Goal: Task Accomplishment & Management: Manage account settings

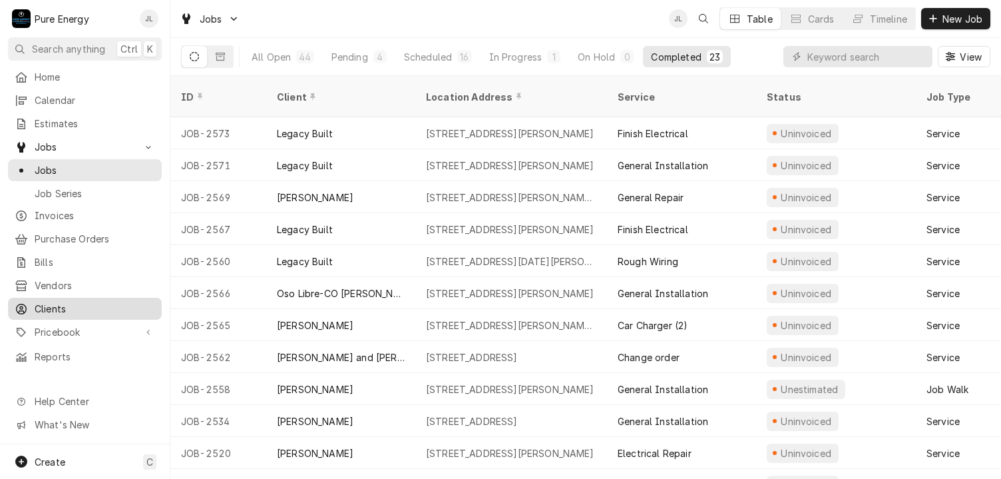
click at [96, 302] on span "Clients" at bounding box center [95, 309] width 121 height 14
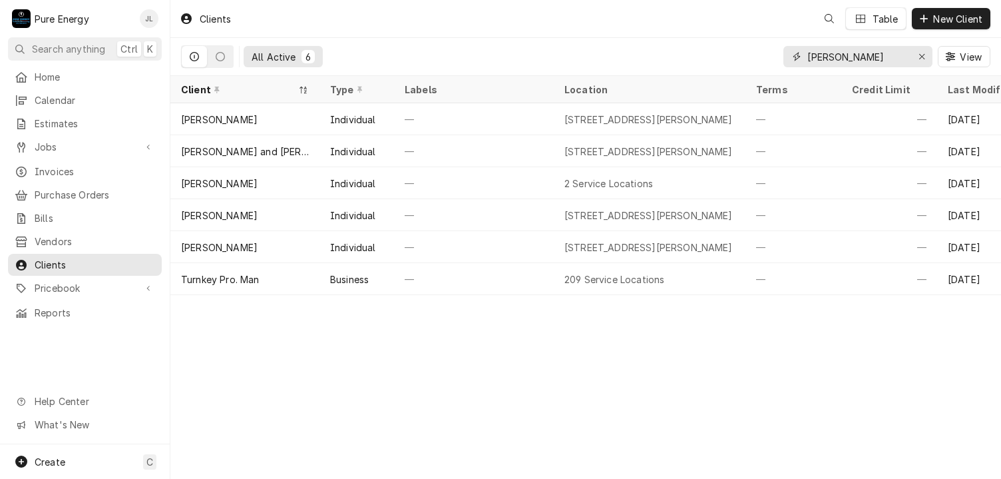
click at [850, 51] on input "[PERSON_NAME]" at bounding box center [858, 56] width 100 height 21
type input "P"
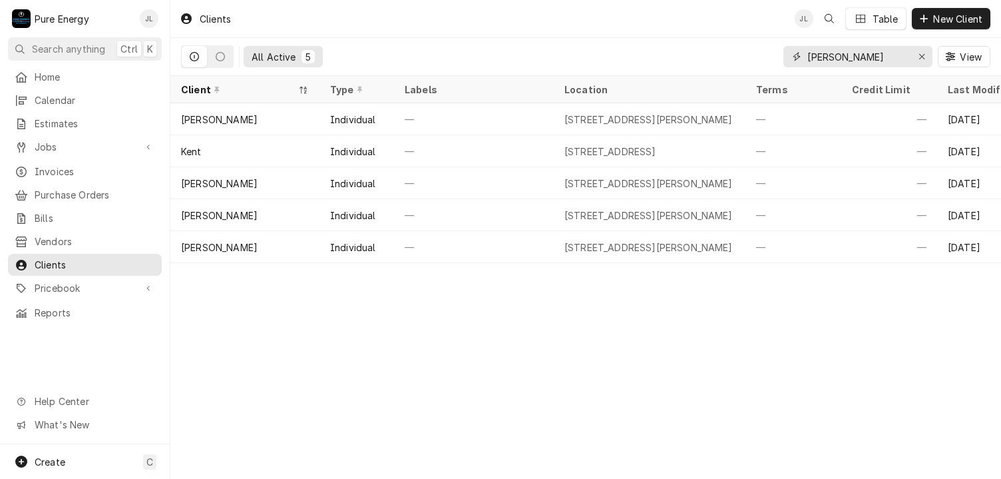
click at [842, 51] on input "[PERSON_NAME]" at bounding box center [858, 56] width 100 height 21
type input "K"
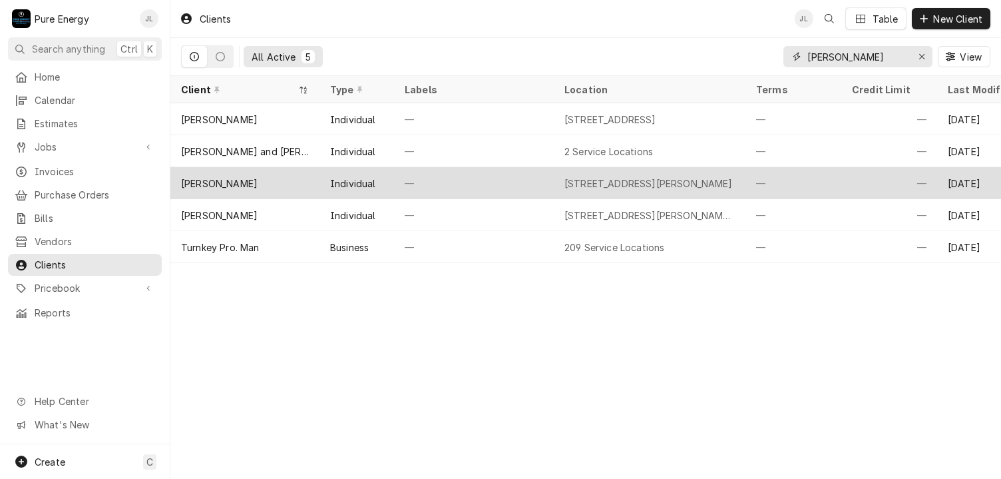
type input "[PERSON_NAME]"
click at [844, 182] on div "—" at bounding box center [890, 183] width 96 height 32
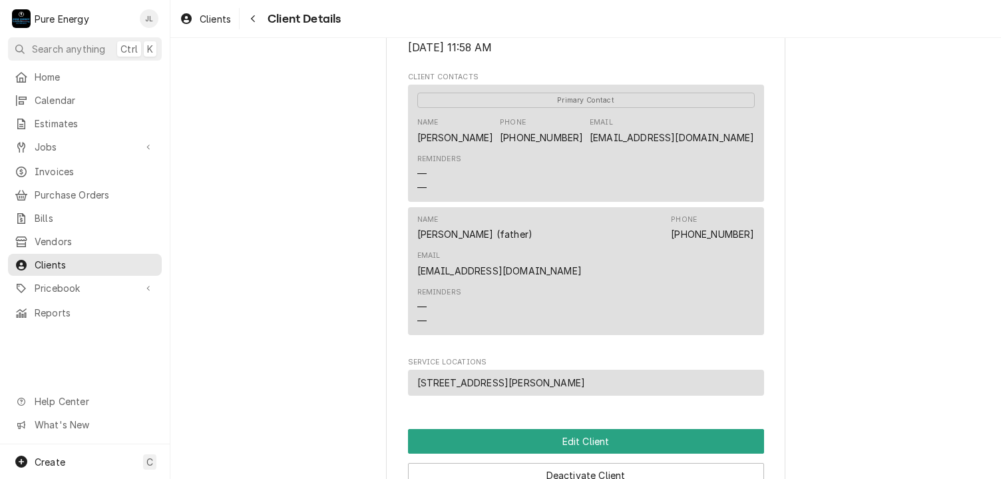
scroll to position [466, 0]
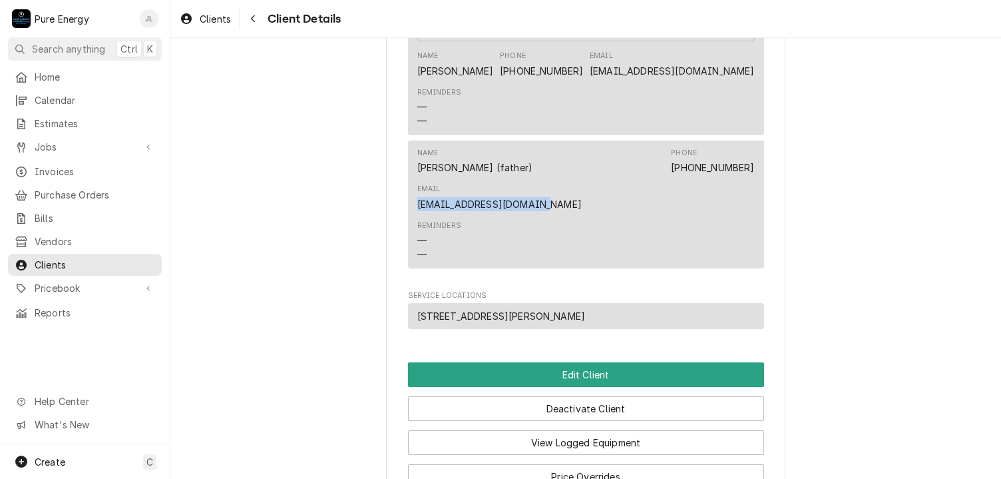
drag, startPoint x: 620, startPoint y: 167, endPoint x: 751, endPoint y: 167, distance: 130.5
click at [751, 167] on div "Name Ken Chatham (father) Phone (805) 423-1662 Email kennychat14@outlook.com Re…" at bounding box center [586, 203] width 356 height 127
copy link "kennychat14@outlook.com"
click at [312, 155] on div "Peter Chatham Client Type Individual Industry Type Residential Billing Address …" at bounding box center [585, 78] width 831 height 1013
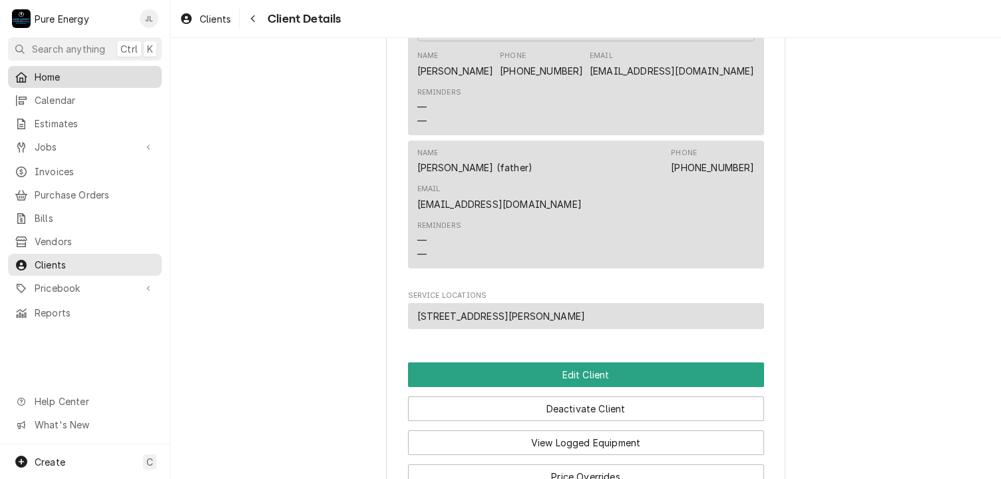
click at [73, 80] on span "Home" at bounding box center [95, 77] width 121 height 14
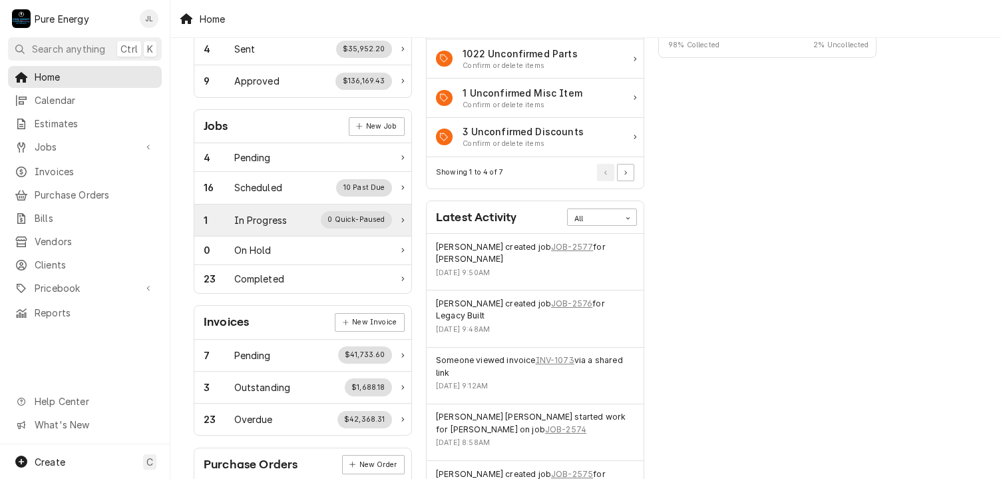
scroll to position [200, 0]
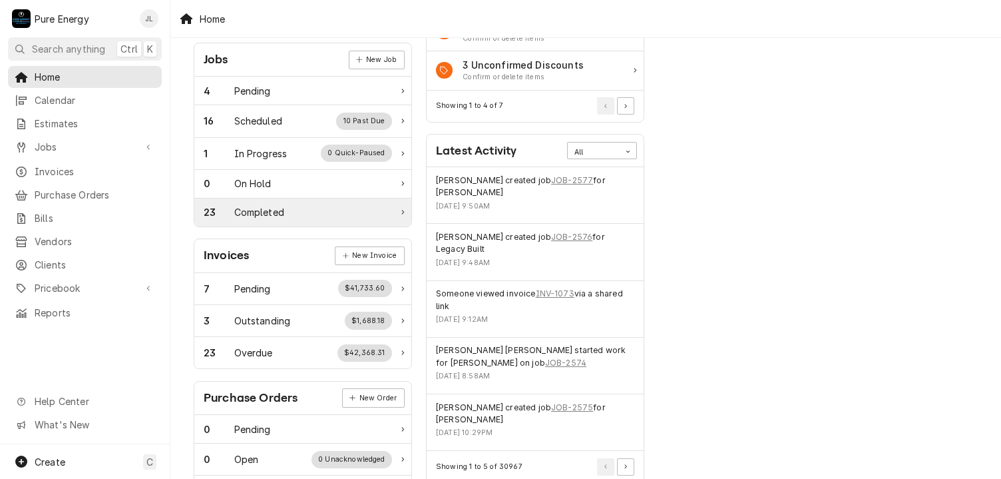
click at [276, 209] on div "Completed" at bounding box center [259, 212] width 50 height 14
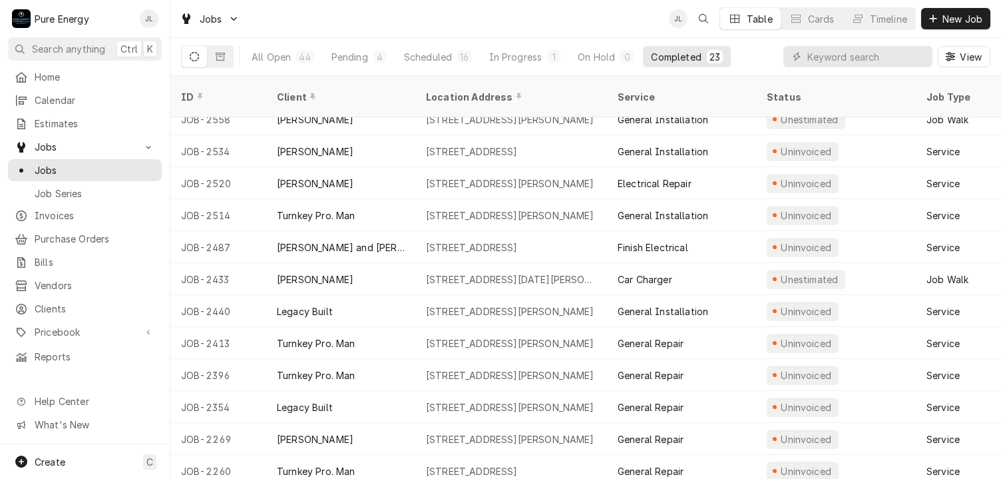
scroll to position [336, 0]
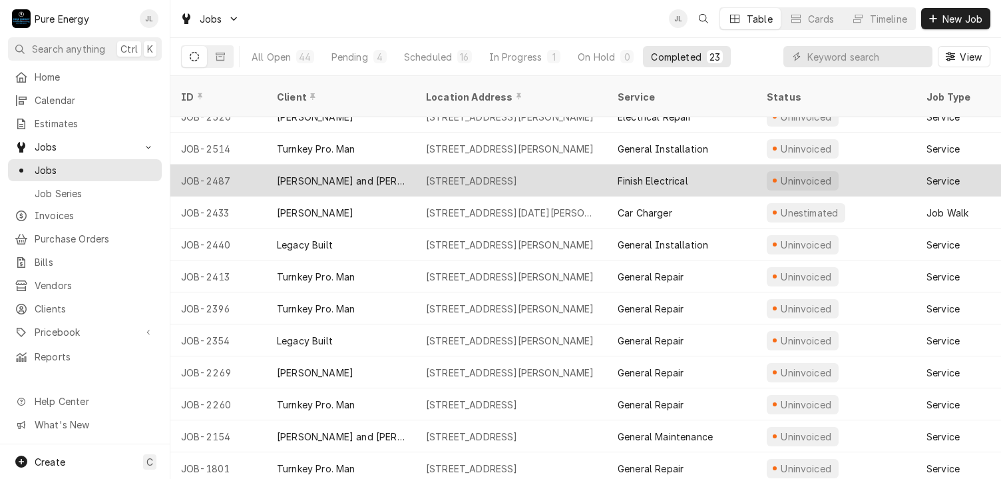
click at [727, 165] on div "Finish Electrical" at bounding box center [681, 180] width 149 height 32
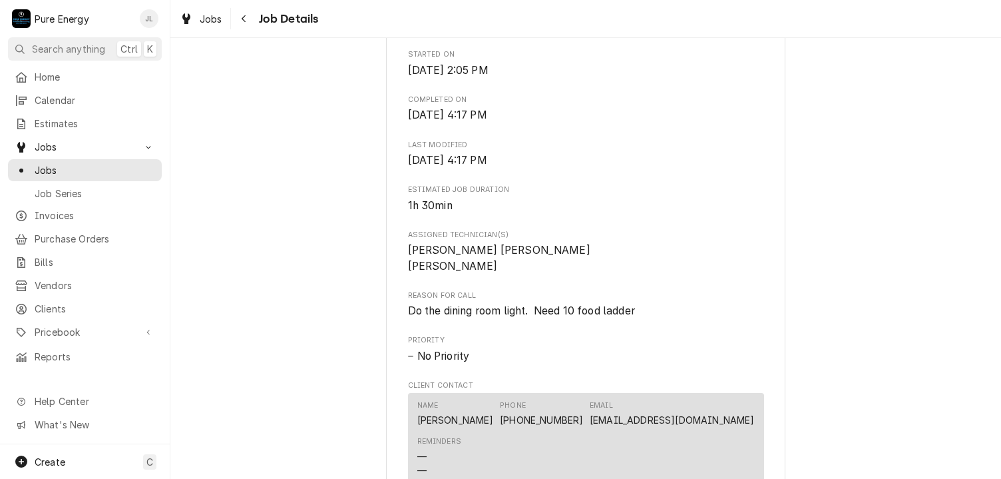
scroll to position [266, 0]
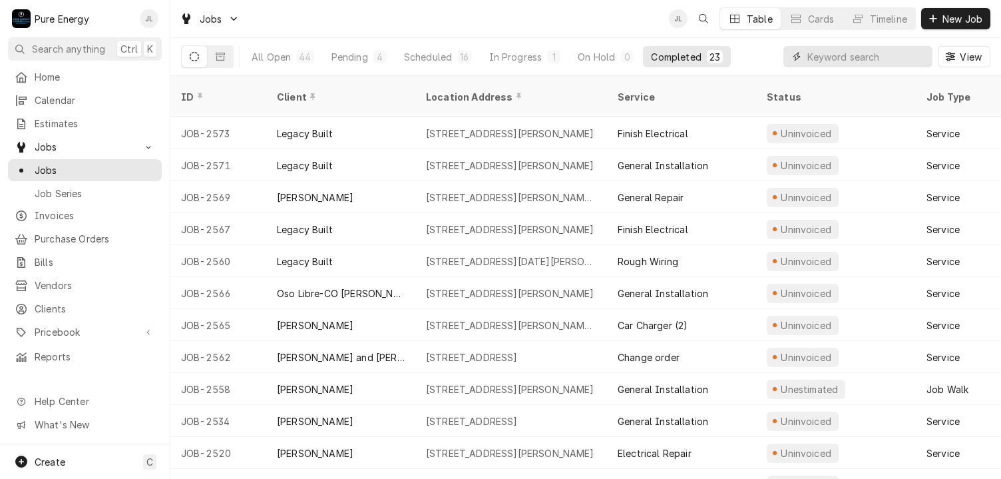
click at [818, 59] on input "Dynamic Content Wrapper" at bounding box center [867, 56] width 119 height 21
type input "H"
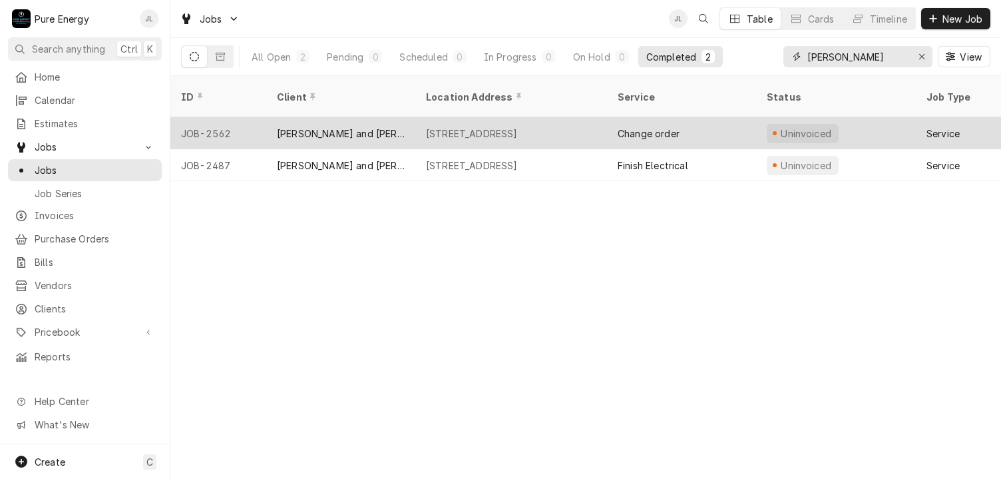
type input "John"
click at [724, 117] on div "Change order" at bounding box center [681, 133] width 149 height 32
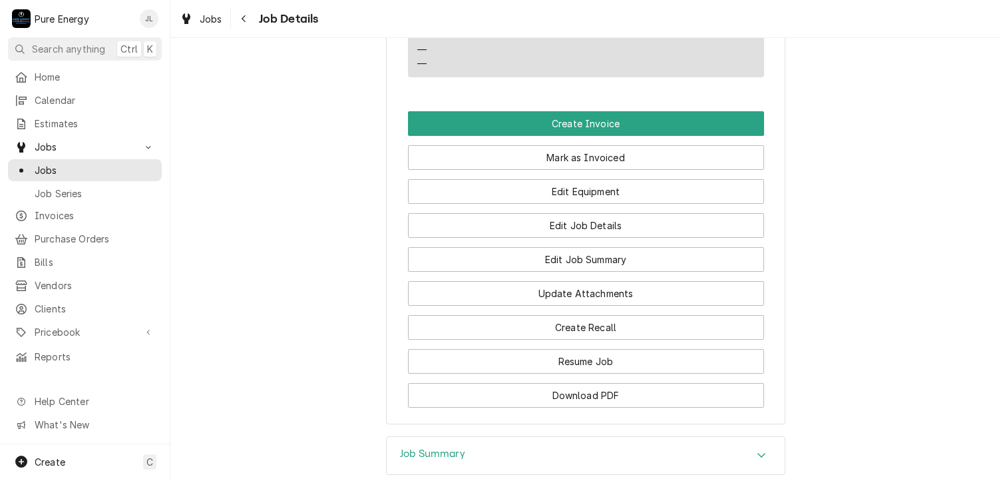
scroll to position [1089, 0]
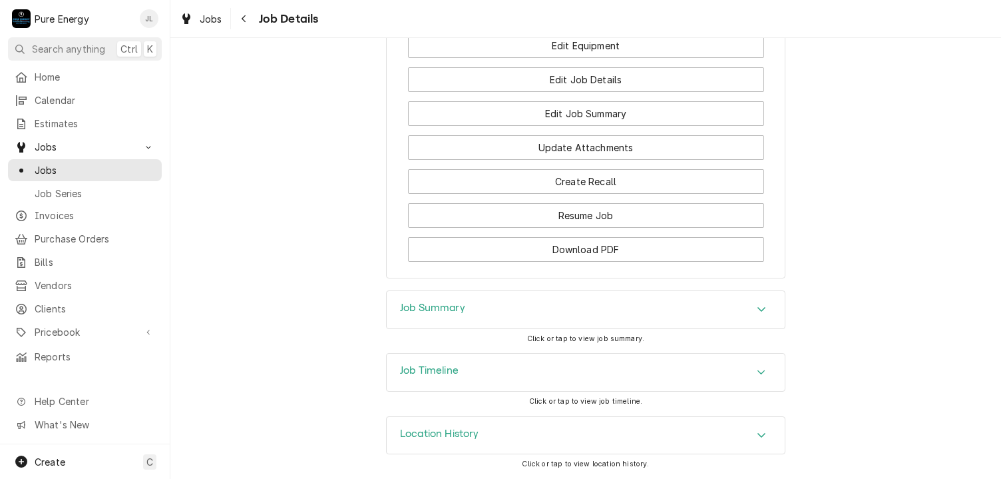
click at [459, 314] on h3 "Job Summary" at bounding box center [432, 308] width 65 height 13
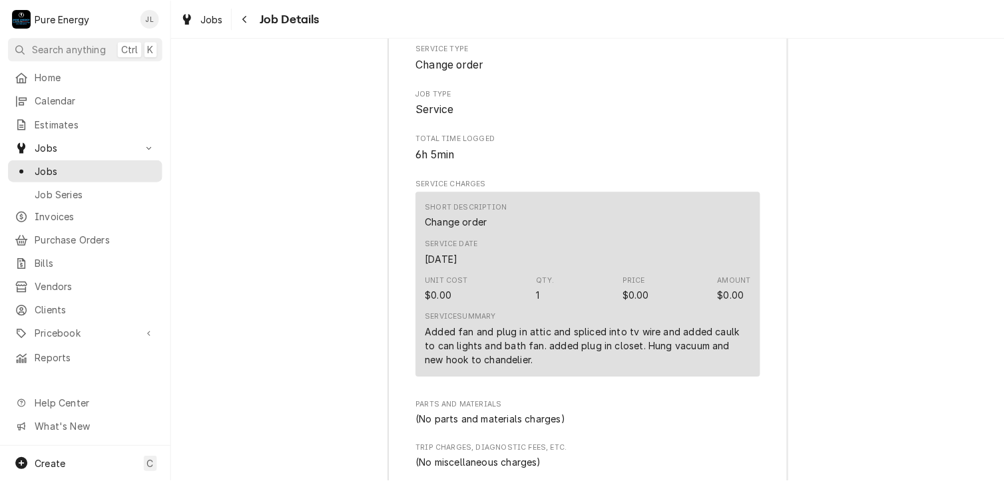
scroll to position [1489, 0]
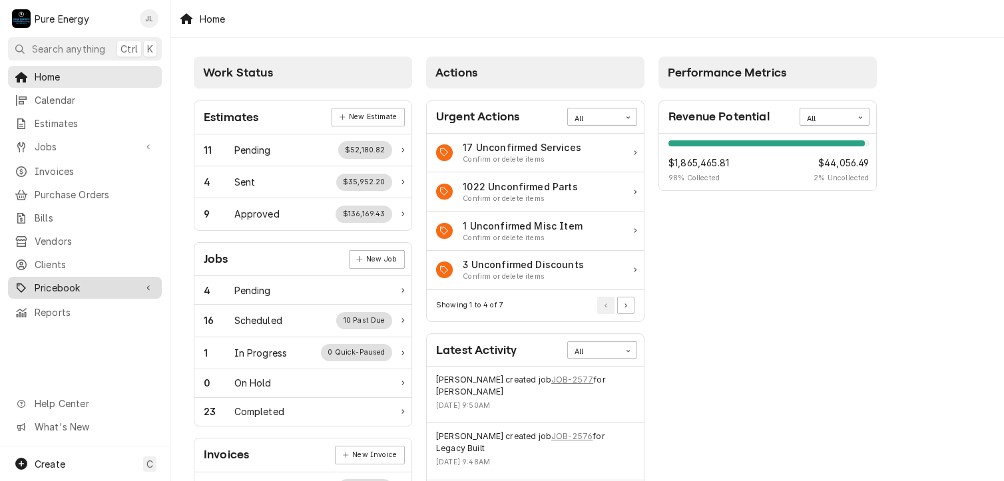
click at [93, 281] on span "Pricebook" at bounding box center [85, 288] width 101 height 14
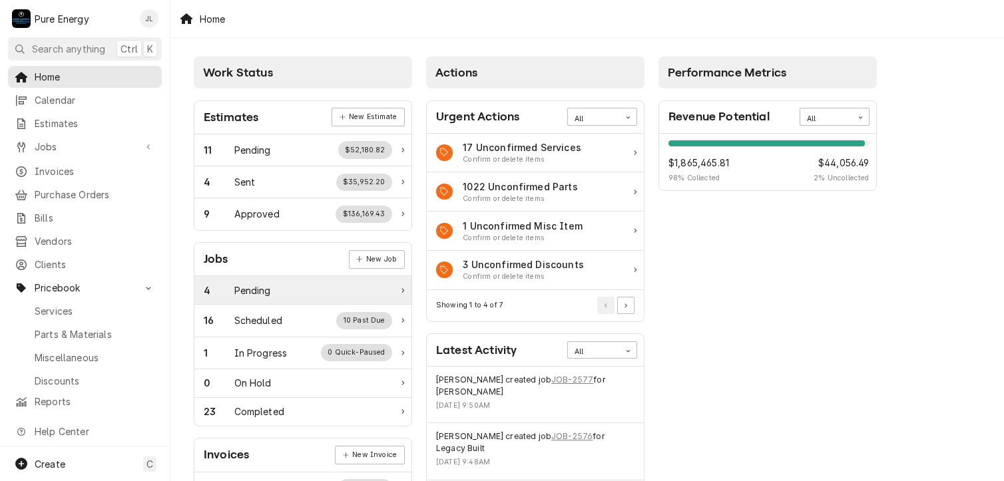
scroll to position [200, 0]
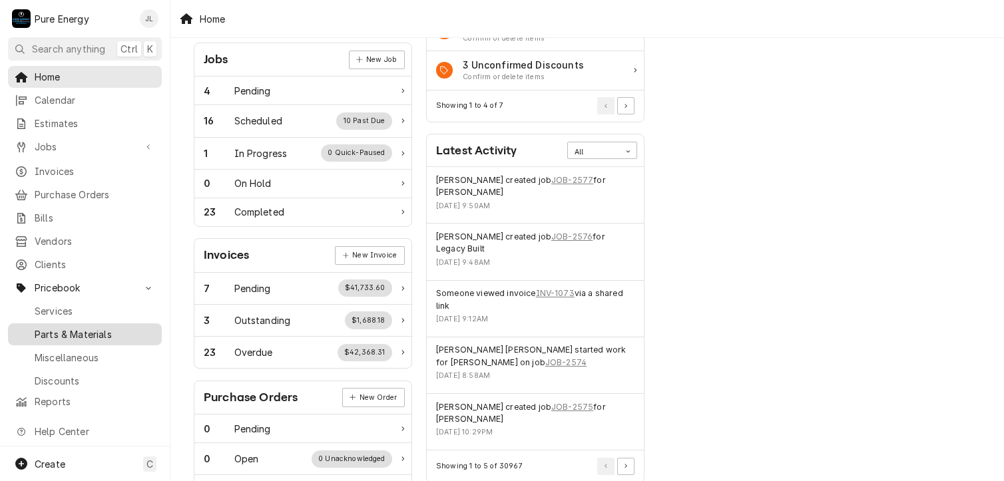
click at [107, 328] on span "Parts & Materials" at bounding box center [95, 335] width 121 height 14
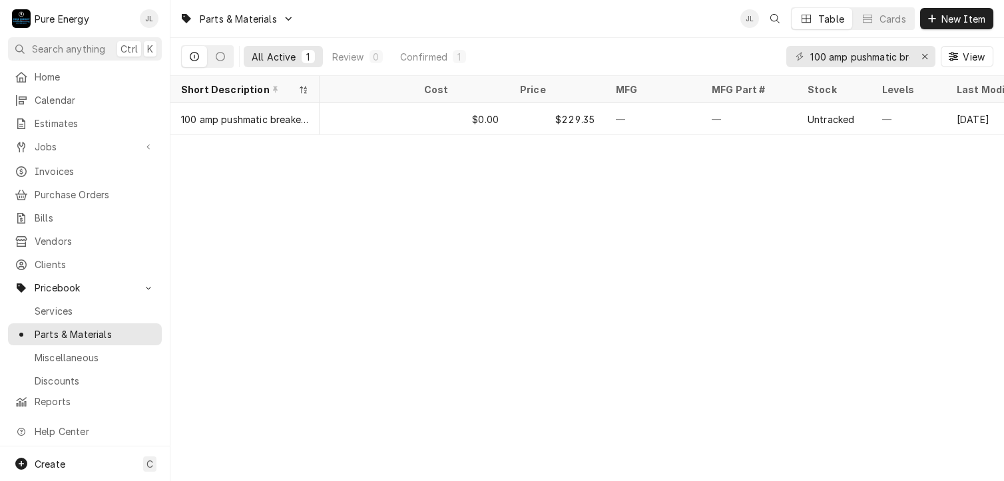
scroll to position [0, 189]
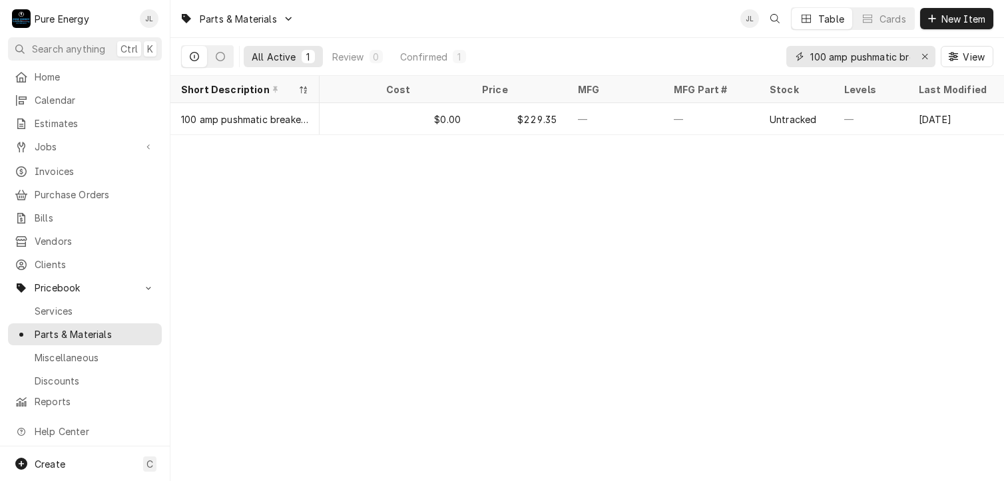
click at [896, 53] on input "100 amp pushmatic breaker" at bounding box center [860, 56] width 100 height 21
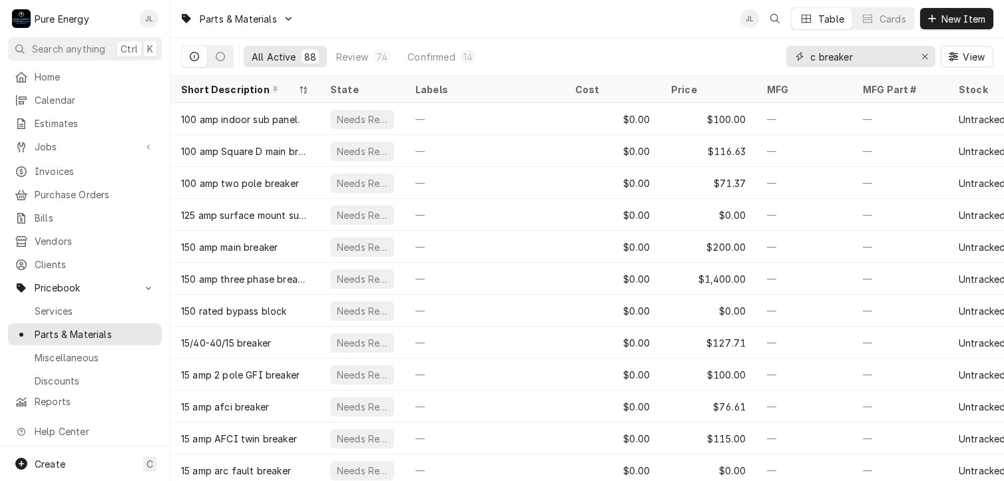
click at [876, 62] on input "c breaker" at bounding box center [860, 56] width 100 height 21
type input "c"
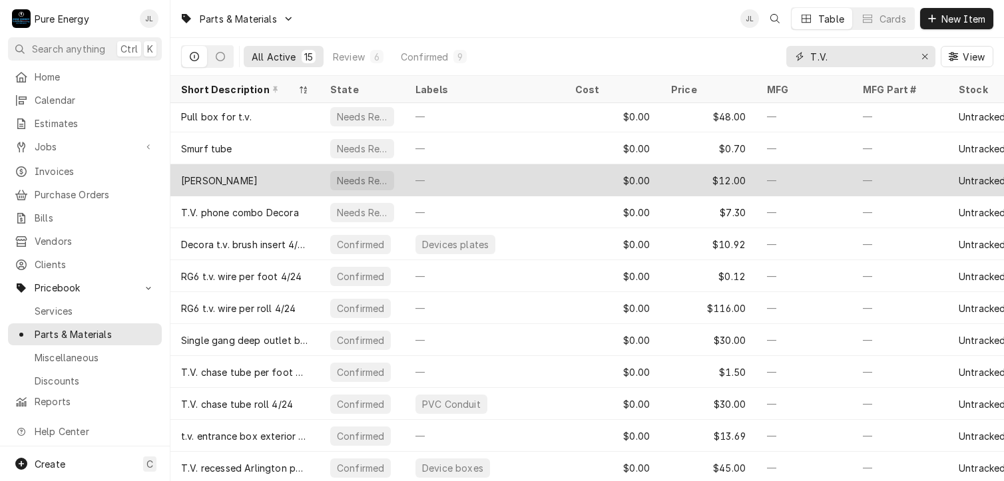
scroll to position [109, 0]
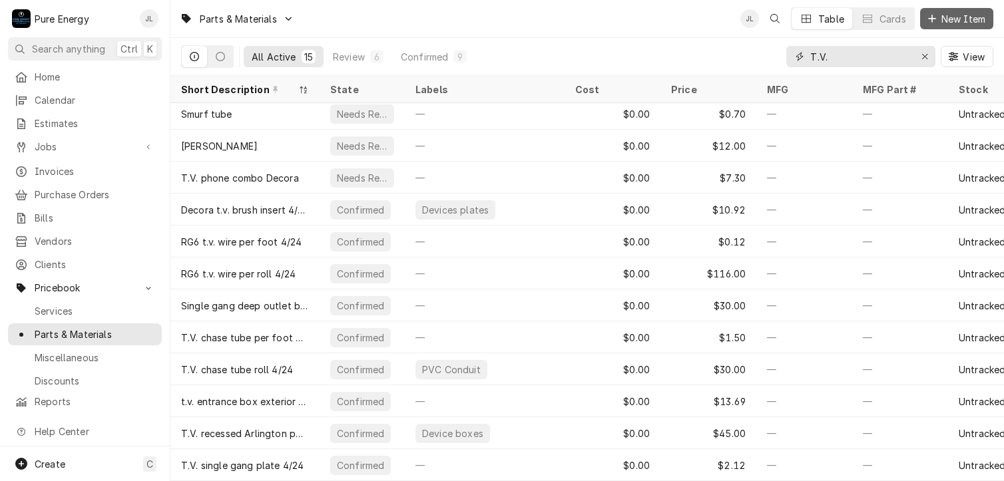
type input "T.V."
click at [962, 13] on span "New Item" at bounding box center [963, 19] width 49 height 14
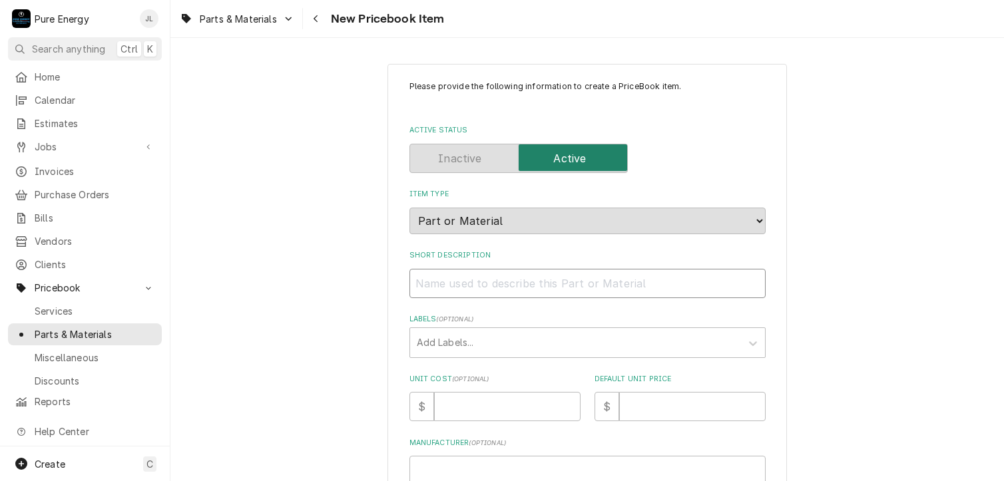
click at [455, 287] on input "Short Description" at bounding box center [587, 283] width 356 height 29
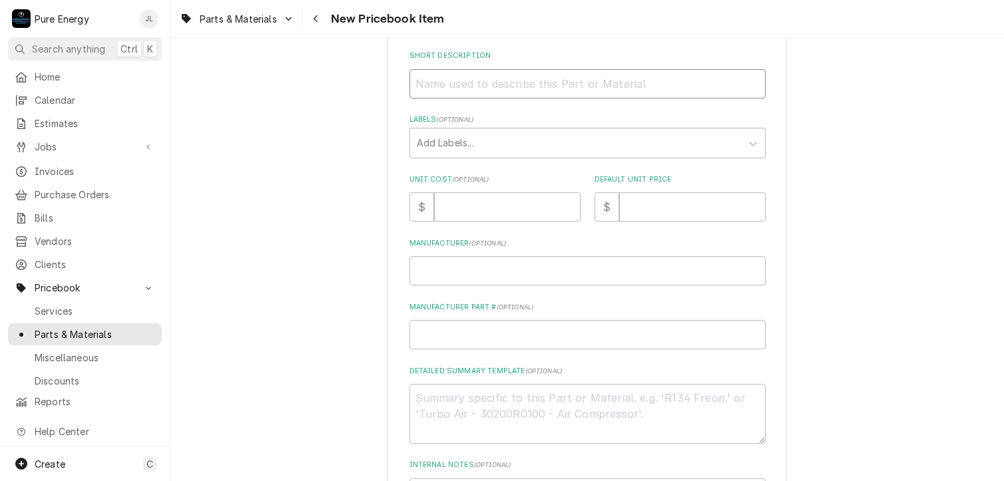
type textarea "x"
type input "T"
type textarea "x"
type input "T."
type textarea "x"
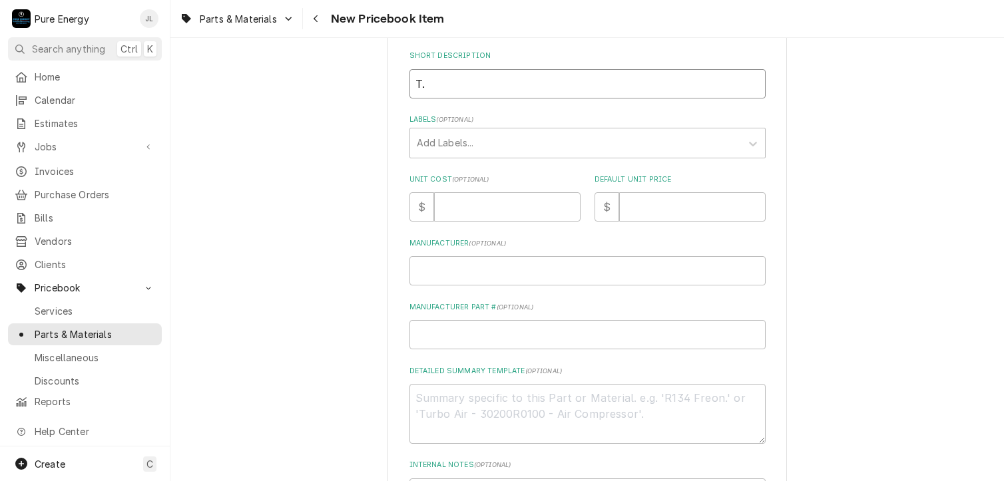
type input "T.V"
type textarea "x"
type input "T.V."
type textarea "x"
type input "T.V."
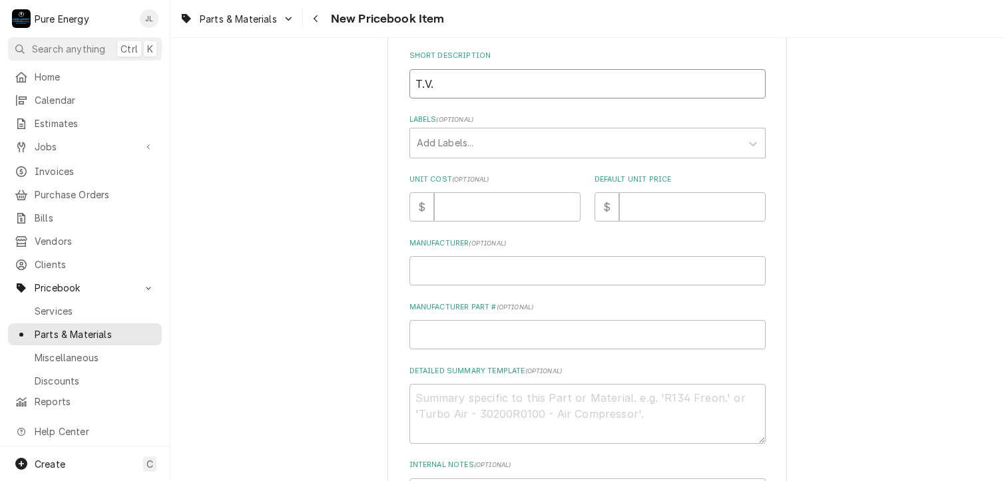
type textarea "x"
type input "T.V. R"
type textarea "x"
type input "T.V. RG"
type textarea "x"
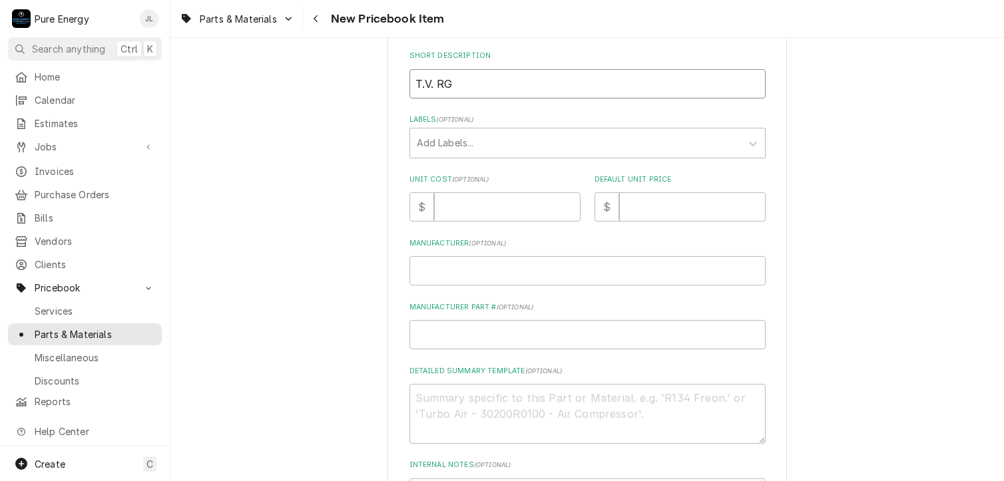
type input "T.V. R"
type textarea "x"
type input "T.V. RG"
type textarea "x"
type input "T.V. RG6"
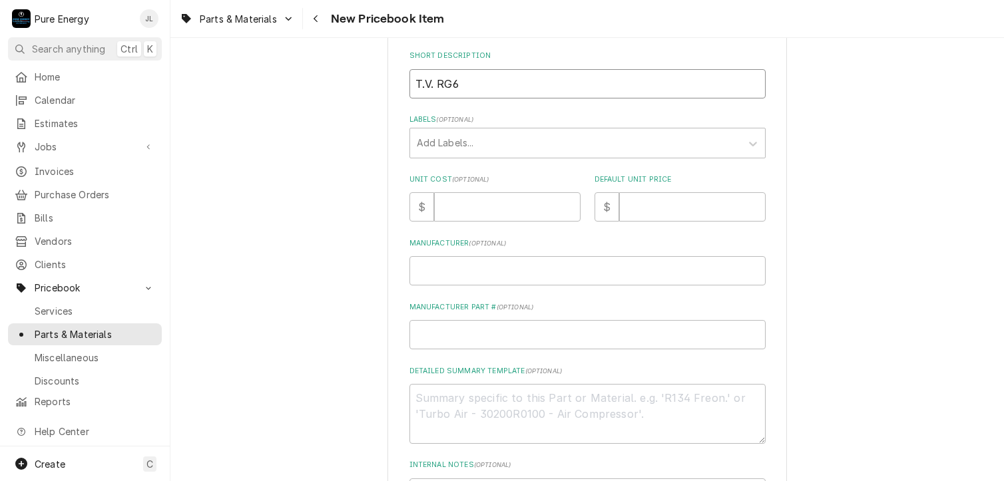
type textarea "x"
type input "T.V. RG6"
type textarea "x"
type input "T.V. RG6 C"
type textarea "x"
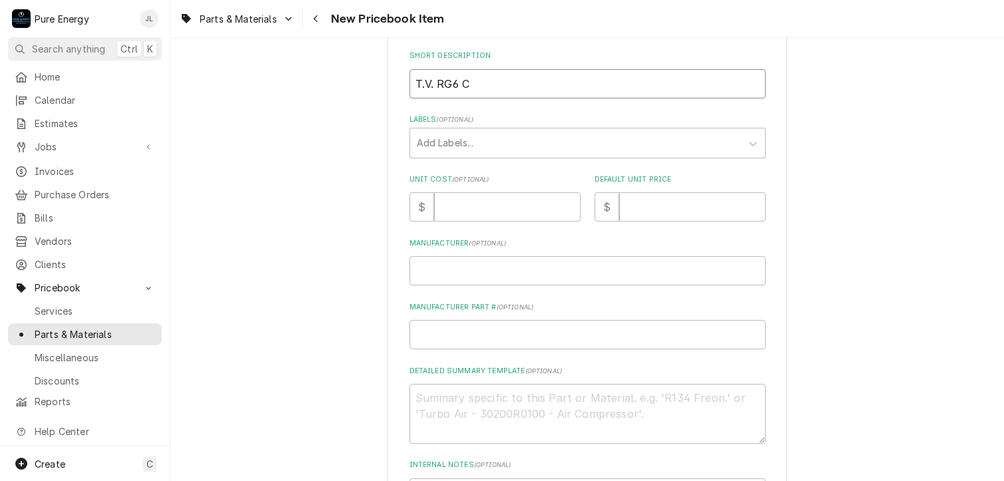
type input "T.V. RG6 Co"
type textarea "x"
type input "T.V. RG6 Com"
type textarea "x"
type input "T.V. RG6 Comp"
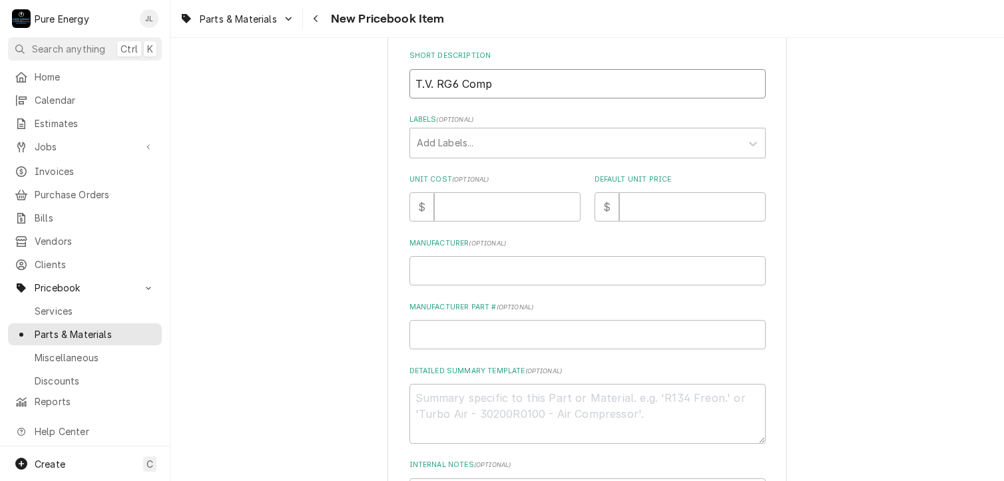
type textarea "x"
type input "T.V. RG6 Compr"
type textarea "x"
type input "T.V. RG6 Compre"
type textarea "x"
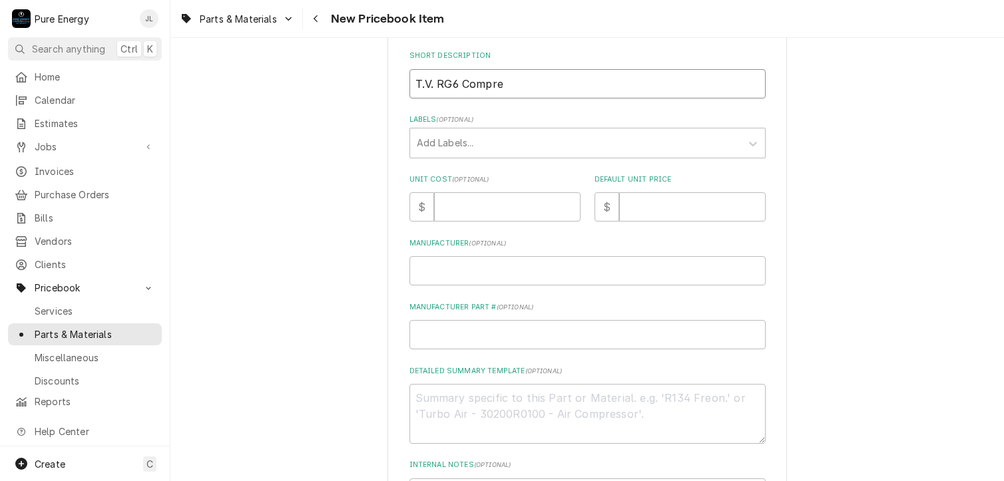
type input "T.V. RG6 Compres"
type textarea "x"
type input "T.V. RG6 Compress"
type textarea "x"
type input "T.V. RG6 Compresso"
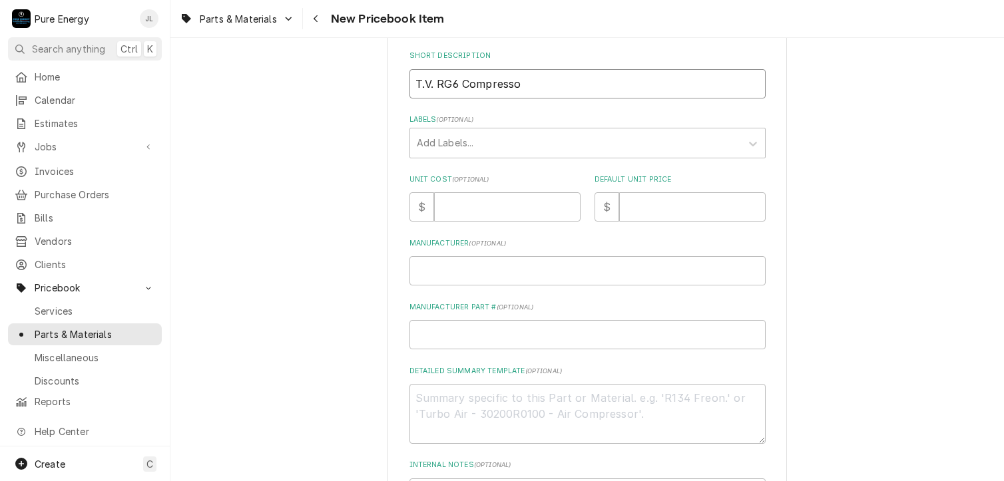
type textarea "x"
type input "T.V. RG6 Compresson"
type textarea "x"
type input "T.V. RG6 Compresson"
type textarea "x"
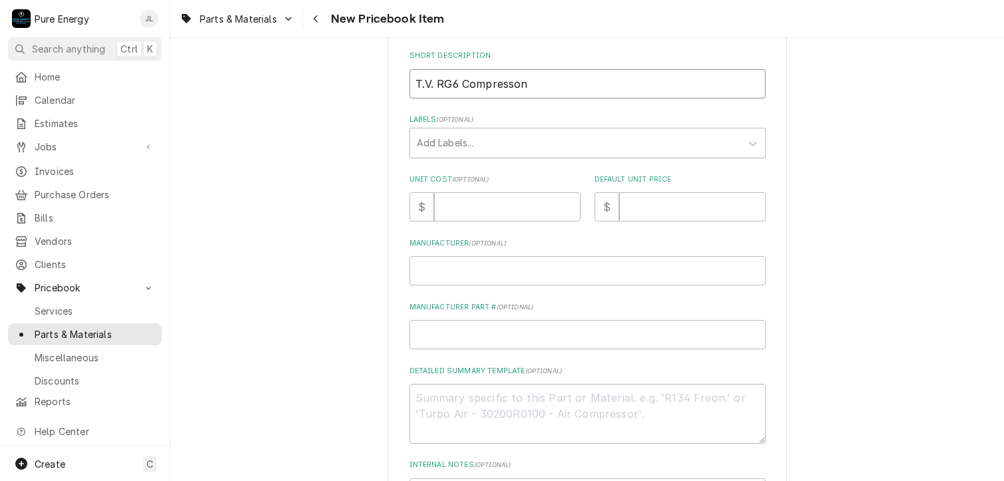
type input "T.V. RG6 Compresson c"
type textarea "x"
type input "T.V. RG6 Compresson co"
type textarea "x"
type input "T.V. RG6 Compresson con"
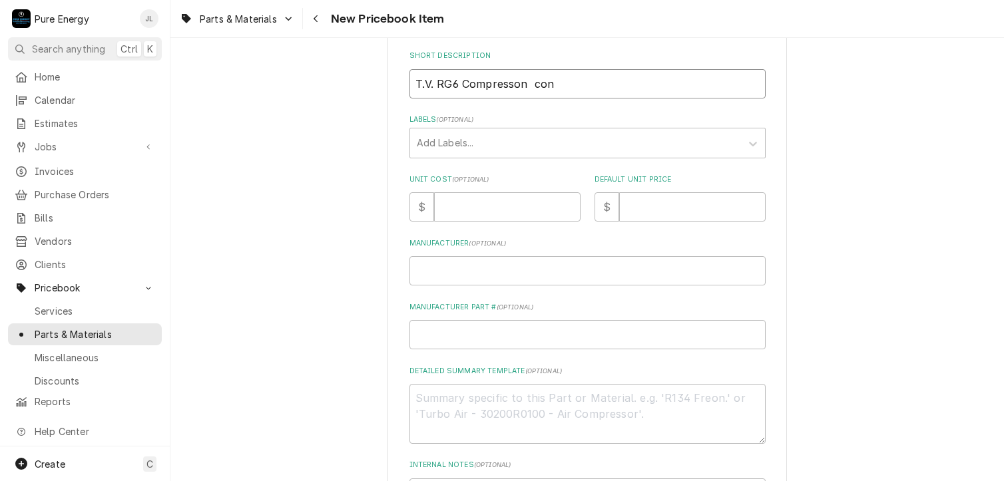
type textarea "x"
type input "T.V. RG6 Compresson conn"
type textarea "x"
type input "T.V. RG6 Compresson conne"
type textarea "x"
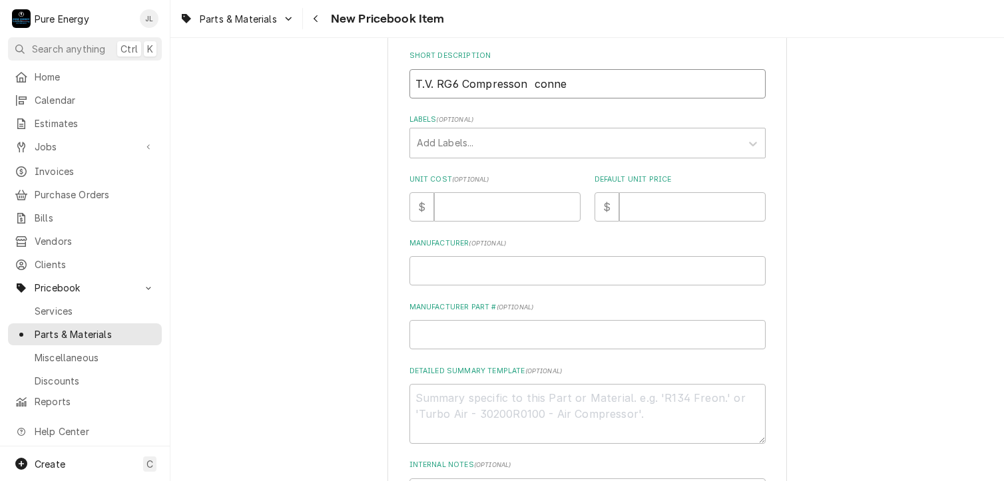
type input "T.V. RG6 Compresson connec"
type textarea "x"
type input "T.V. RG6 Compresson conneco"
type textarea "x"
type input "T.V. RG6 Compresson connec"
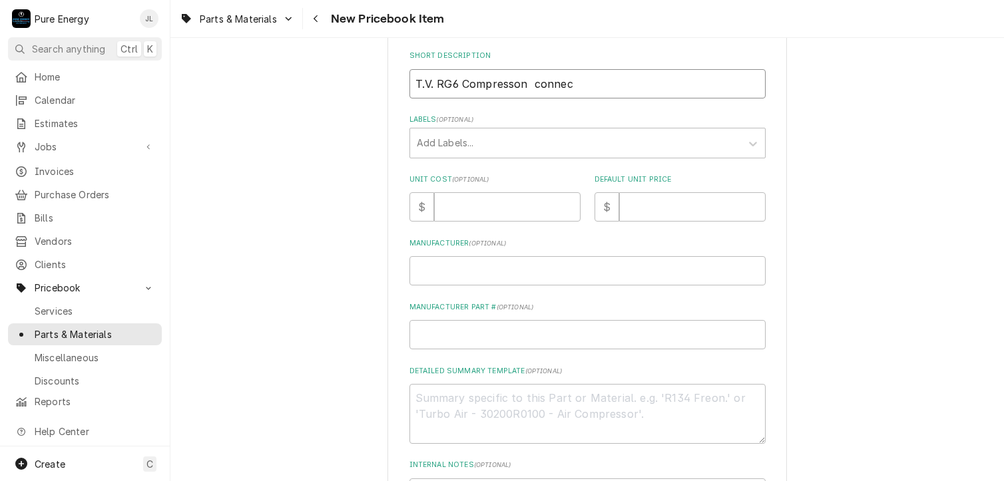
type textarea "x"
type input "T.V. RG6 Compresson conne"
type textarea "x"
type input "T.V. RG6 Compresson connec"
type textarea "x"
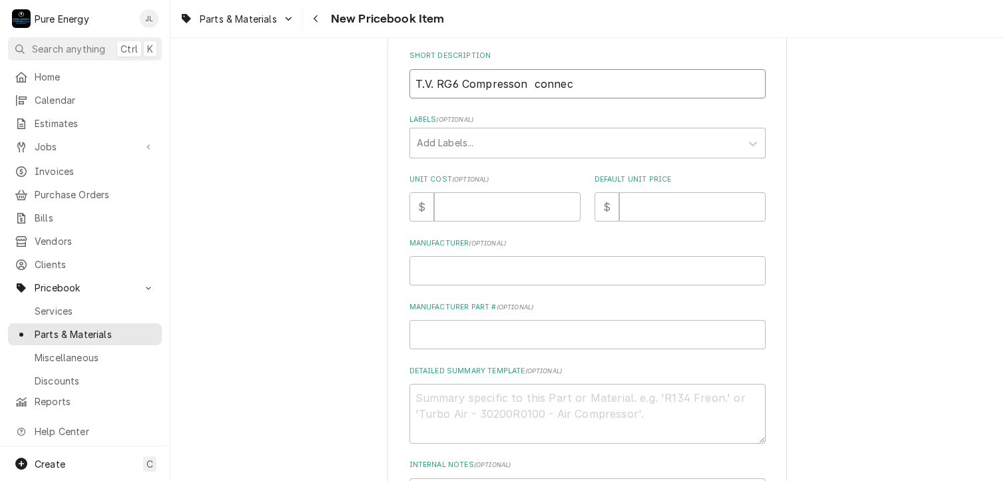
type input "T.V. RG6 Compresson connect"
type textarea "x"
type input "T.V. RG6 Compresson connecto"
type textarea "x"
type input "T.V. RG6 Compresson connector"
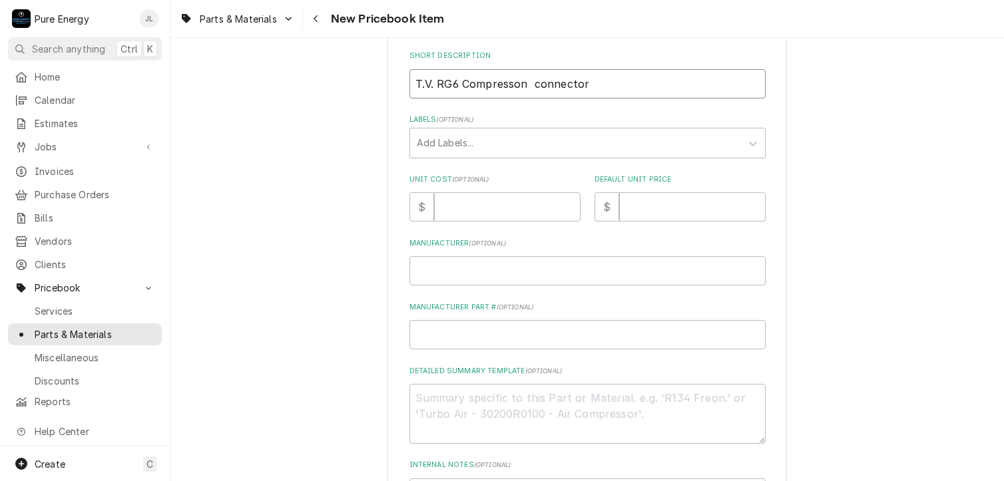
type textarea "x"
type input "T.V. RG6 Compresson connector"
type textarea "x"
type input "T.V. RG6 Compresson connector 9"
type textarea "x"
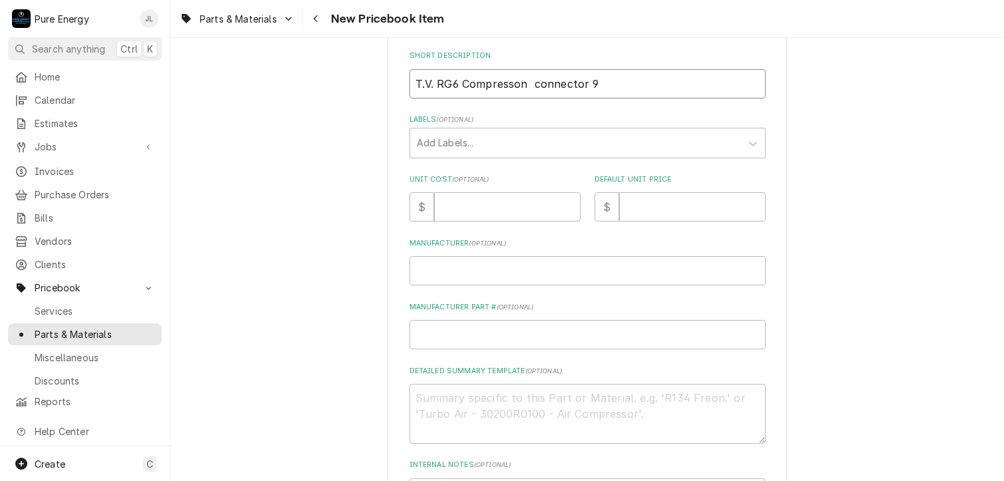
type input "T.V. RG6 Compresson connector 9/"
type textarea "x"
type input "T.V. RG6 Compresson connector 9/2"
type textarea "x"
type input "T.V. RG6 Compresson connector 9/25"
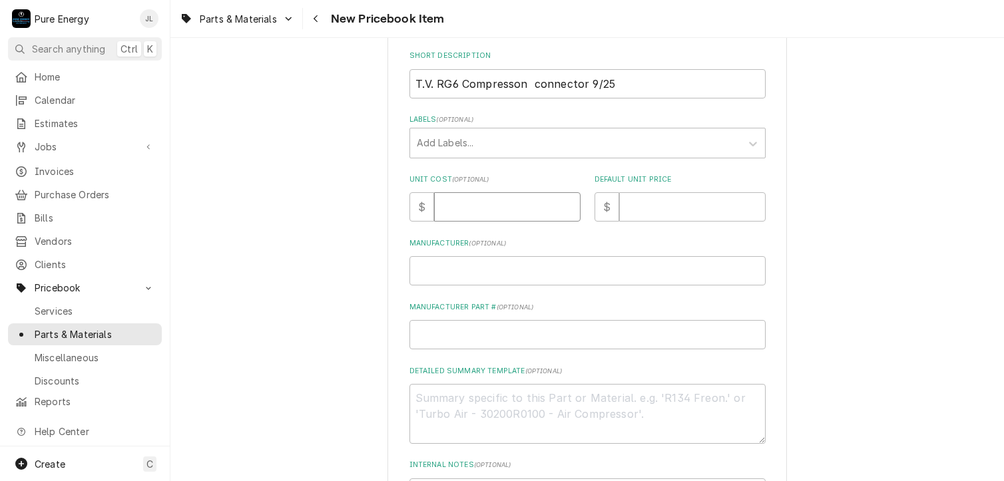
click at [481, 216] on input "Unit Cost ( optional )" at bounding box center [507, 206] width 146 height 29
type textarea "x"
type input "0"
type textarea "x"
type input "0.0"
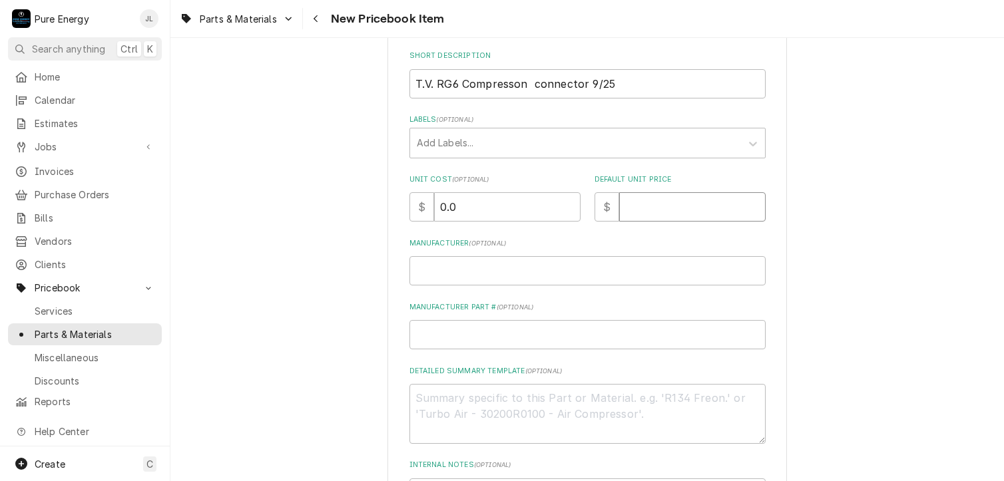
click at [640, 200] on input "Default Unit Price" at bounding box center [692, 206] width 146 height 29
type textarea "x"
type input "0"
type textarea "x"
type input "0.0"
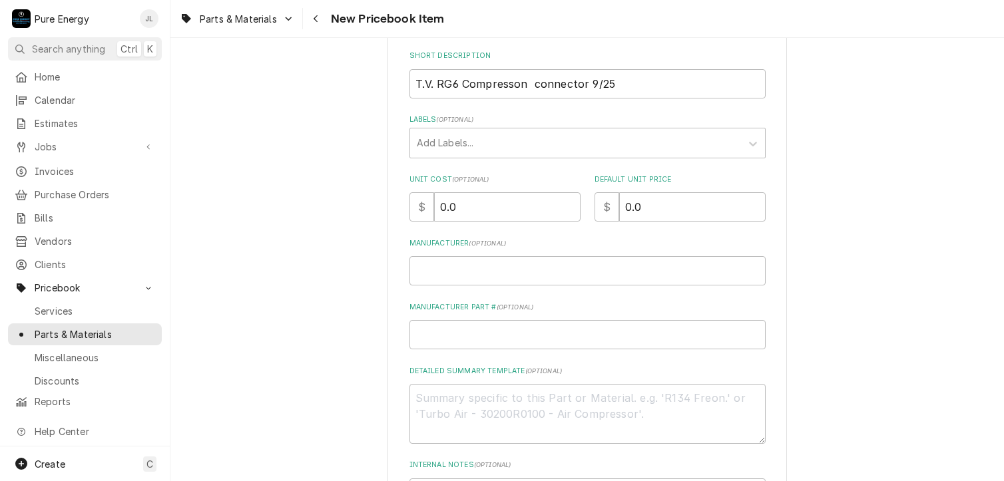
scroll to position [395, 0]
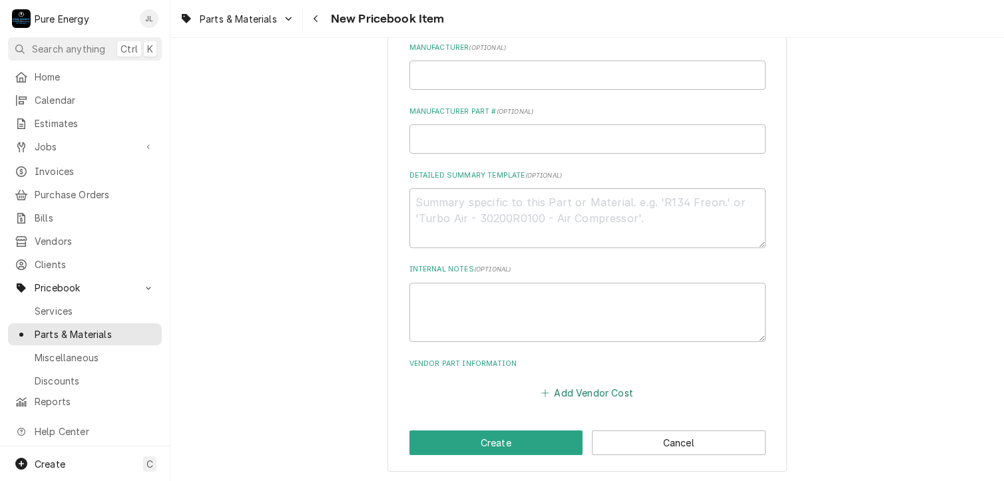
click at [585, 391] on button "Add Vendor Cost" at bounding box center [587, 393] width 97 height 19
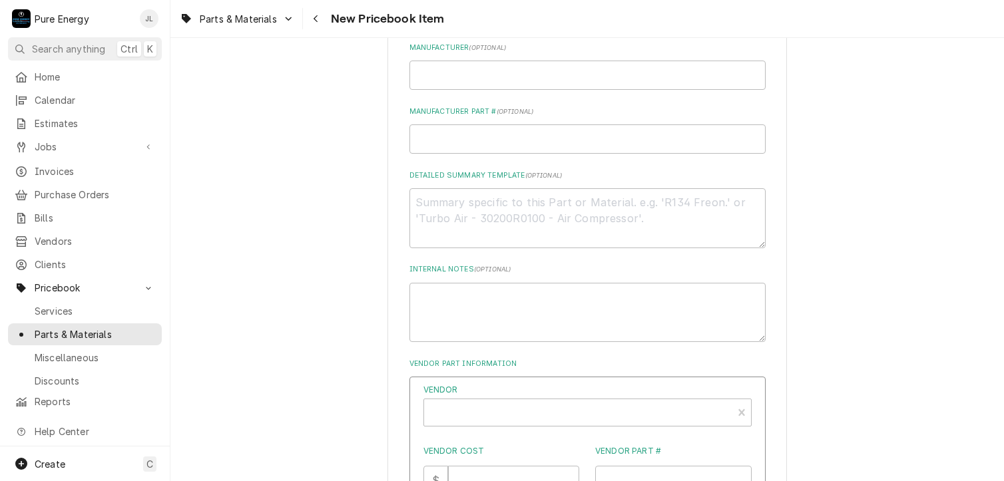
scroll to position [595, 0]
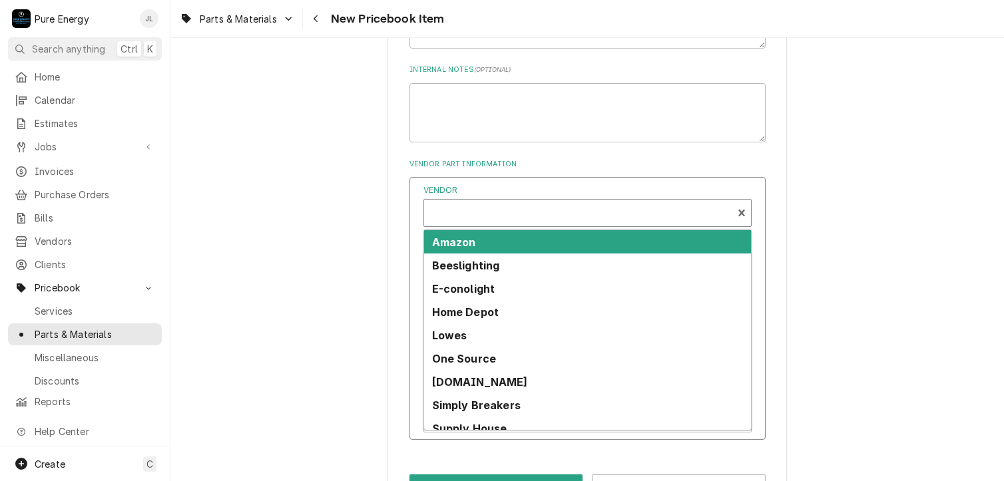
click at [489, 213] on div "Vendor" at bounding box center [578, 218] width 295 height 32
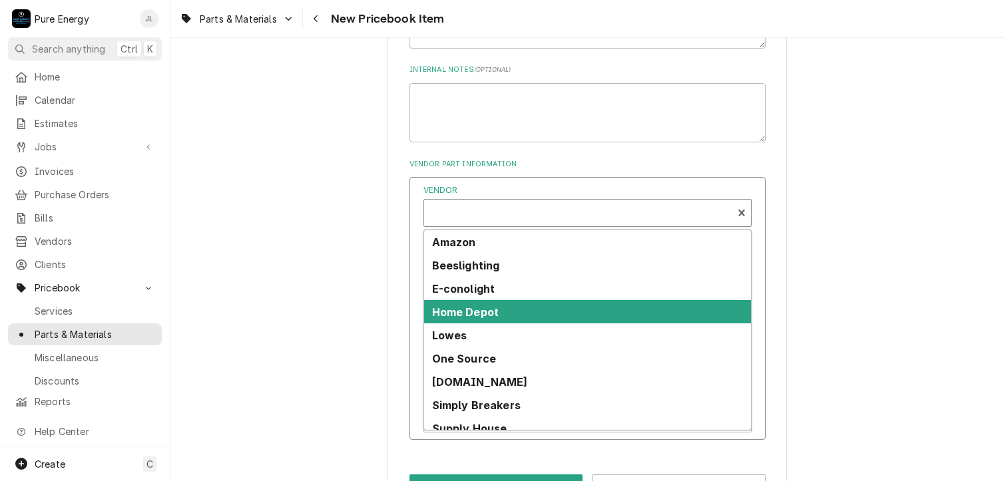
click at [477, 306] on strong "Home Depot" at bounding box center [465, 312] width 67 height 13
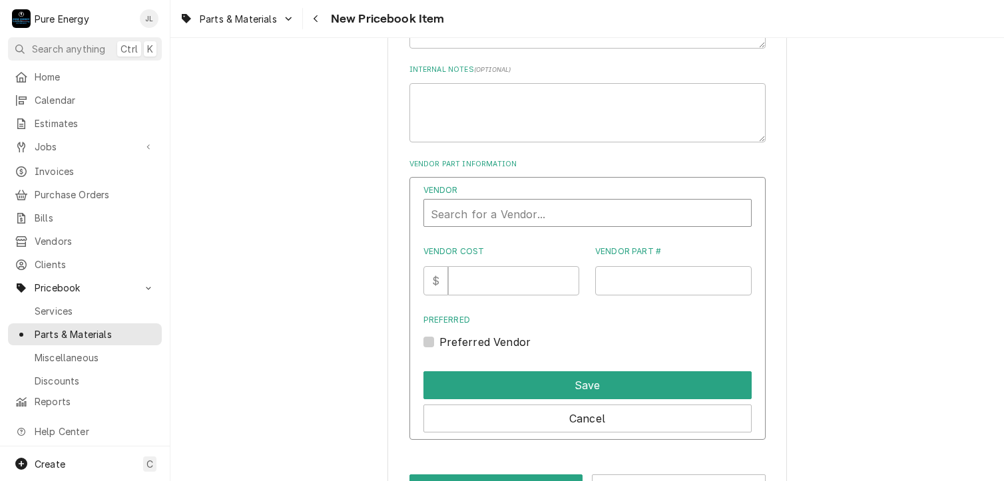
click at [575, 220] on div "Vendor" at bounding box center [588, 214] width 314 height 32
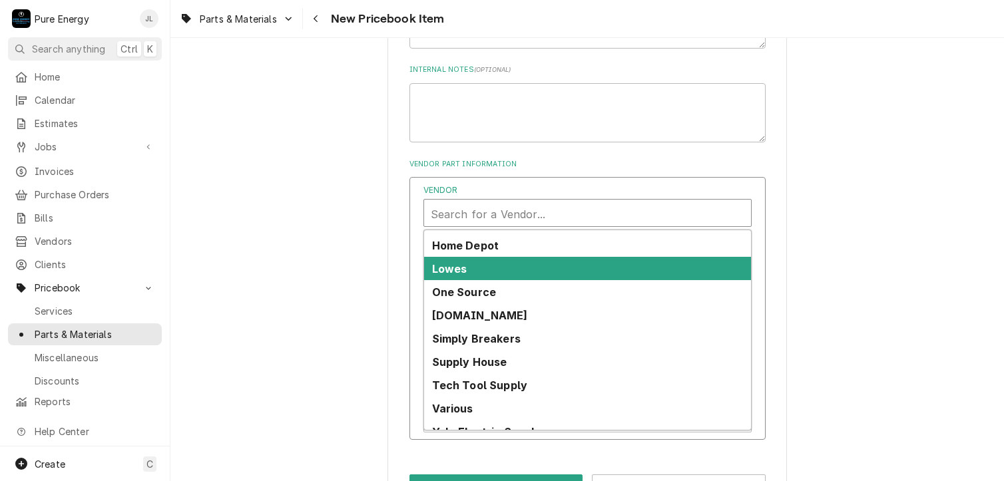
scroll to position [80, 0]
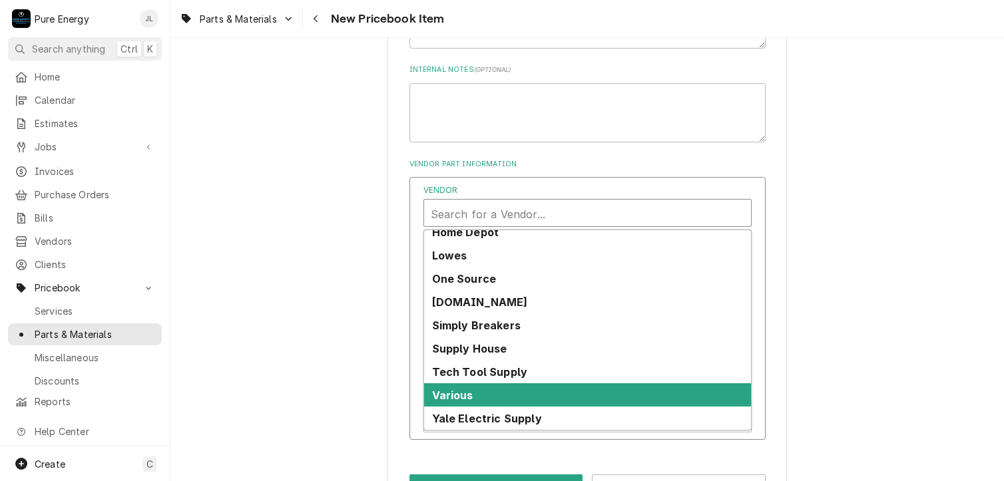
click at [473, 393] on strong "Various" at bounding box center [452, 395] width 41 height 13
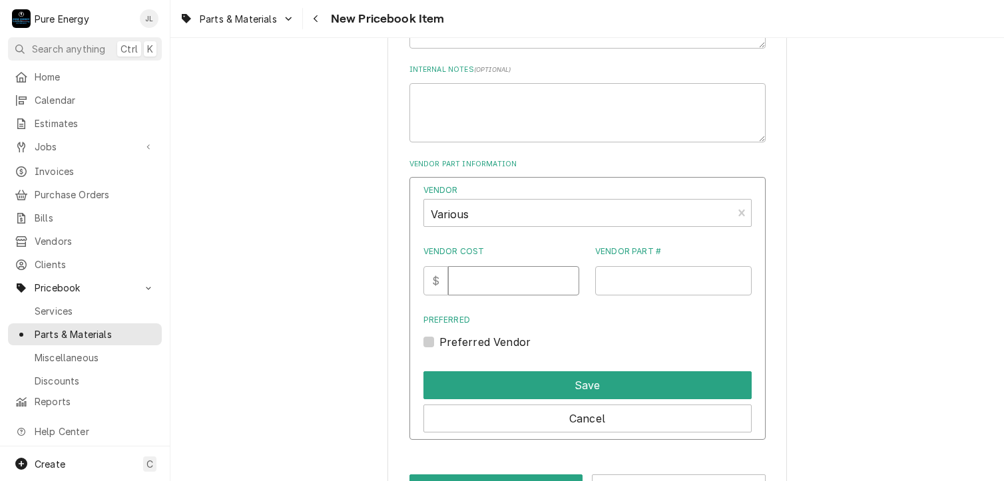
click at [489, 279] on input "Vendor Cost" at bounding box center [513, 280] width 131 height 29
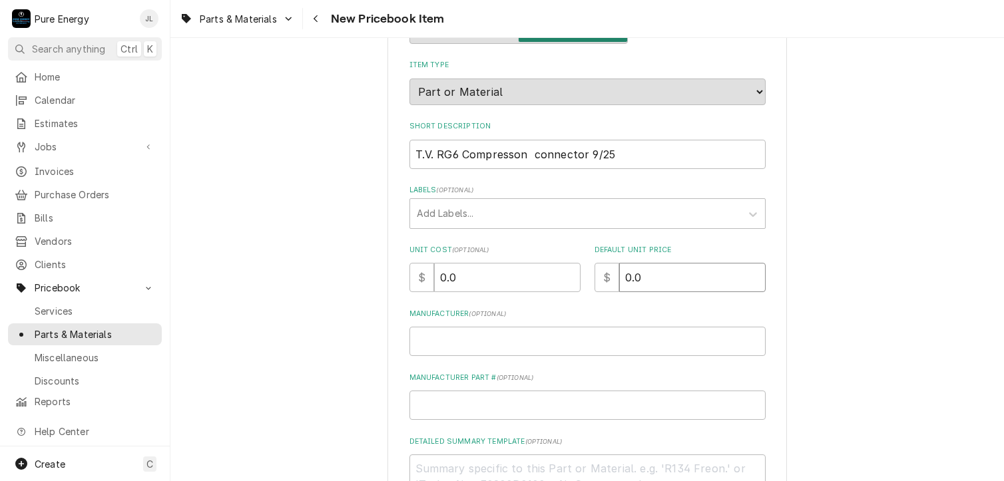
click at [644, 274] on input "0.0" at bounding box center [692, 277] width 146 height 29
type textarea "x"
type input "0"
type textarea "x"
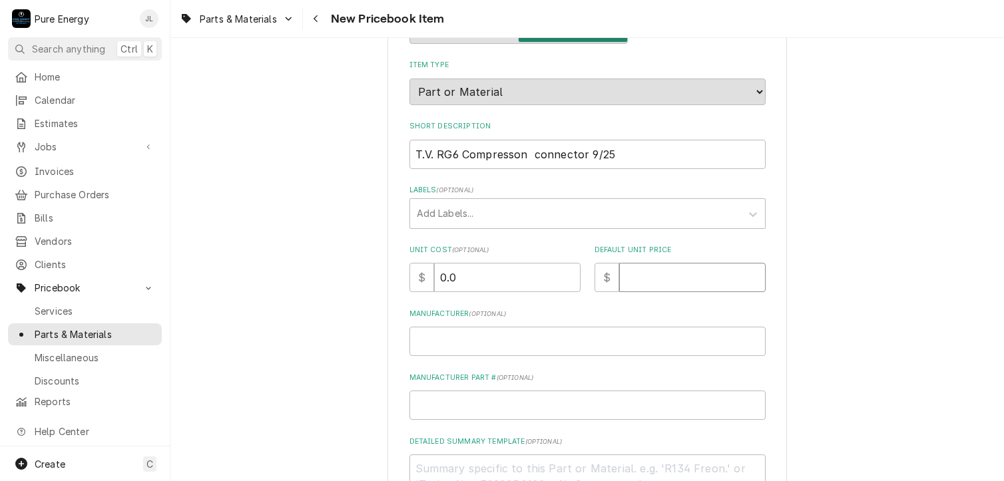
type input "1"
type textarea "x"
type input "1.1"
type textarea "x"
type input "1.11"
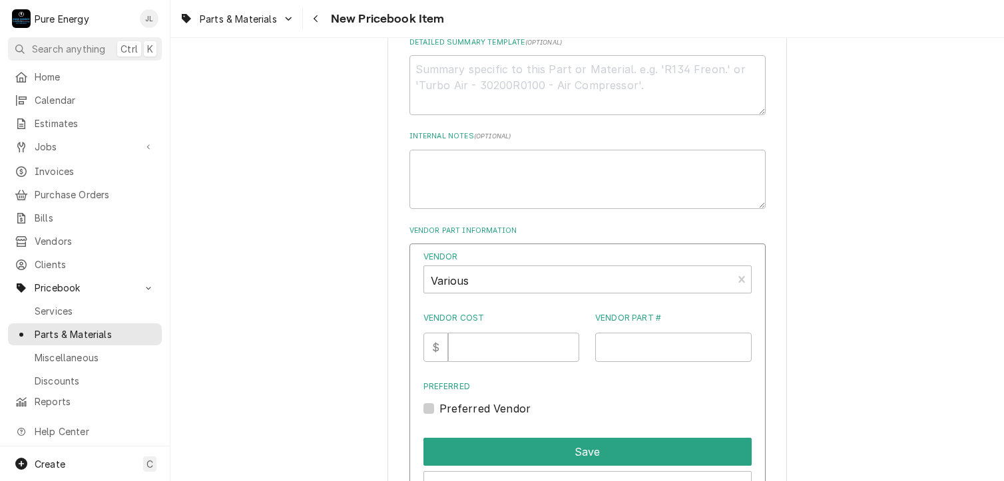
scroll to position [595, 0]
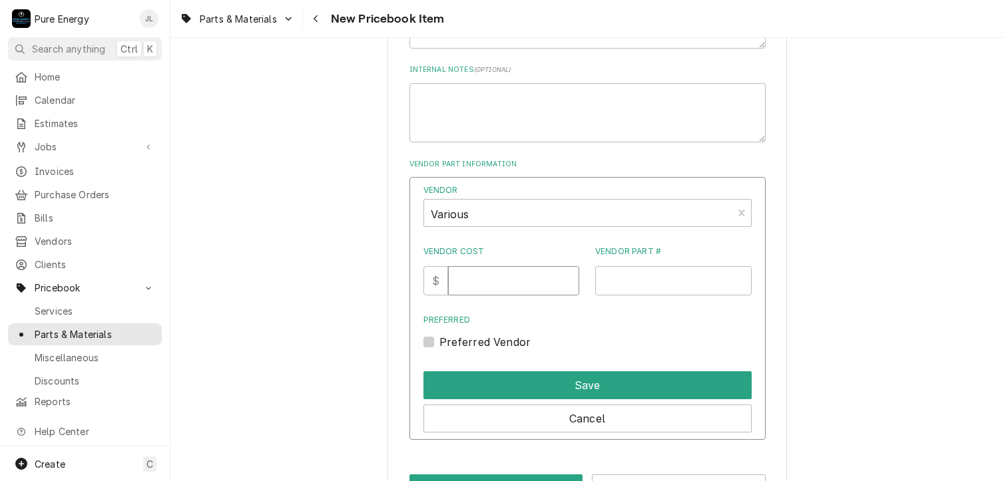
click at [474, 282] on input "Vendor Cost" at bounding box center [513, 280] width 131 height 29
type input "39.98"
click at [626, 277] on input "Vendor Part #" at bounding box center [673, 280] width 156 height 29
type input "Ideal 50 pk"
click at [439, 338] on label "Preferred Vendor" at bounding box center [485, 342] width 92 height 16
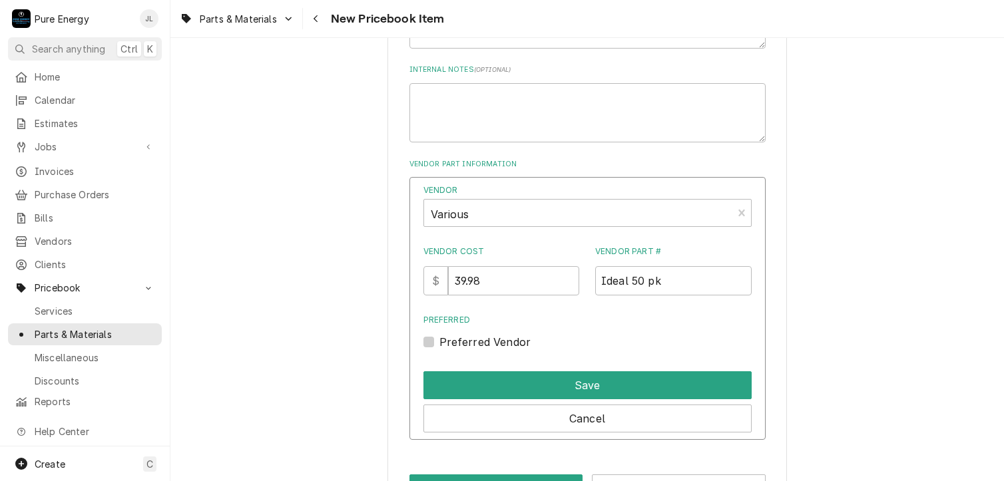
click at [439, 338] on input "Preferred" at bounding box center [603, 348] width 328 height 29
checkbox input "true"
click at [695, 282] on input "Ideal 50 pk" at bounding box center [673, 280] width 156 height 29
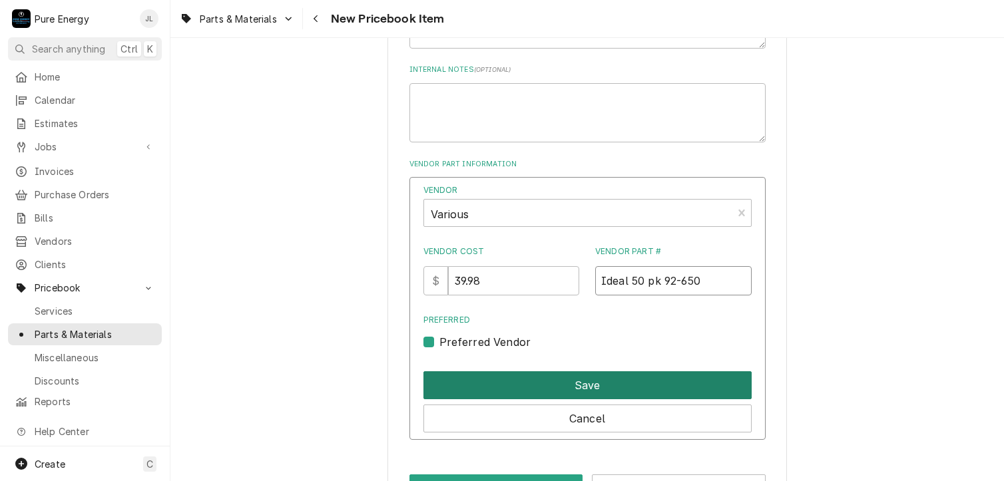
type input "Ideal 50 pk 92-650"
click at [563, 385] on button "Save" at bounding box center [587, 385] width 328 height 28
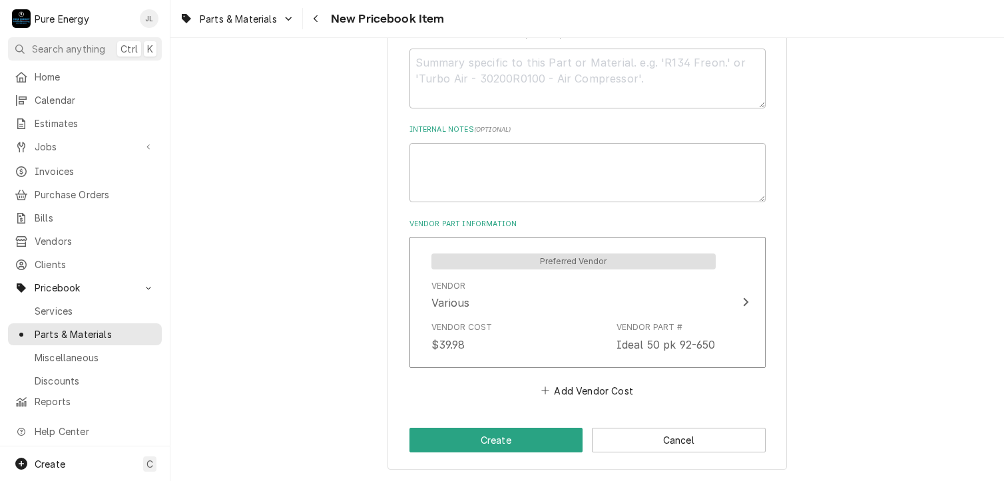
scroll to position [533, 0]
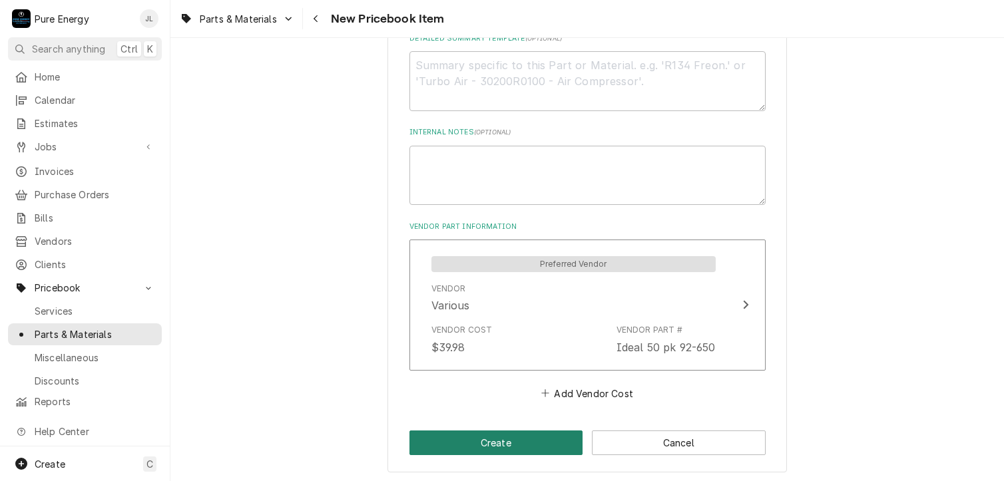
click at [520, 443] on button "Create" at bounding box center [496, 443] width 174 height 25
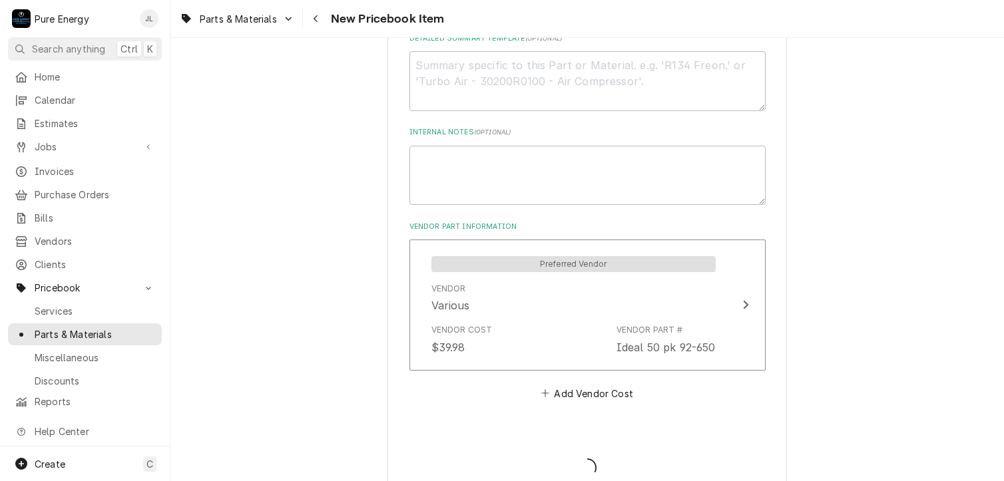
type textarea "x"
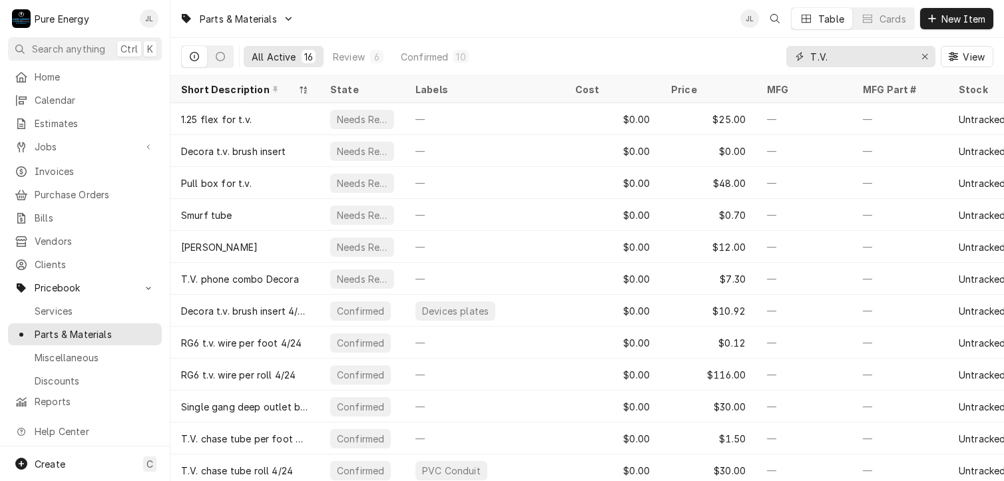
click at [849, 55] on input "T.V." at bounding box center [860, 56] width 100 height 21
click at [960, 21] on span "New Item" at bounding box center [963, 19] width 49 height 14
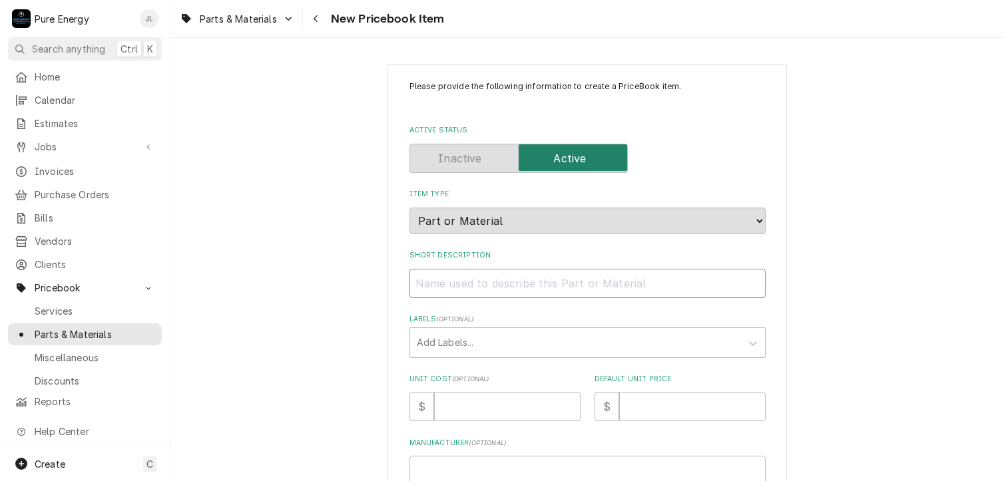
click at [482, 281] on input "Short Description" at bounding box center [587, 283] width 356 height 29
type textarea "x"
type input "T"
type textarea "x"
type input "T."
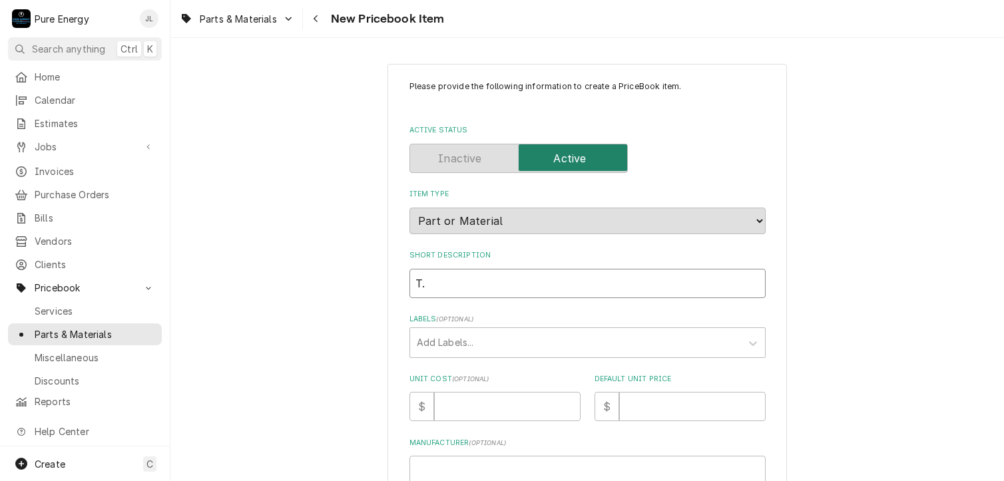
type textarea "x"
type input "T.V"
type textarea "x"
type input "T.V"
click at [484, 308] on div "Please provide the following information to create a PriceBook item. Active Sta…" at bounding box center [587, 440] width 356 height 718
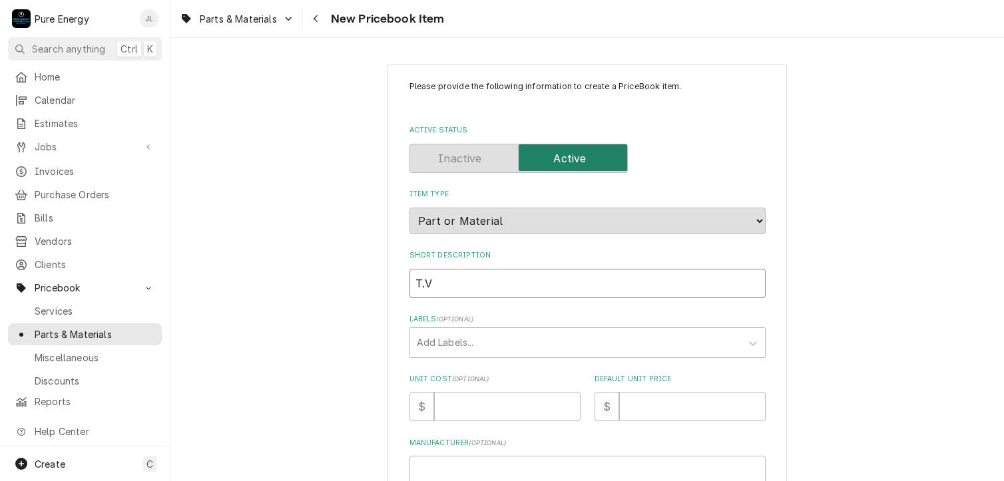
click at [489, 287] on input "T.V" at bounding box center [587, 283] width 356 height 29
type textarea "x"
type input "T.V 2"
type textarea "x"
type input "T.V 2"
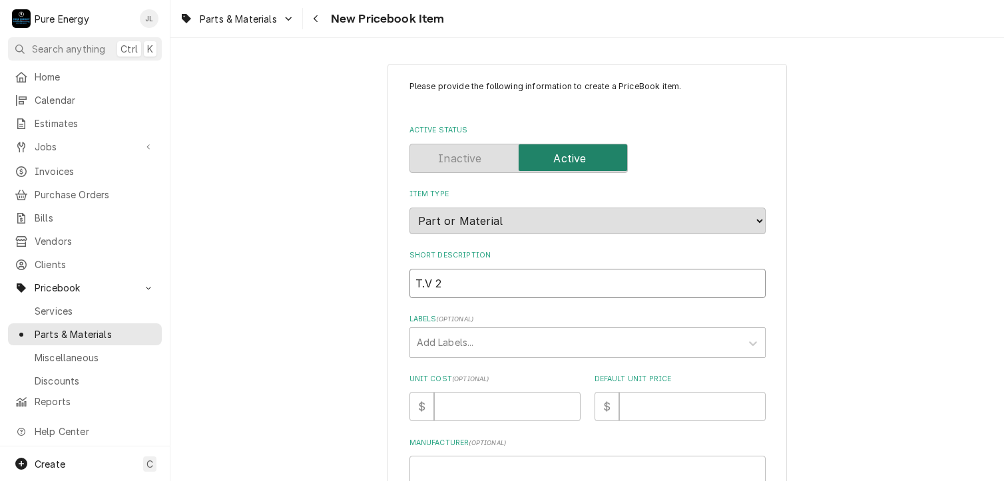
type textarea "x"
type input "T.V 2 w"
type textarea "x"
type input "T.V 2 wa"
type textarea "x"
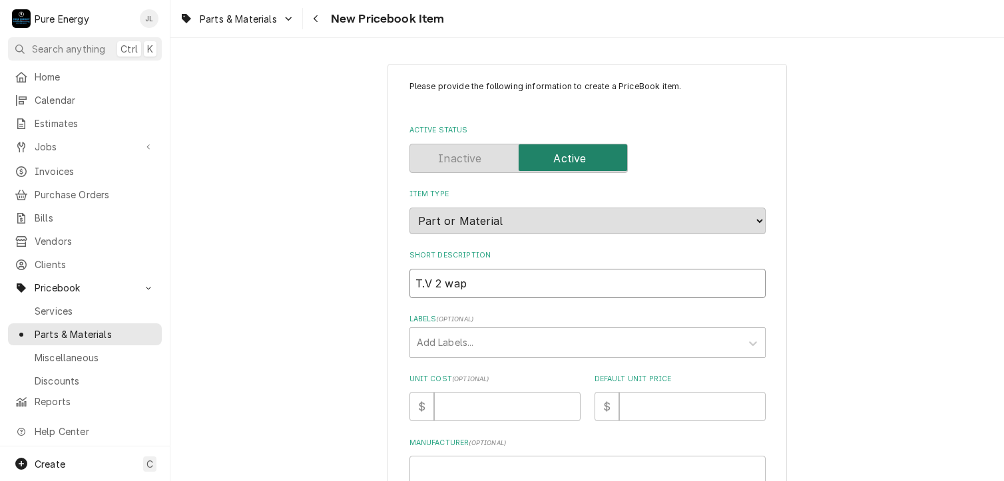
type input "T.V 2 wap"
type textarea "x"
type input "T.V 2 wap"
type textarea "x"
type input "T.V 2 wa"
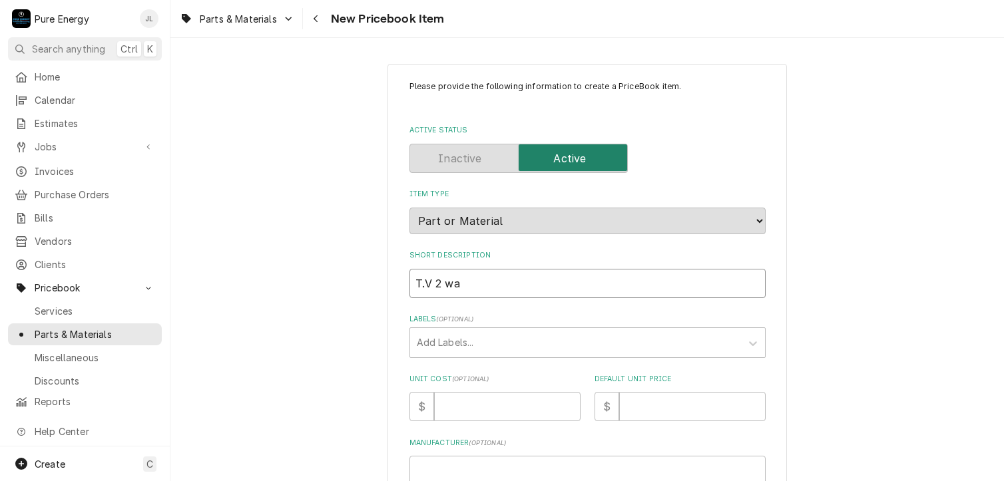
type textarea "x"
type input "T.V 2 way"
type textarea "x"
type input "T.V 2 way"
type textarea "x"
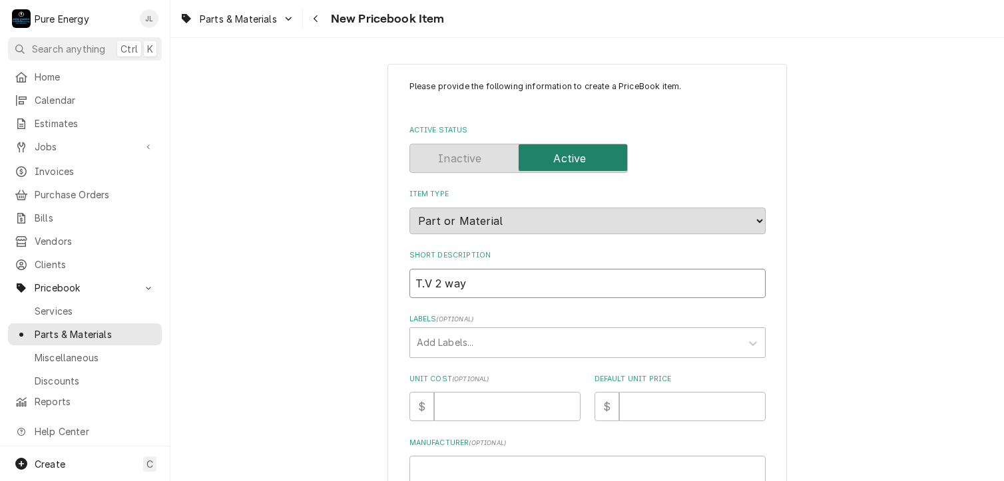
type input "T.V 2 way p"
type textarea "x"
type input "T.V 2 way po"
type textarea "x"
type input "T.V 2 way pow"
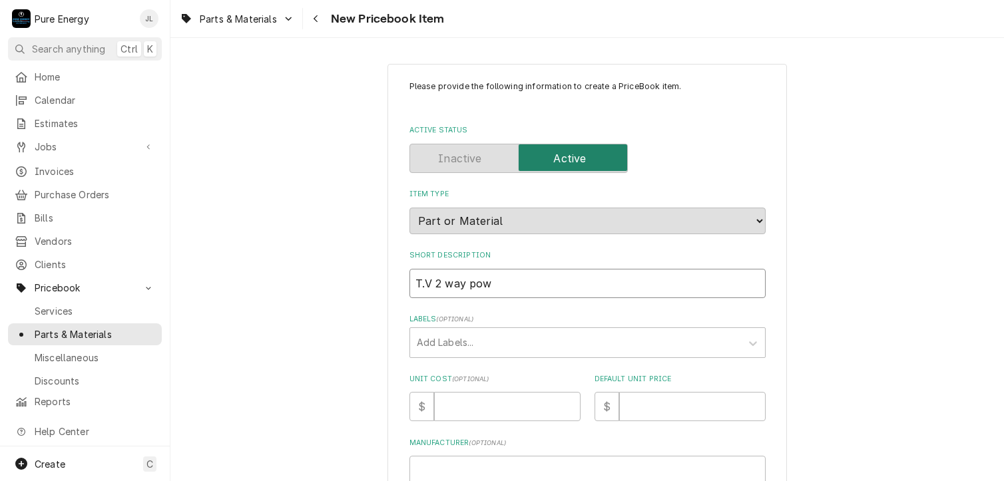
type textarea "x"
type input "T.V 2 way [PERSON_NAME]"
type textarea "x"
type input "T.V 2 way power"
type textarea "x"
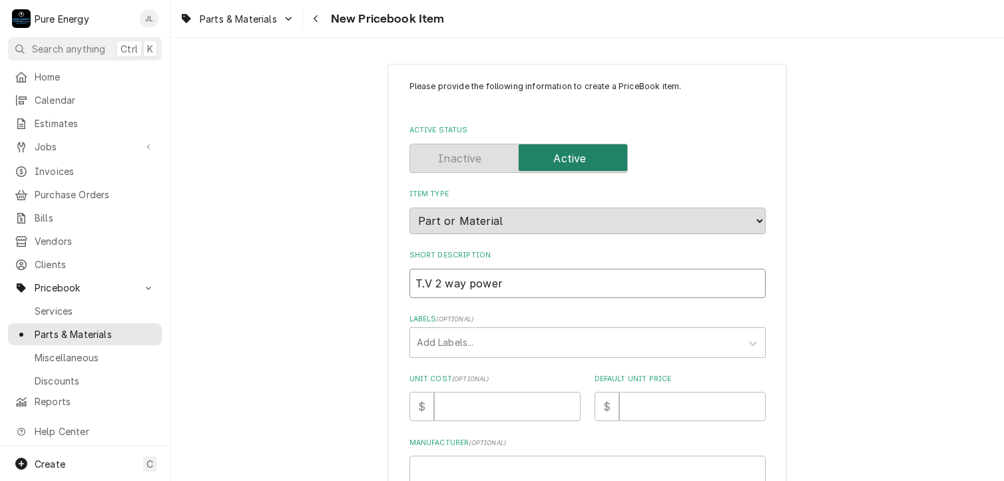
type input "T.V 2 way power"
type textarea "x"
type input "T.V 2 way power f"
type textarea "x"
type input "T.V 2 way power fe"
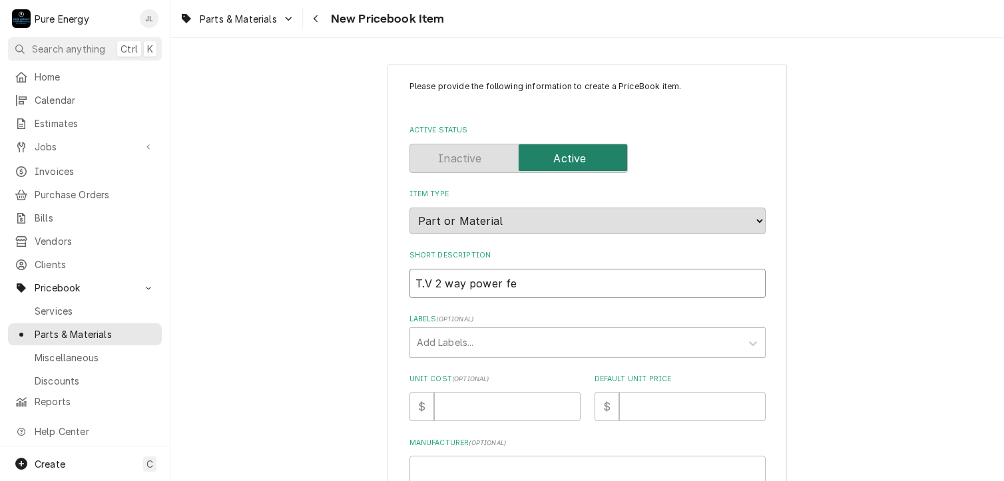
type textarea "x"
type input "T.V 2 way power fee"
type textarea "x"
type input "T.V 2 way power feed"
type textarea "x"
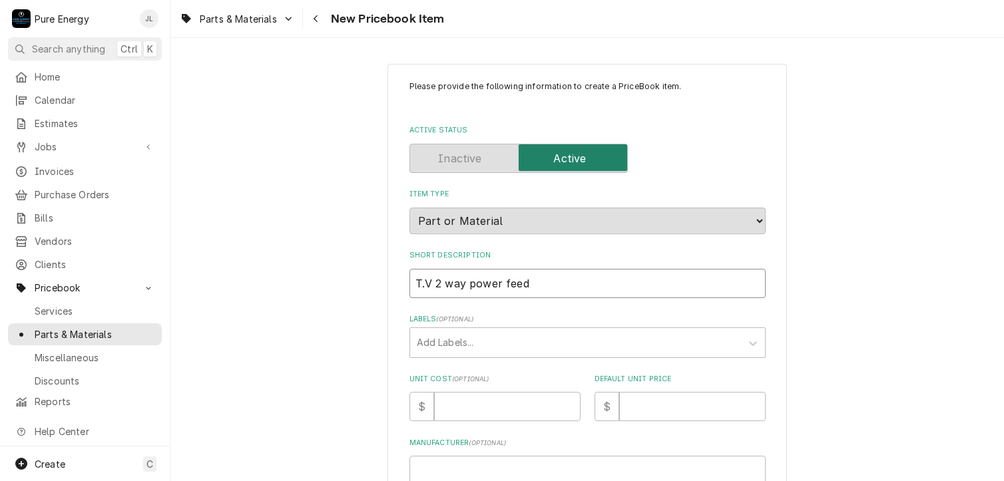
type input "T.V 2 way power feed"
type textarea "x"
type input "T.V 2 way power feed s"
type textarea "x"
type input "T.V 2 way power feed sp"
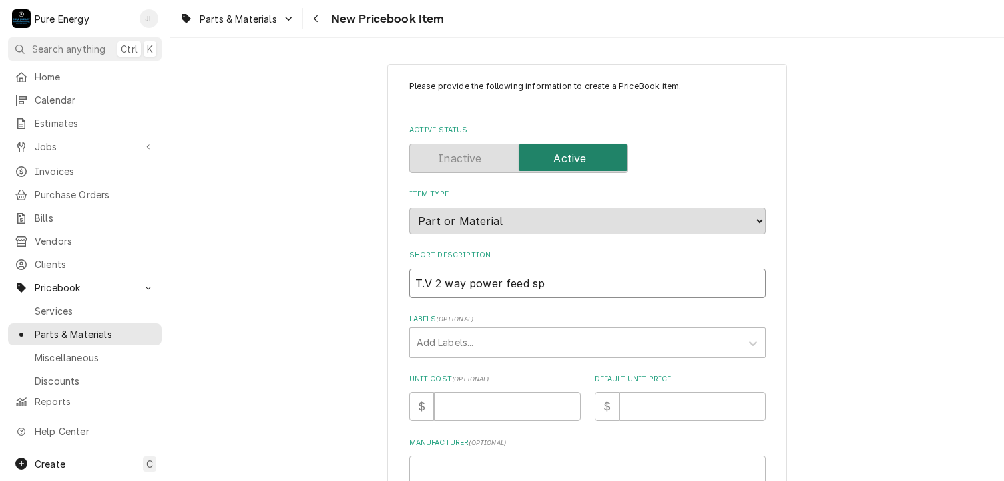
type textarea "x"
type input "T.V 2 way power feed spl"
type textarea "x"
type input "T.V 2 way power feed sp"
type textarea "x"
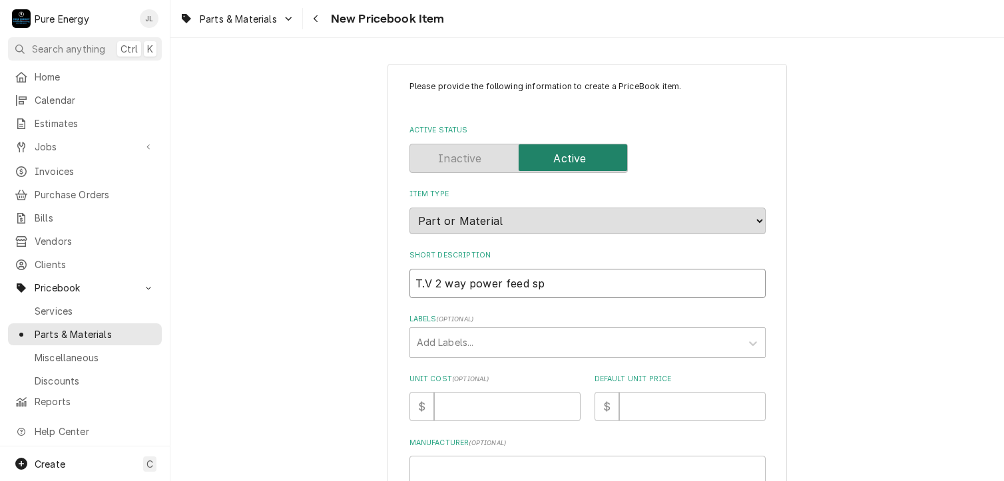
type input "T.V 2 way power feed spl"
type textarea "x"
type input "T.V 2 way power feed spli"
type textarea "x"
type input "T.V 2 way power feed split"
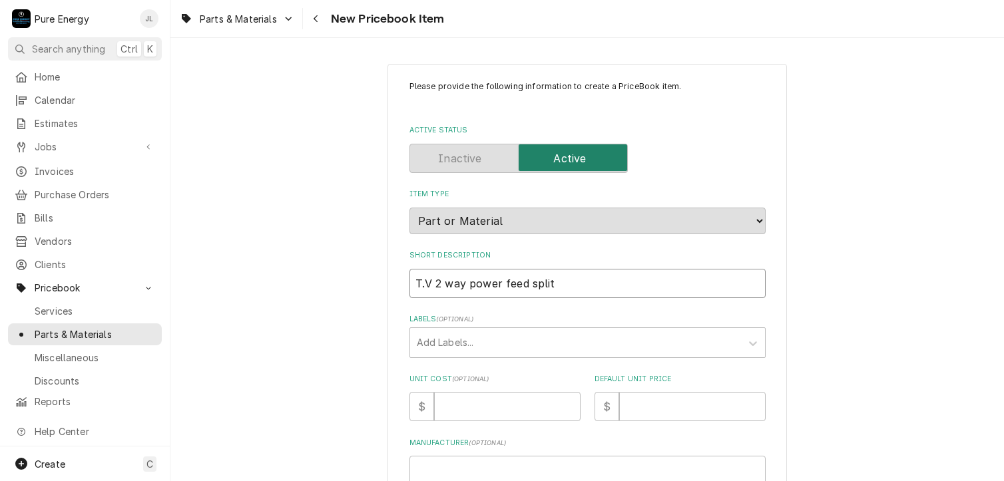
type textarea "x"
type input "T.V 2 way power feed splite"
type textarea "x"
type input "T.V 2 way power feed spliter"
type textarea "x"
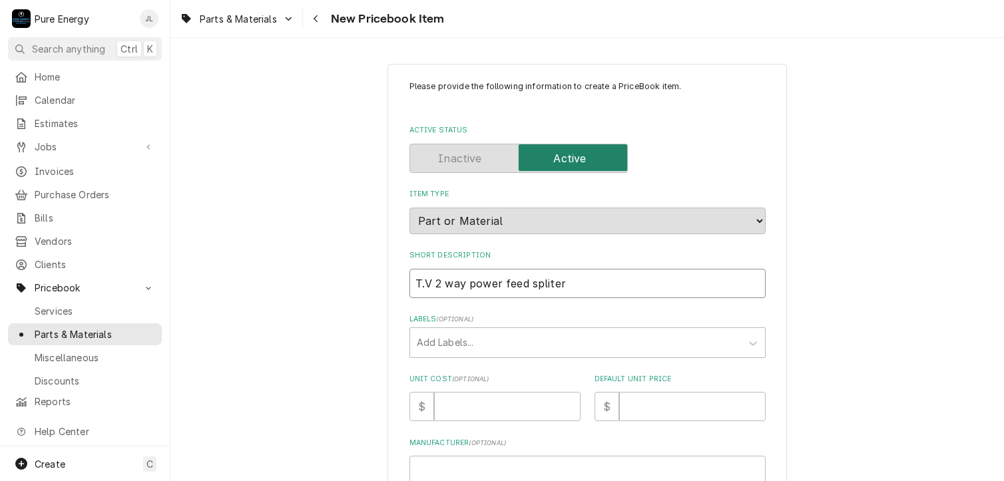
type input "T.V 2 way power feed splite"
type textarea "x"
type input "T.V 2 way power feed split"
type textarea "x"
type input "T.V 2 way power feed [PERSON_NAME]"
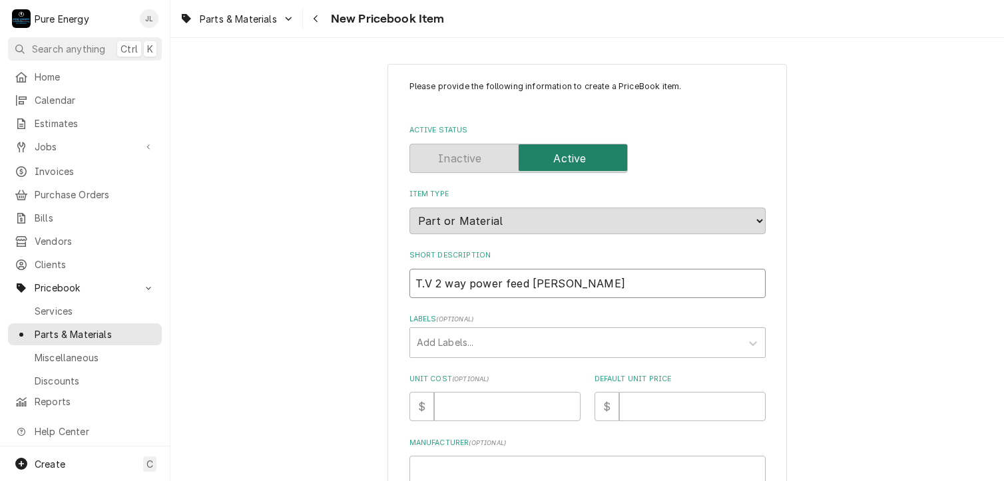
type textarea "x"
type input "T.V 2 way power feed splitte"
type textarea "x"
type input "T.V 2 way power feed splitter"
type textarea "x"
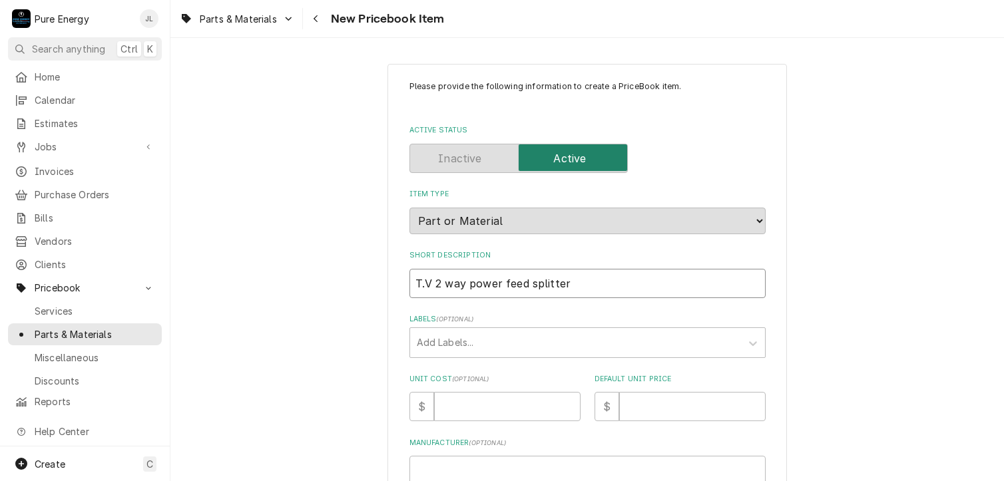
type input "T.V 2 way power feed splitter"
type textarea "x"
type input "T.V 2 way power feed splitter 9"
type textarea "x"
type input "T.V 2 way power feed splitter 9/"
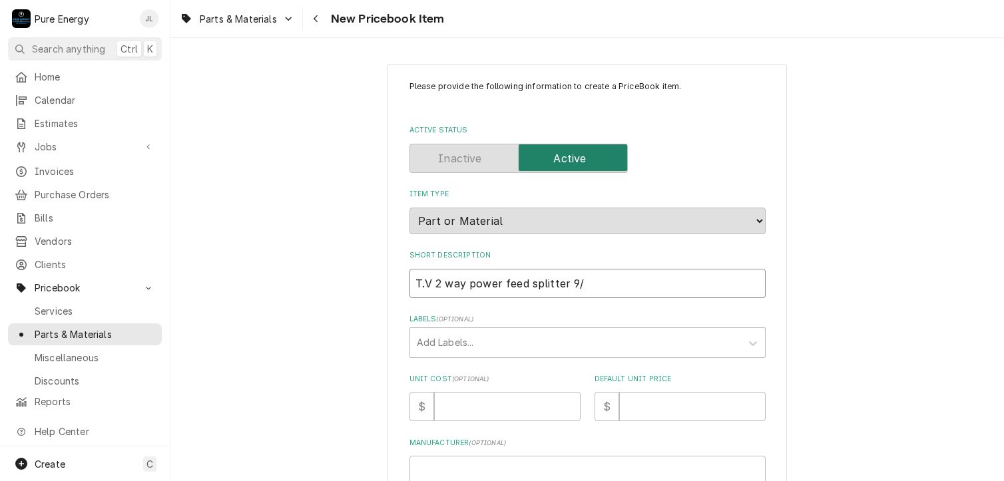
type textarea "x"
type input "T.V 2 way power feed splitter 9/2"
type textarea "x"
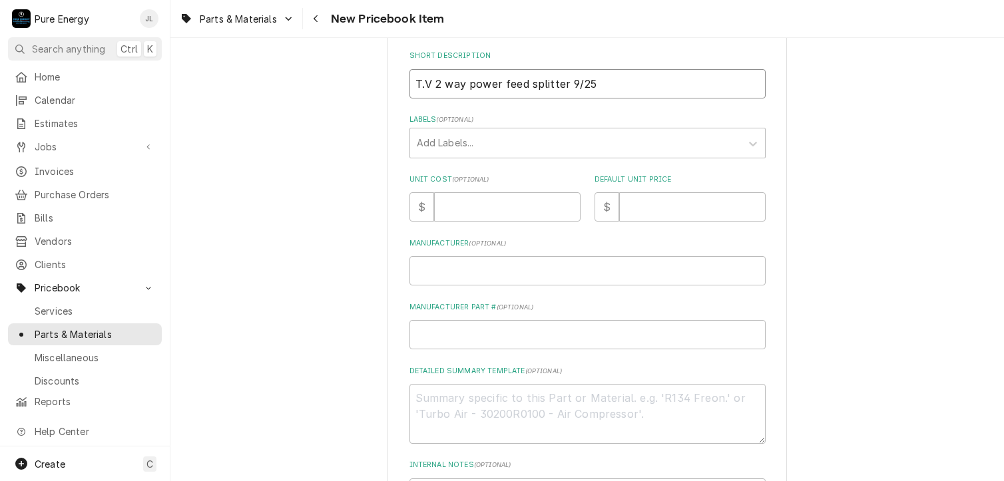
type input "T.V 2 way power feed splitter 9/25"
click at [489, 194] on input "Unit Cost ( optional )" at bounding box center [507, 206] width 146 height 29
type textarea "x"
type input "0"
type textarea "x"
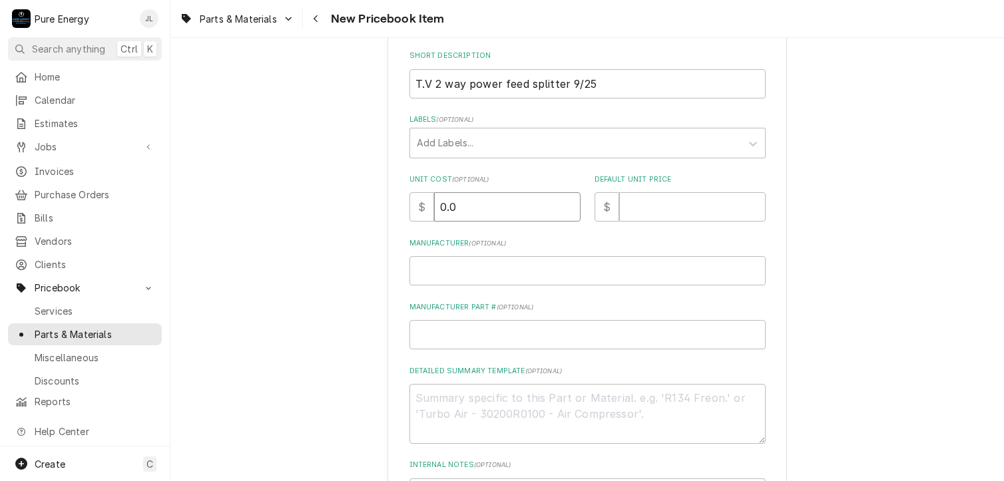
type input "0.0"
click at [636, 208] on input "Default Unit Price" at bounding box center [692, 206] width 146 height 29
type textarea "x"
type input "1"
type textarea "x"
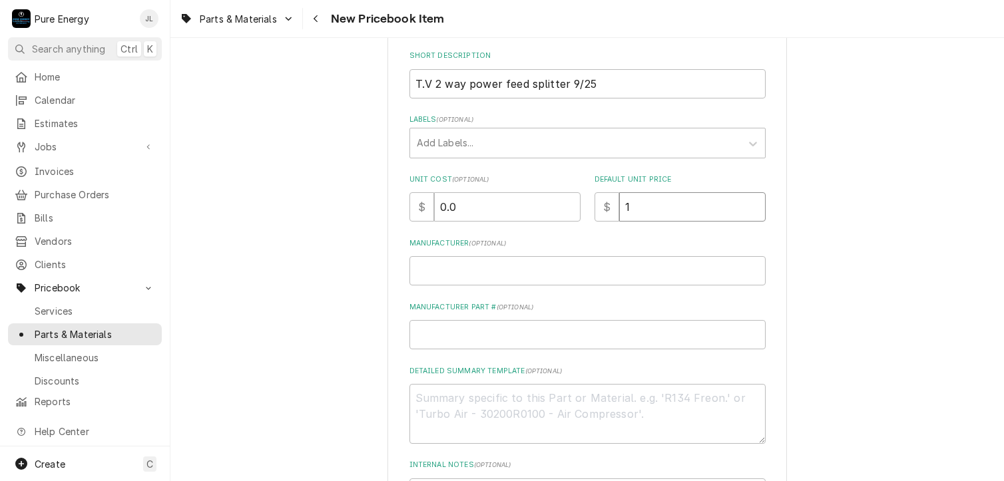
type input "14"
type textarea "x"
type input "14.5"
type textarea "x"
type input "14.57"
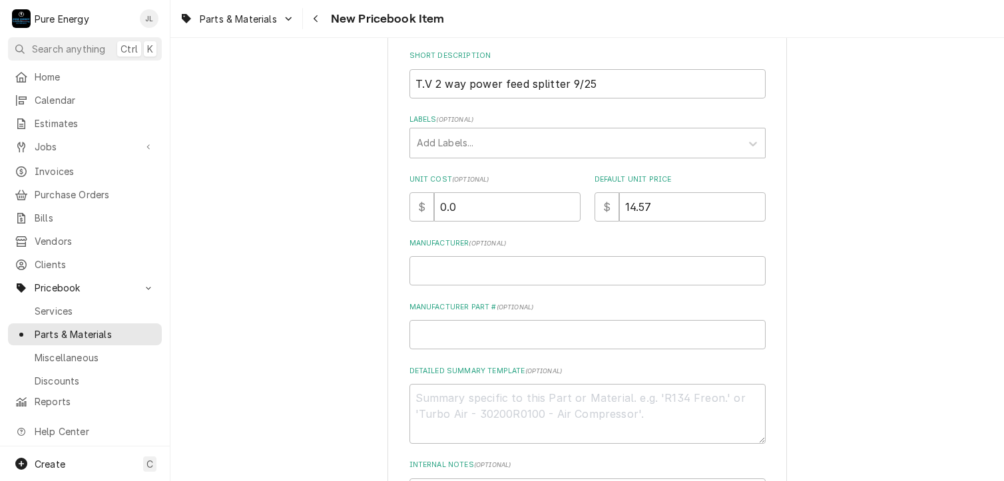
scroll to position [395, 0]
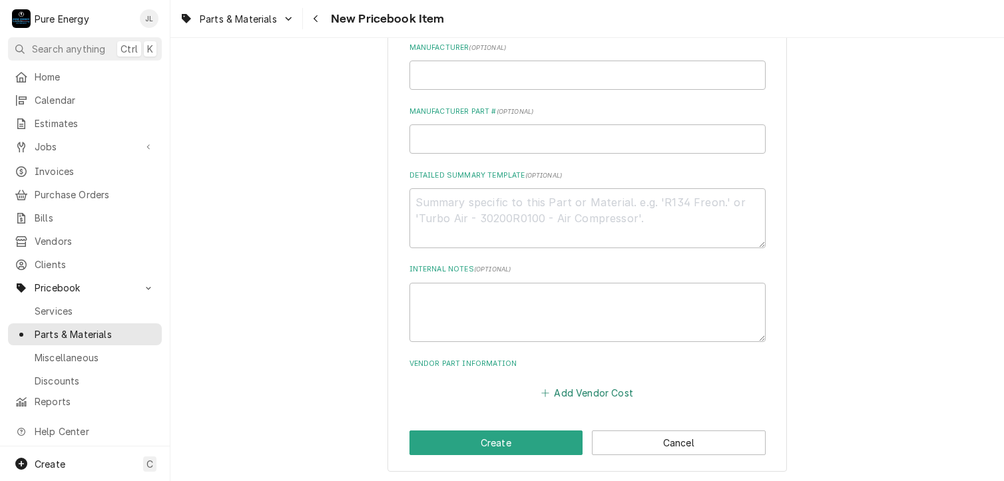
click at [578, 389] on button "Add Vendor Cost" at bounding box center [587, 393] width 97 height 19
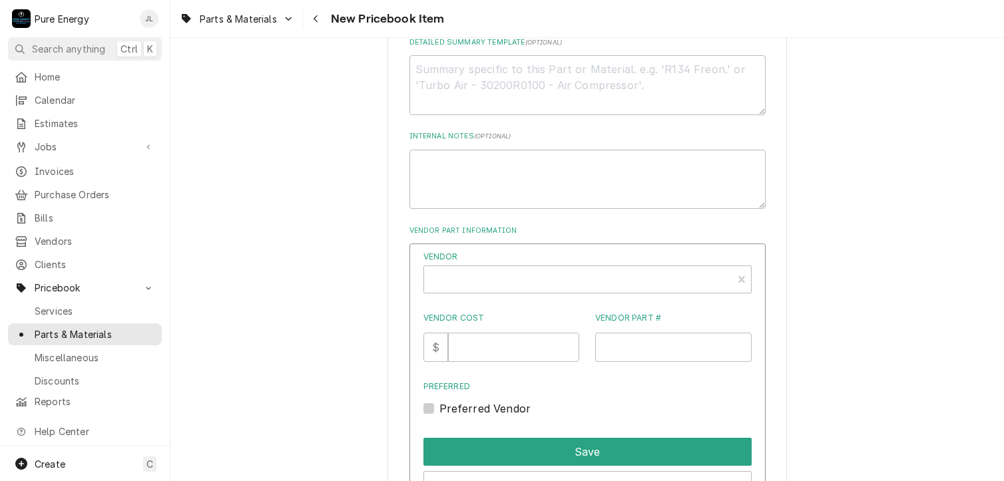
scroll to position [595, 0]
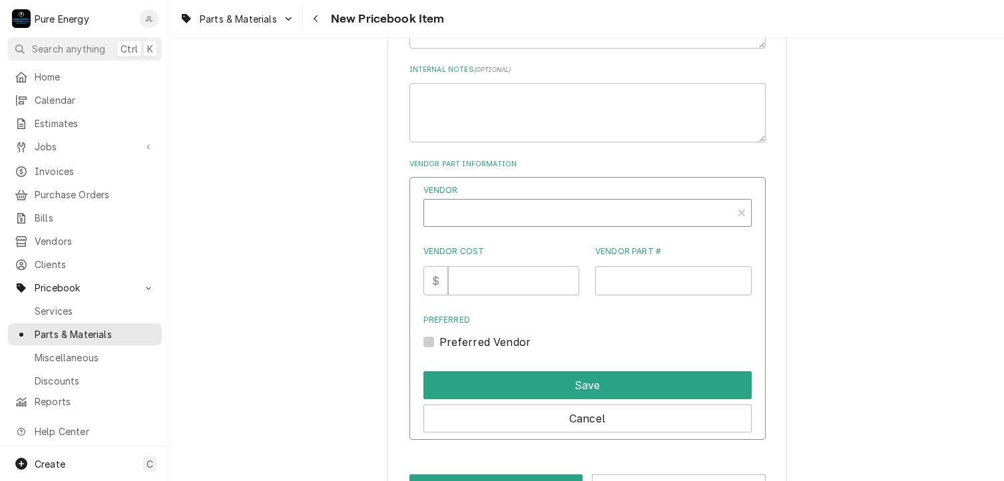
type textarea "x"
click at [495, 210] on div "Vendor" at bounding box center [578, 214] width 295 height 32
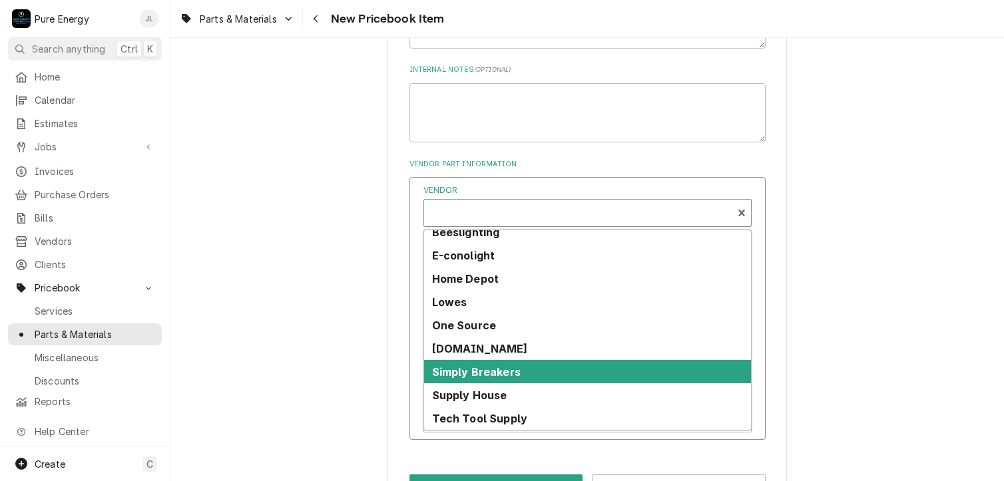
scroll to position [80, 0]
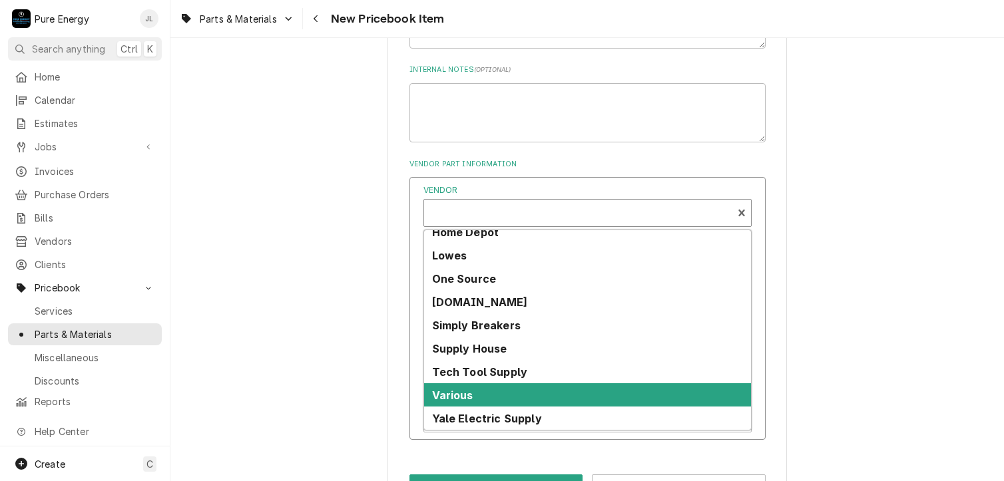
click at [485, 392] on div "Various" at bounding box center [587, 394] width 327 height 23
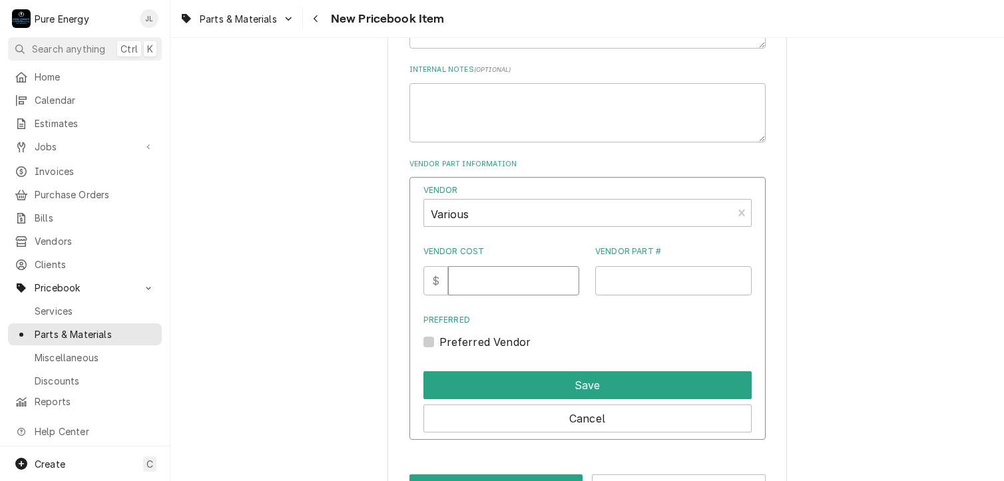
click at [497, 280] on input "Vendor Cost" at bounding box center [513, 280] width 131 height 29
type input "1"
type input "9.98"
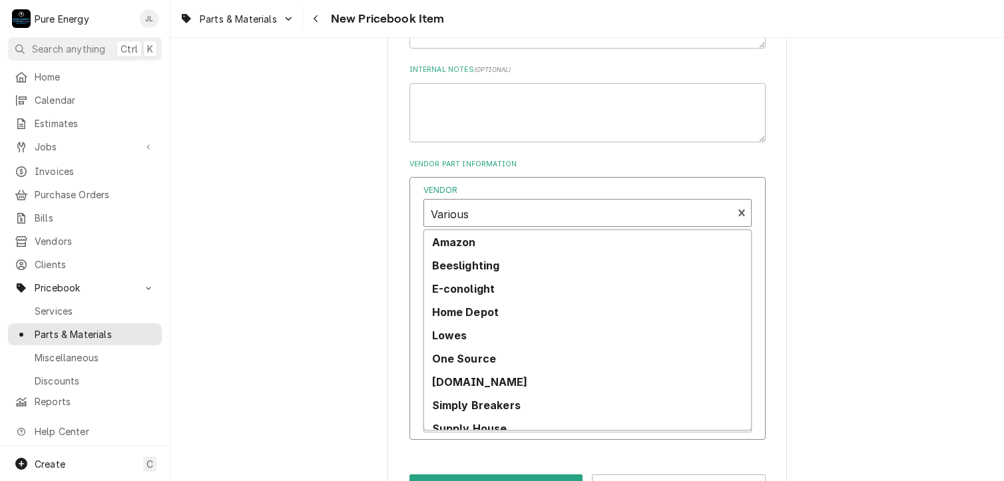
click at [651, 212] on div "Vendor" at bounding box center [578, 214] width 295 height 32
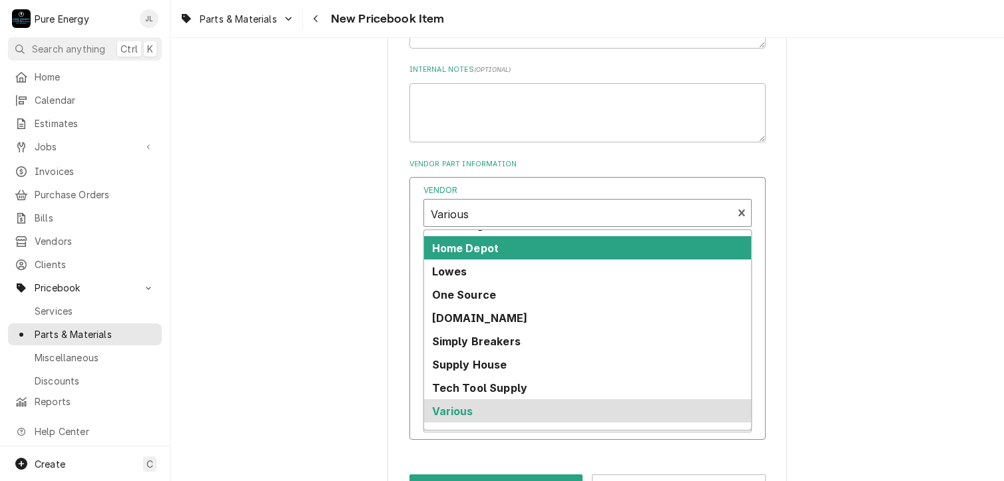
click at [530, 242] on div "Home Depot" at bounding box center [587, 247] width 327 height 23
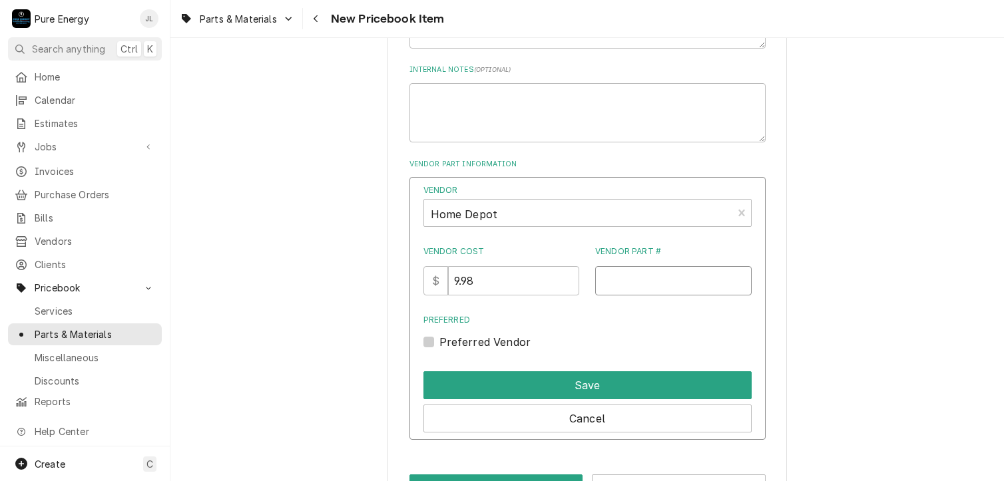
click at [628, 280] on input "Vendor Part #" at bounding box center [673, 280] width 156 height 29
type input "Ideal 85-322"
click at [439, 340] on label "Preferred Vendor" at bounding box center [485, 342] width 92 height 16
click at [439, 340] on input "Preferred" at bounding box center [603, 348] width 328 height 29
checkbox input "true"
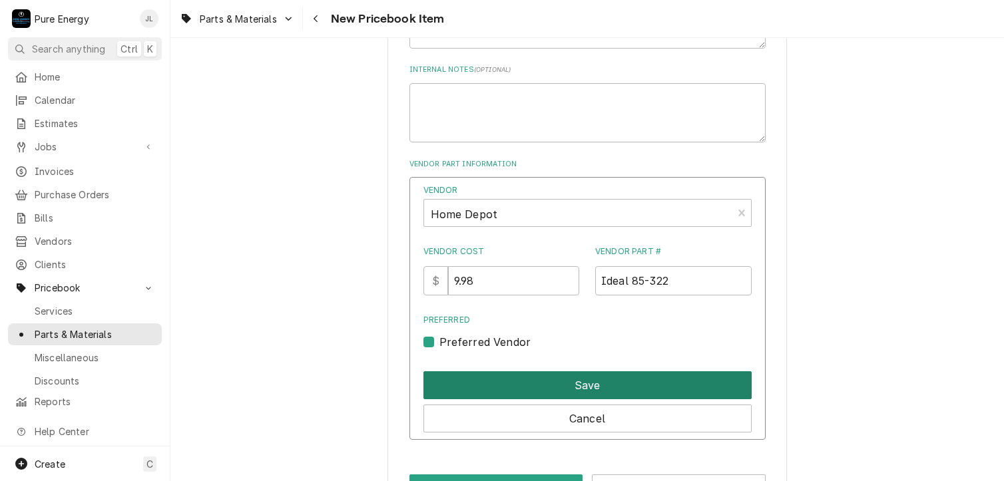
click at [496, 380] on button "Save" at bounding box center [587, 385] width 328 height 28
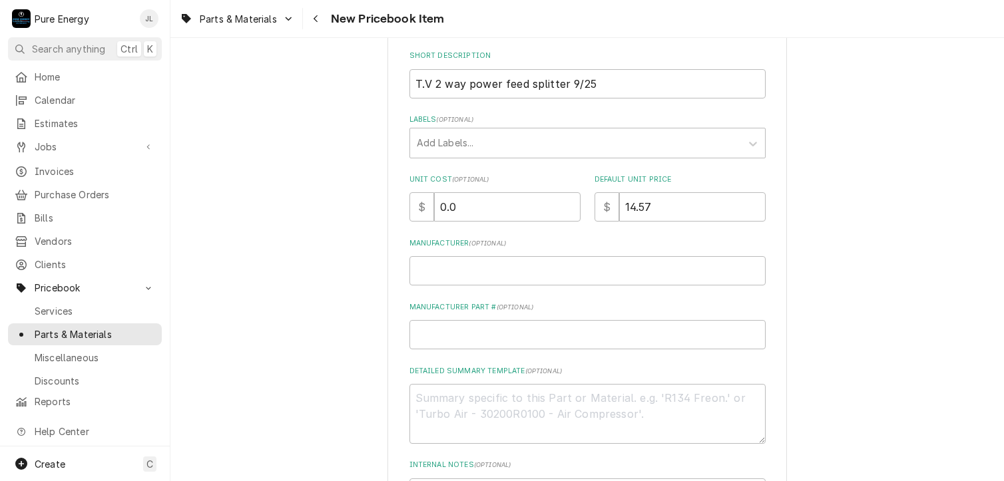
scroll to position [67, 0]
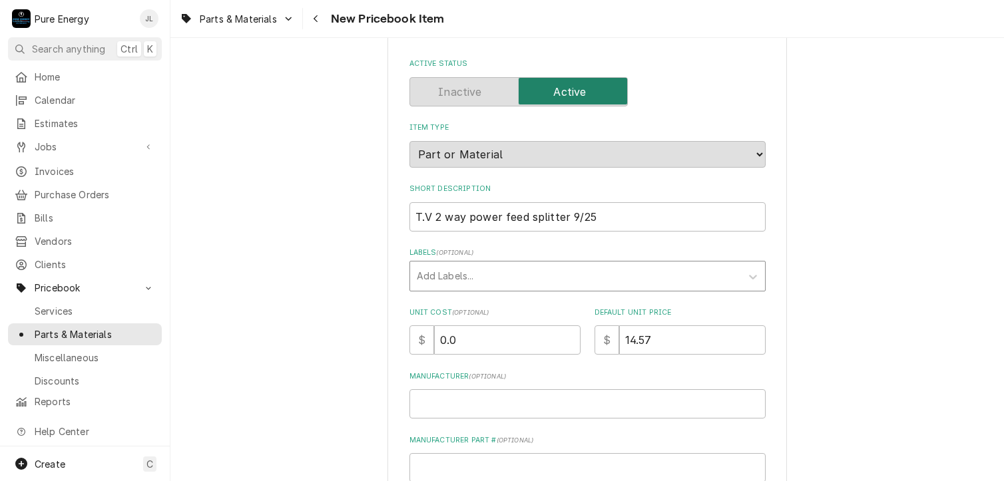
click at [538, 273] on div "Labels" at bounding box center [576, 276] width 318 height 24
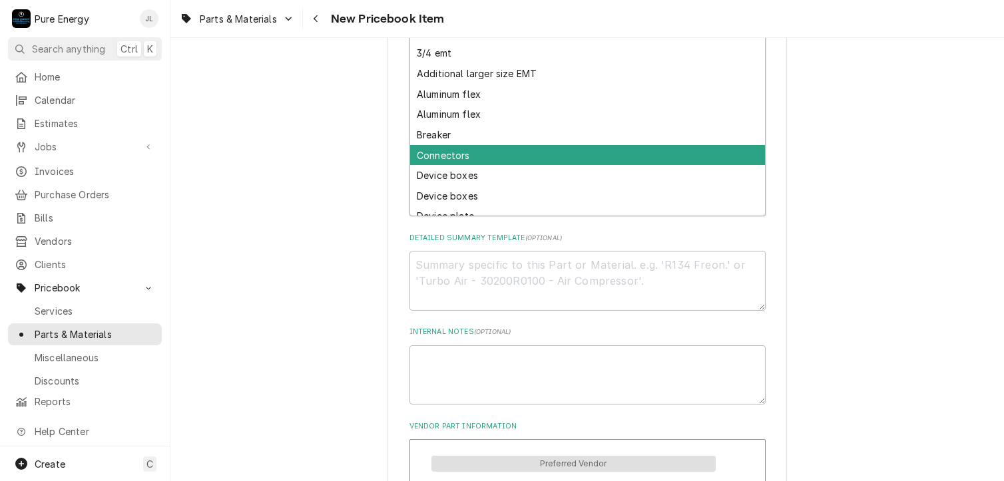
click at [583, 154] on div "Connectors" at bounding box center [587, 155] width 355 height 21
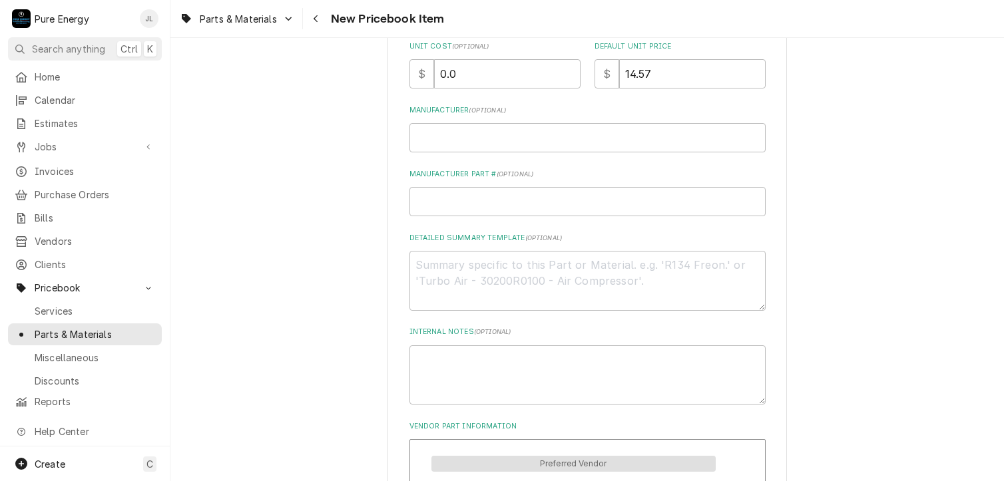
scroll to position [533, 0]
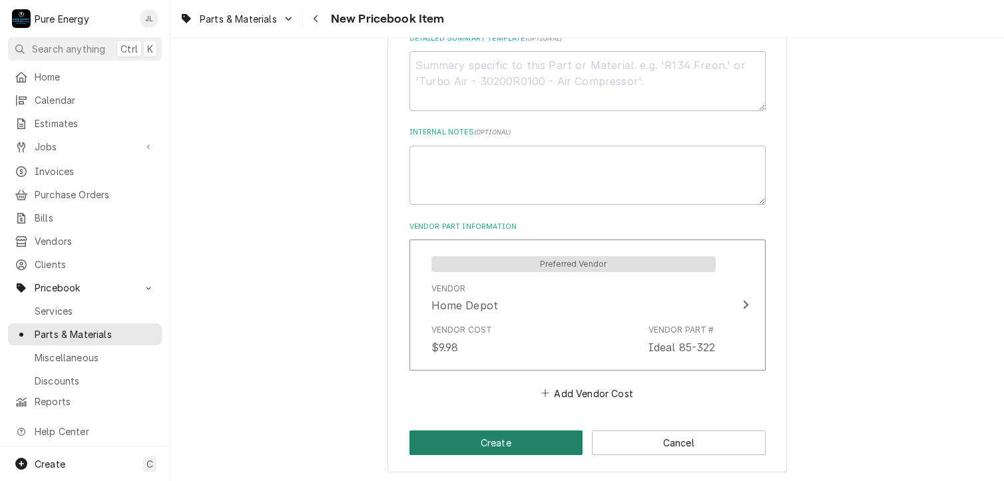
click at [494, 441] on button "Create" at bounding box center [496, 443] width 174 height 25
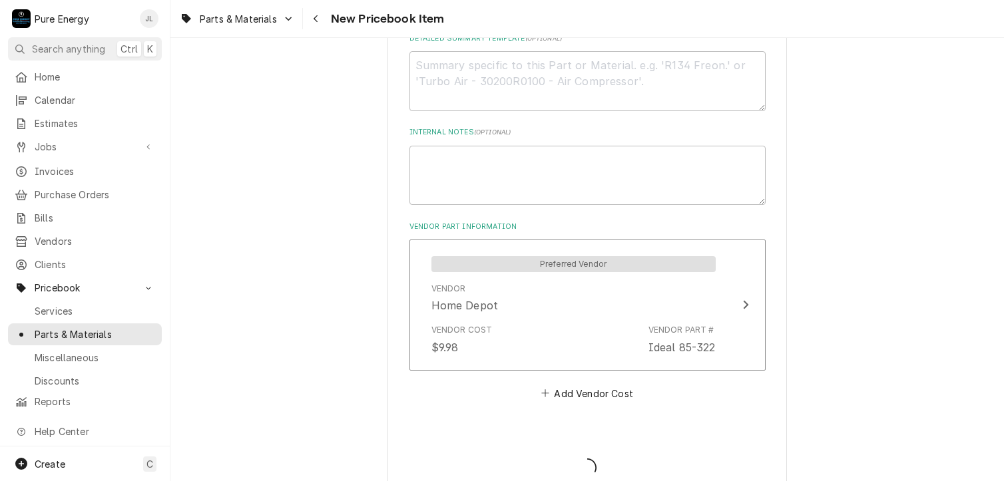
type textarea "x"
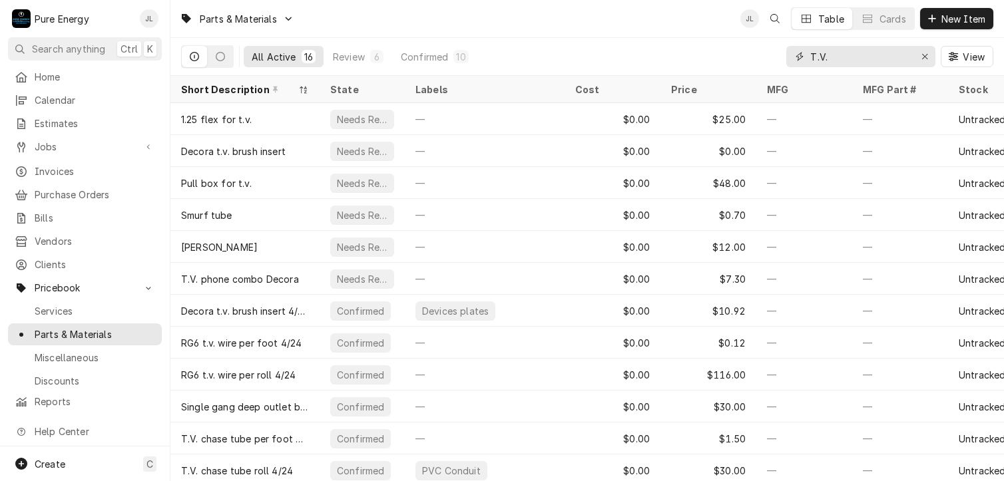
click at [857, 59] on input "T.V." at bounding box center [860, 56] width 100 height 21
type input "T.V."
click at [948, 18] on span "New Item" at bounding box center [963, 19] width 49 height 14
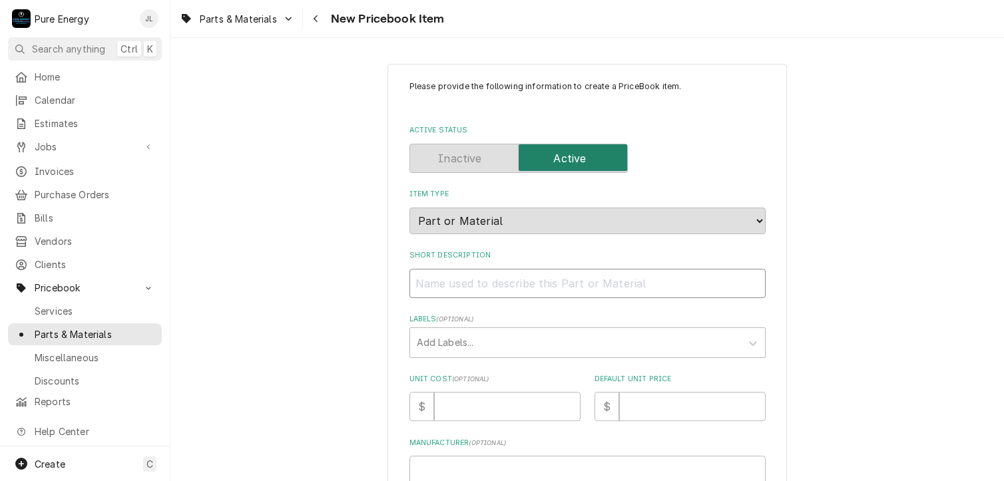
click at [458, 289] on input "Short Description" at bounding box center [587, 283] width 356 height 29
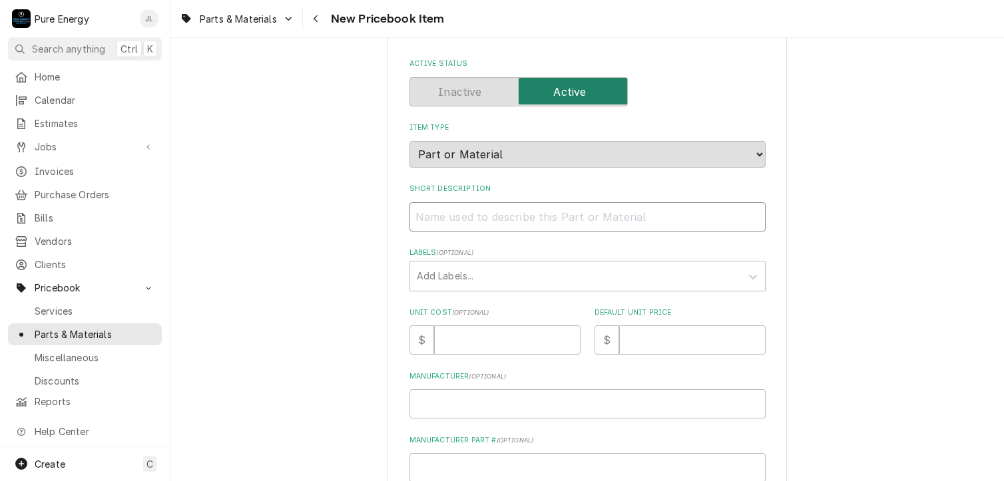
scroll to position [133, 0]
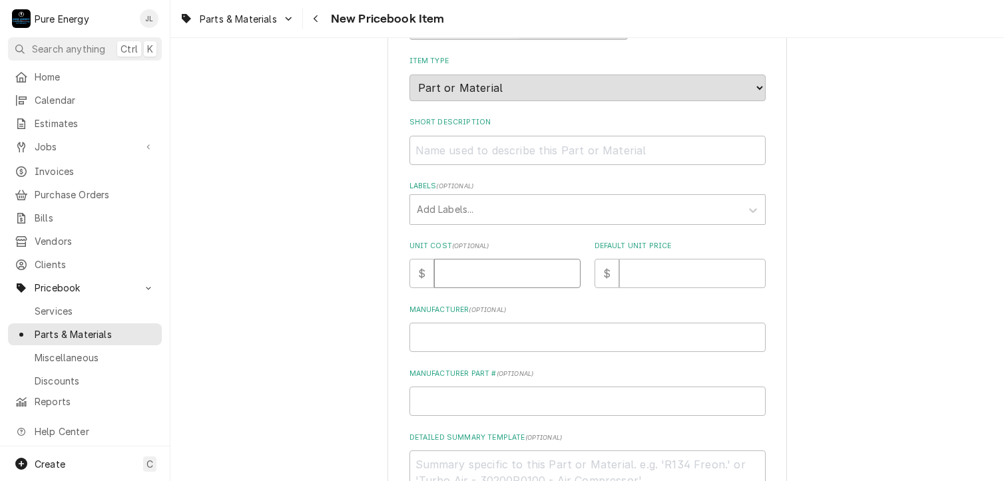
click at [457, 278] on input "Unit Cost ( optional )" at bounding box center [507, 273] width 146 height 29
type textarea "x"
type input "0"
type textarea "x"
type input "0.0"
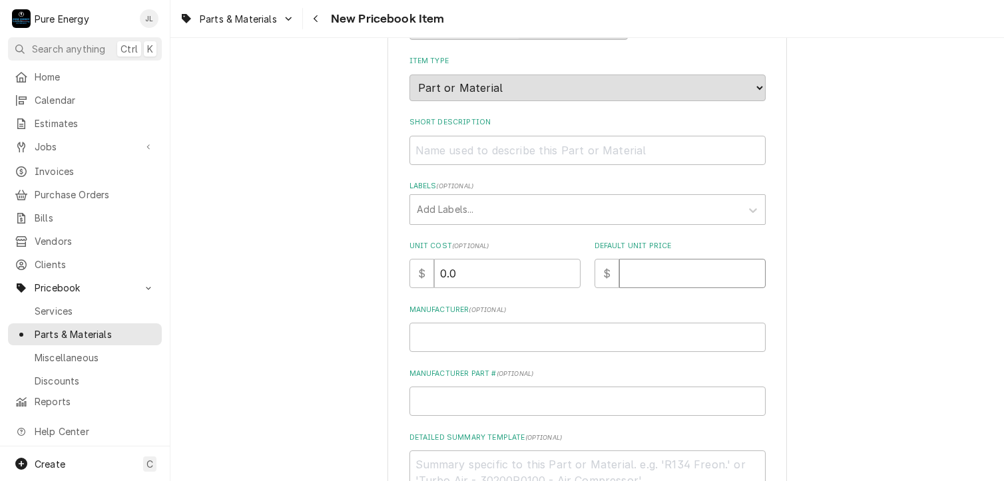
click at [631, 266] on input "Default Unit Price" at bounding box center [692, 273] width 146 height 29
type textarea "x"
type input "9"
type textarea "x"
type input "9.2"
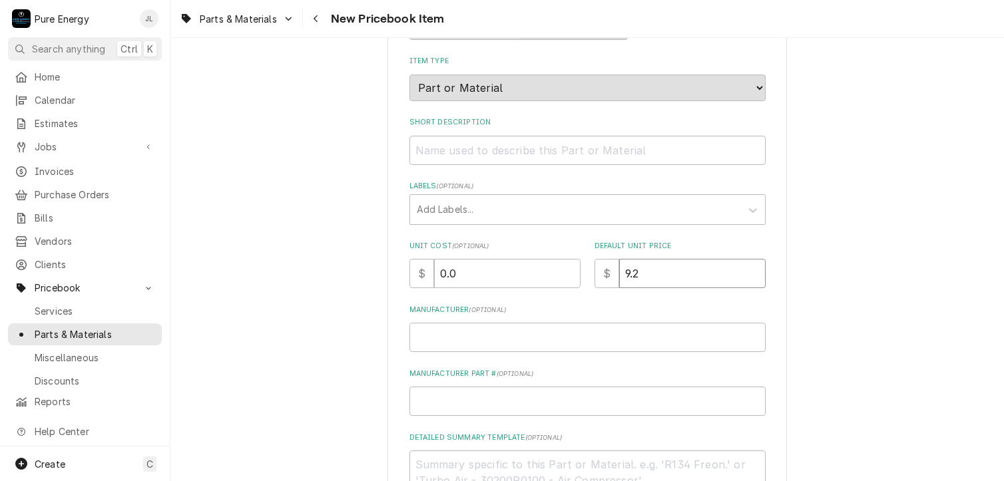
type textarea "x"
type input "9.22"
click at [497, 158] on input "Short Description" at bounding box center [587, 150] width 356 height 29
type textarea "x"
type input "C"
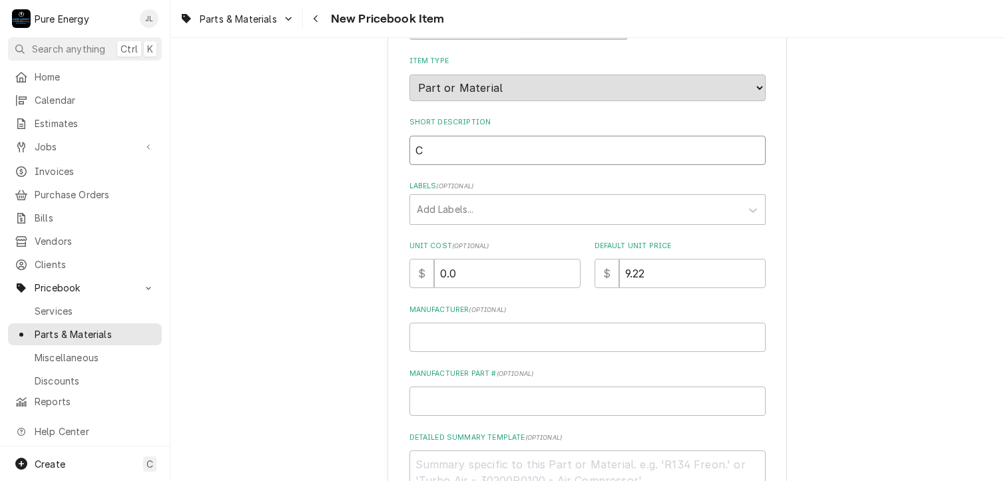
type textarea "x"
type input "Ch"
type textarea "x"
type input "Cha"
type textarea "x"
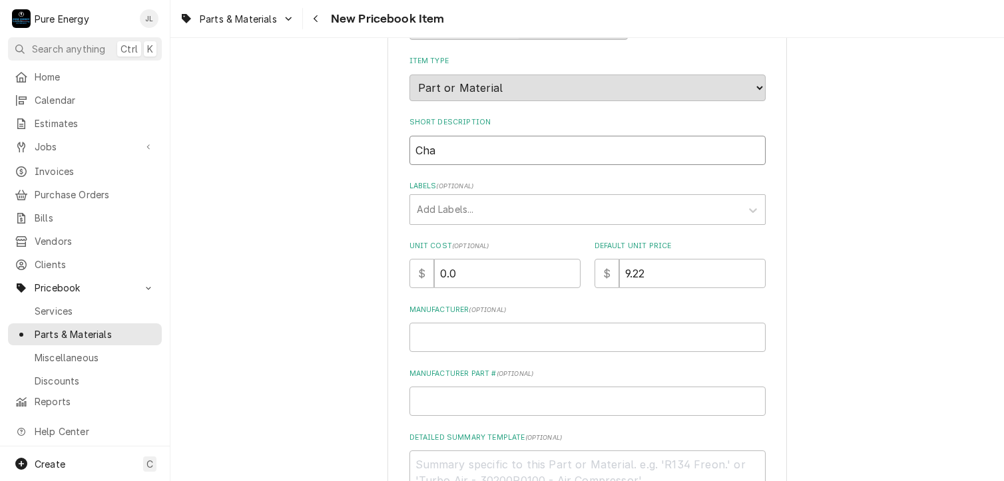
type input "Chau"
type textarea "x"
type input "Chaul"
type textarea "x"
type input "Chau"
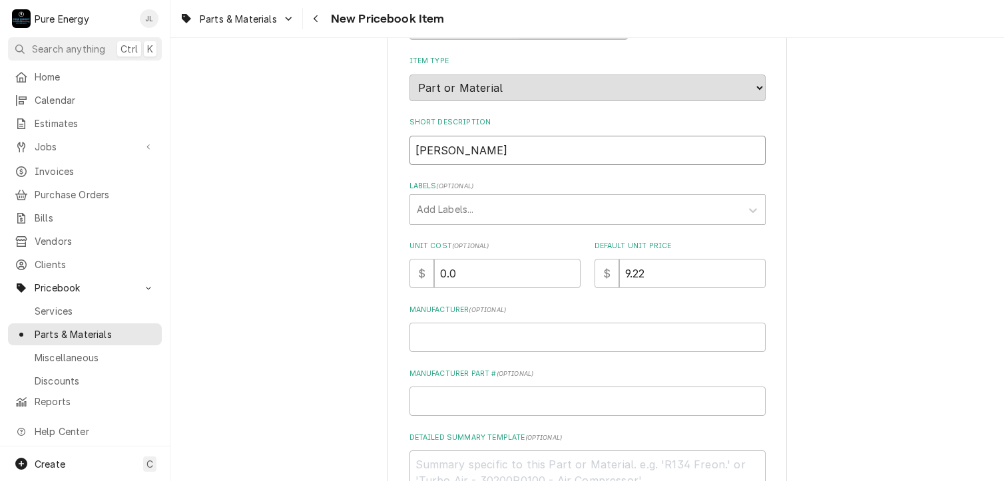
type textarea "x"
type input "Cha"
type textarea "x"
type input "Chal"
type textarea "x"
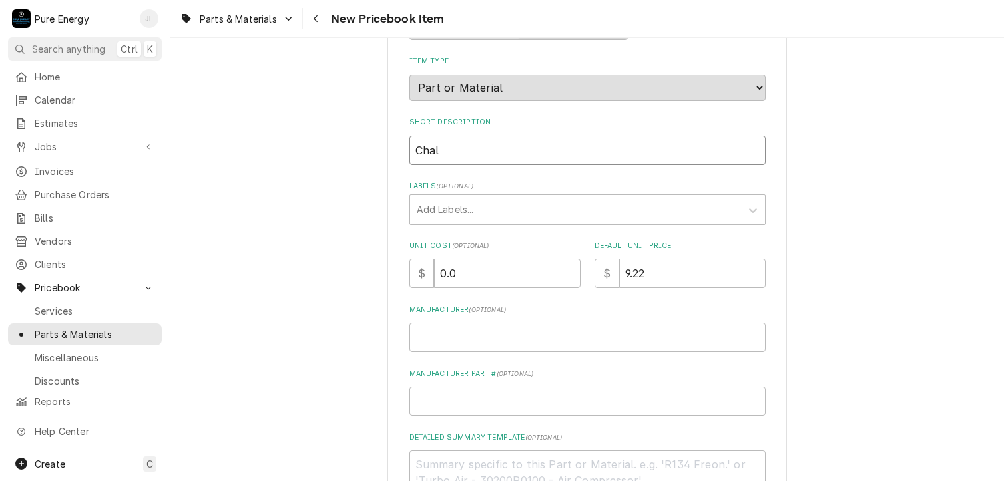
type input "Chalk"
type textarea "x"
type input "Chalk"
type textarea "x"
type input "Chalk 5"
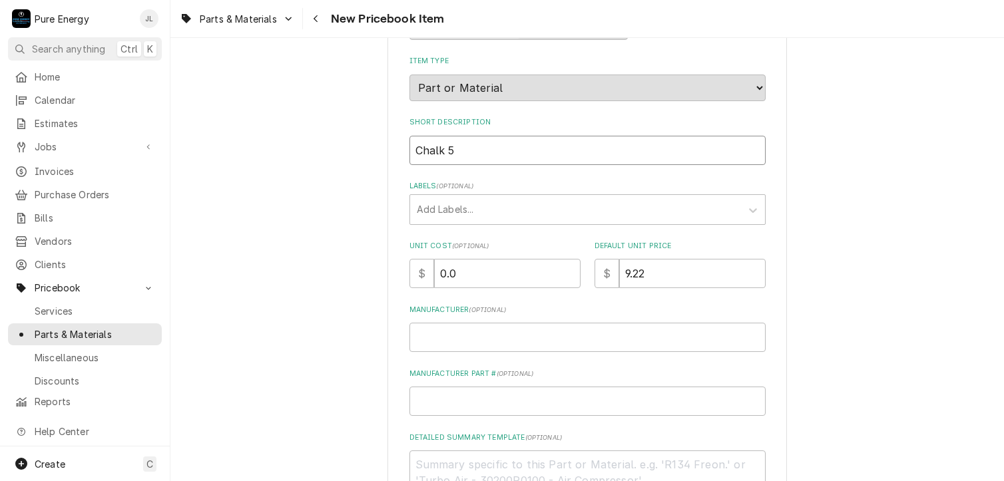
type textarea "x"
type input "Chalk 5."
type textarea "x"
type input "Chalk 5.0"
type textarea "x"
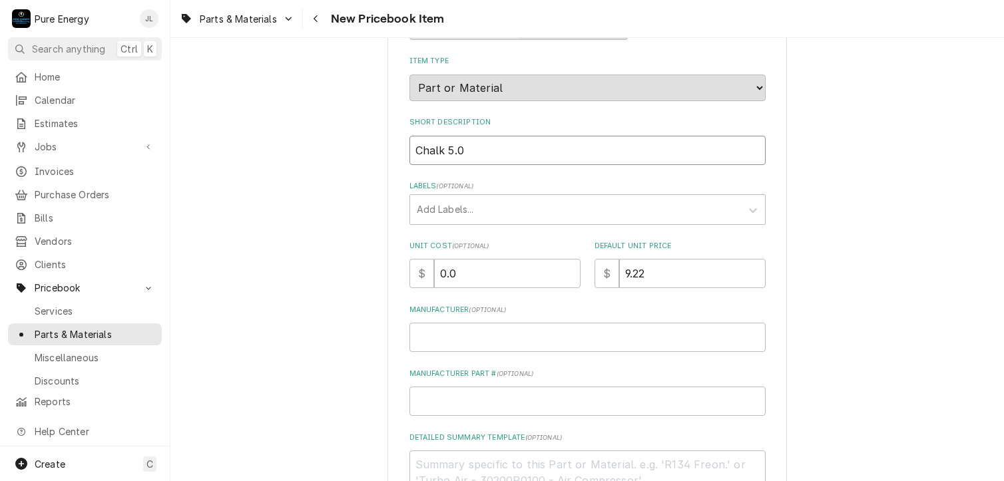
type input "Chalk 5."
type textarea "x"
type input "Chalk 5.5"
type textarea "x"
type input "Chalk 5.5"
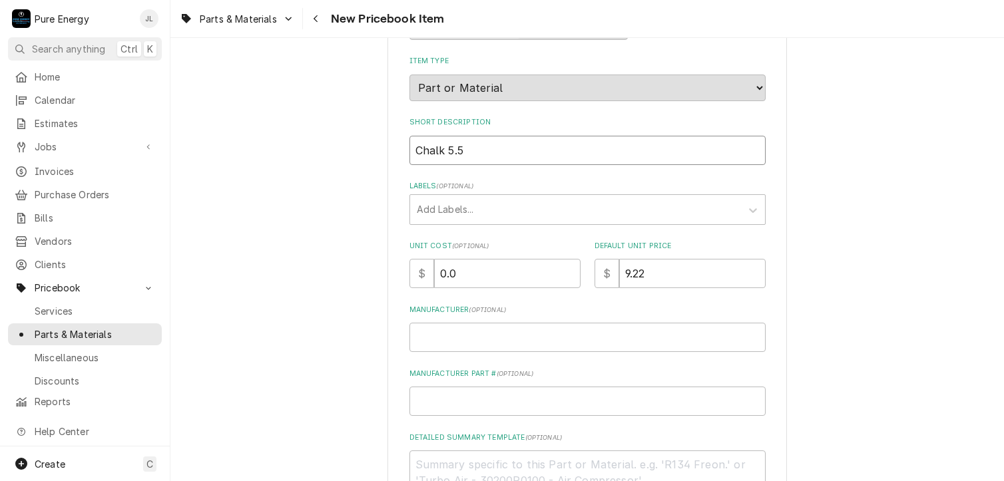
type textarea "x"
type input "Chalk 5.5 z"
type textarea "x"
type input "Chalk 5.5"
type textarea "x"
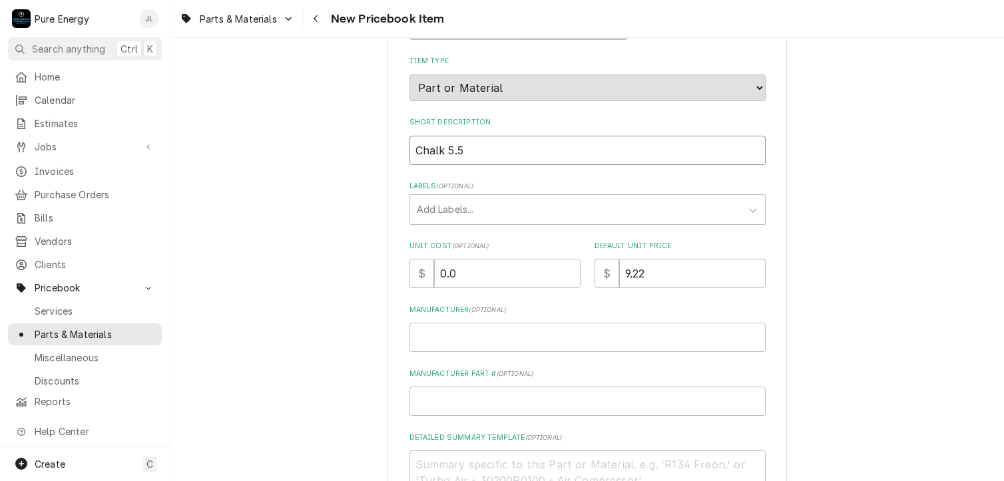
type input "Chalk 5.5 o"
type textarea "x"
type input "Chalk 5.5 oz"
type textarea "x"
type input "Chalk 5.5 oz"
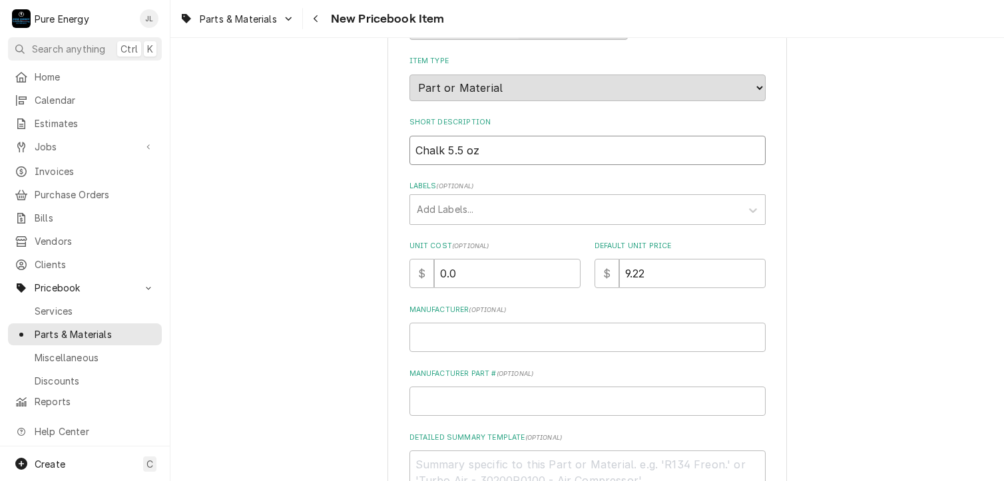
type textarea "x"
type input "Chalk 5.5 oz t"
type textarea "x"
type input "Chalk 5.5 oz tu"
type textarea "x"
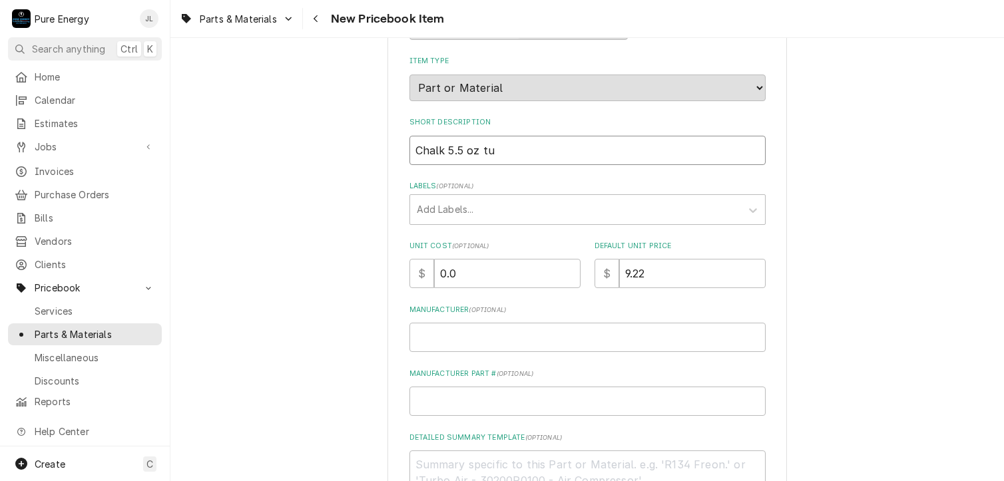
type input "Chalk 5.5 oz tub"
type textarea "x"
type input "Chalk 5.5 oz tube"
type textarea "x"
type input "Chalk 5.5 oz tube"
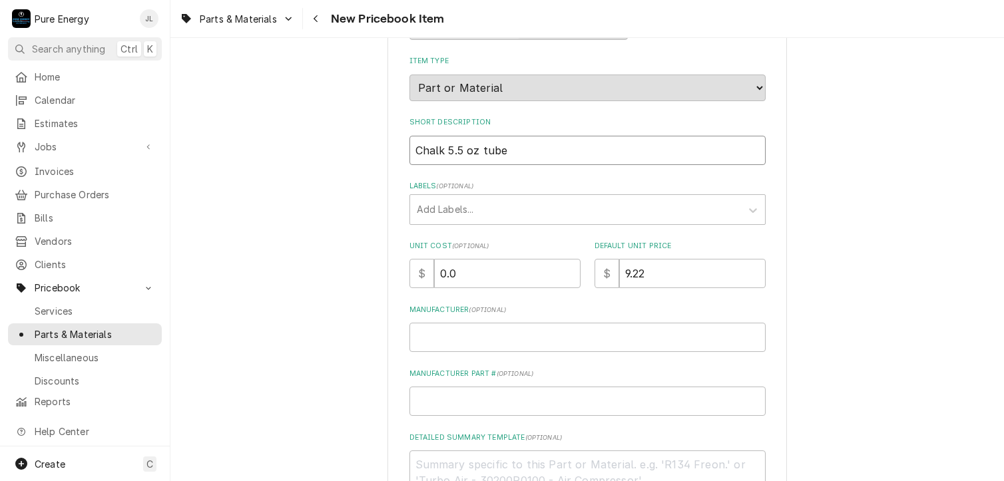
type textarea "x"
type input "Chalk 5.5 oz tube 9"
type textarea "x"
type input "Chalk 5.5 oz tube 9/"
type textarea "x"
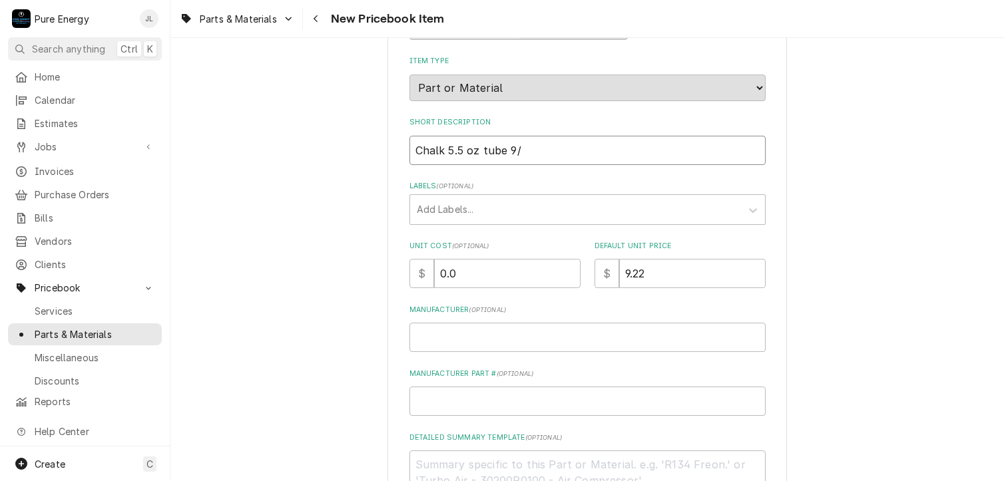
type input "Chalk 5.5 oz tube 9/2"
type textarea "x"
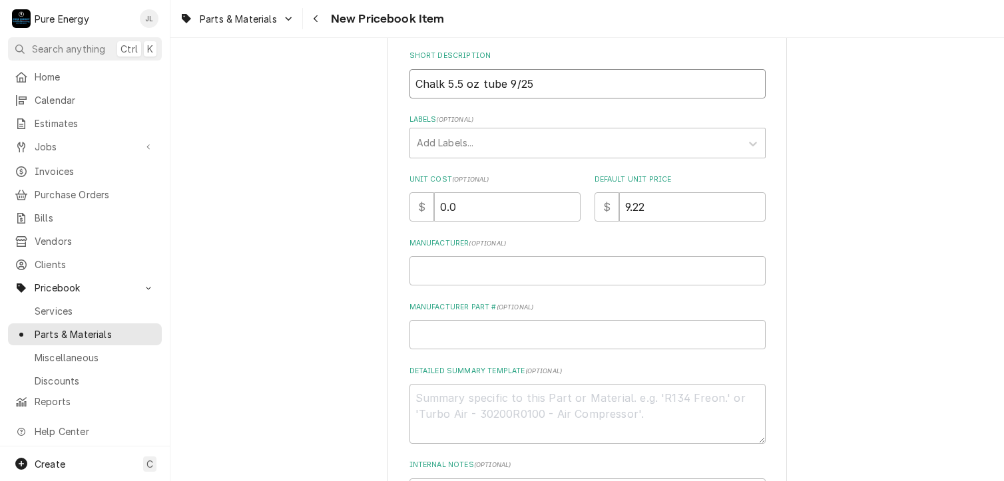
scroll to position [395, 0]
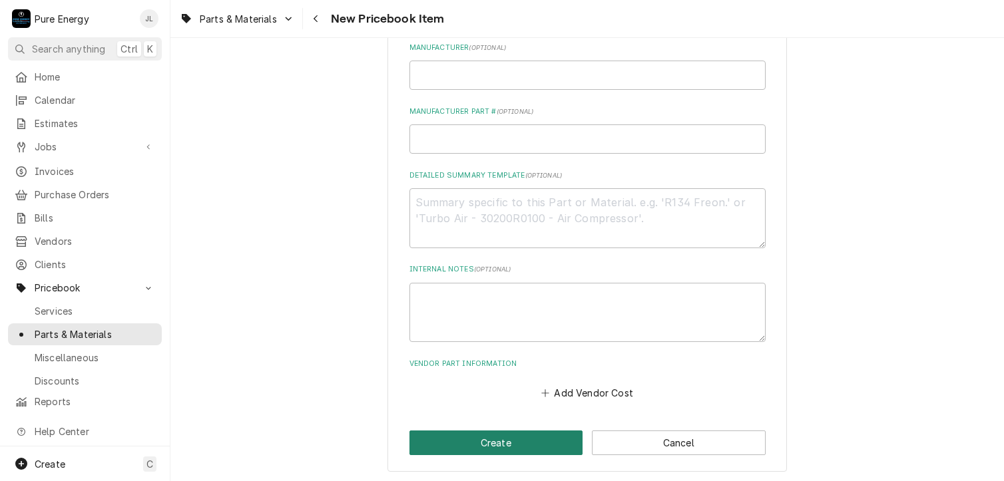
type input "Chalk 5.5 oz tube 9/25"
click at [509, 444] on button "Create" at bounding box center [496, 443] width 174 height 25
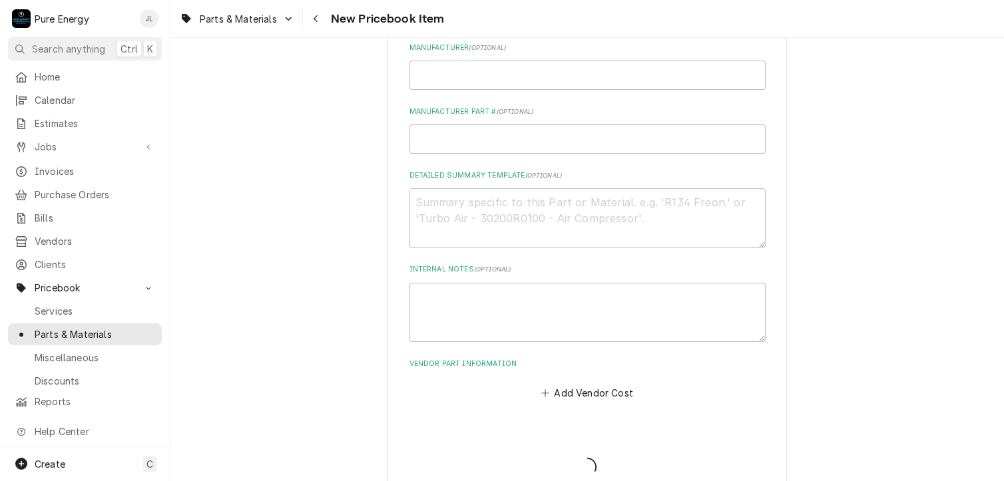
type textarea "x"
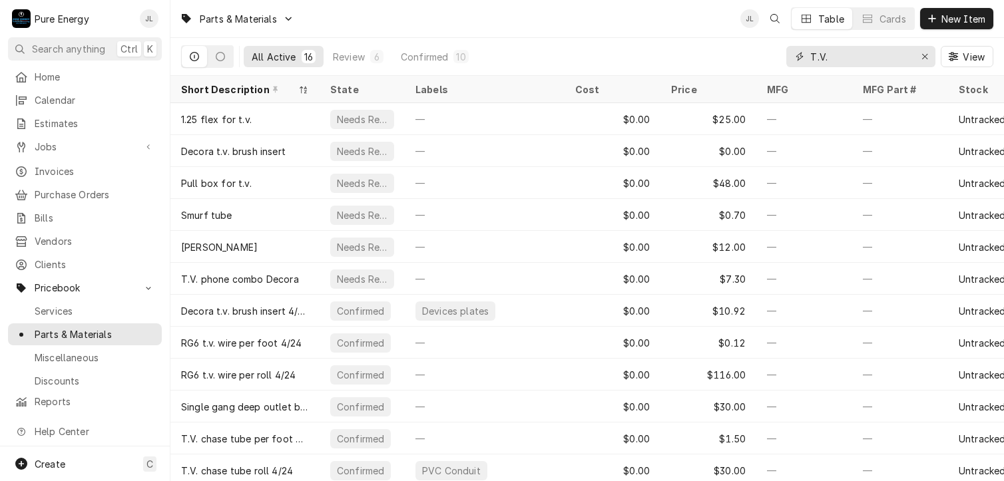
click at [853, 56] on input "T.V." at bounding box center [860, 56] width 100 height 21
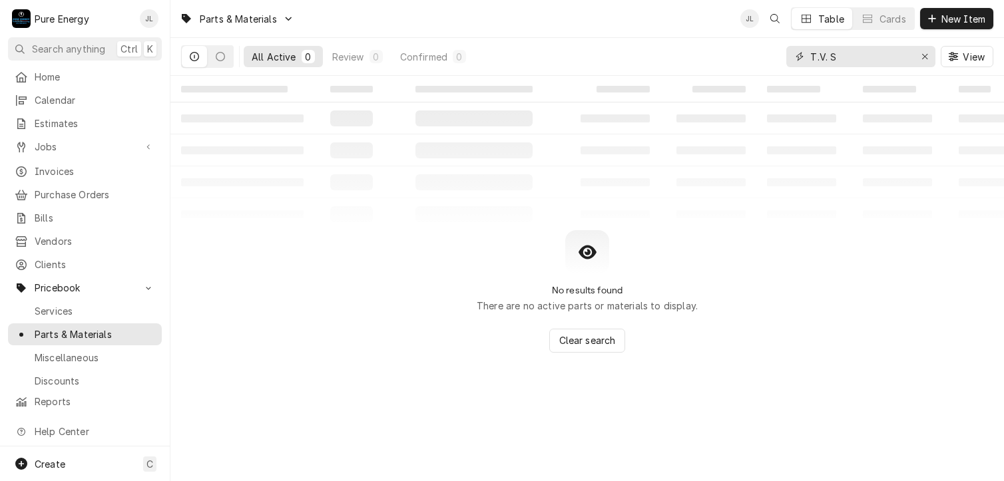
type input "T.V."
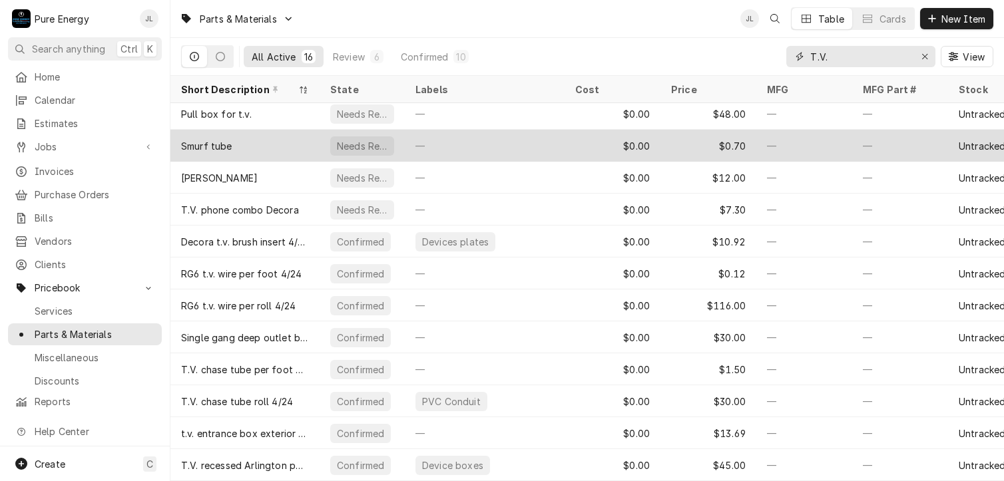
scroll to position [8, 0]
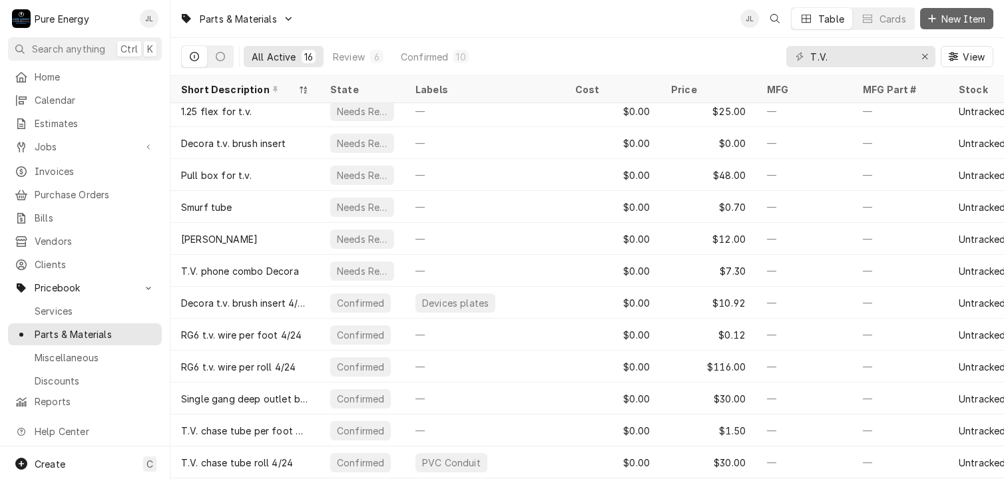
click at [967, 26] on button "New Item" at bounding box center [956, 18] width 73 height 21
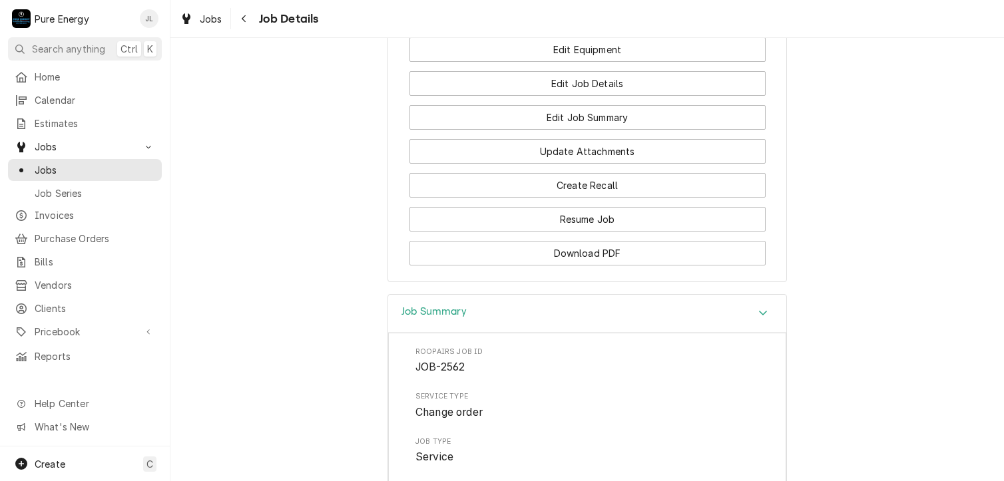
scroll to position [941, 0]
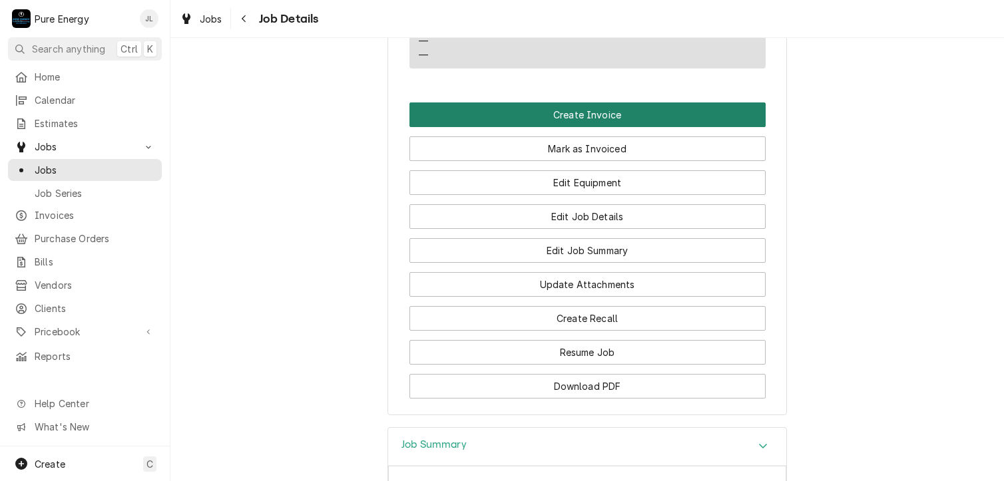
click at [537, 127] on button "Create Invoice" at bounding box center [587, 115] width 356 height 25
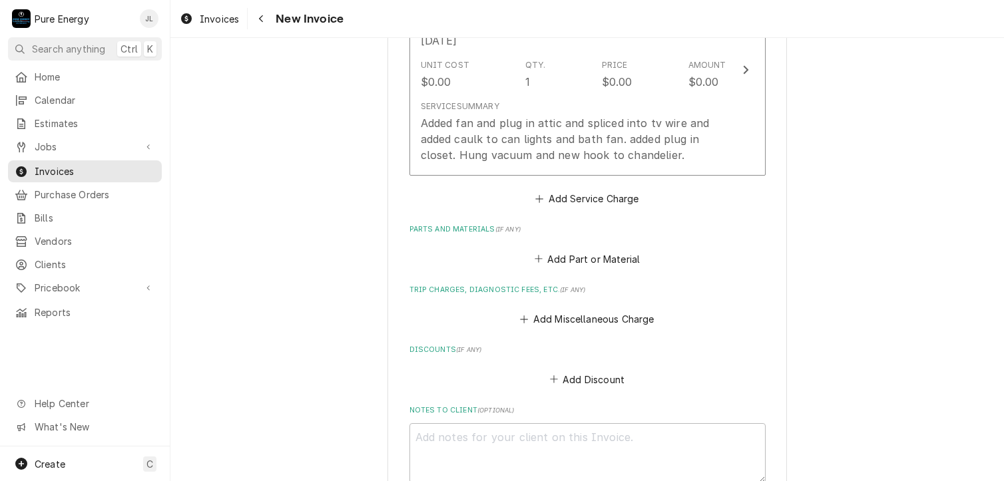
scroll to position [732, 0]
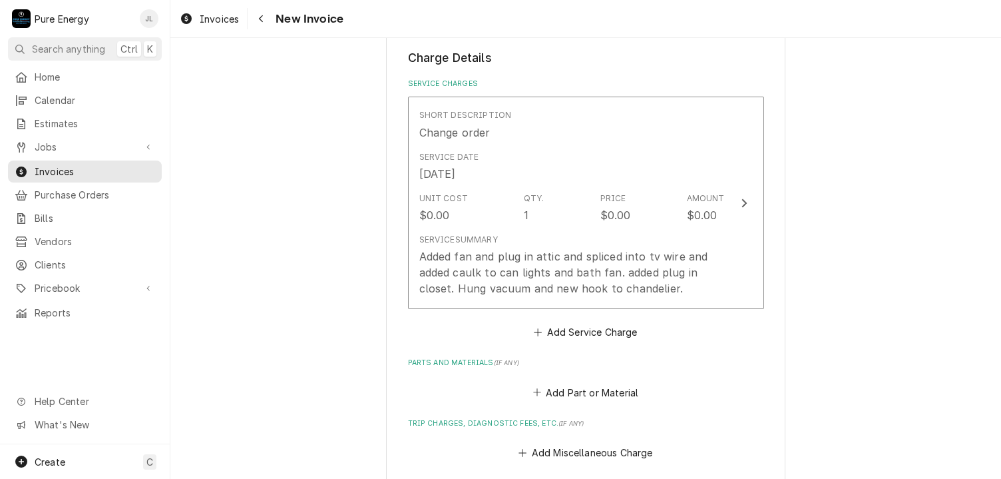
type textarea "x"
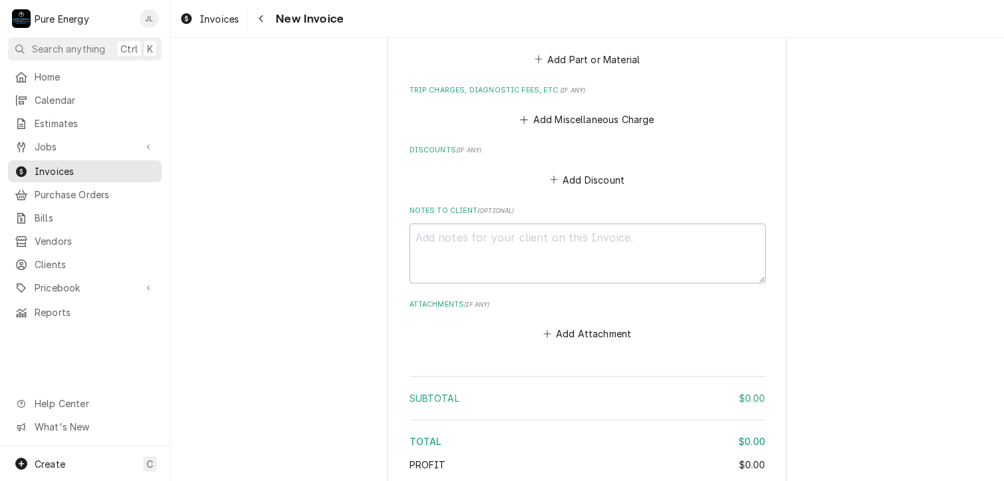
scroll to position [932, 0]
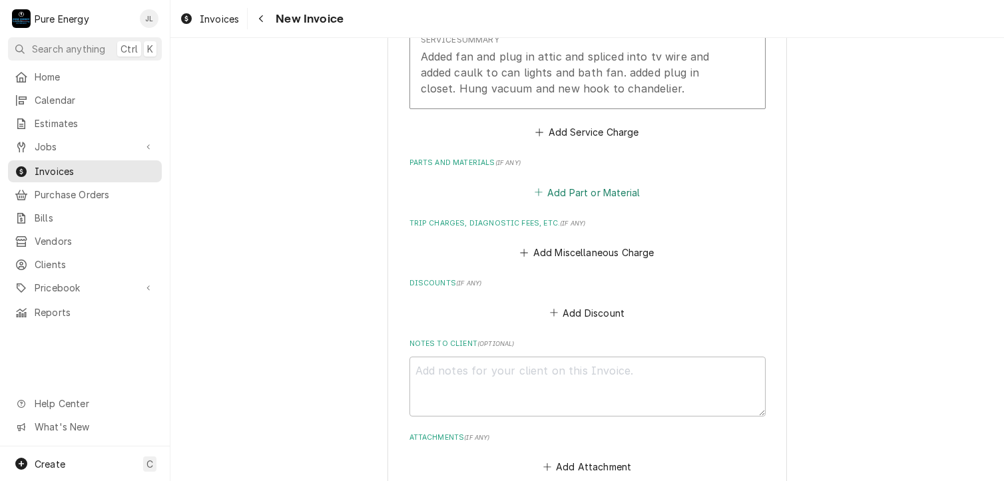
click at [591, 192] on button "Add Part or Material" at bounding box center [587, 192] width 110 height 19
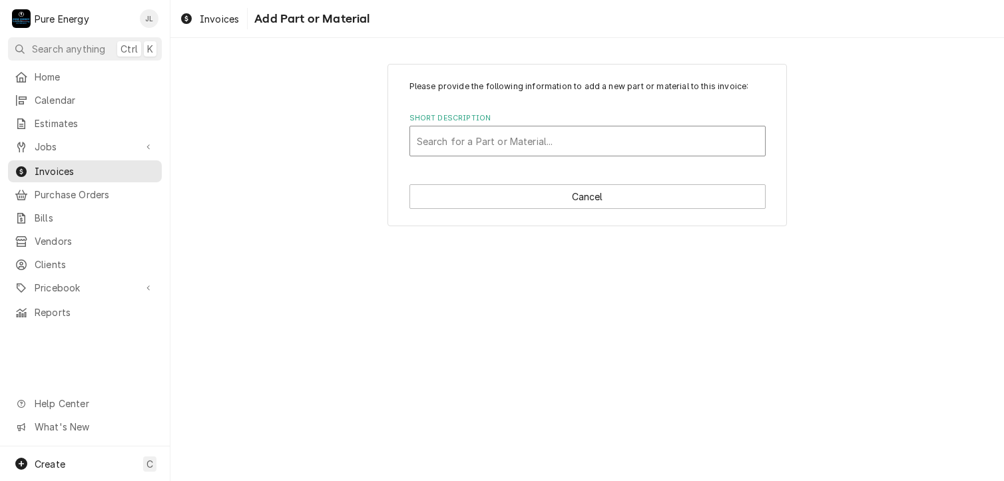
click at [456, 142] on div "Short Description" at bounding box center [588, 141] width 342 height 24
type input "T.v. con"
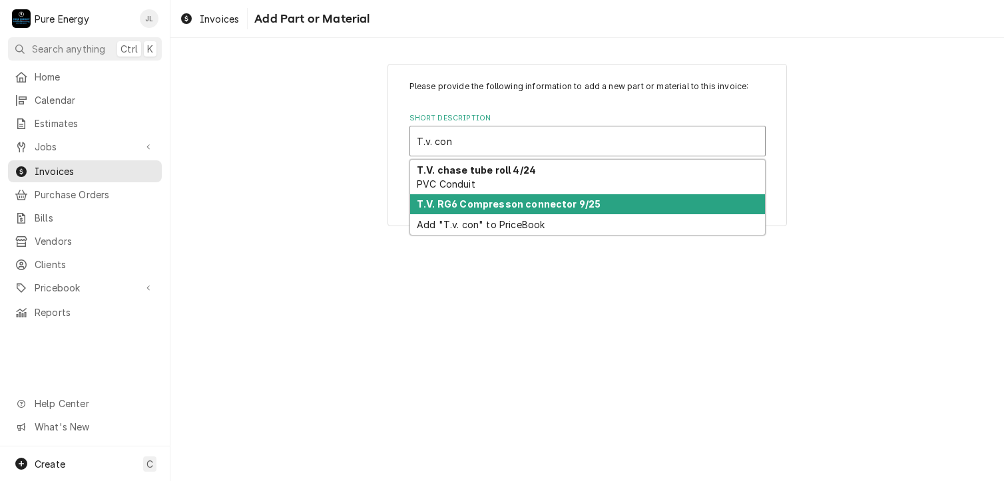
click at [523, 199] on strong "T.V. RG6 Compresson connector 9/25" at bounding box center [509, 203] width 184 height 11
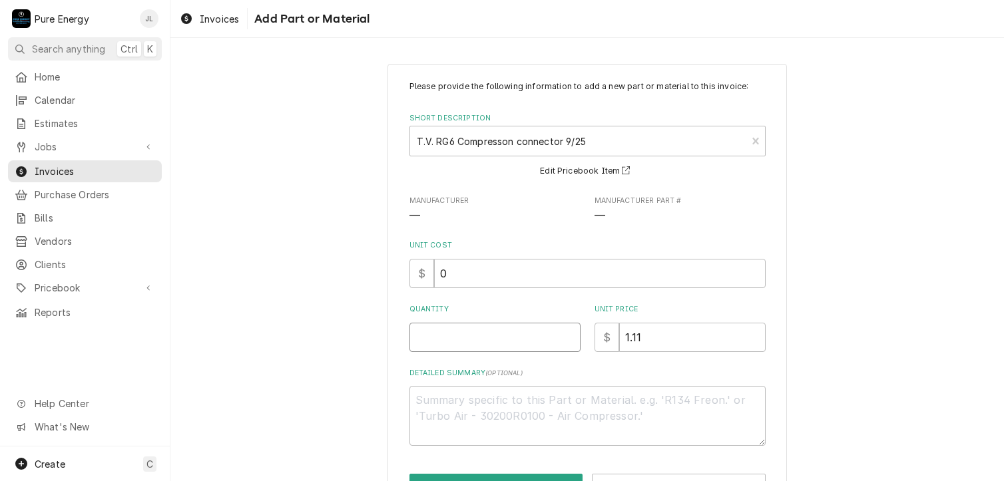
click at [458, 339] on input "Quantity" at bounding box center [494, 337] width 171 height 29
type textarea "x"
type input "3"
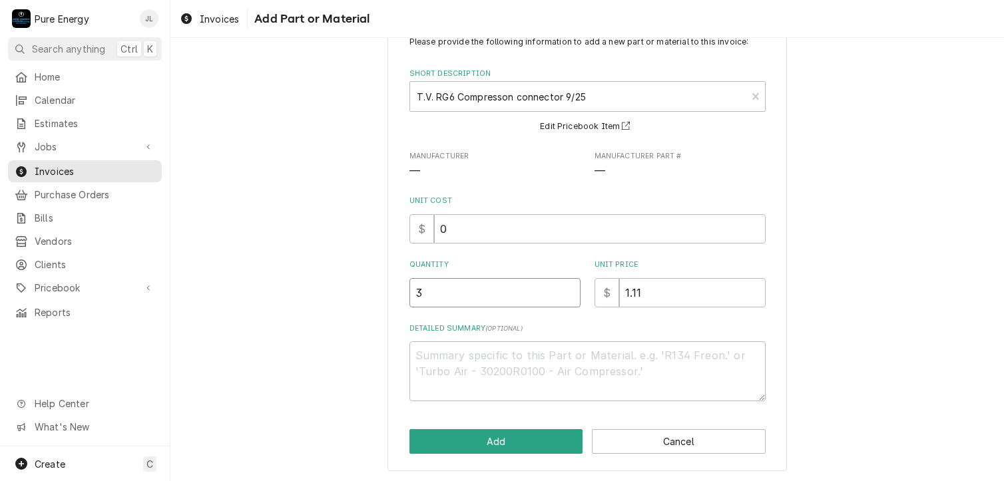
click at [446, 300] on input "3" at bounding box center [494, 292] width 171 height 29
type textarea "x"
type input "4"
click at [426, 343] on textarea "Detailed Summary ( optional )" at bounding box center [587, 372] width 356 height 60
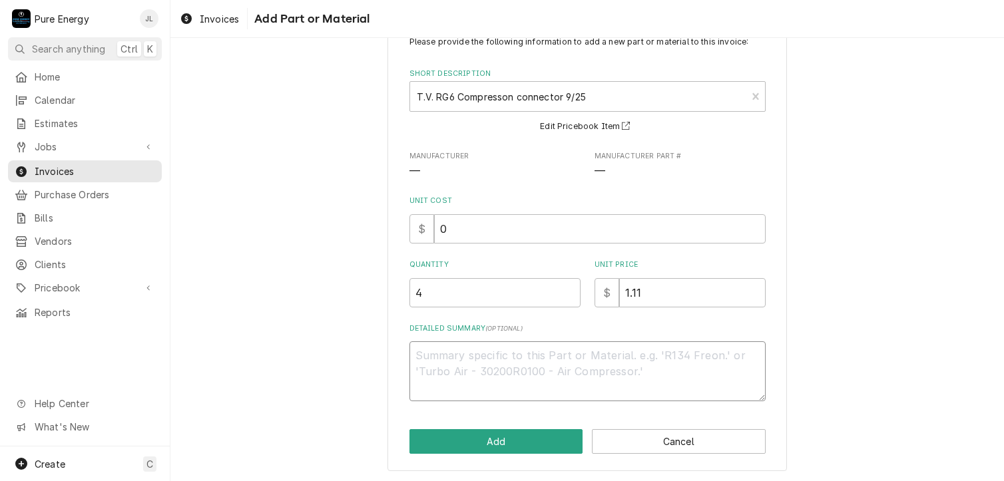
type textarea "x"
type textarea "F"
type textarea "x"
type textarea "FO"
type textarea "x"
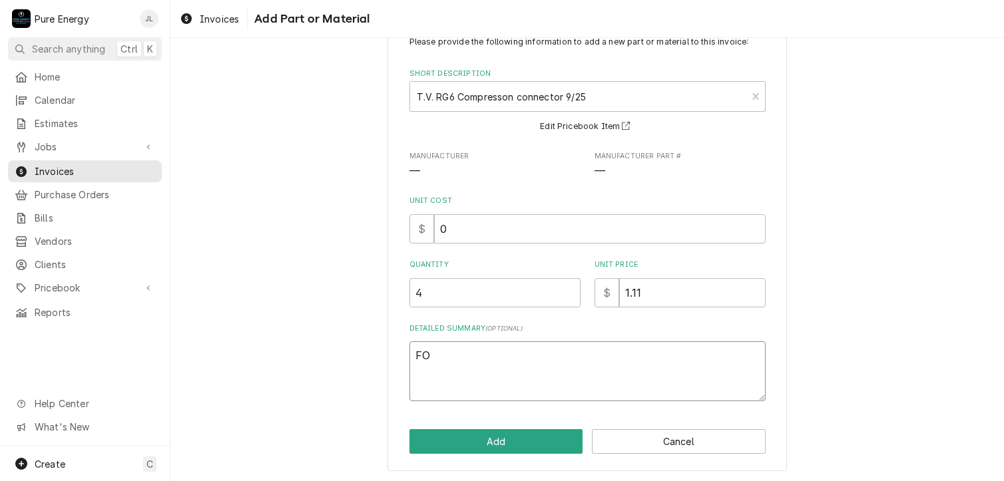
type textarea "FOr"
type textarea "x"
type textarea "FOr"
type textarea "x"
type textarea "FOr"
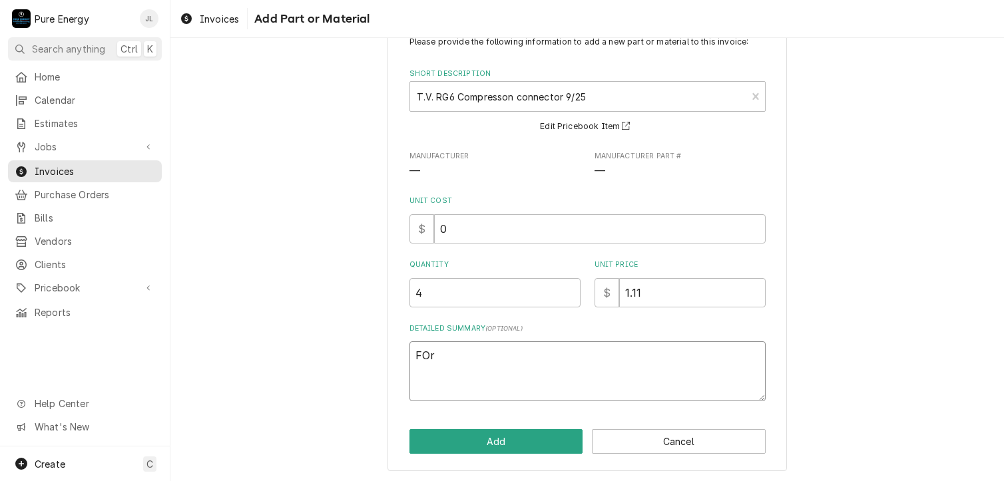
type textarea "x"
type textarea "FO"
type textarea "x"
type textarea "F"
type textarea "x"
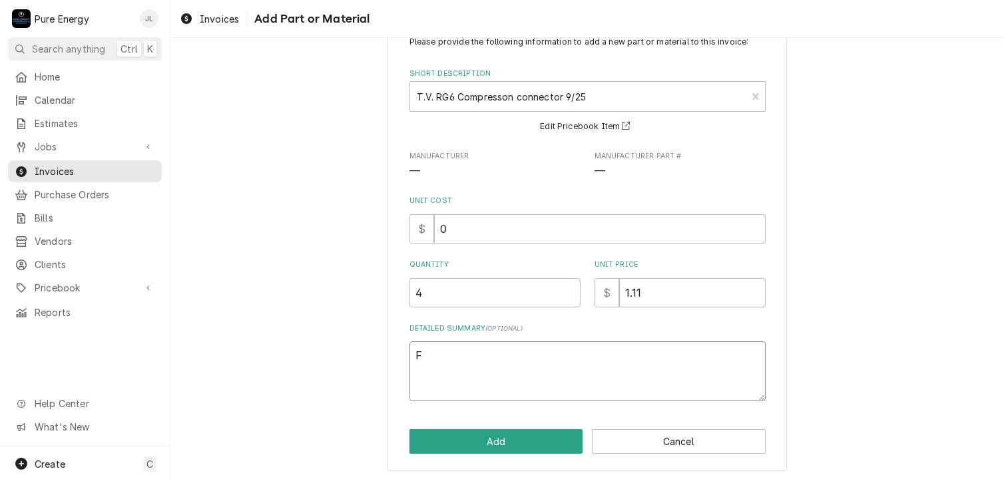
type textarea "Fo"
type textarea "x"
type textarea "For"
type textarea "x"
type textarea "For"
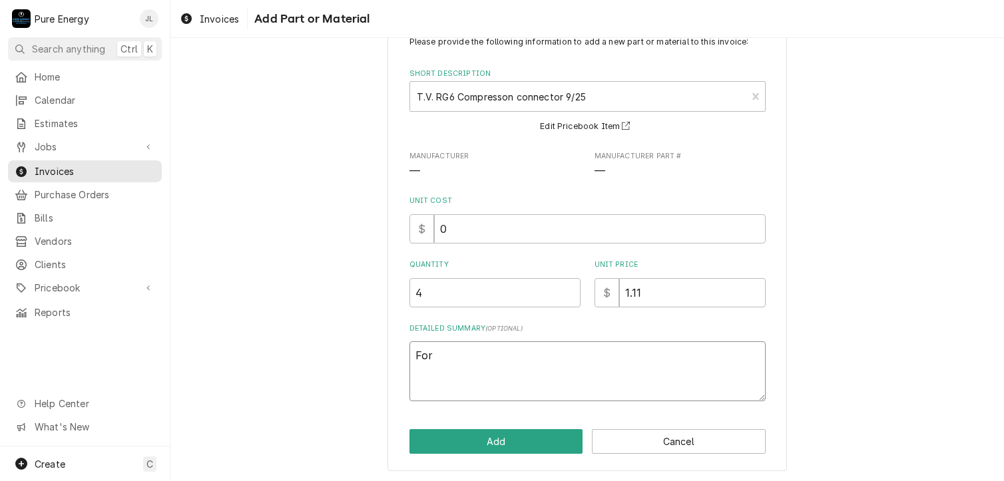
type textarea "x"
type textarea "For cu"
type textarea "x"
type textarea "For cut"
type textarea "x"
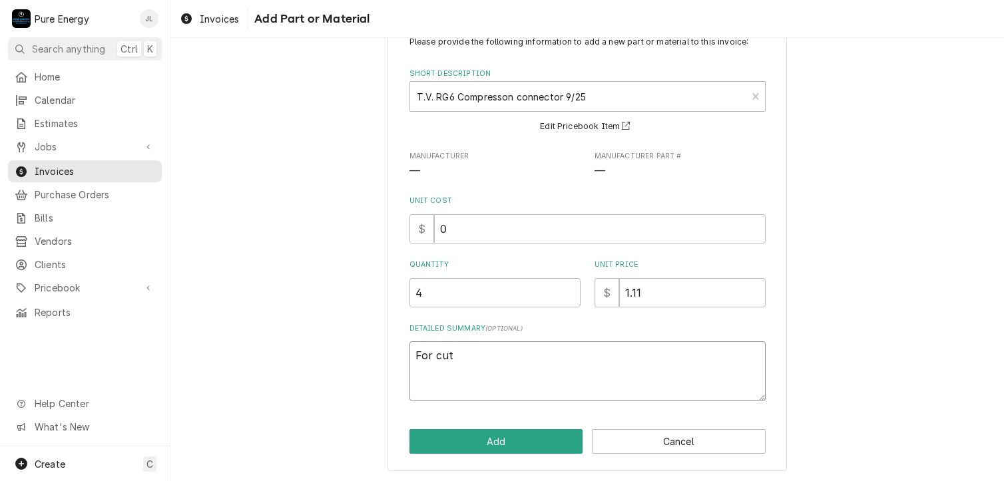
type textarea "For cutt"
type textarea "x"
type textarea "For cutti"
type textarea "x"
type textarea "For cuttin"
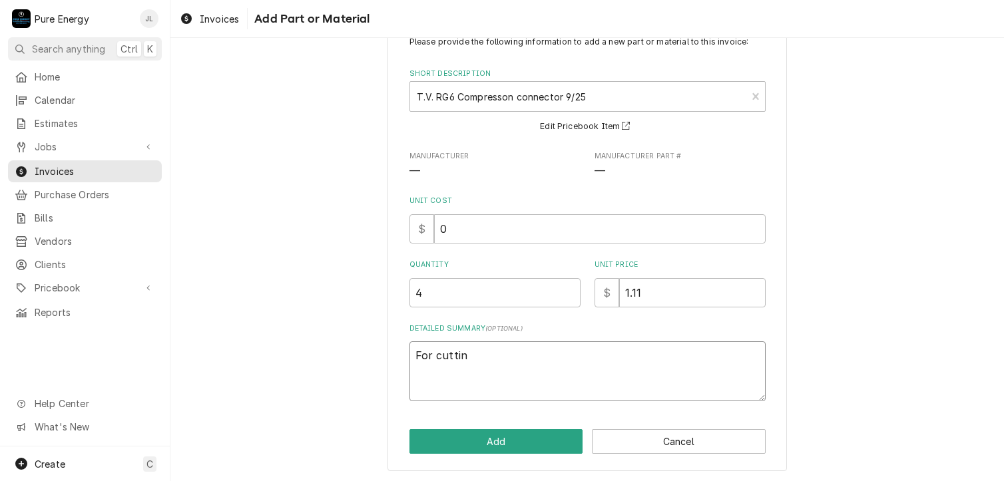
type textarea "x"
type textarea "For cutting"
type textarea "x"
type textarea "For cutting"
type textarea "x"
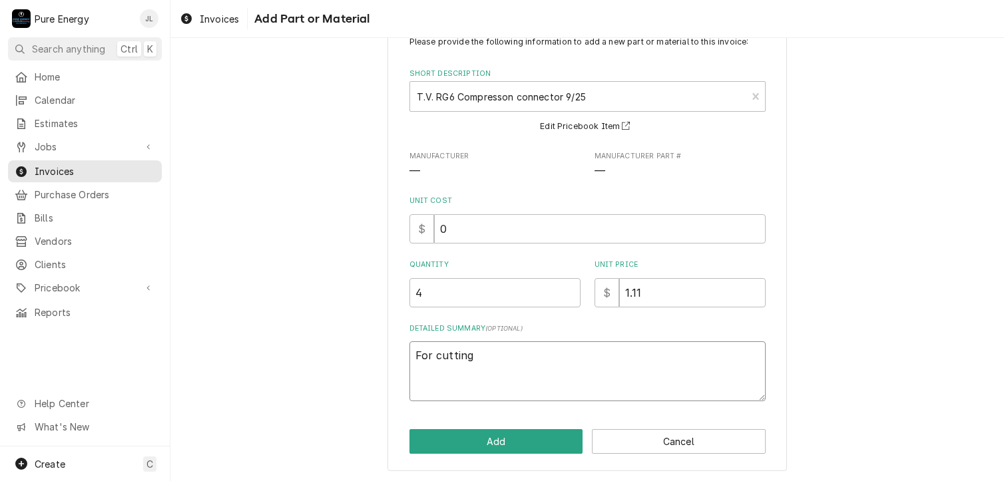
type textarea "For cutting i"
type textarea "x"
type textarea "For cutting in"
type textarea "x"
type textarea "For cutting into"
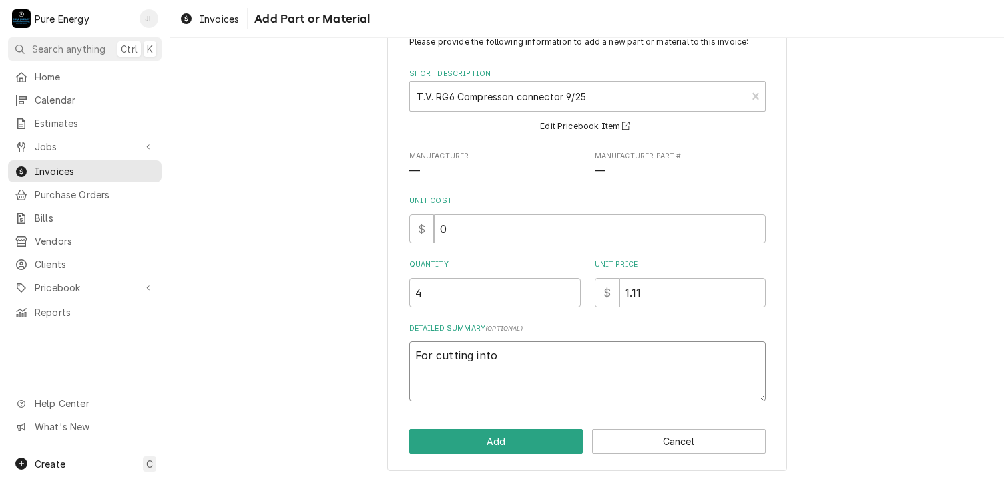
type textarea "x"
type textarea "For cutting into"
type textarea "x"
type textarea "For cutting into e"
type textarea "x"
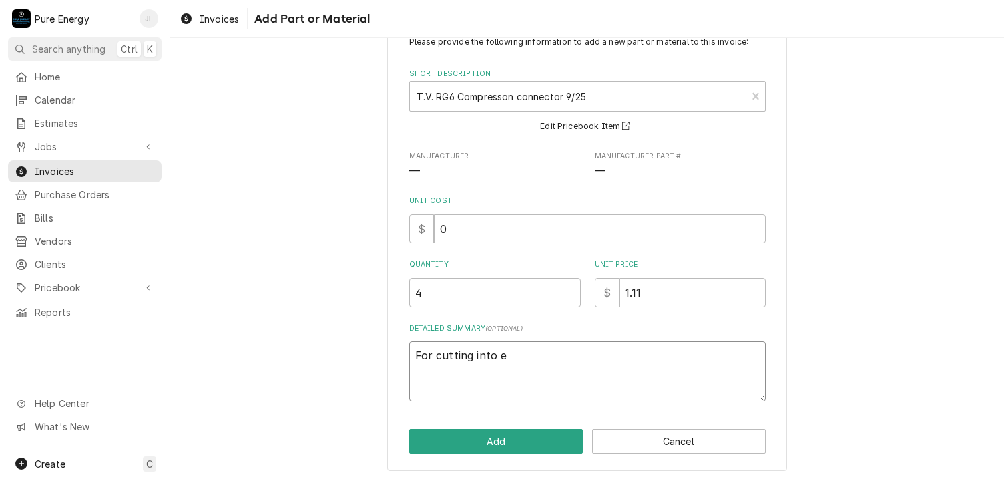
type textarea "For cutting into ex"
type textarea "x"
type textarea "For cutting into exi"
type textarea "x"
type textarea "For cutting into exis"
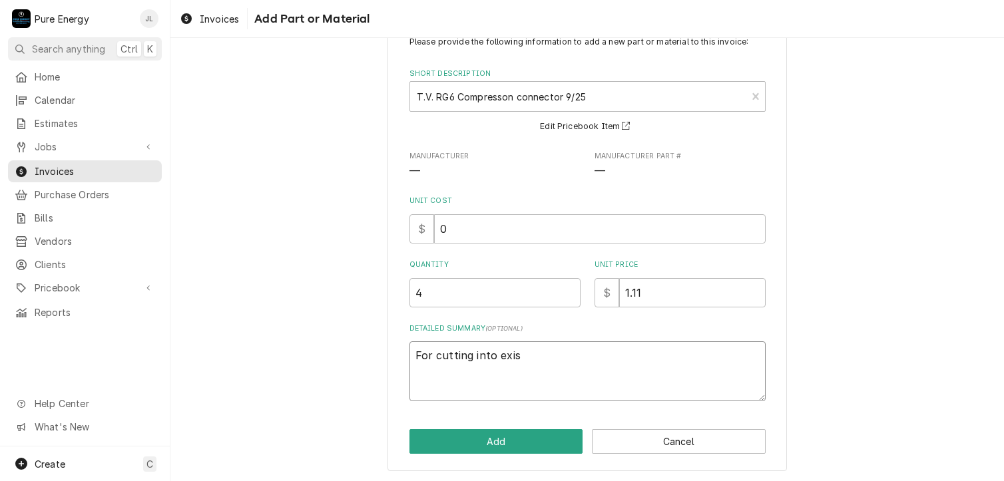
type textarea "x"
type textarea "For cutting into exist"
type textarea "x"
type textarea "For cutting into existi"
type textarea "x"
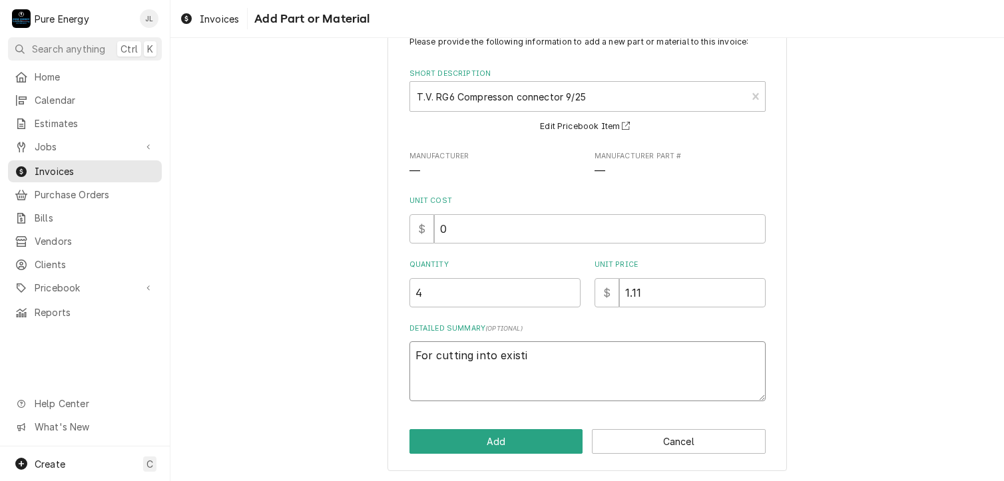
type textarea "For cutting into existin"
type textarea "x"
type textarea "For cutting into existing"
type textarea "x"
type textarea "For cutting into existing"
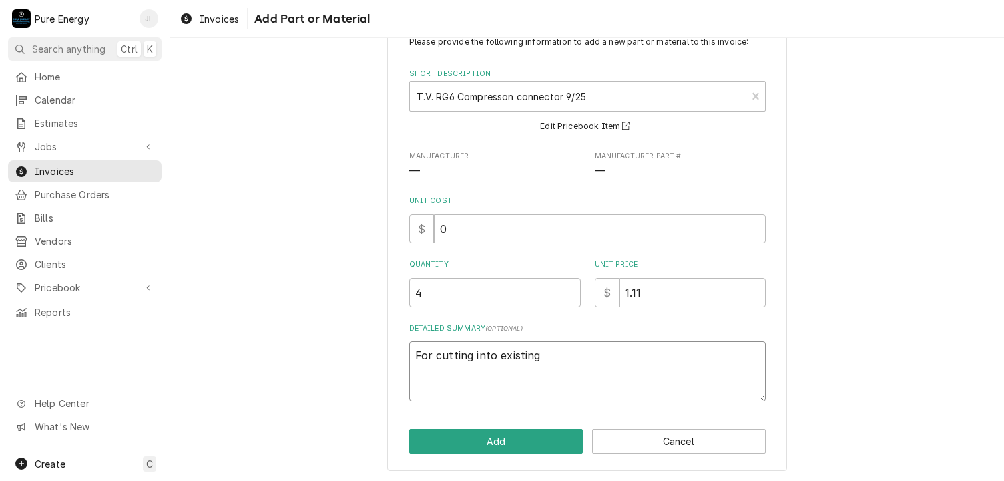
type textarea "x"
type textarea "For cutting into existing l"
type textarea "x"
type textarea "For cutting into existing li"
type textarea "x"
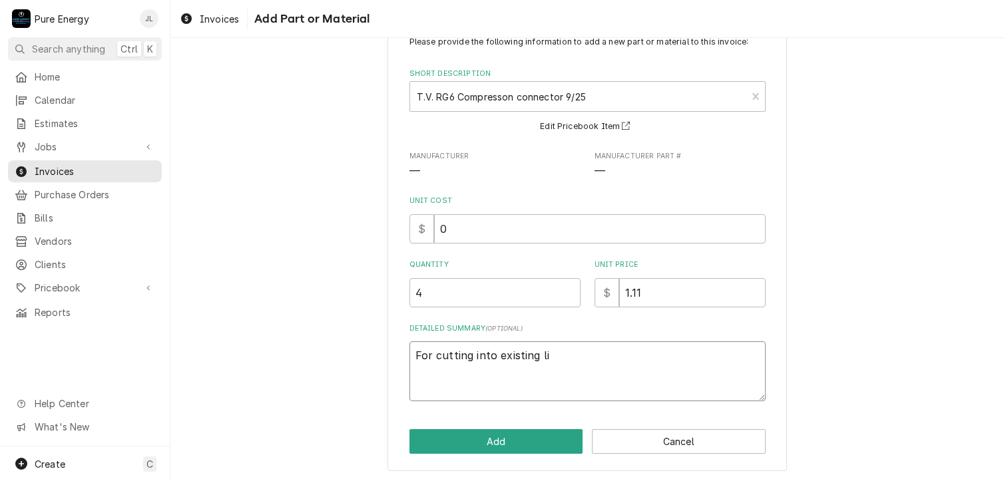
type textarea "For cutting into existing lin"
type textarea "x"
type textarea "For cutting into existing line"
type textarea "x"
type textarea "For cutting into existing line"
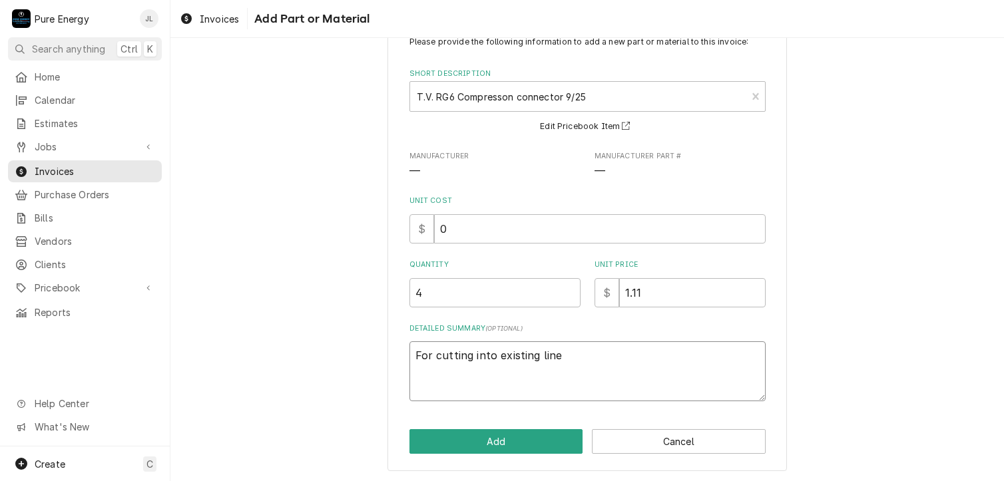
type textarea "x"
type textarea "For cutting into existing line i"
type textarea "x"
type textarea "For cutting into existing line in"
type textarea "x"
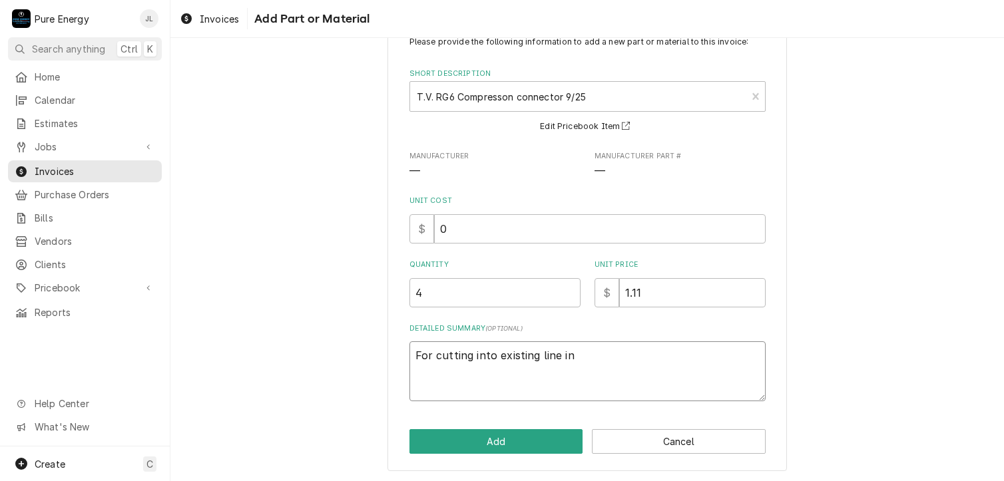
type textarea "For cutting into existing line in"
type textarea "x"
type textarea "For cutting into existing line in a"
type textarea "x"
type textarea "For cutting into existing line in at"
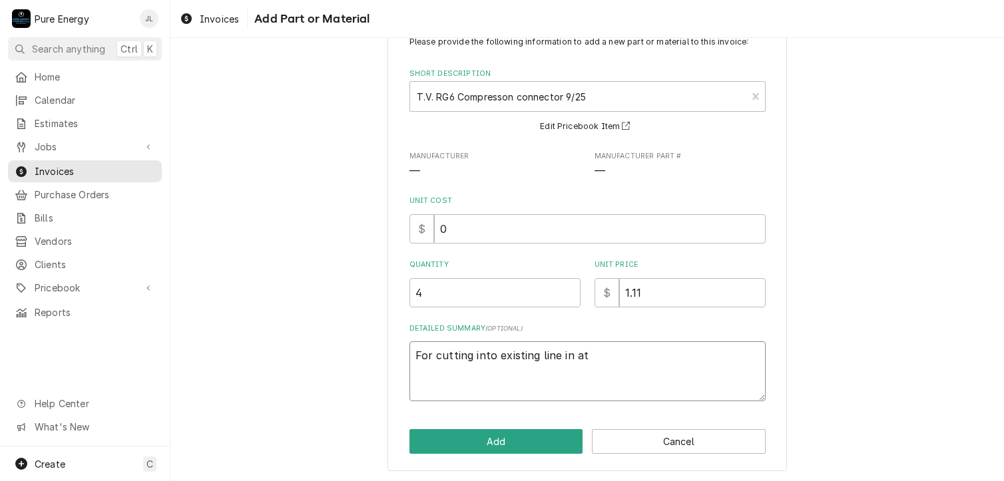
type textarea "x"
type textarea "For cutting into existing line in att"
type textarea "x"
type textarea "For cutting into existing line in atti"
type textarea "x"
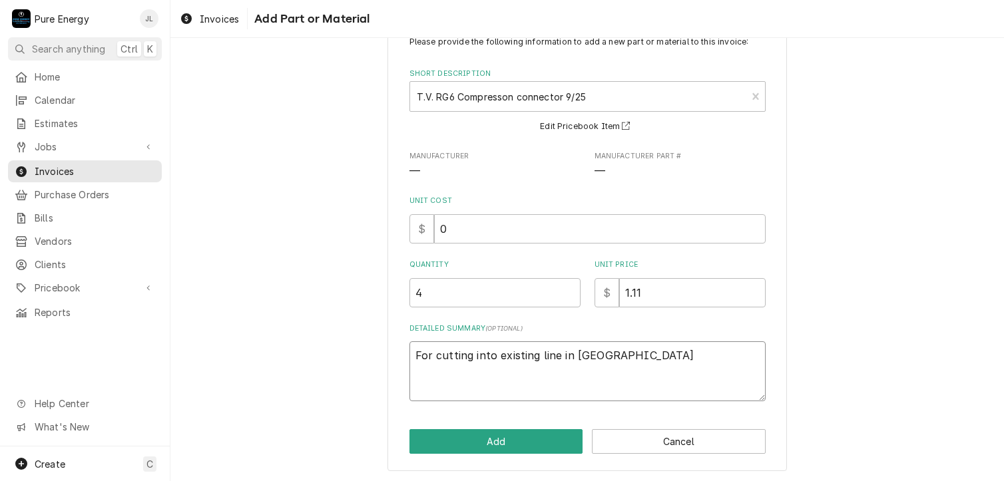
type textarea "For cutting into existing line in attic"
type textarea "x"
type textarea "For cutting into existing line in attic"
type textarea "x"
type textarea "For cutting into existing line in attic a"
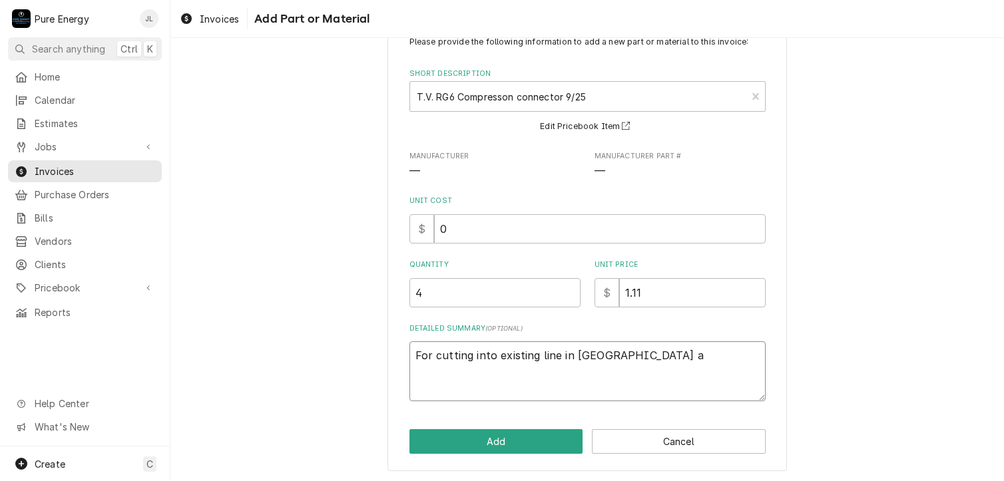
type textarea "x"
type textarea "For cutting into existing line in attic an"
type textarea "x"
type textarea "For cutting into existing line in attic and"
type textarea "x"
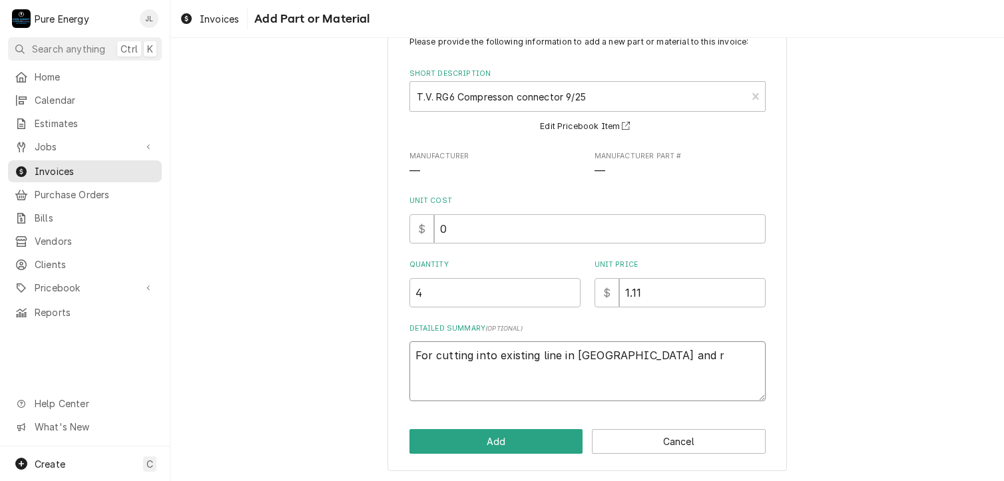
type textarea "For cutting into existing line in attic and ru"
type textarea "x"
type textarea "For cutting into existing line in attic and run"
type textarea "x"
type textarea "For cutting into existing line in attic and ru"
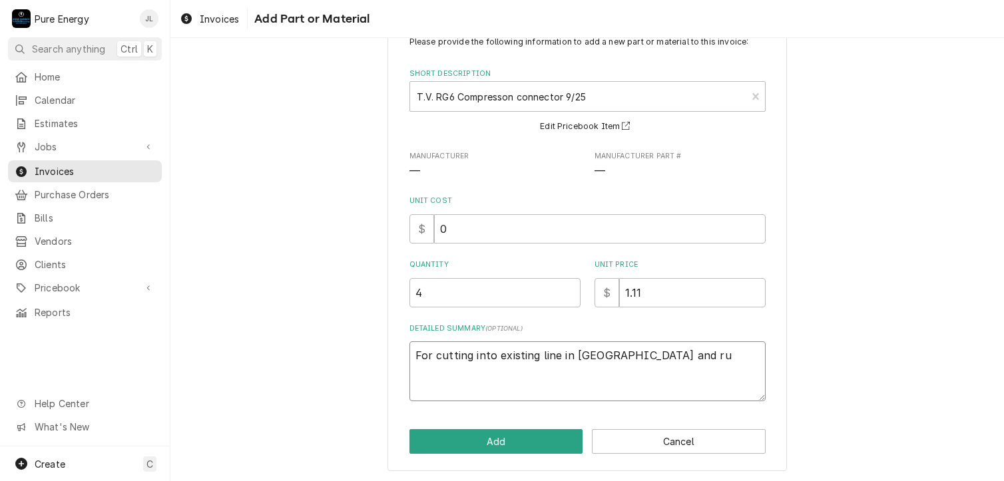
type textarea "x"
type textarea "For cutting into existing line in attic and r"
type textarea "x"
type textarea "For cutting into existing line in attic and"
type textarea "x"
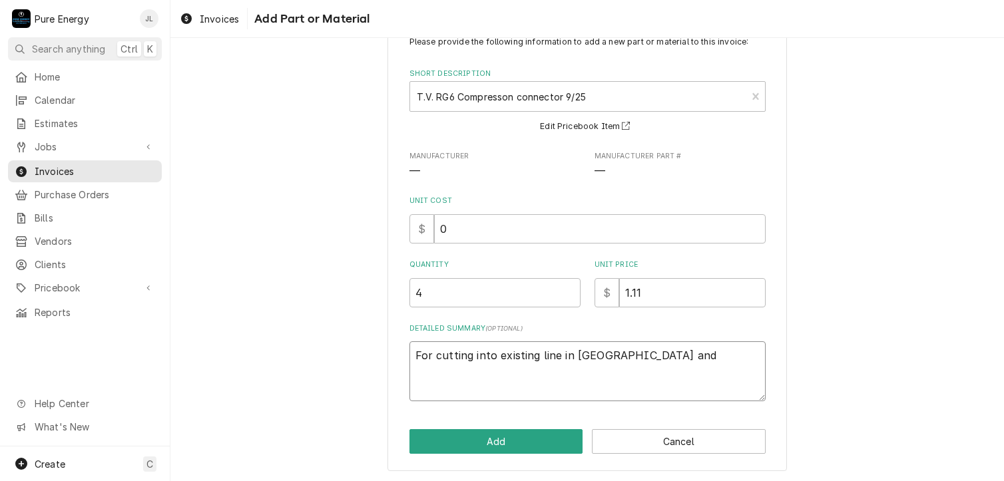
type textarea "For cutting into existing line in attic and m"
type textarea "x"
type textarea "For cutting into existing line in attic and ma"
type textarea "x"
type textarea "For cutting into existing line in attic and mak"
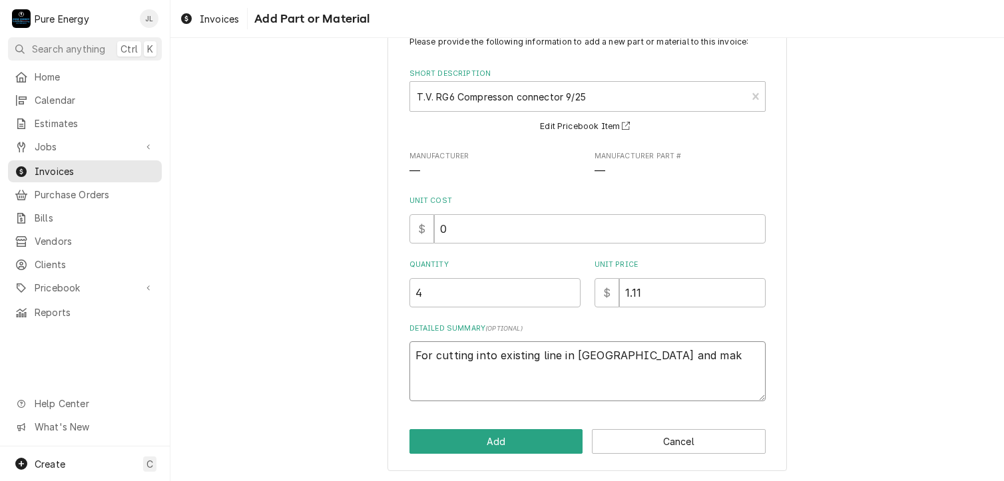
type textarea "x"
type textarea "For cutting into existing line in attic and maki"
type textarea "x"
type textarea "For cutting into existing line in attic and makin"
type textarea "x"
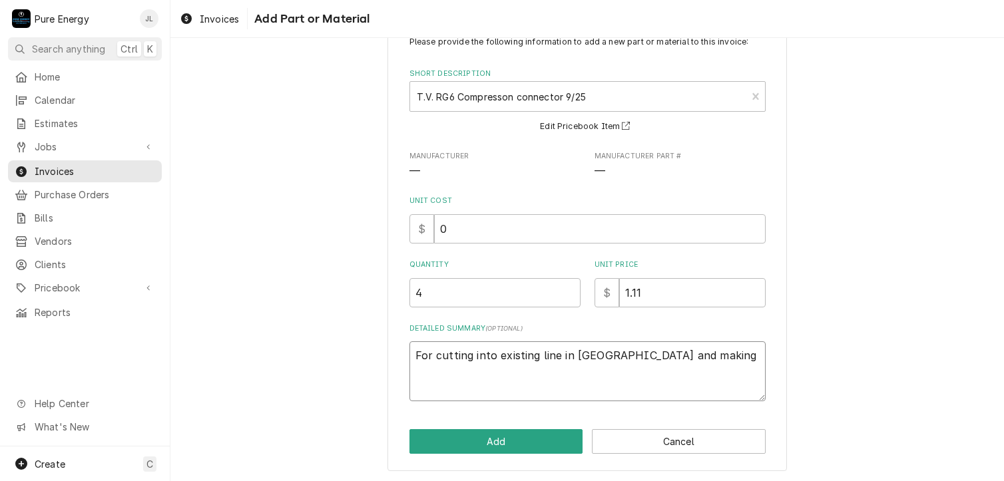
type textarea "For cutting into existing line in attic and making"
type textarea "x"
type textarea "For cutting into existing line in attic and making sp"
type textarea "x"
type textarea "For cutting into existing line in attic and making spl"
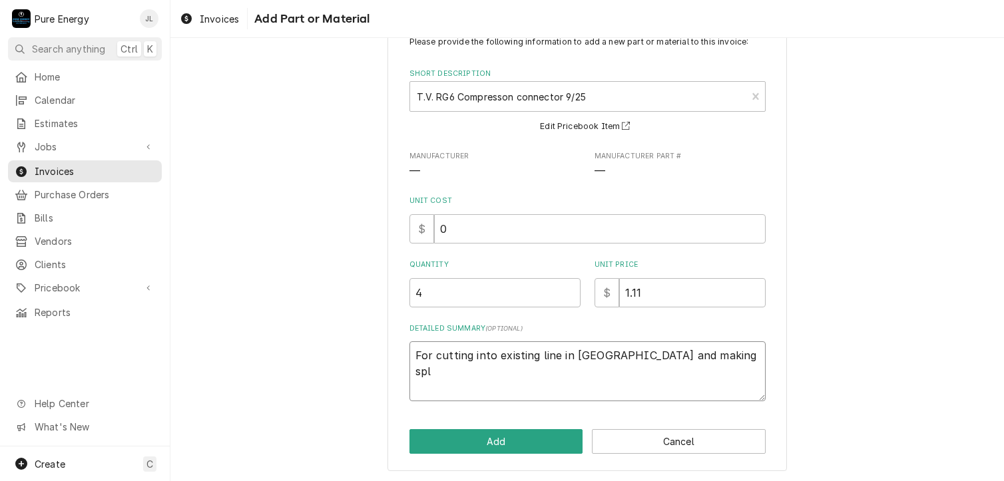
type textarea "x"
type textarea "For cutting into existing line in attic and making spli"
type textarea "x"
type textarea "For cutting into existing line in attic and making split"
type textarea "x"
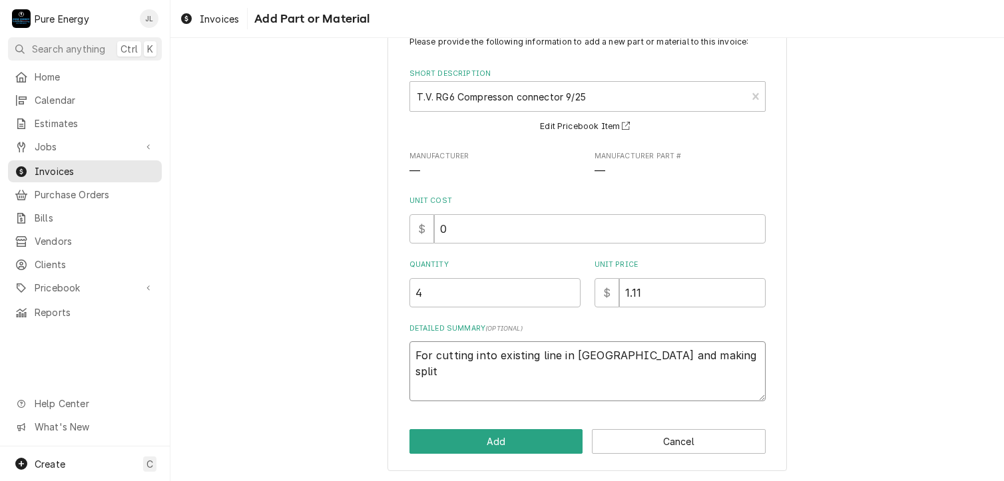
type textarea "For cutting into existing line in attic and making split"
type textarea "x"
type textarea "For cutting into existing line in attic and making split t"
type textarea "x"
type textarea "For cutting into existing line in attic and making split to"
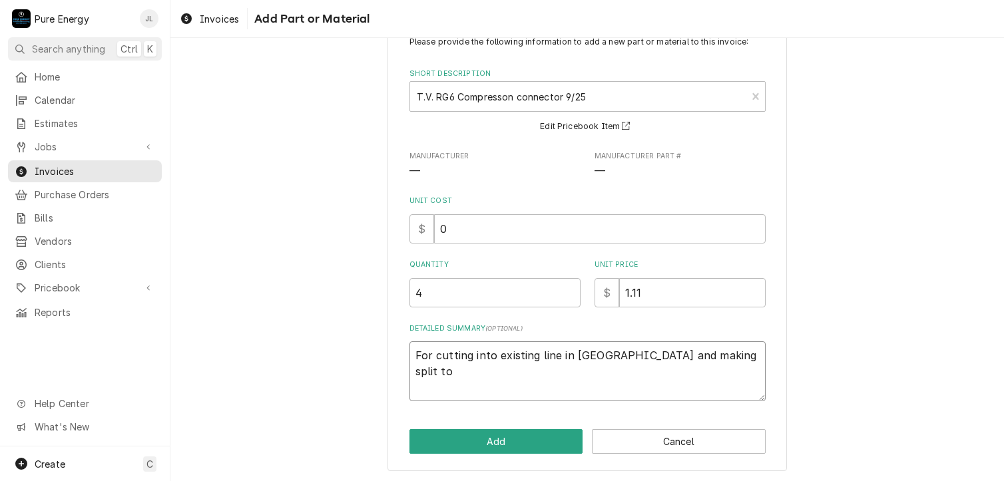
type textarea "x"
type textarea "For cutting into existing line in attic and making split to"
type textarea "x"
type textarea "For cutting into existing line in attic and making split to c"
type textarea "x"
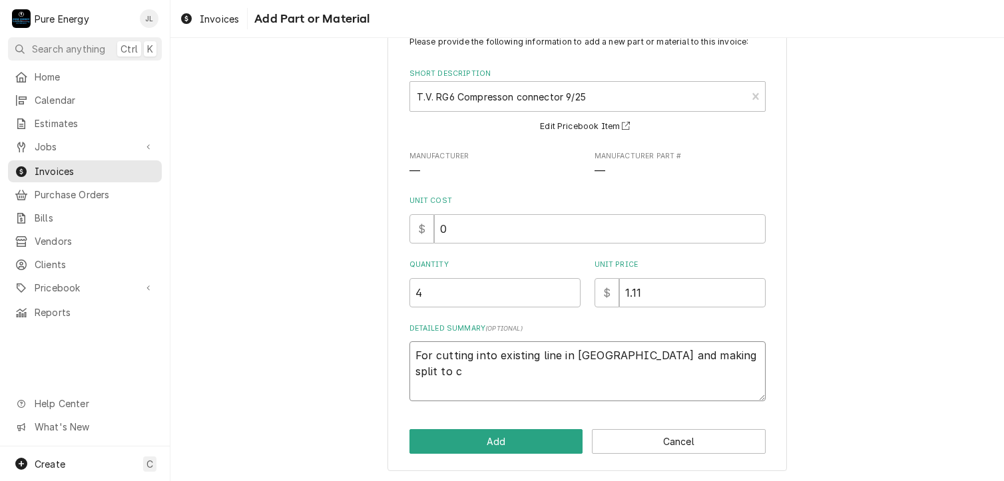
type textarea "For cutting into existing line in attic and making split to cl"
type textarea "x"
type textarea "For cutting into existing line in attic and making split to clo"
type textarea "x"
type textarea "For cutting into existing line in attic and making split to clos"
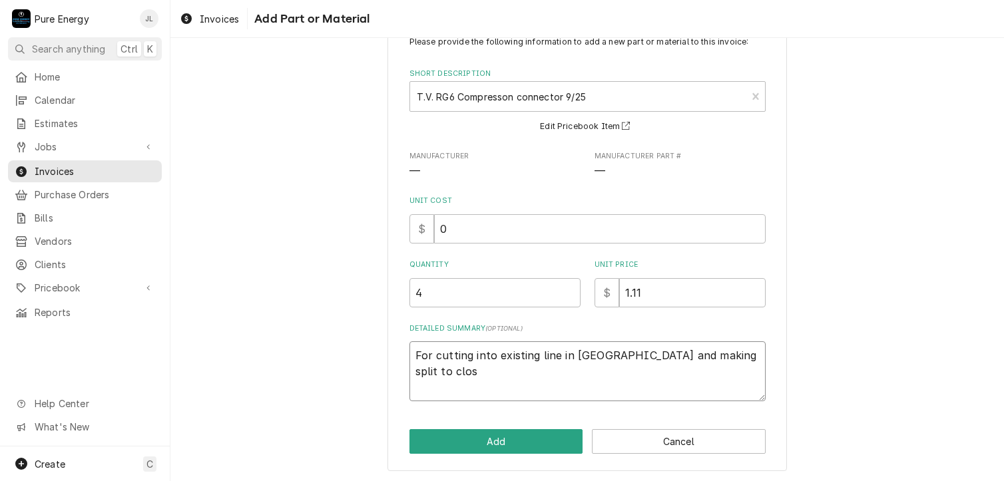
type textarea "x"
type textarea "For cutting into existing line in attic and making split to close"
type textarea "x"
type textarea "For cutting into existing line in attic and making split to closet"
click at [541, 442] on button "Add" at bounding box center [496, 441] width 174 height 25
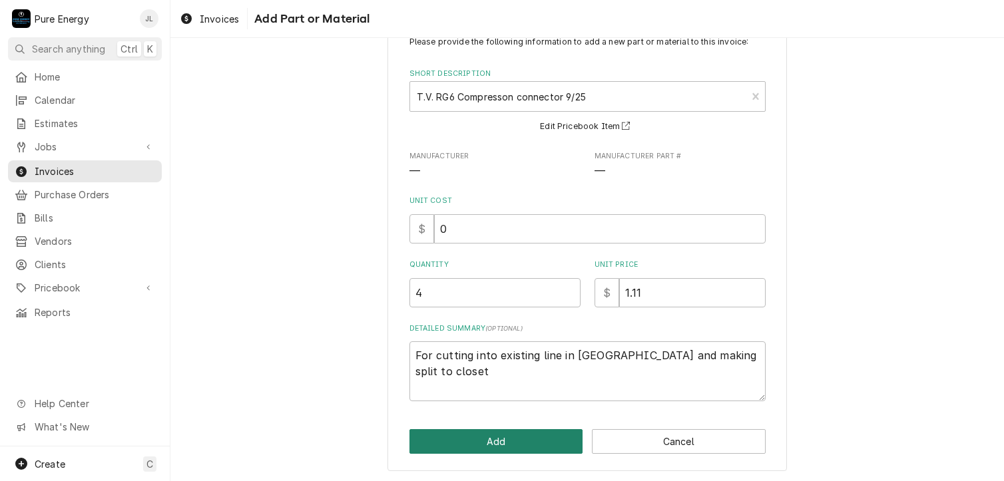
type textarea "x"
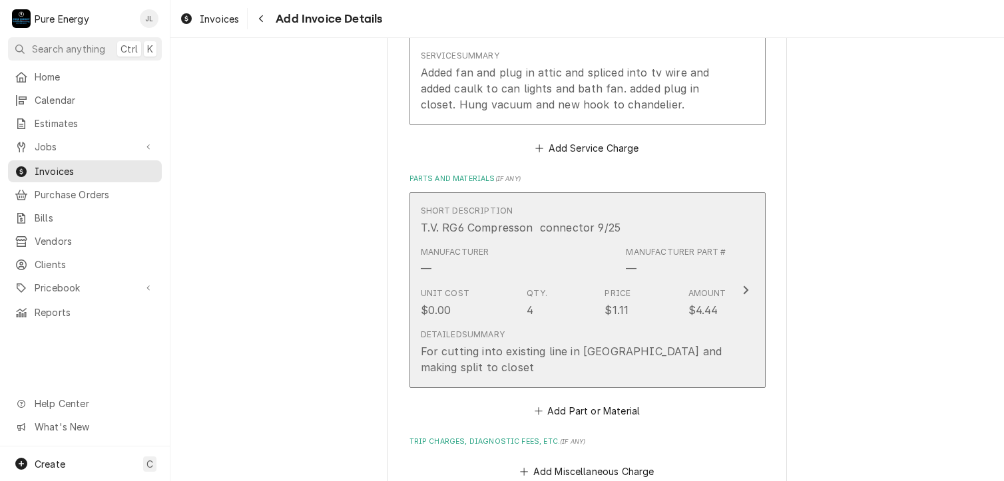
scroll to position [1049, 0]
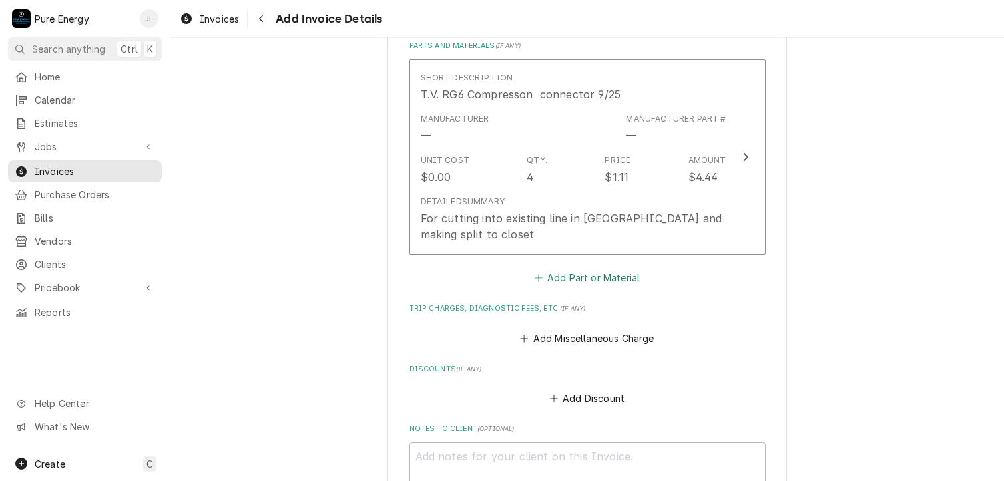
click at [589, 271] on button "Add Part or Material" at bounding box center [587, 278] width 110 height 19
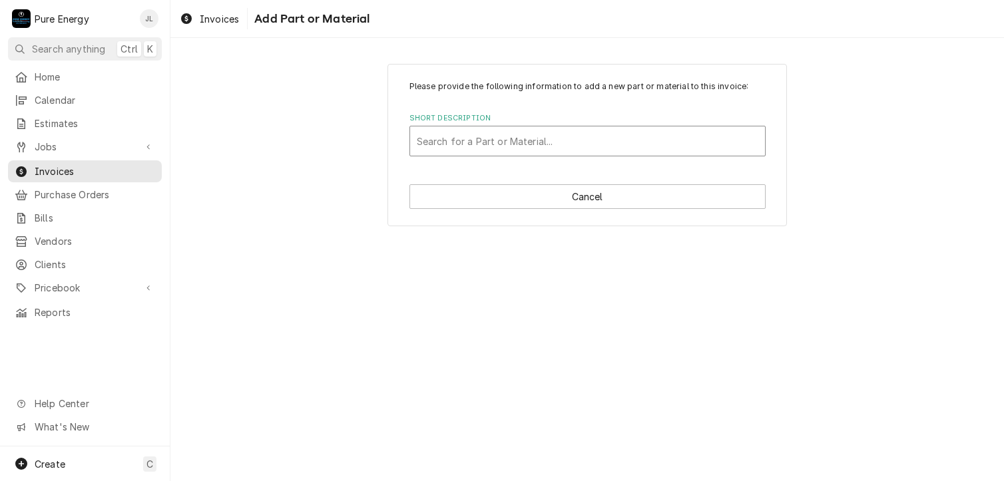
click at [503, 138] on div "Short Description" at bounding box center [588, 141] width 342 height 24
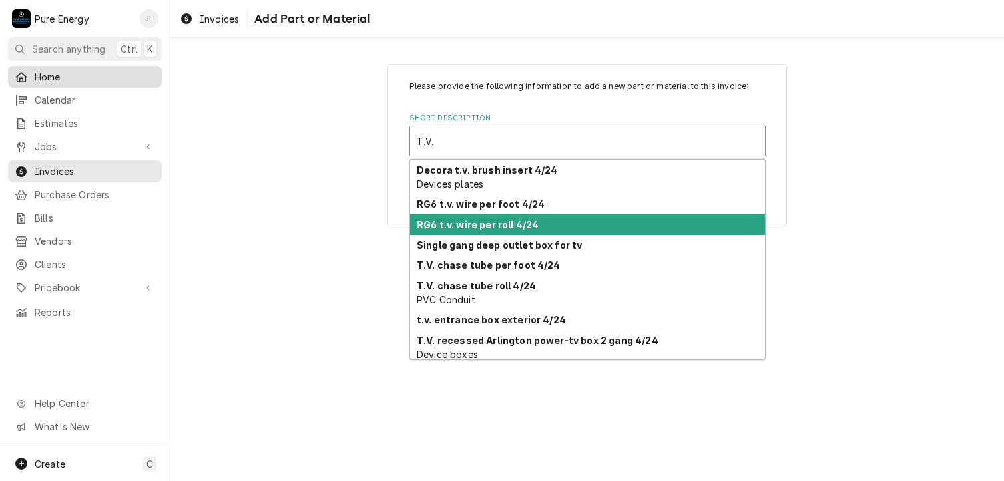
type input "T.V."
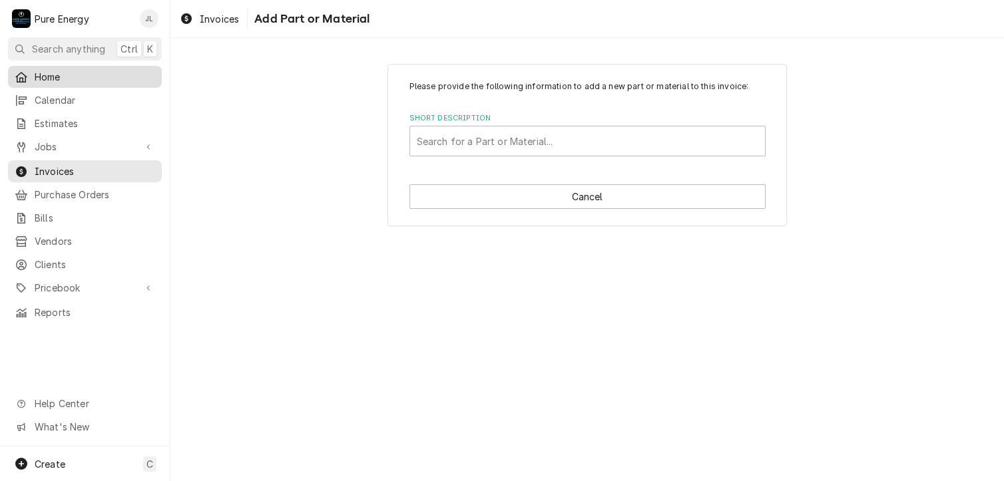
click at [69, 71] on span "Home" at bounding box center [95, 77] width 121 height 14
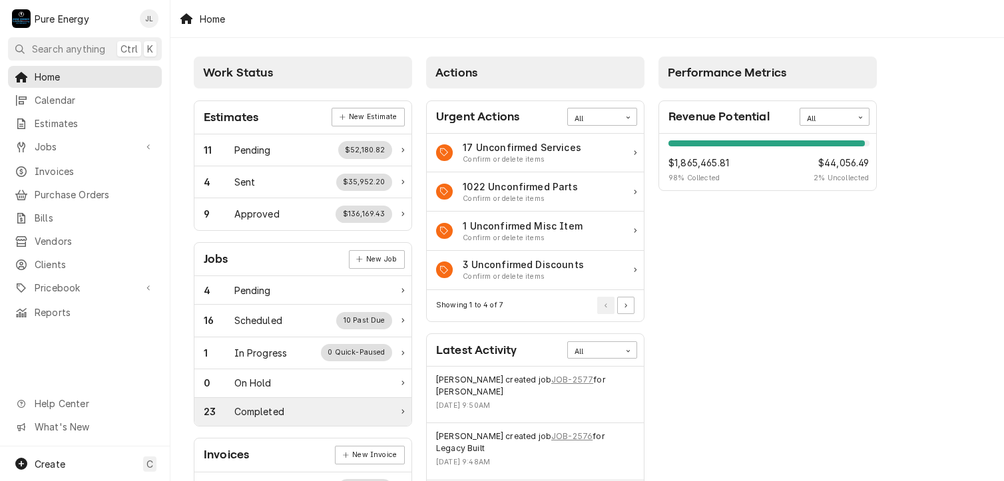
click at [247, 405] on div "Completed" at bounding box center [259, 412] width 50 height 14
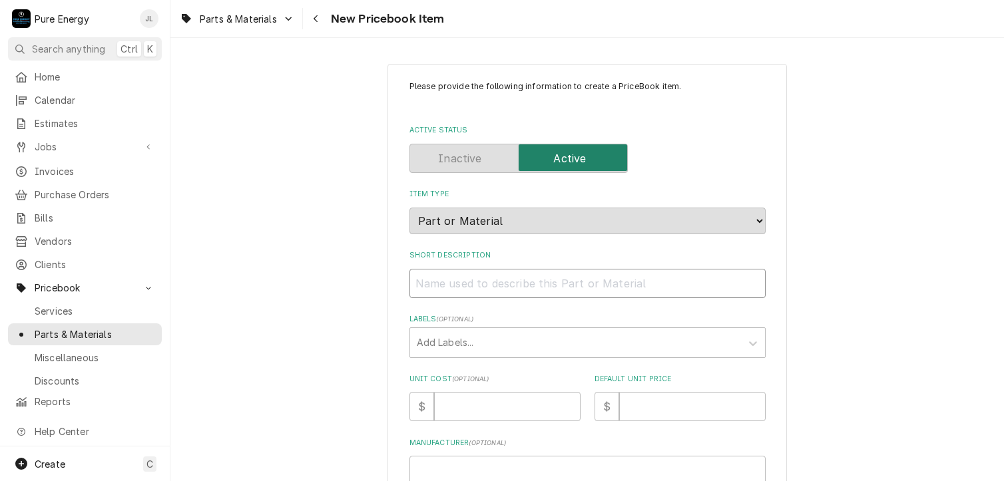
click at [461, 282] on input "Short Description" at bounding box center [587, 283] width 356 height 29
type textarea "x"
type input "T"
type textarea "x"
type input "T."
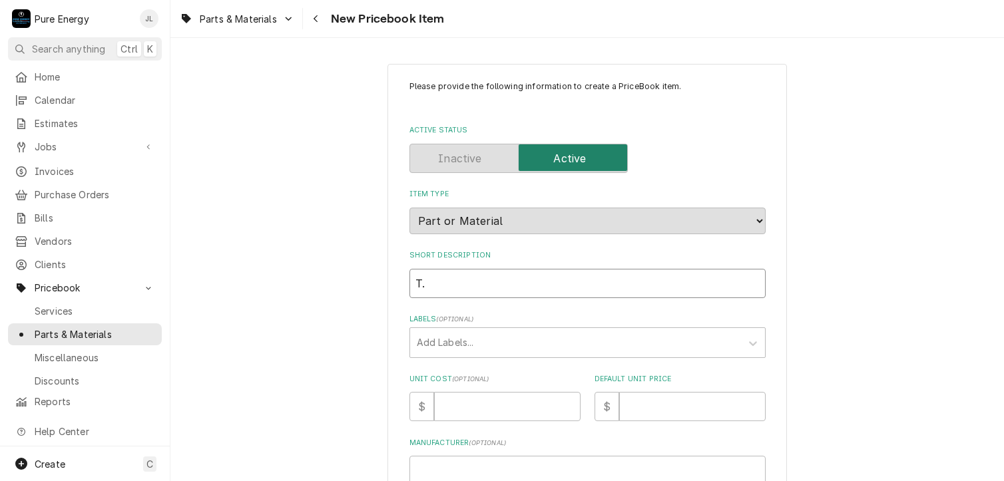
type textarea "x"
type input "T.V"
type textarea "x"
type input "T.V."
type textarea "x"
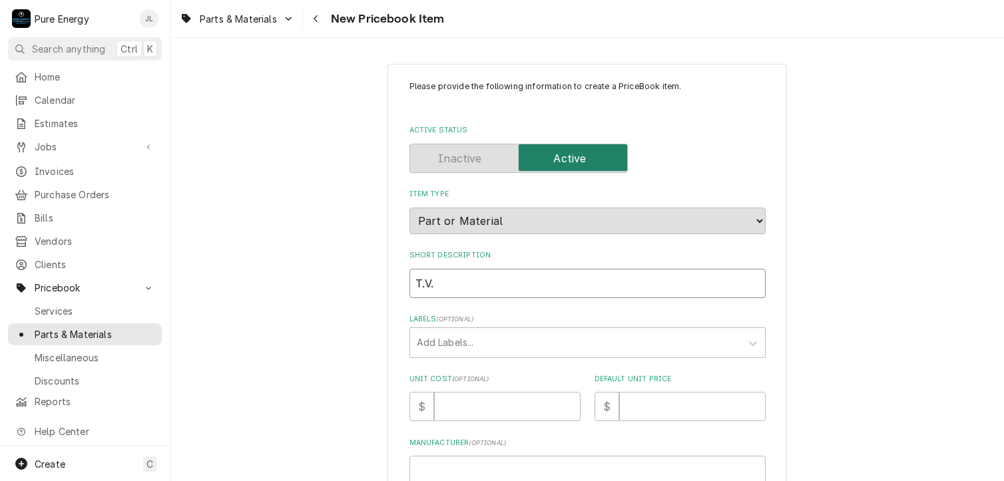
type input "T.V."
type textarea "x"
type input "T.V. w"
type textarea "x"
type input "T.V. w"
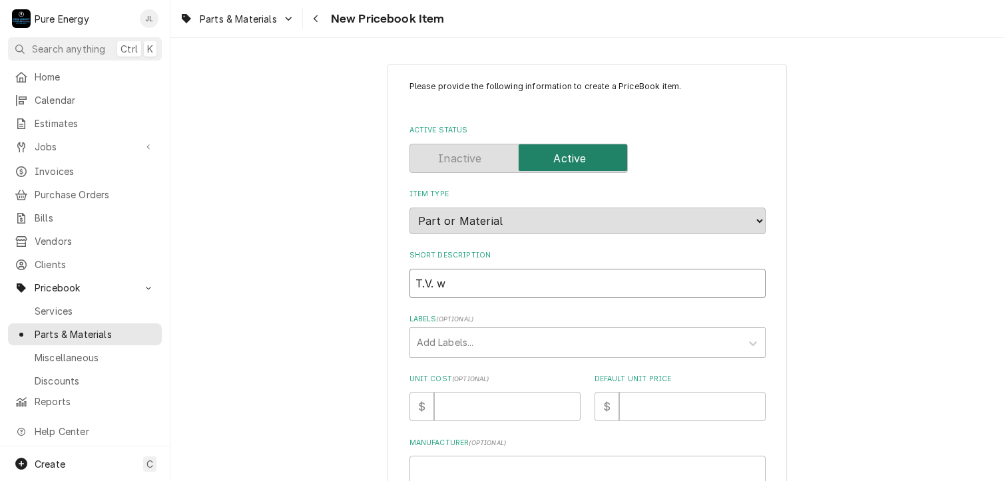
type textarea "x"
type input "T.V. w"
type textarea "x"
type input "T.V. ww"
type textarea "x"
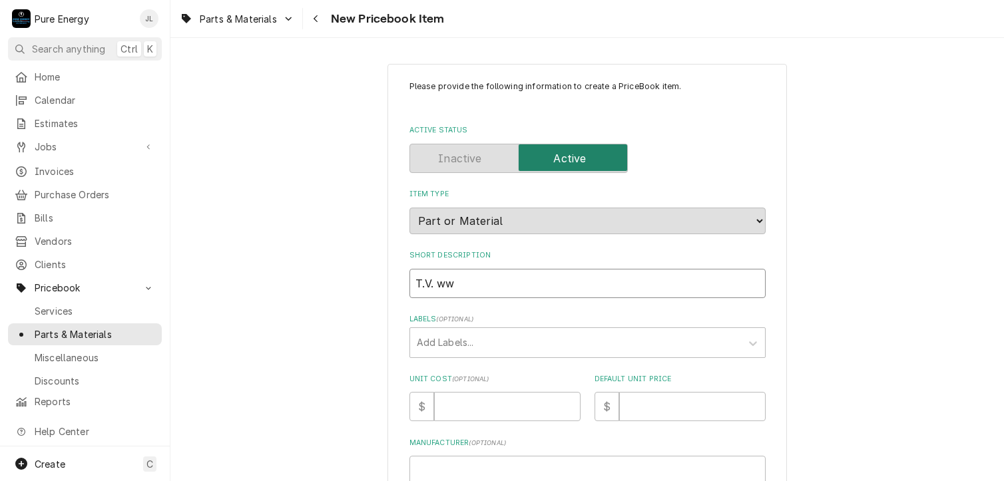
type input "T.V. w"
type textarea "x"
type input "T.V."
type textarea "x"
type input "T.V. 2"
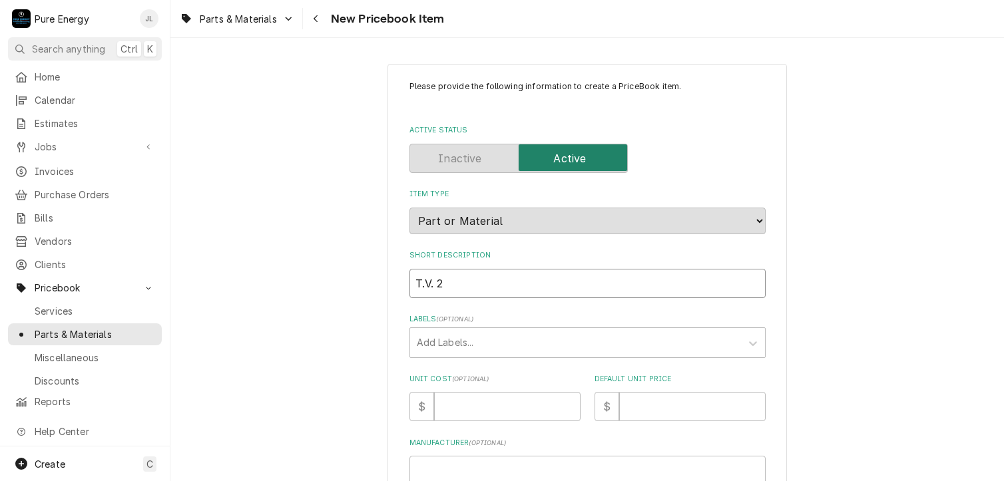
type textarea "x"
type input "T.V. 2"
type textarea "x"
type input "T.V. 2 w"
type textarea "x"
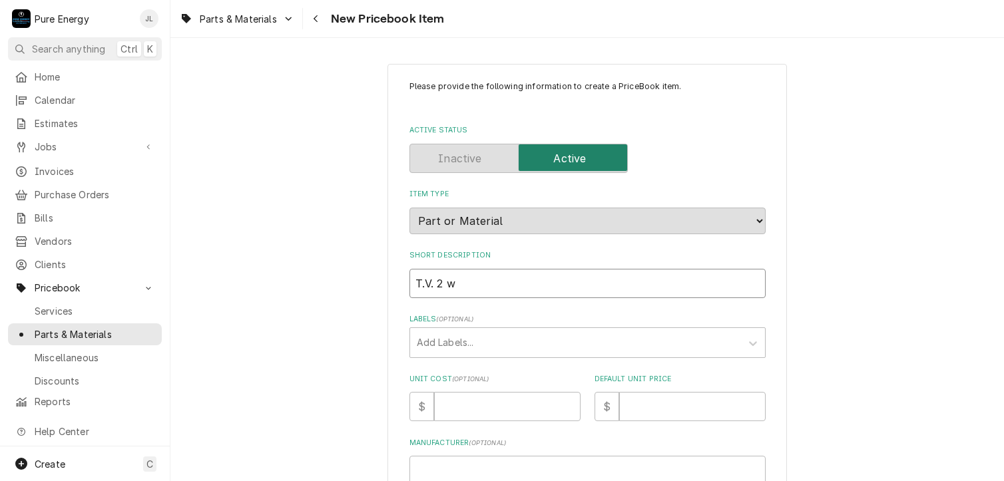
type input "T.V. 2 wa"
type textarea "x"
type input "T.V. 2 way"
type textarea "x"
type input "T.V. 2 way"
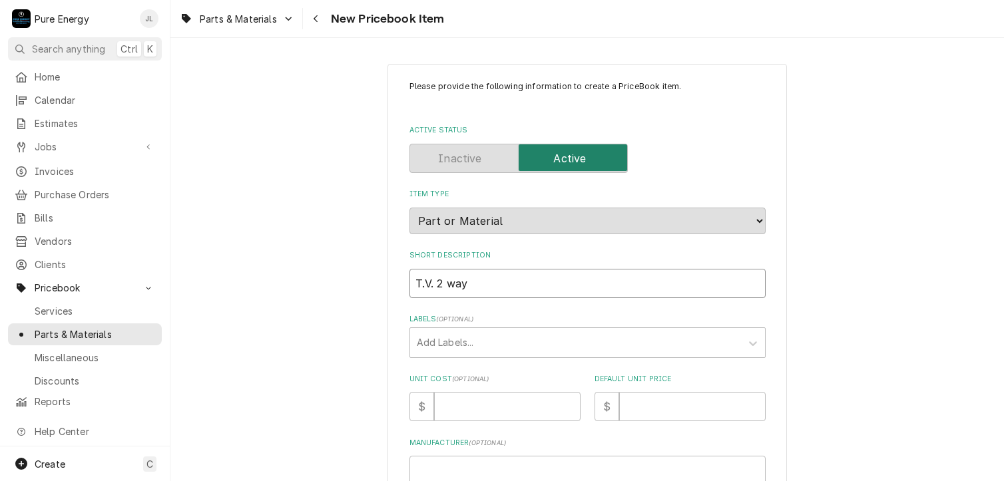
type textarea "x"
type input "T.V. 2 way p"
type textarea "x"
type input "T.V. 2 way po"
type textarea "x"
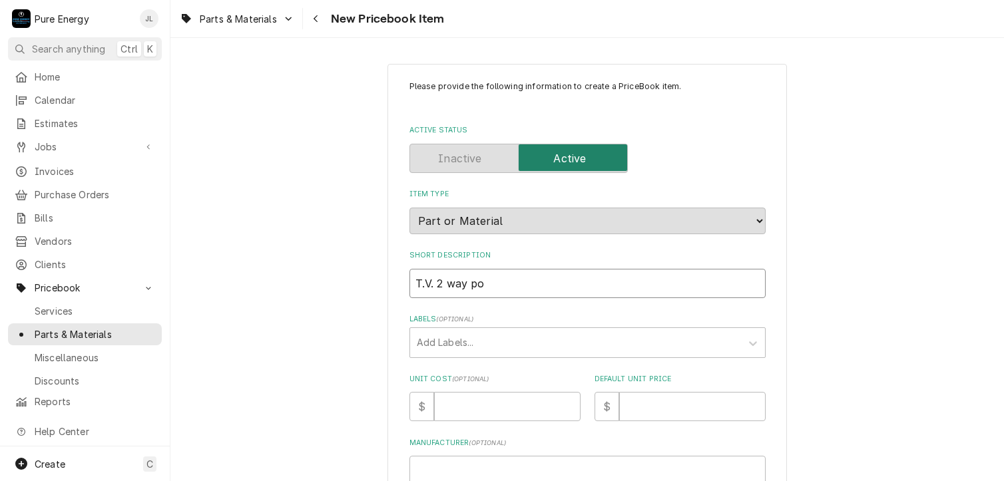
type input "T.V. 2 way pow"
type textarea "x"
type input "T.V. 2 way power"
type textarea "x"
type input "T.V. 2 way power"
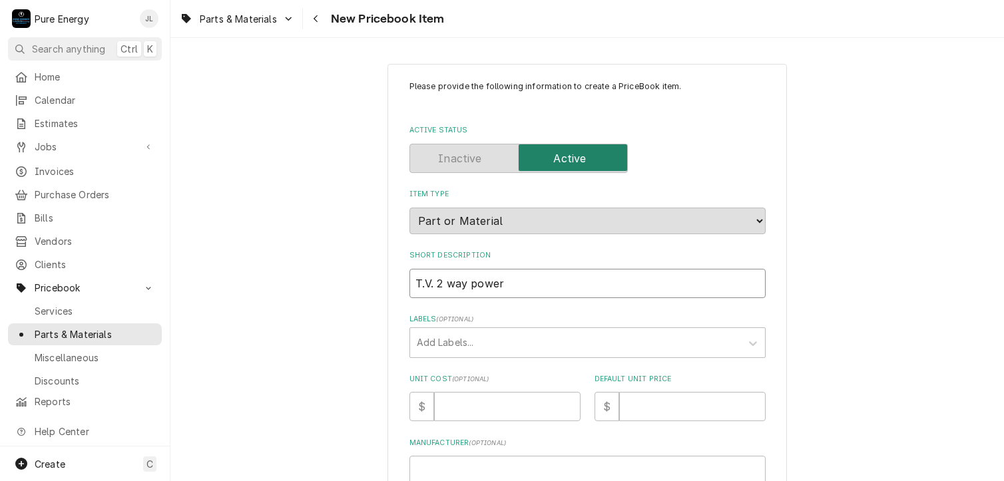
type textarea "x"
type input "T.V. 2 way power f"
type textarea "x"
type input "T.V. 2 way power fe"
type textarea "x"
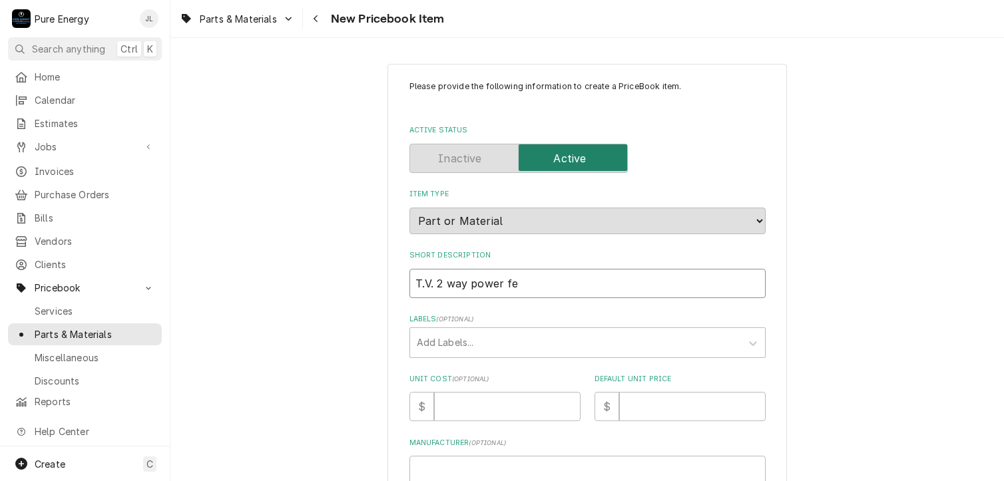
type input "T.V. 2 way power fee"
type textarea "x"
type input "T.V. 2 way power feed"
type textarea "x"
type input "T.V. 2 way power feed s"
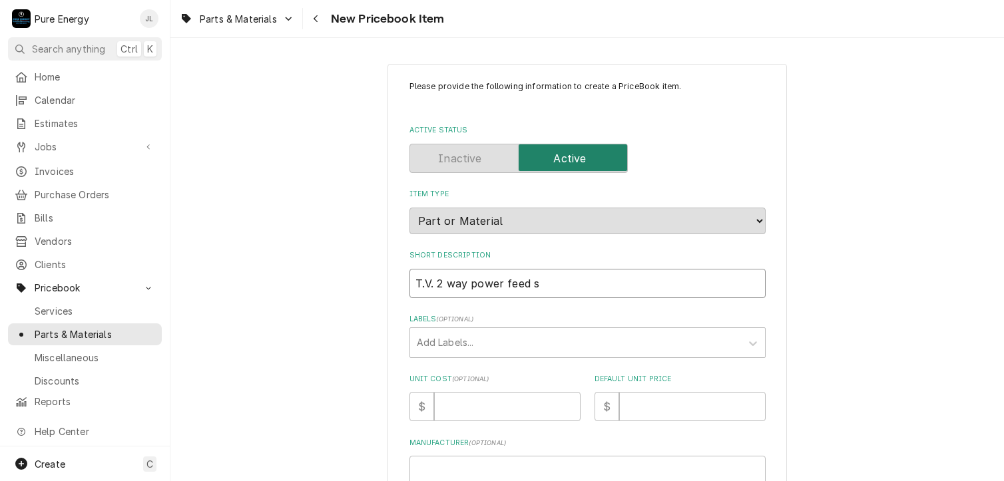
type textarea "x"
type input "T.V. 2 way power feed sp"
type textarea "x"
type input "T.V. 2 way power feed spl"
type textarea "x"
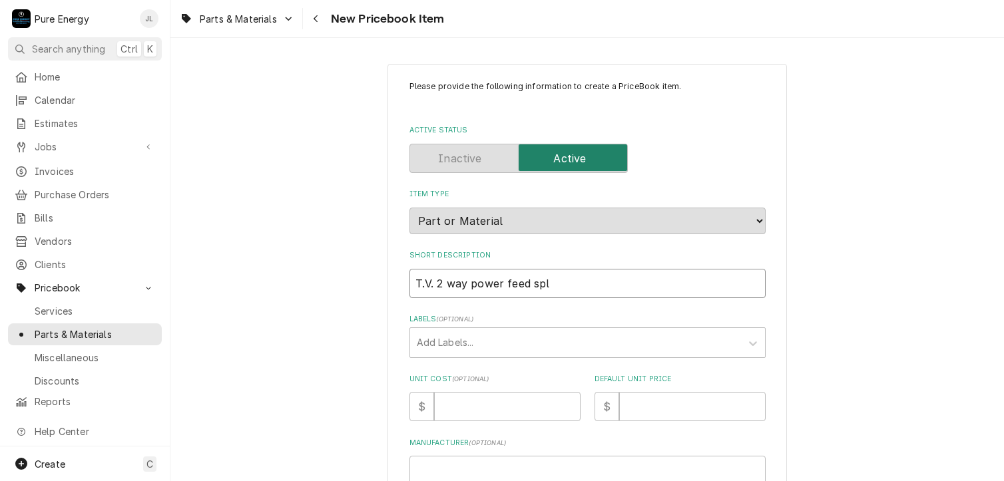
type input "T.V. 2 way power feed spli"
type textarea "x"
type input "T.V. 2 way power feed split"
type textarea "x"
type input "T.V. 2 way power feed splite"
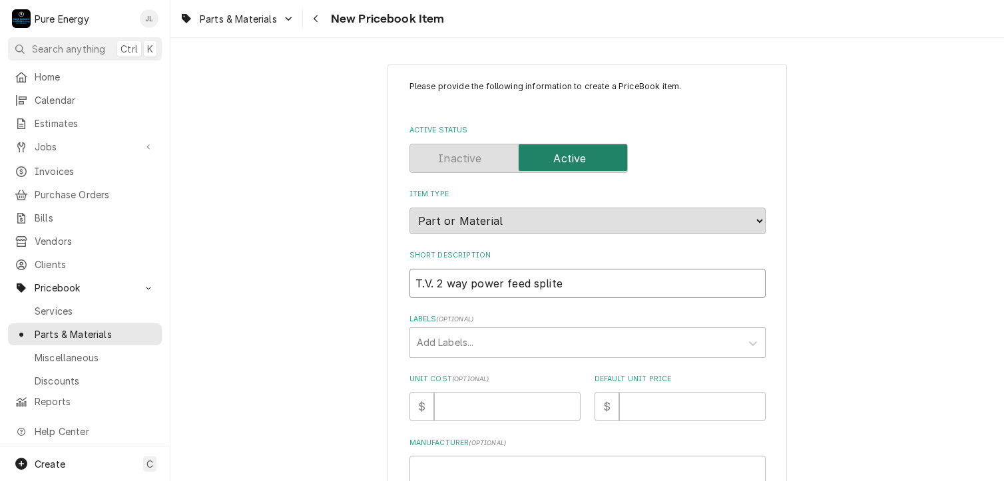
type textarea "x"
type input "T.V. 2 way power feed spliter"
type textarea "x"
type input "T.V. 2 way power feed splite"
type textarea "x"
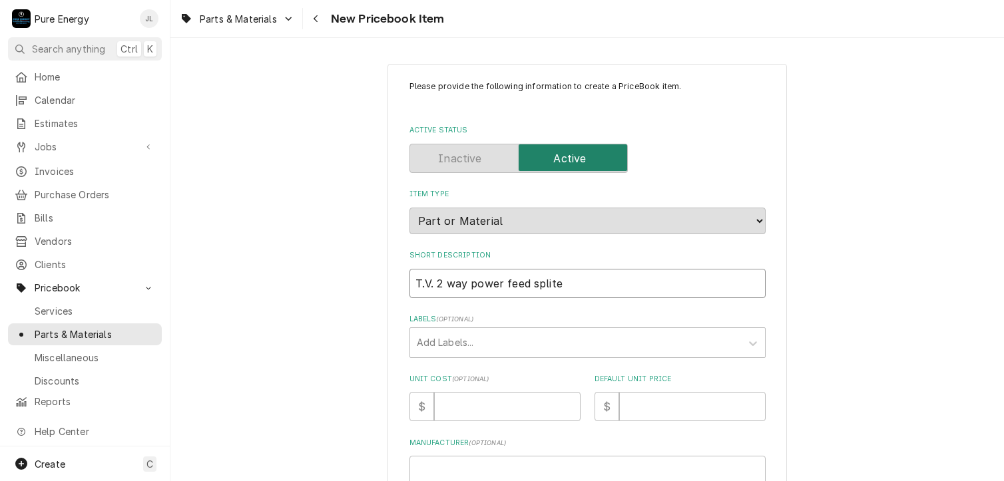
type input "T.V. 2 way power feed split"
type textarea "x"
type input "T.V. 2 way power feed spli"
type textarea "x"
type input "T.V. 2 way power feed split"
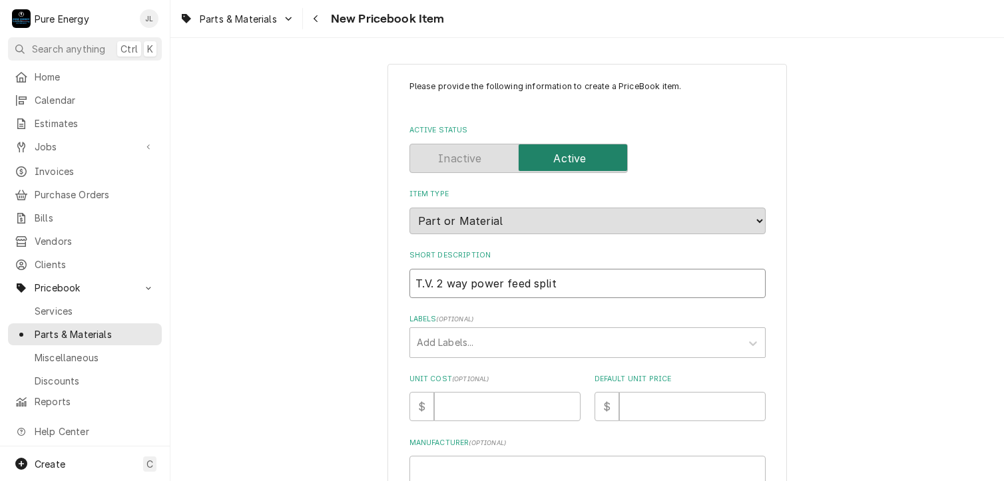
type textarea "x"
type input "T.V. 2 way power feed splitt"
type textarea "x"
type input "T.V. 2 way power feed splitte"
type textarea "x"
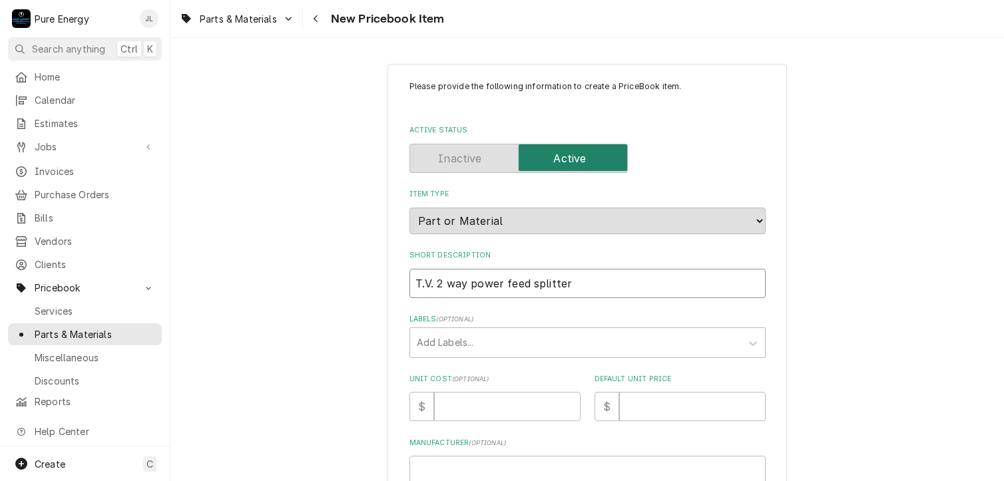
type input "T.V. 2 way power feed splitter"
type textarea "x"
type input "T.V. 2 way power feed splitter 9"
type textarea "x"
type input "T.V. 2 way power feed splitter 9/"
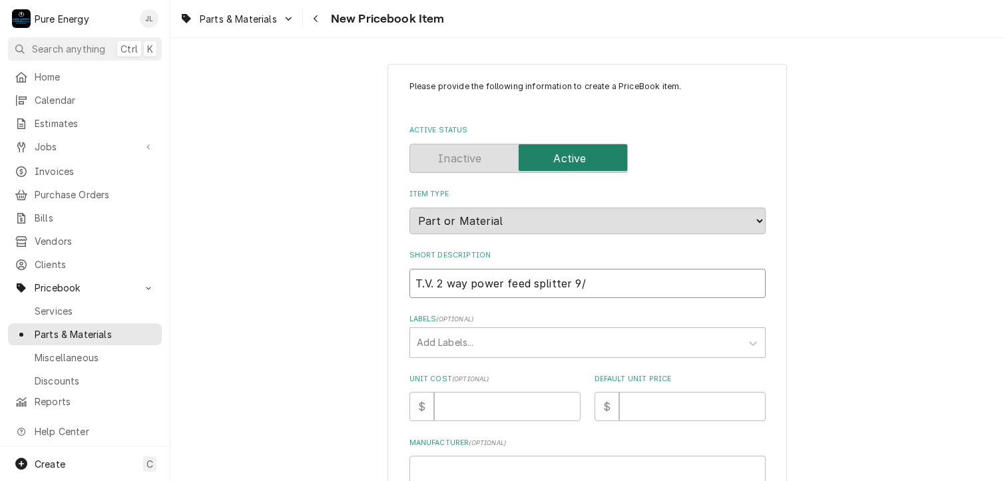
type textarea "x"
type input "T.V. 2 way power feed splitter 9/2"
type textarea "x"
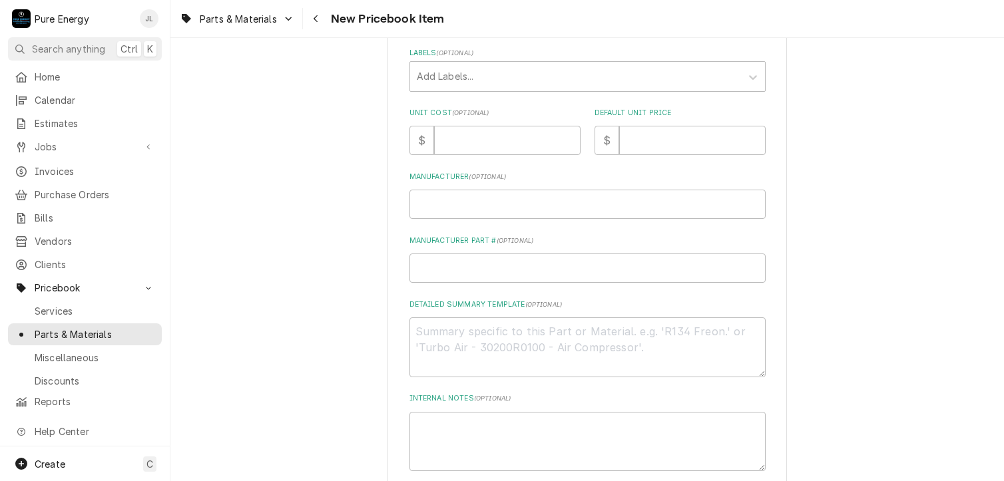
type input "T.V. 2 way power feed splitter 9/25"
click at [446, 136] on input "Unit Cost ( optional )" at bounding box center [507, 140] width 146 height 29
type textarea "x"
type input "0"
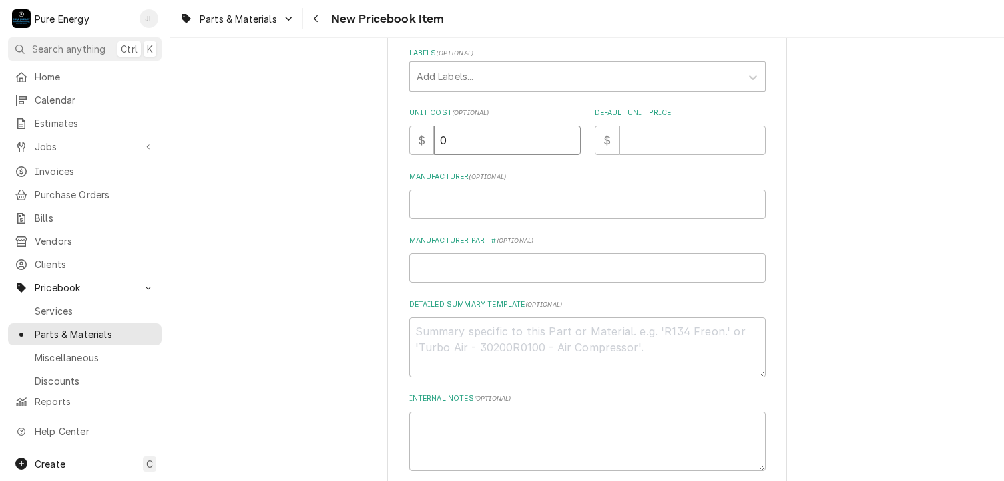
type textarea "x"
type input "0.0"
click at [634, 135] on input "Default Unit Price" at bounding box center [692, 140] width 146 height 29
type textarea "x"
type input "1"
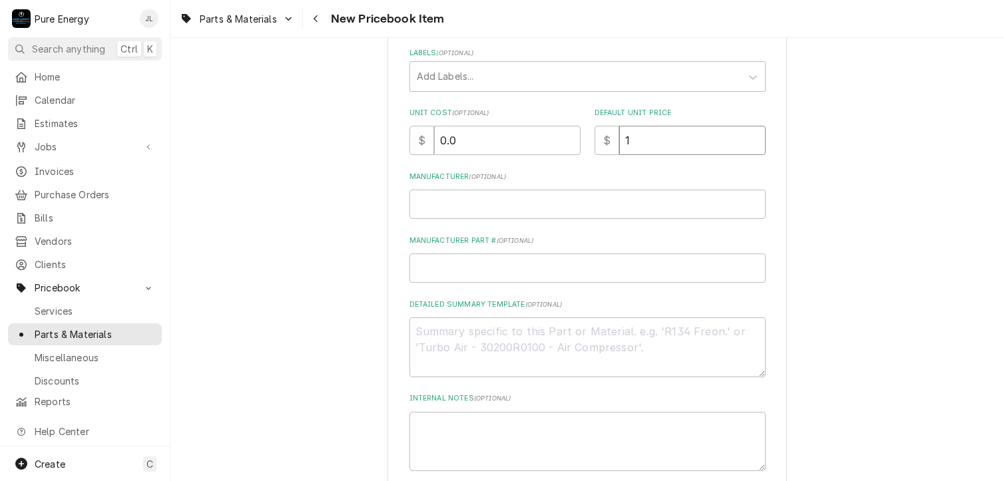
type textarea "x"
type input "14"
type textarea "x"
type input "14.5"
type textarea "x"
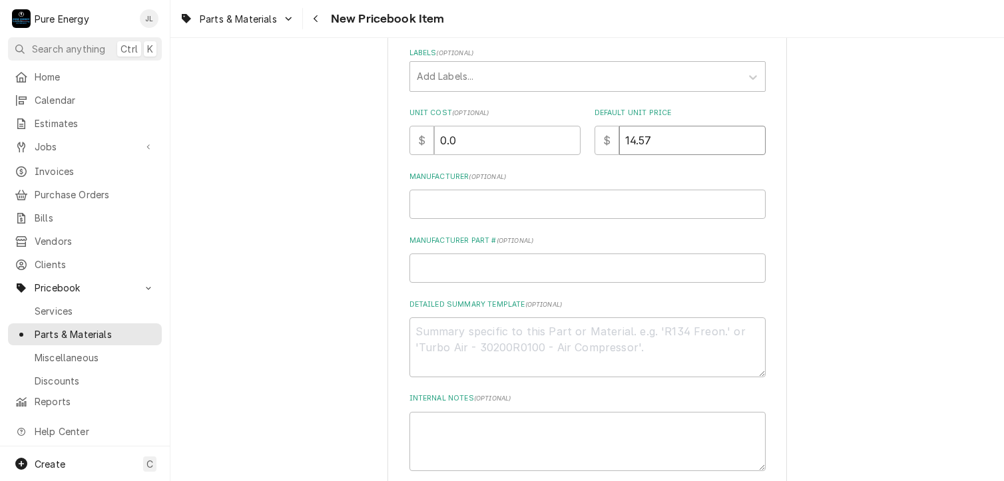
type input "14.57"
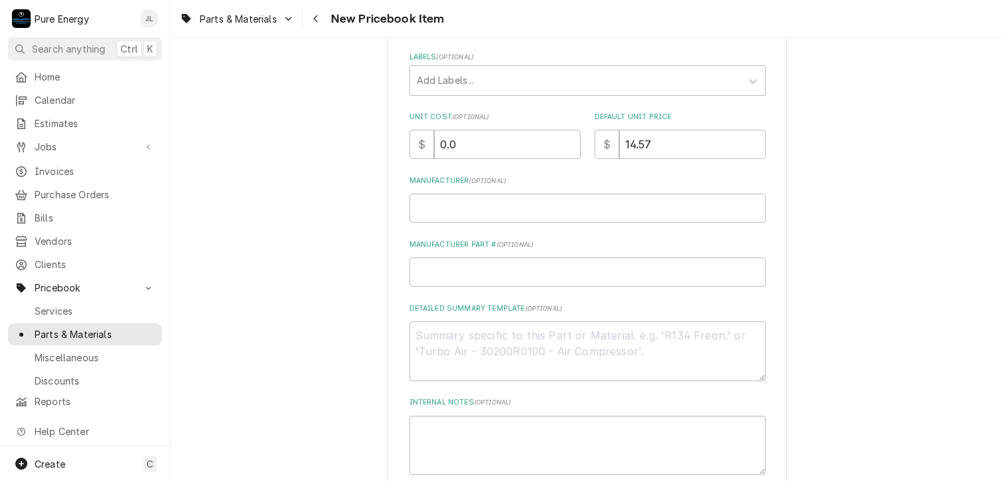
scroll to position [196, 0]
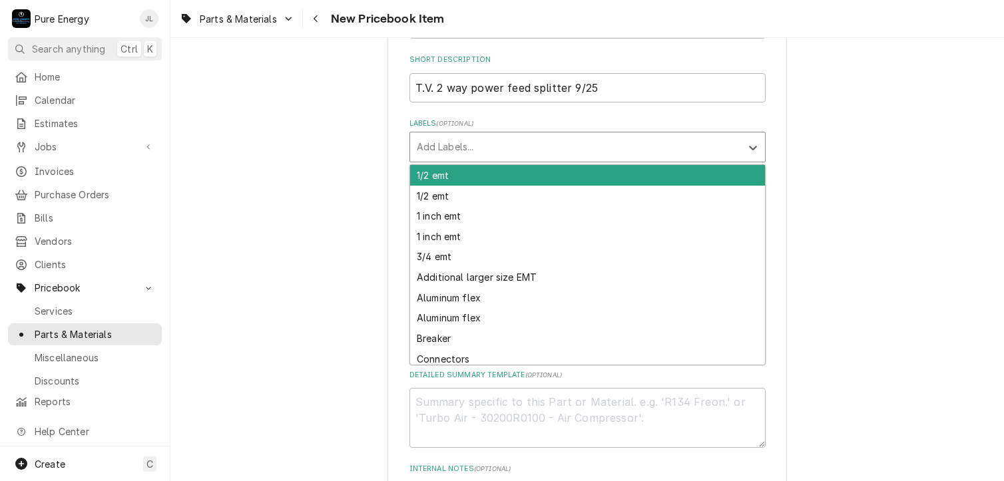
click at [465, 146] on div "Labels" at bounding box center [576, 147] width 318 height 24
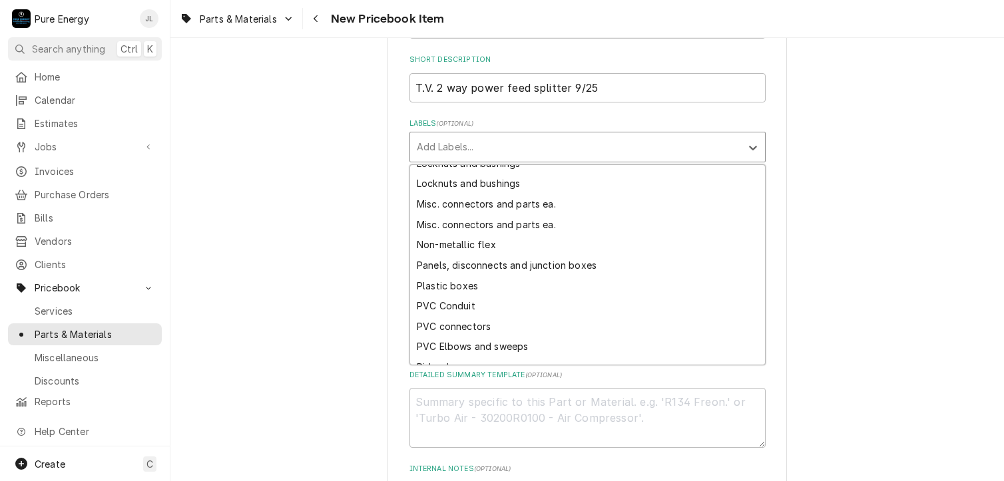
scroll to position [554, 0]
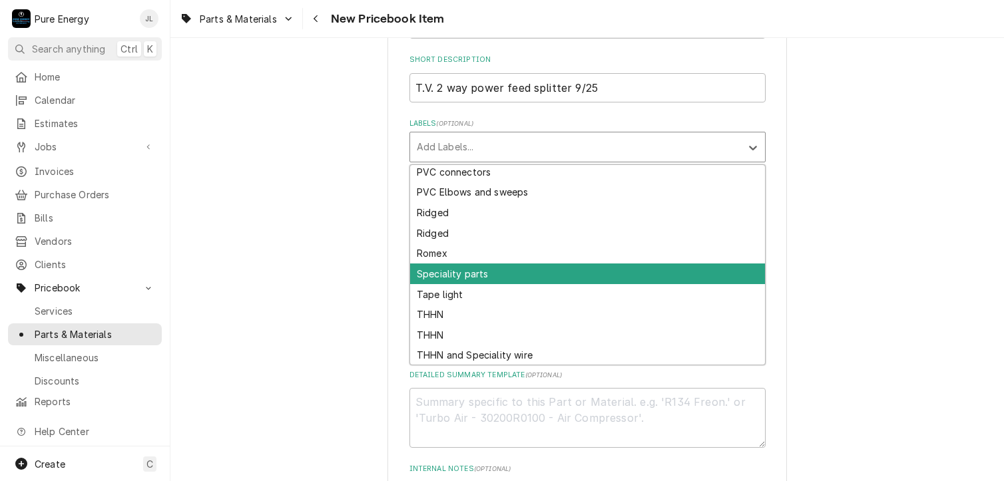
click at [495, 274] on div "Speciality parts" at bounding box center [587, 274] width 355 height 21
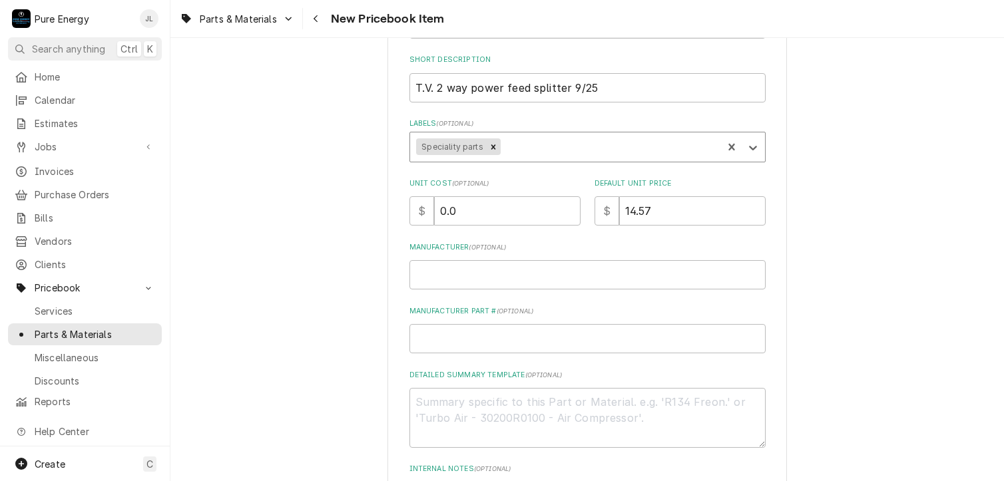
scroll to position [395, 0]
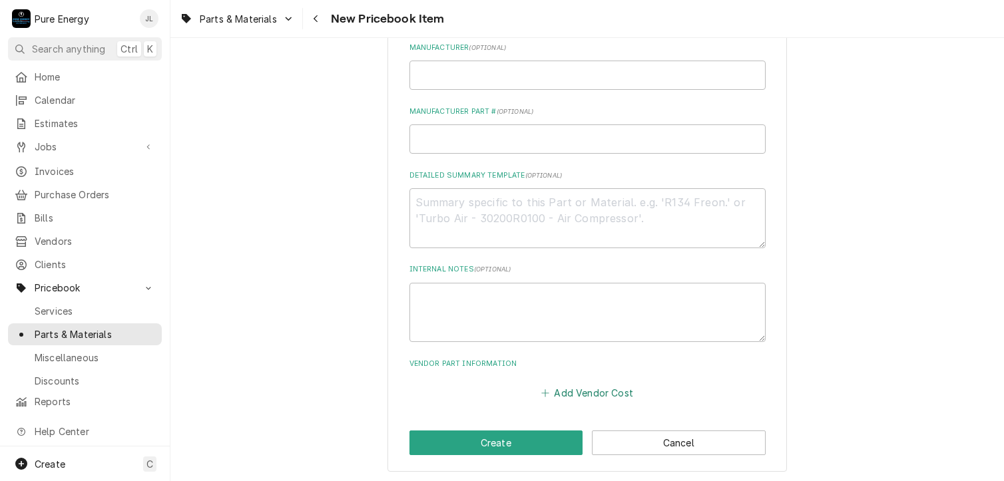
click at [595, 393] on button "Add Vendor Cost" at bounding box center [587, 393] width 97 height 19
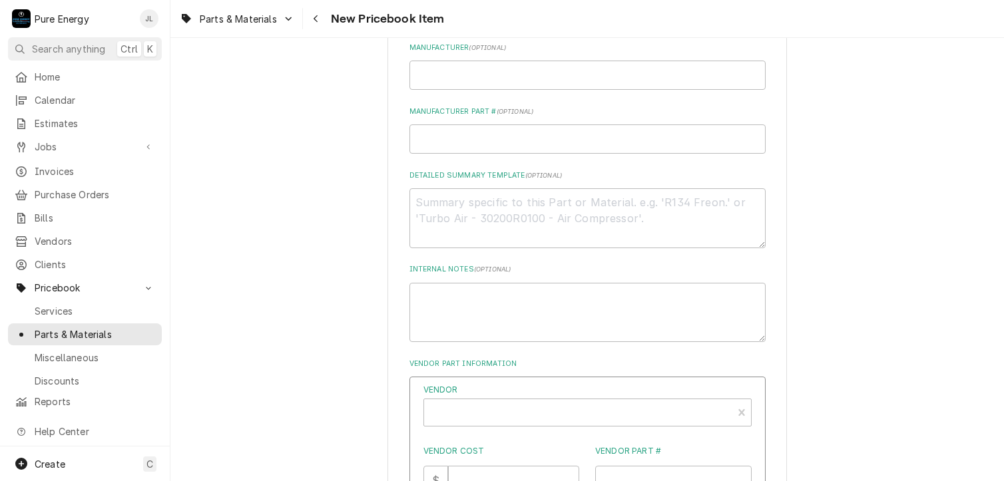
scroll to position [638, 0]
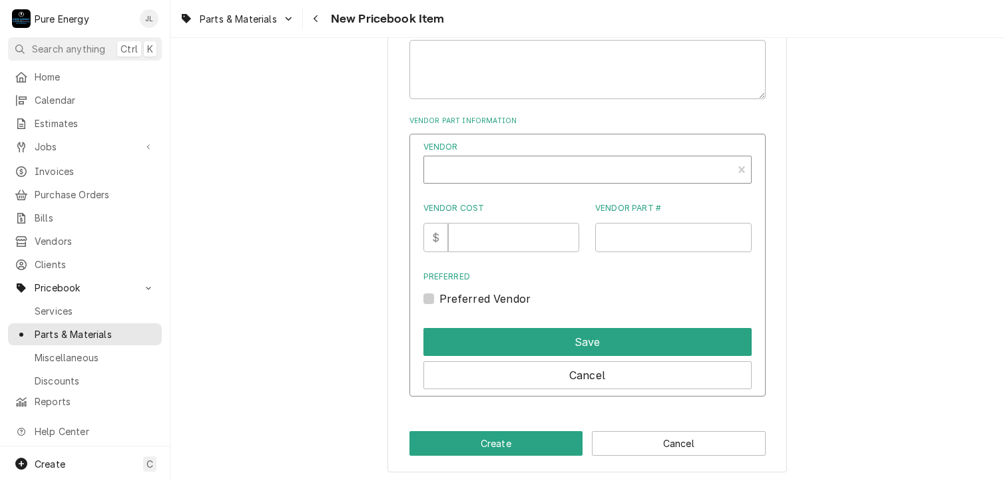
type textarea "x"
click at [469, 168] on div "Vendor" at bounding box center [578, 171] width 295 height 32
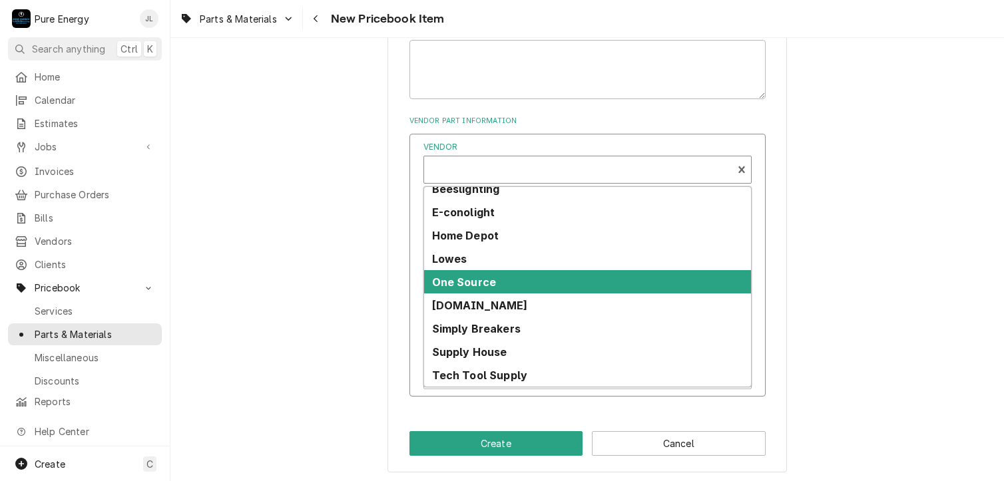
scroll to position [80, 0]
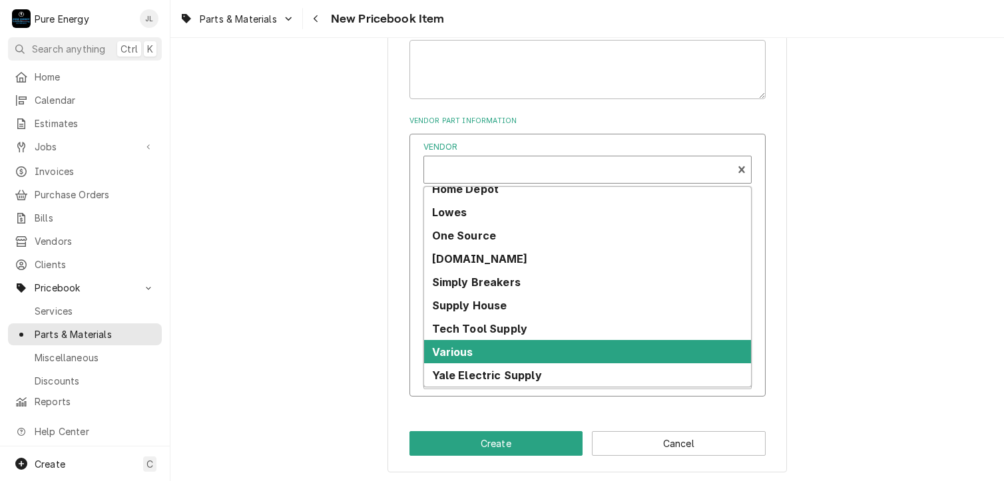
click at [508, 344] on div "Various" at bounding box center [587, 351] width 327 height 23
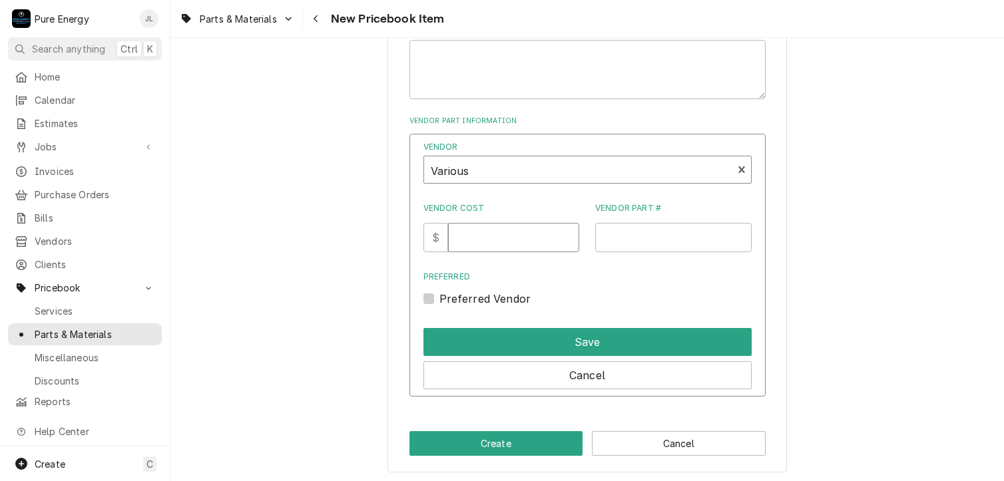
click at [495, 228] on input "Vendor Cost" at bounding box center [513, 237] width 131 height 29
type input "10.48"
click at [624, 238] on input "Vendor Part #" at bounding box center [673, 237] width 156 height 29
type input "Ideal 85-332"
click at [513, 240] on input "10.48" at bounding box center [513, 237] width 131 height 29
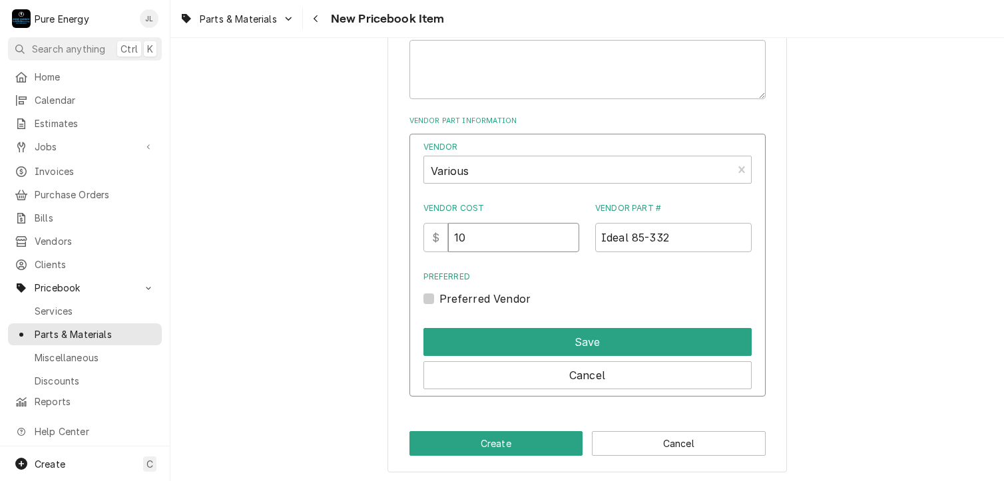
type input "1"
type input "9.98"
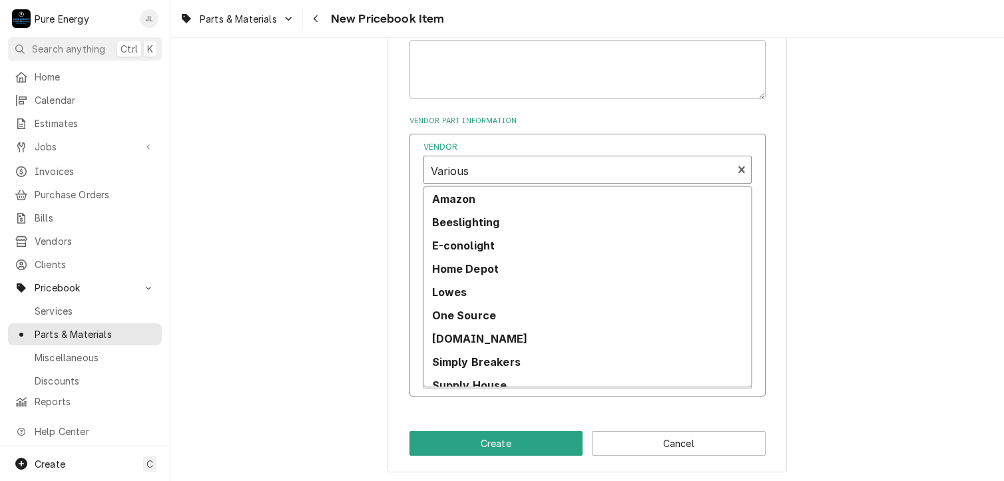
scroll to position [64, 0]
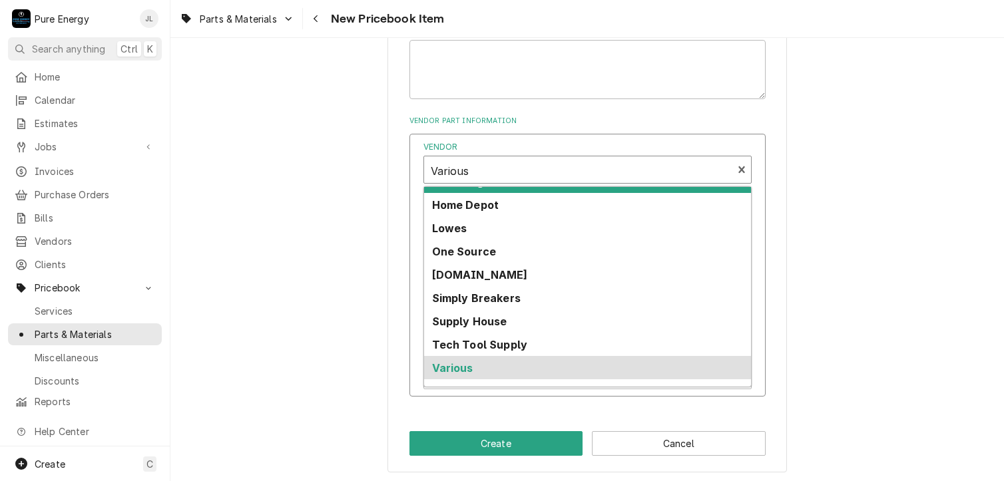
drag, startPoint x: 523, startPoint y: 177, endPoint x: 603, endPoint y: 201, distance: 84.0
click at [622, 184] on div "12 results available. Use Up and Down to choose options, press Enter to select …" at bounding box center [587, 170] width 328 height 28
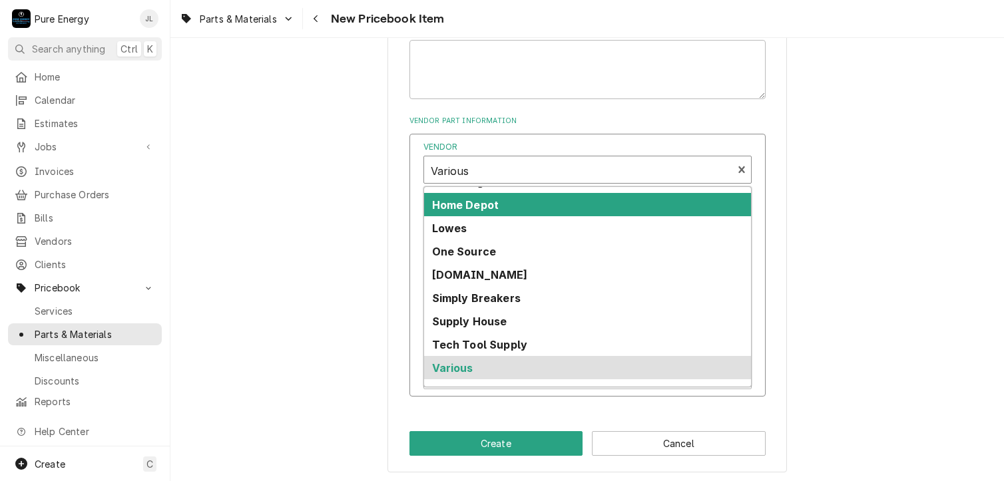
click at [561, 196] on div "Home Depot" at bounding box center [587, 204] width 327 height 23
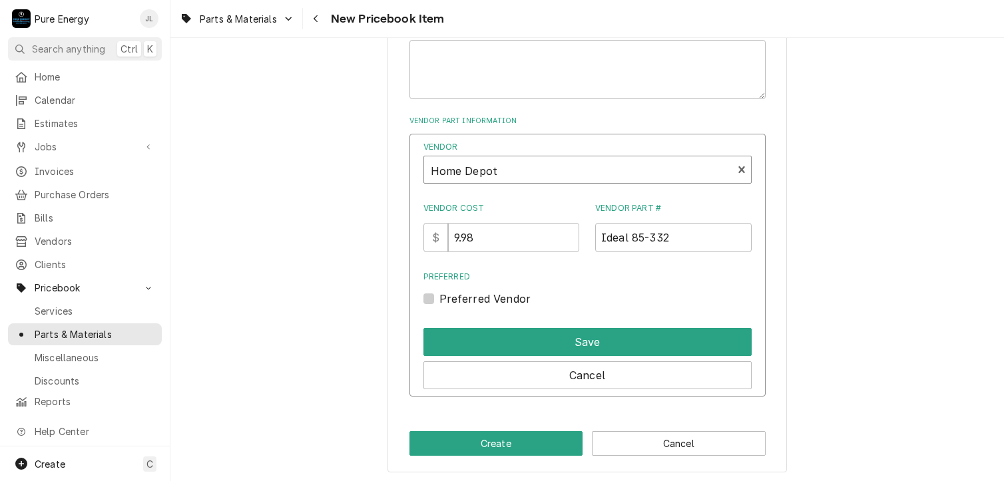
click at [440, 299] on label "Preferred Vendor" at bounding box center [485, 299] width 92 height 16
click at [440, 299] on input "Preferred" at bounding box center [603, 305] width 328 height 29
checkbox input "true"
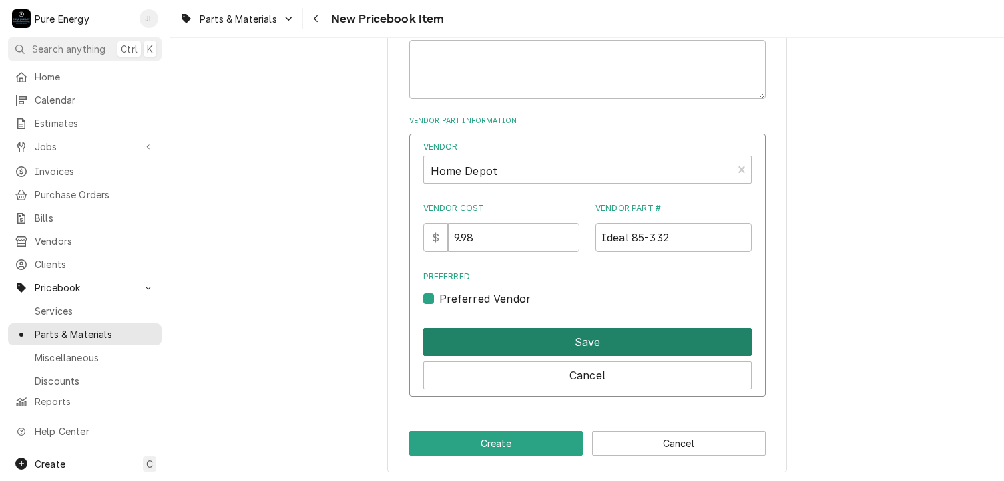
click at [469, 334] on button "Save" at bounding box center [587, 342] width 328 height 28
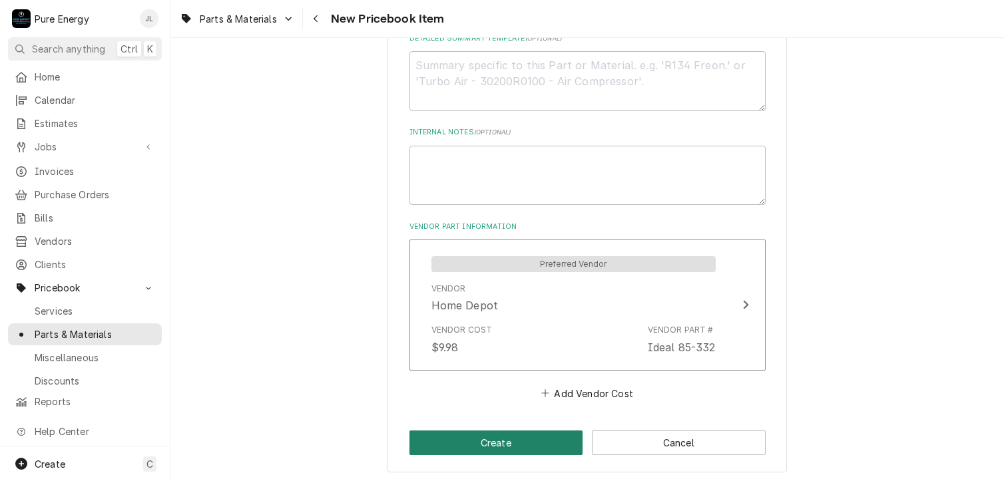
click at [477, 446] on button "Create" at bounding box center [496, 443] width 174 height 25
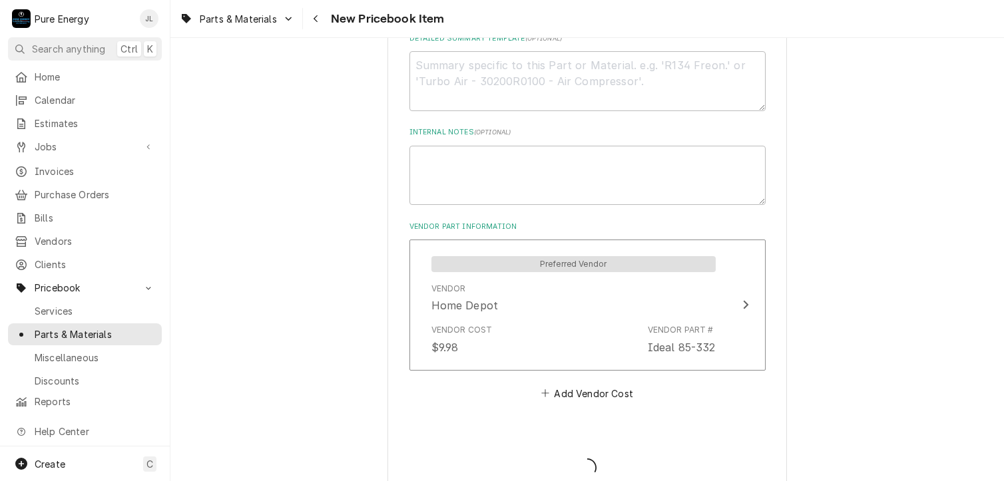
type textarea "x"
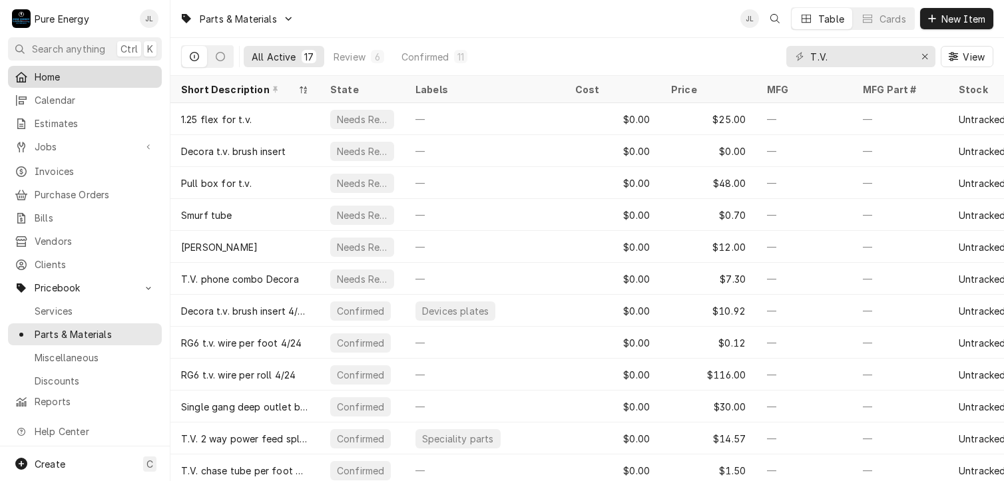
click at [86, 74] on span "Home" at bounding box center [95, 77] width 121 height 14
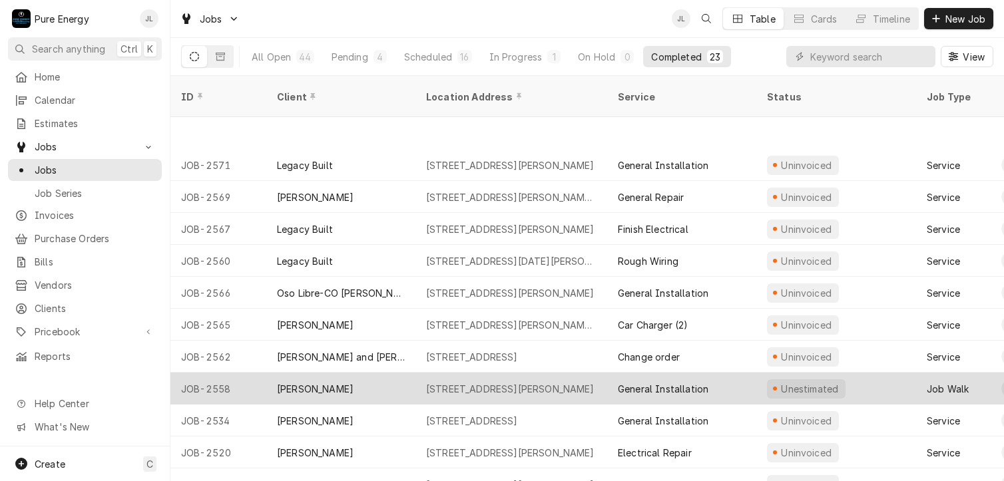
scroll to position [67, 0]
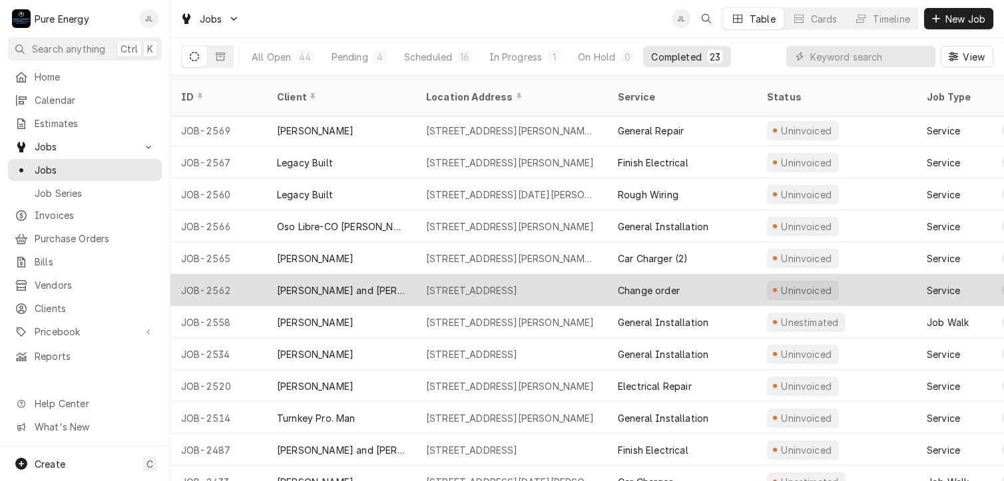
click at [738, 276] on div "Change order" at bounding box center [681, 290] width 149 height 32
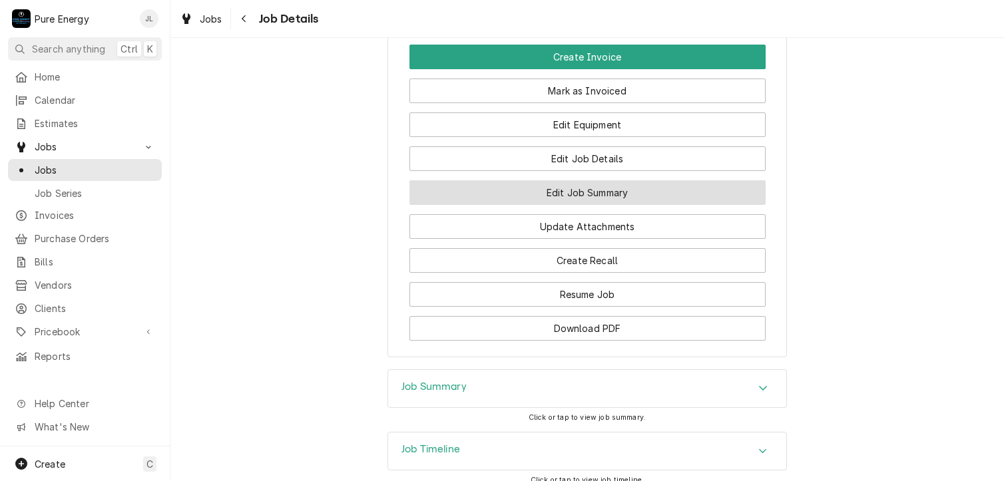
scroll to position [1087, 0]
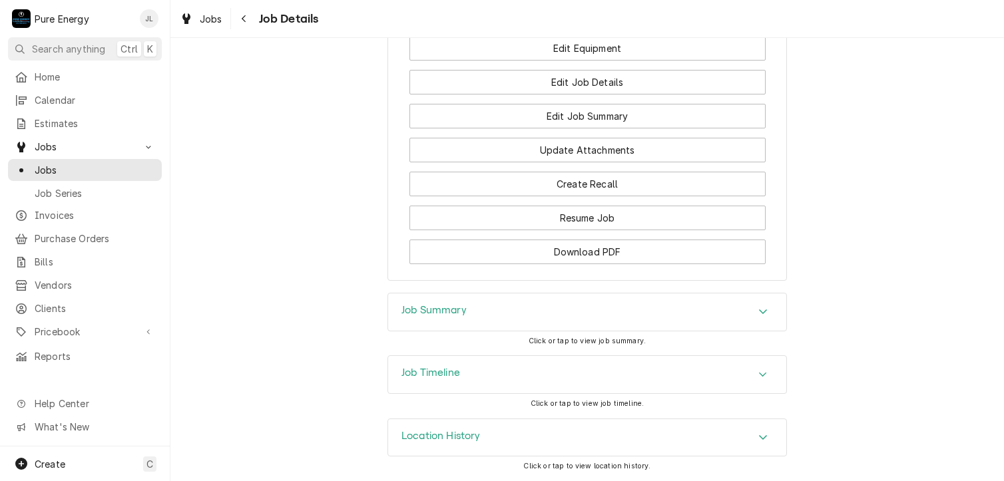
click at [503, 311] on div "Job Summary" at bounding box center [587, 312] width 398 height 37
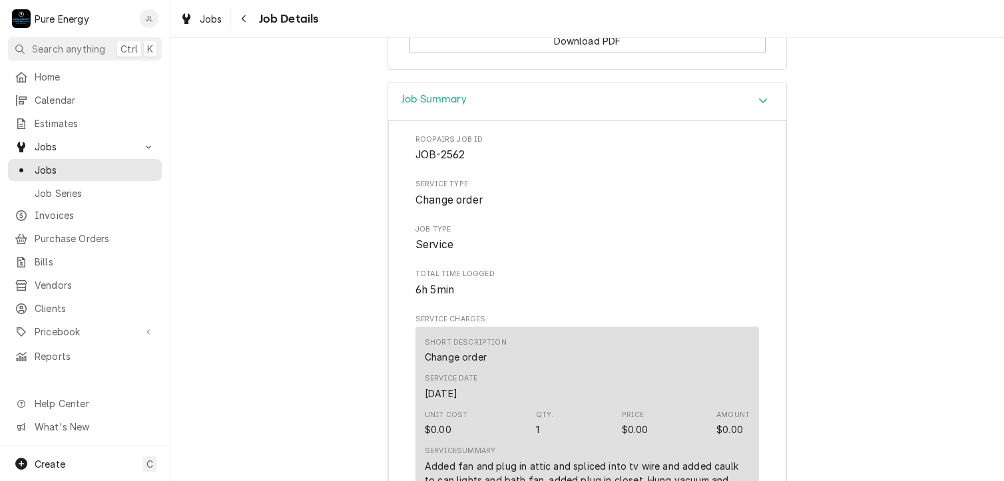
scroll to position [820, 0]
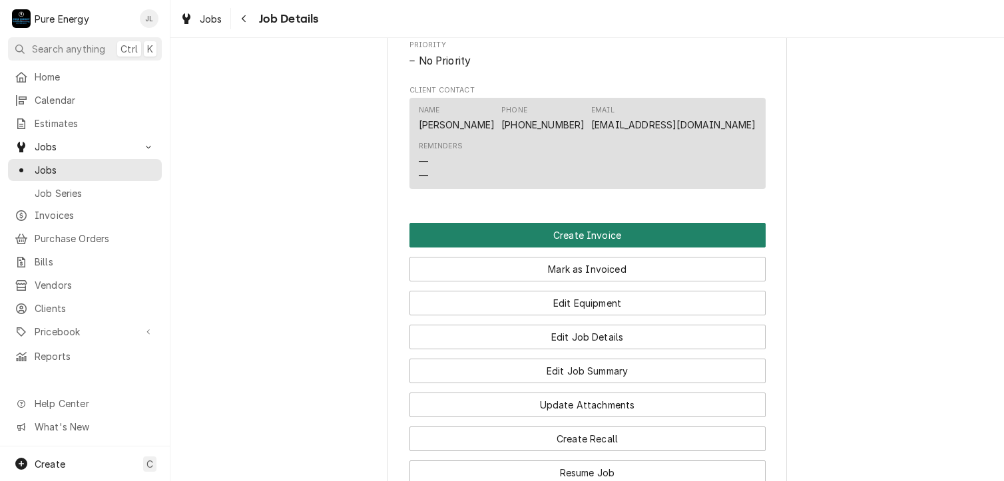
click at [609, 242] on button "Create Invoice" at bounding box center [587, 235] width 356 height 25
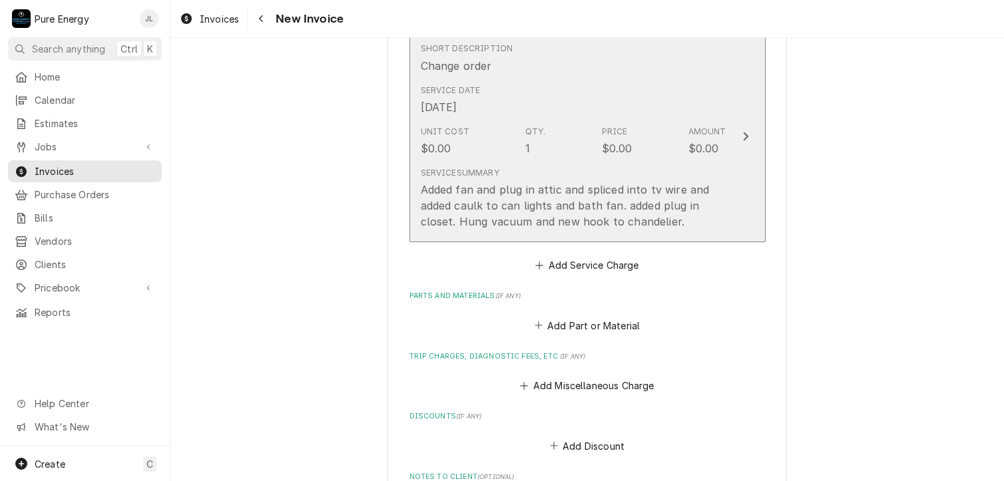
scroll to position [865, 0]
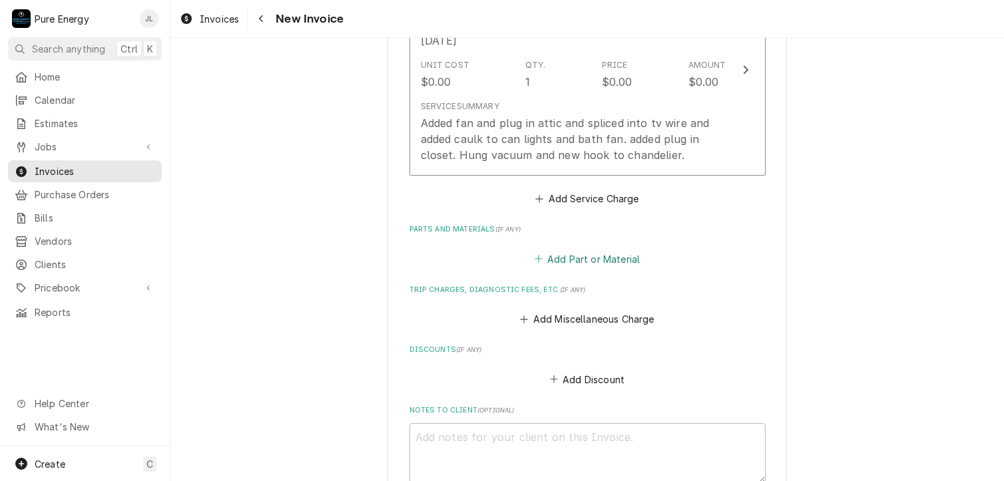
click at [575, 250] on button "Add Part or Material" at bounding box center [587, 259] width 110 height 19
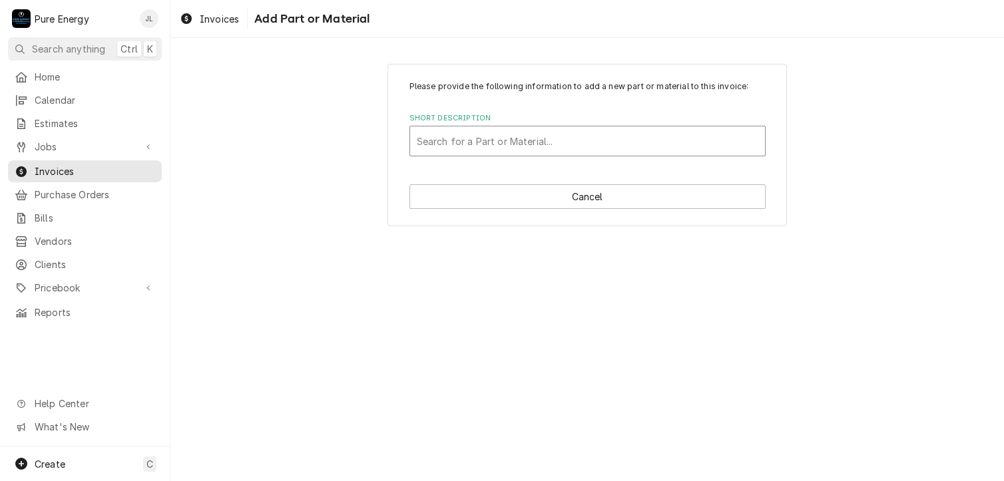
click at [504, 143] on div "Short Description" at bounding box center [588, 141] width 342 height 24
type input "T.v. rg"
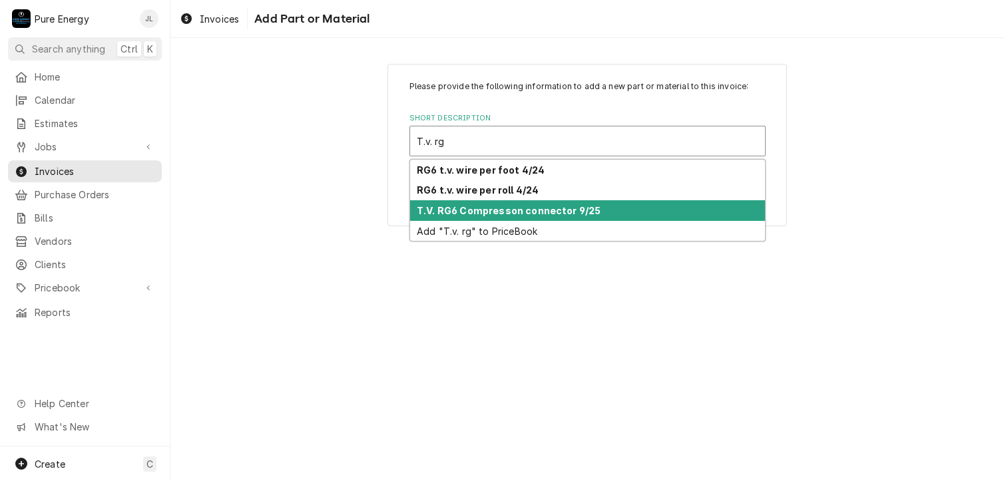
click at [511, 212] on strong "T.V. RG6 Compresson connector 9/25" at bounding box center [509, 210] width 184 height 11
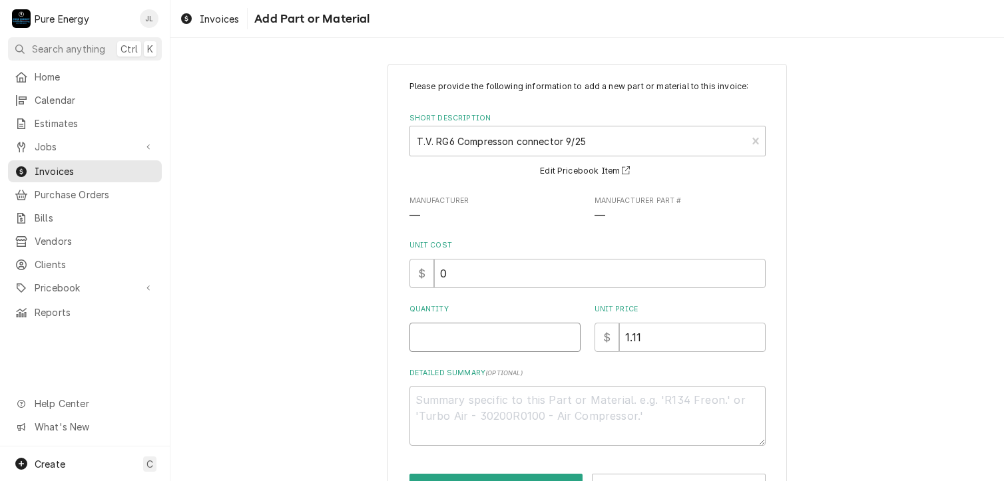
click at [439, 332] on input "Quantity" at bounding box center [494, 337] width 171 height 29
type textarea "x"
type input "4"
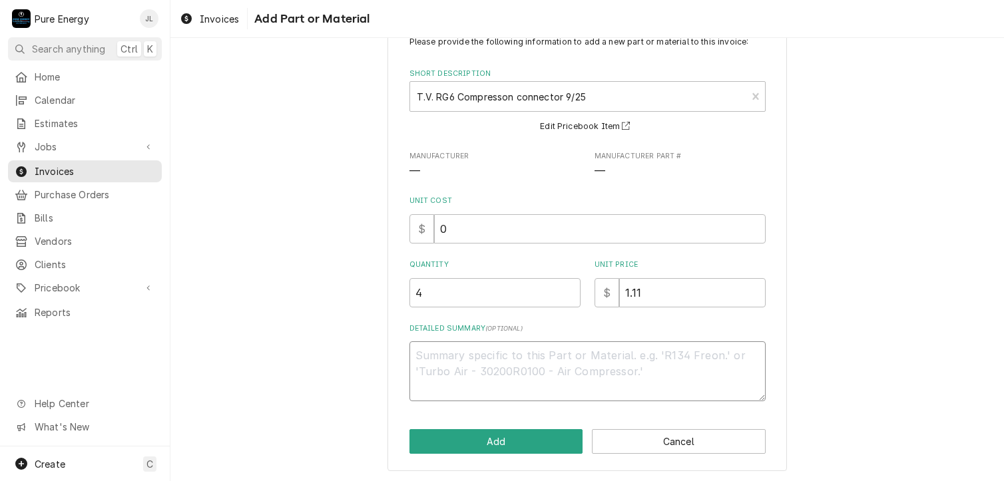
click at [437, 379] on textarea "Detailed Summary ( optional )" at bounding box center [587, 372] width 356 height 60
type textarea "x"
type textarea "F"
type textarea "x"
type textarea "Fo"
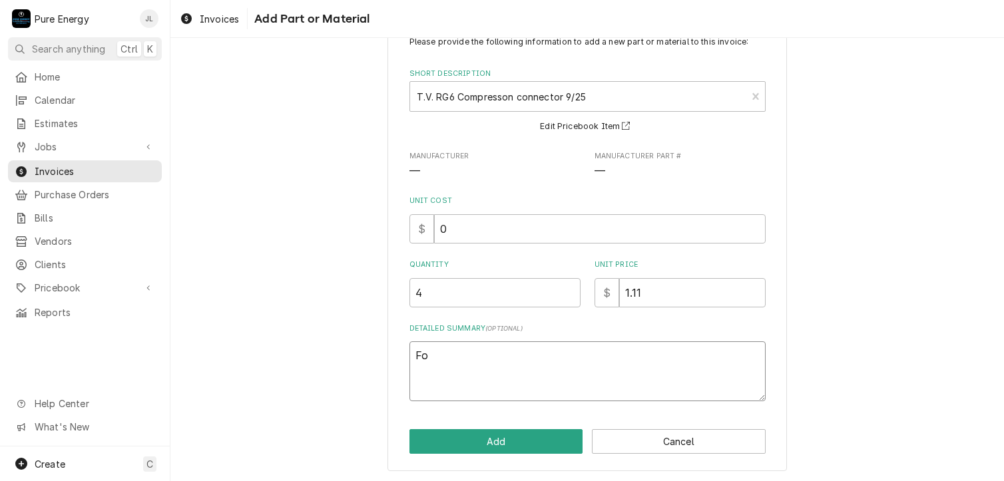
type textarea "x"
type textarea "For"
type textarea "x"
type textarea "For w"
type textarea "x"
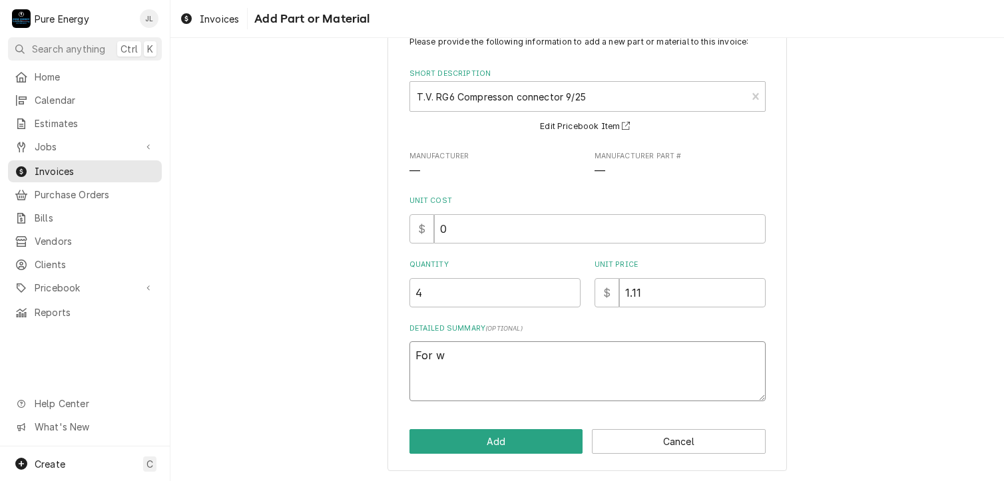
type textarea "For wh"
type textarea "x"
type textarea "For whe"
type textarea "x"
type textarea "For wher"
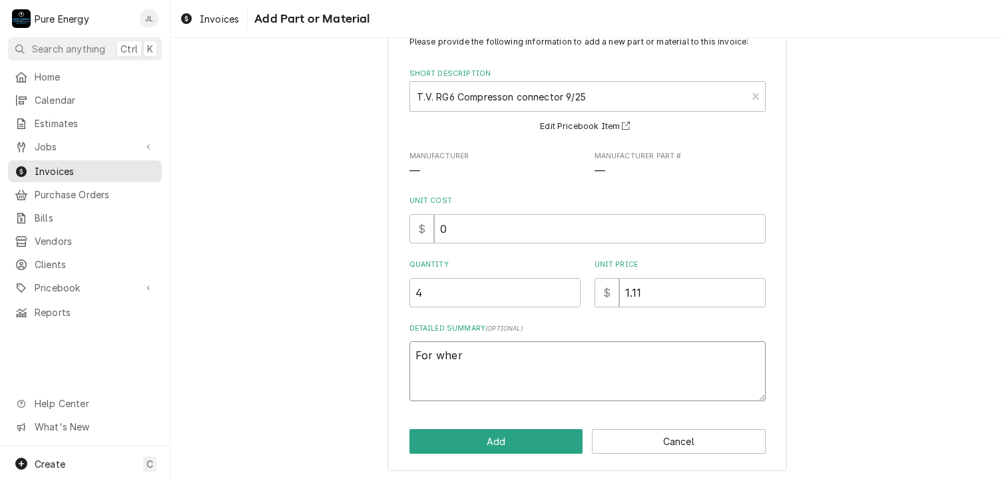
type textarea "x"
type textarea "For where"
type textarea "x"
type textarea "For where"
type textarea "x"
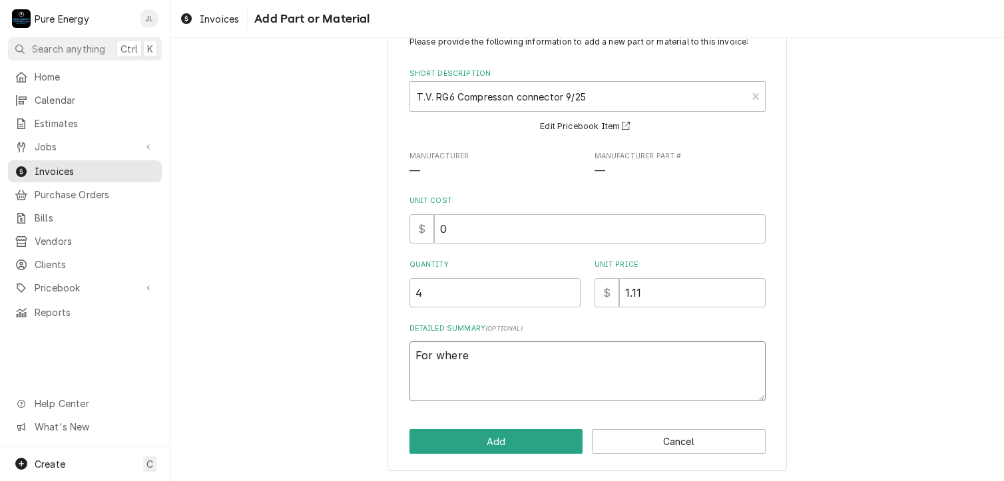
type textarea "For where w"
type textarea "x"
type textarea "For where we"
type textarea "x"
type textarea "For where we"
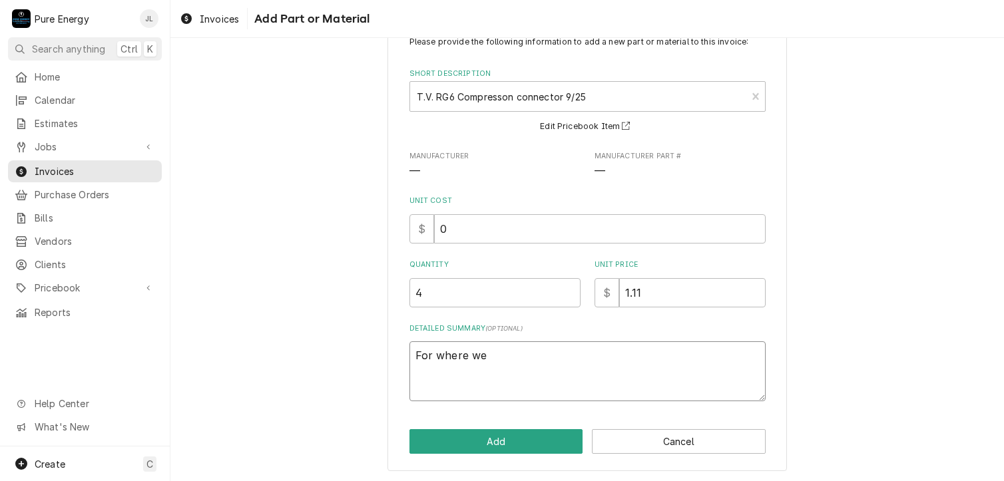
type textarea "x"
type textarea "For where we cu"
type textarea "x"
type textarea "For where we cut"
type textarea "x"
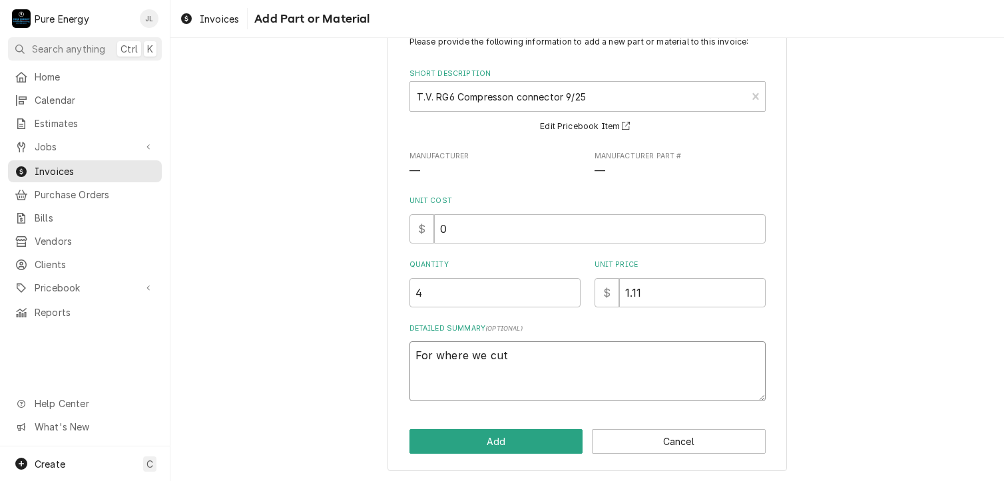
type textarea "For where we cut"
type textarea "x"
type textarea "For where we cut i"
type textarea "x"
type textarea "For where we cut in"
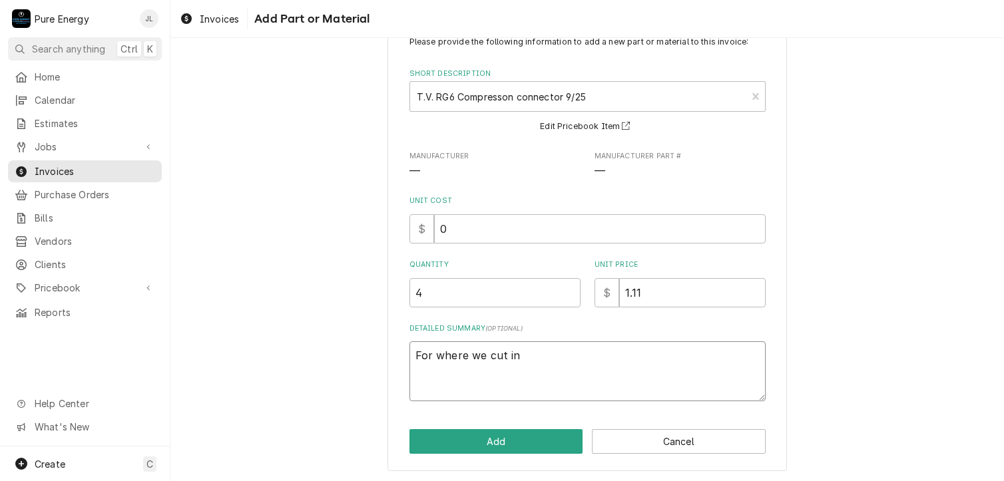
type textarea "x"
type textarea "For where we cut int"
type textarea "x"
type textarea "For where we cut into"
type textarea "x"
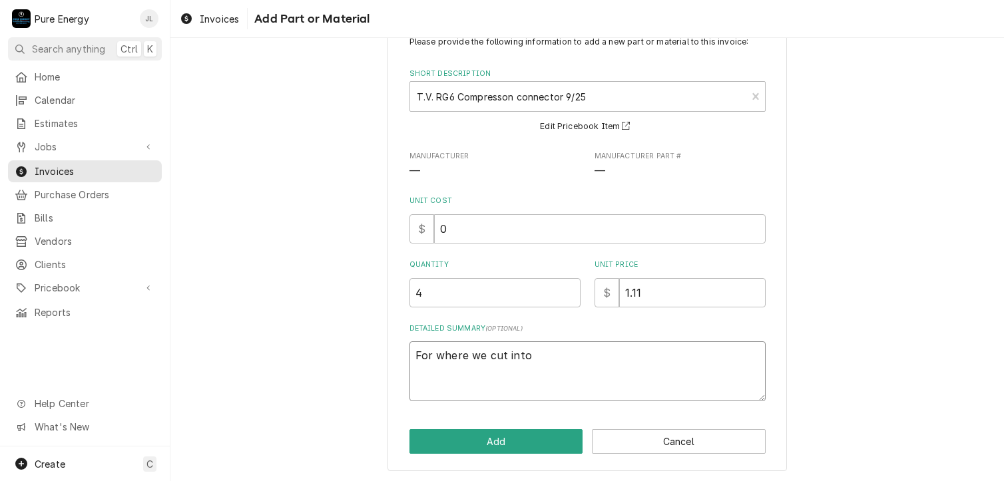
type textarea "For where we cut into"
type textarea "x"
type textarea "For where we cut into t"
type textarea "x"
type textarea "For where we cut into th"
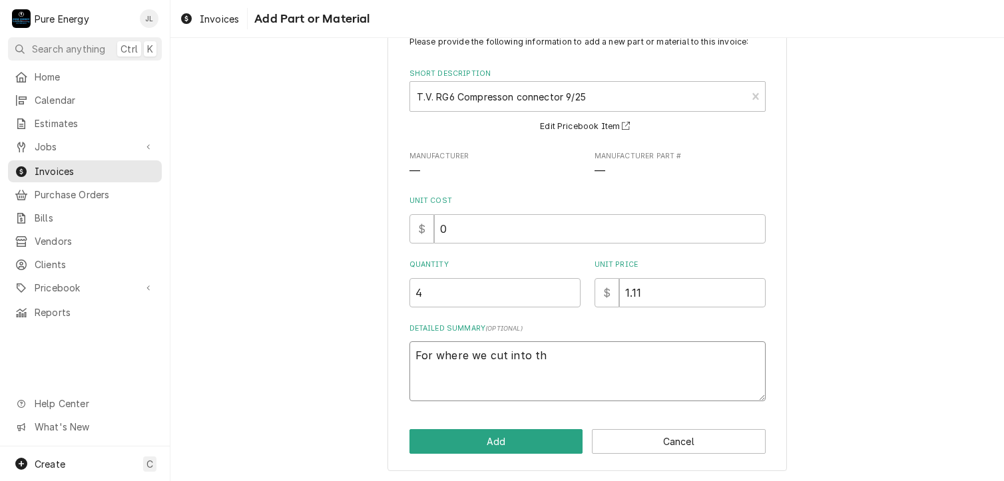
type textarea "x"
type textarea "For where we cut into the"
type textarea "x"
type textarea "For where we cut into the l"
type textarea "x"
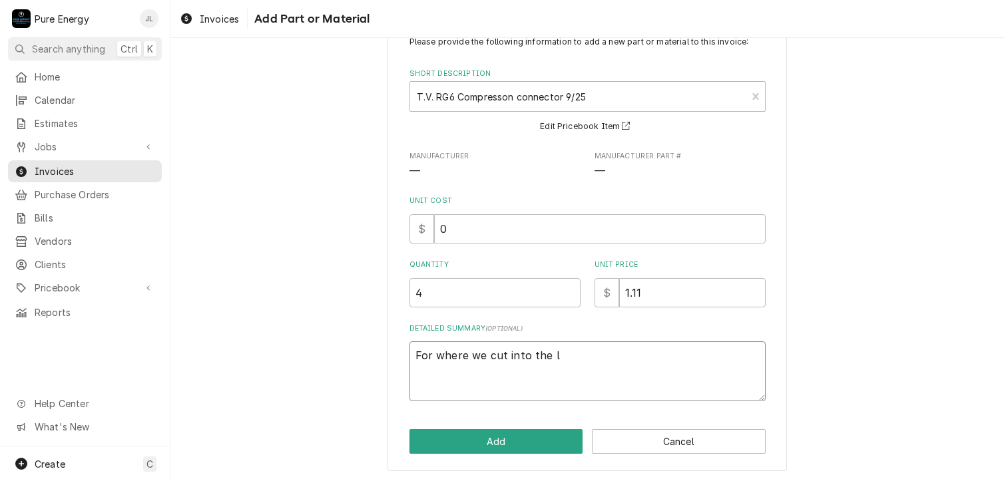
type textarea "For where we cut into the li"
type textarea "x"
type textarea "For where we cut into the lin"
type textarea "x"
type textarea "For where we cut into the line"
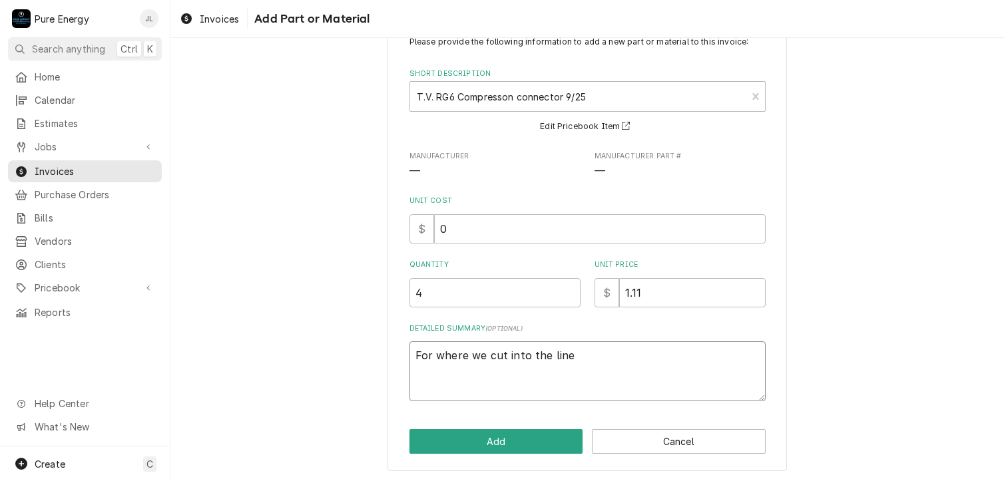
type textarea "x"
type textarea "For where we cut into the line"
type textarea "x"
type textarea "For where we cut into the line i"
type textarea "x"
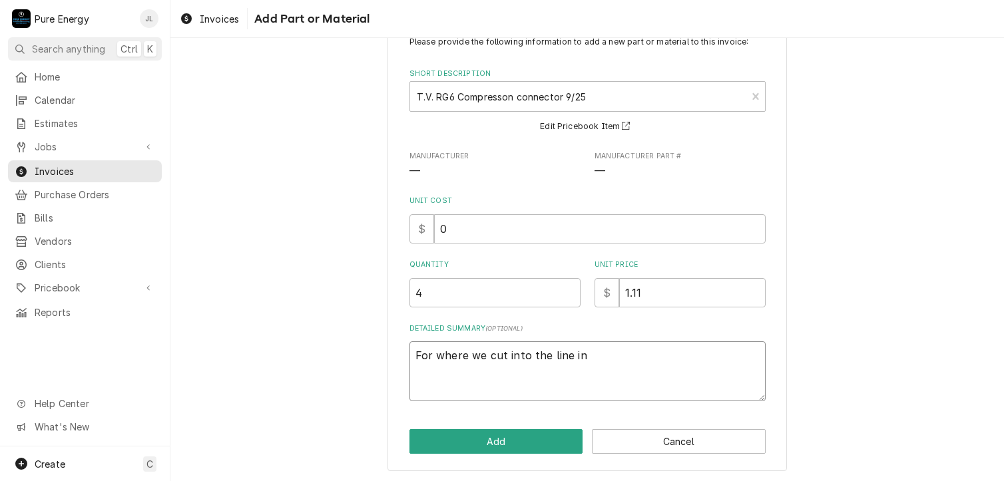
type textarea "For where we cut into the line in"
type textarea "x"
type textarea "t"
type textarea "x"
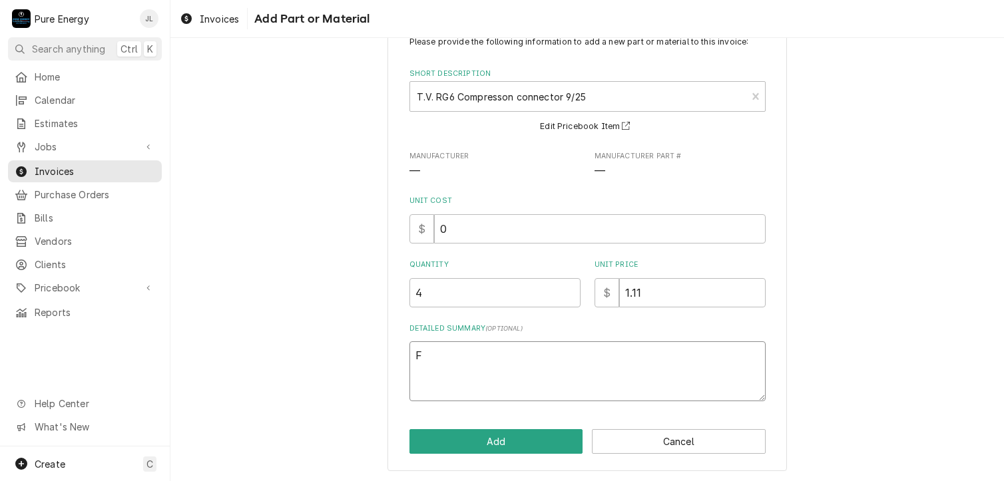
type textarea "Fo"
type textarea "x"
type textarea "For"
type textarea "x"
type textarea "For w"
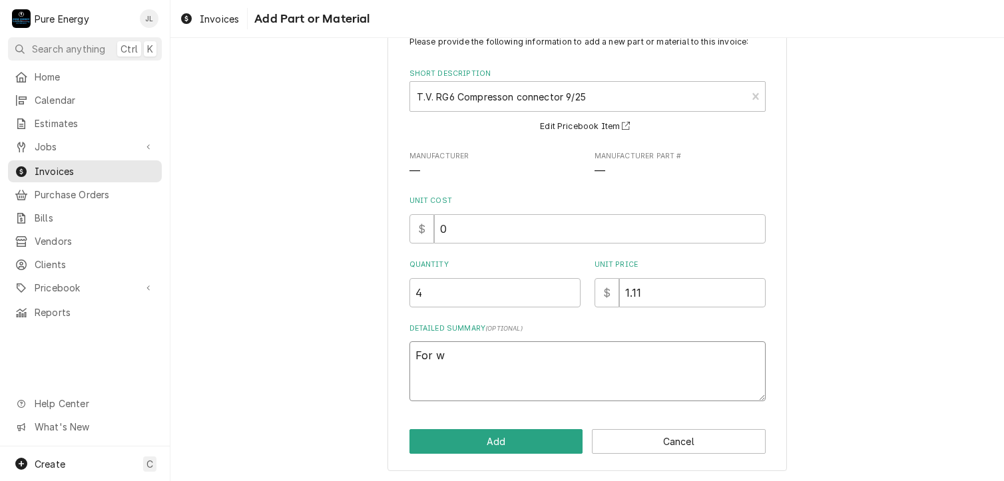
type textarea "x"
type textarea "For wh"
type textarea "x"
type textarea "For wher"
type textarea "x"
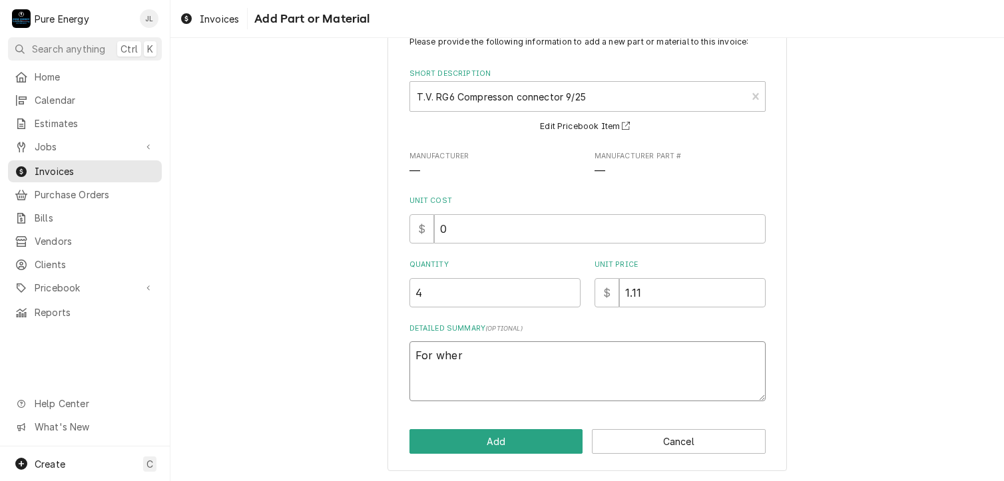
type textarea "For where"
type textarea "x"
type textarea "For where"
type textarea "x"
type textarea "For where w"
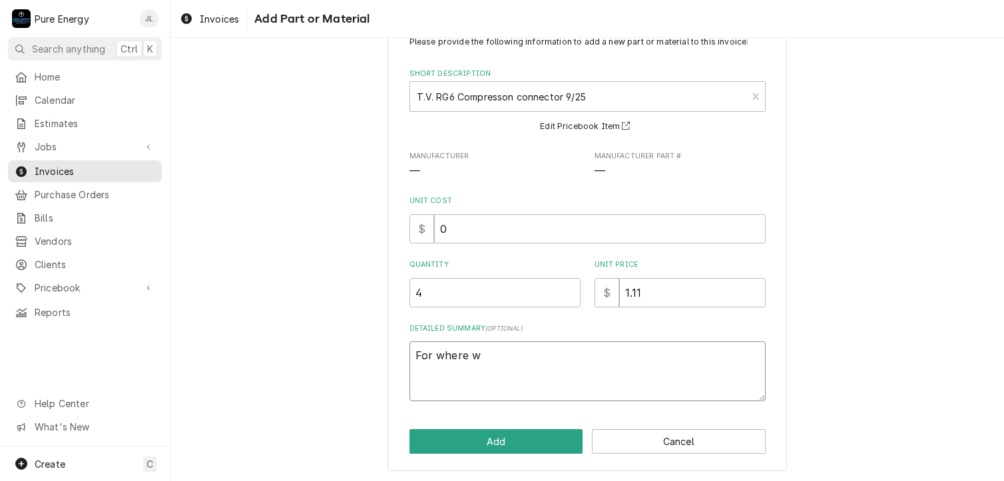
type textarea "x"
type textarea "For where we"
type textarea "x"
type textarea "For where we"
type textarea "x"
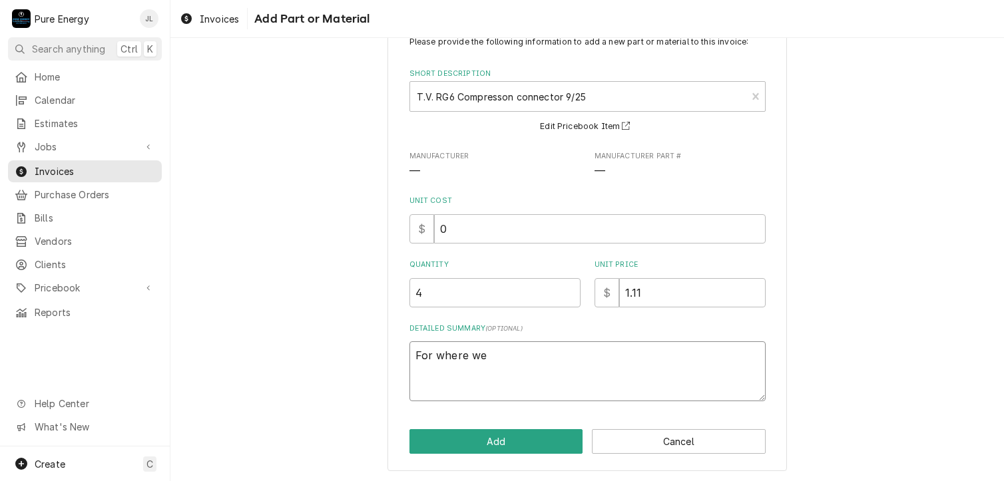
type textarea "For where we c"
type textarea "x"
type textarea "For where we cu"
type textarea "x"
type textarea "For where we cut"
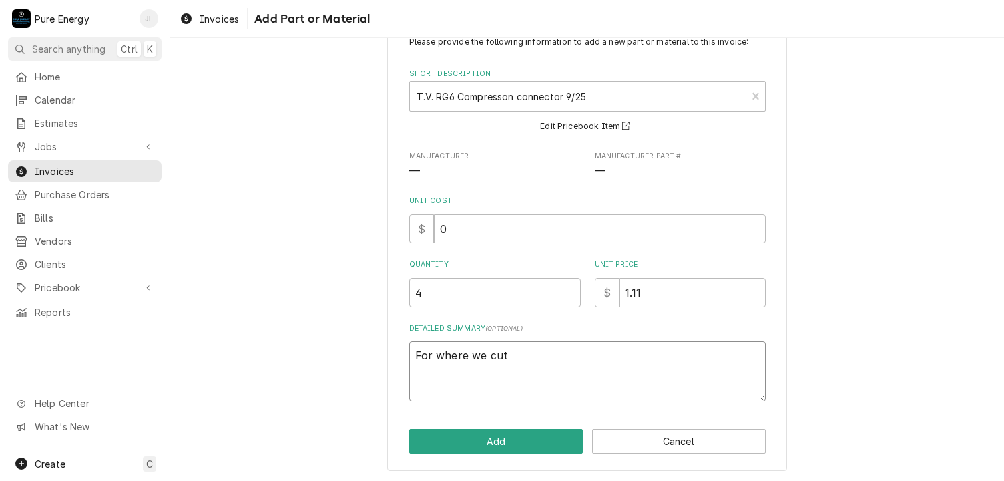
type textarea "x"
type textarea "For where we cut"
type textarea "x"
type textarea "For where we cut i"
type textarea "x"
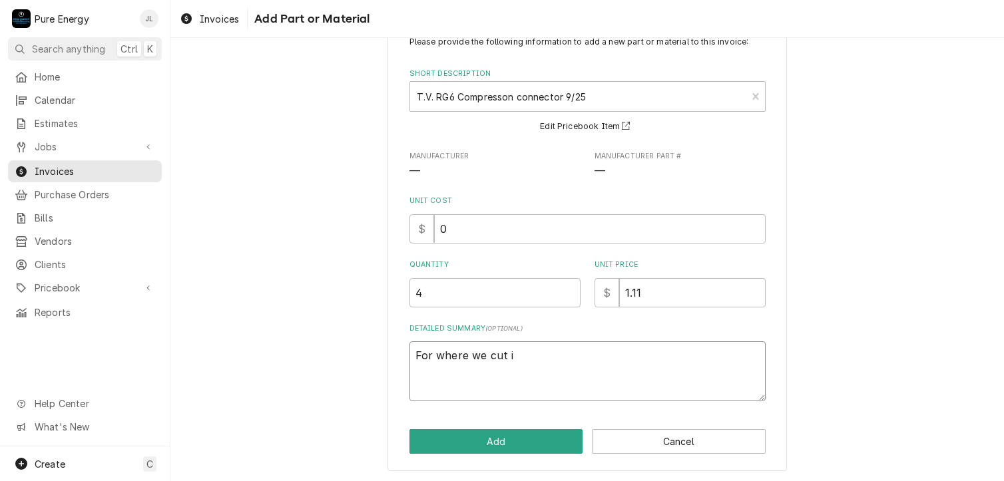
type textarea "For where we cut in"
type textarea "x"
type textarea "For where we cut into"
type textarea "x"
type textarea "For where we cut into"
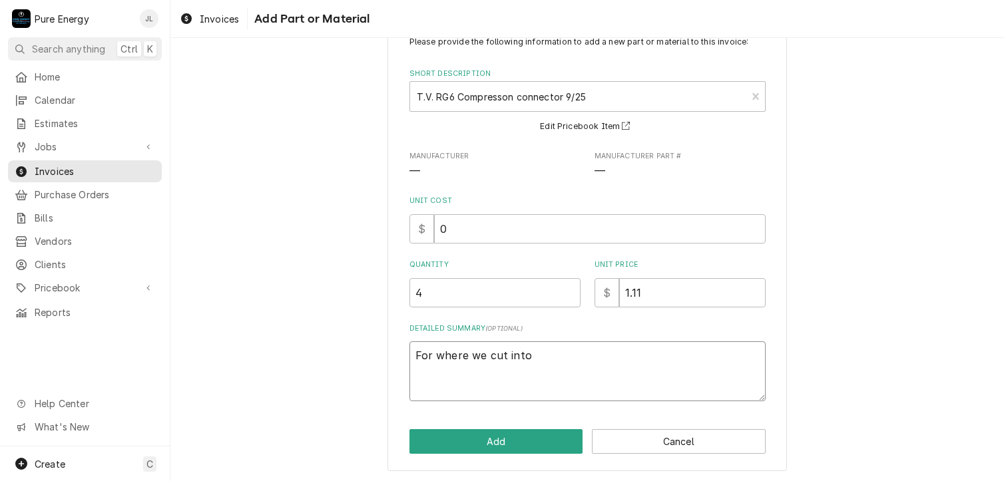
type textarea "x"
type textarea "For where we cut into t"
type textarea "x"
type textarea "For where we cut into th"
type textarea "x"
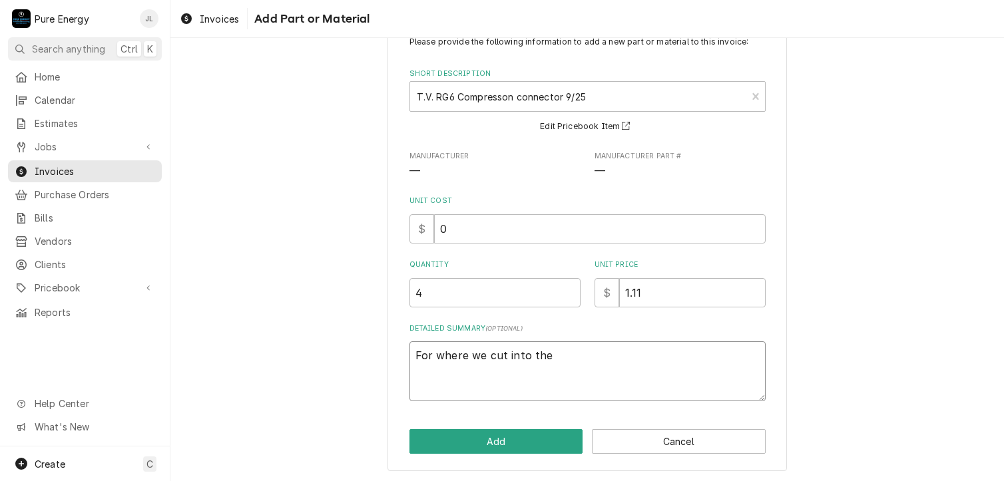
type textarea "For where we cut into the"
type textarea "x"
type textarea "For where we cut into the l"
type textarea "x"
type textarea "For where we cut into the li"
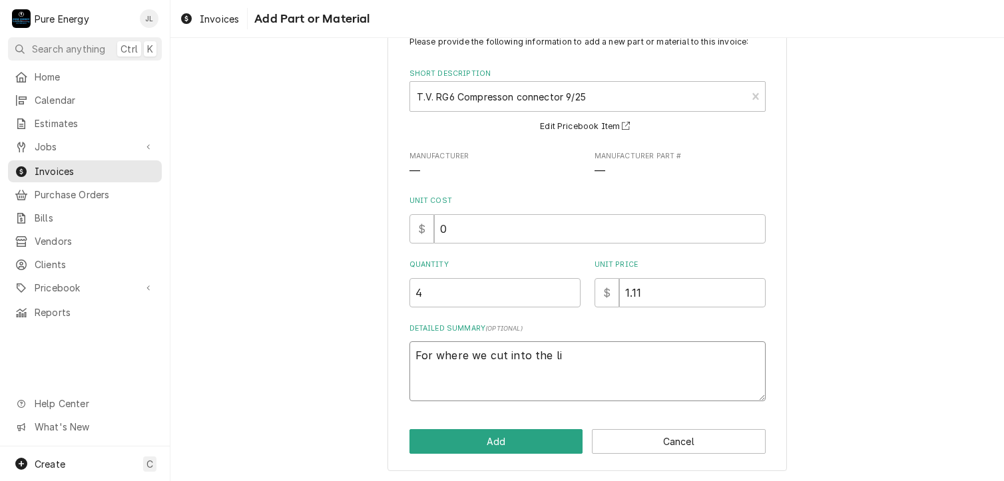
type textarea "x"
type textarea "For where we cut into the lin"
type textarea "x"
type textarea "For where we cut into the line"
type textarea "x"
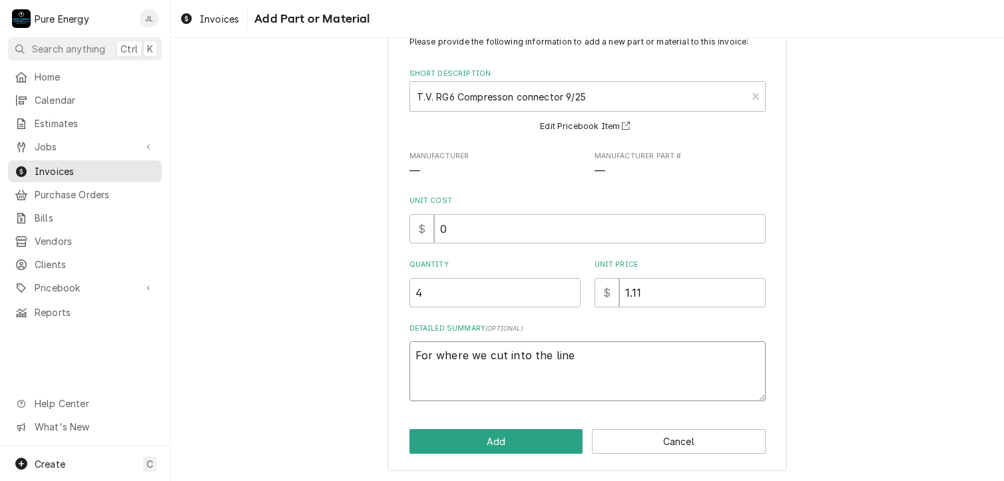
type textarea "For where we cut into the line"
type textarea "x"
type textarea "For where we cut into the line i"
type textarea "x"
type textarea "For where we cut into the line in"
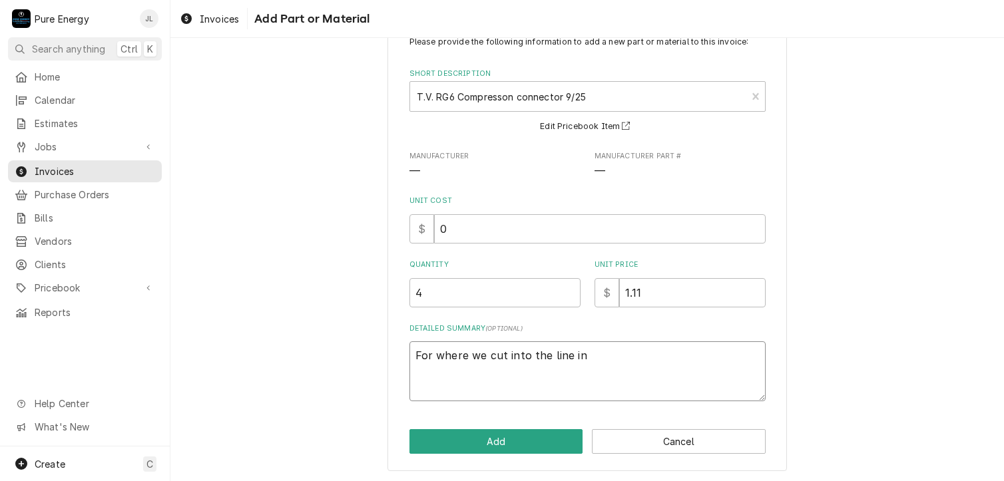
type textarea "x"
type textarea "For where we cut into the line in"
type textarea "x"
type textarea "For where we cut into the line in h"
type textarea "x"
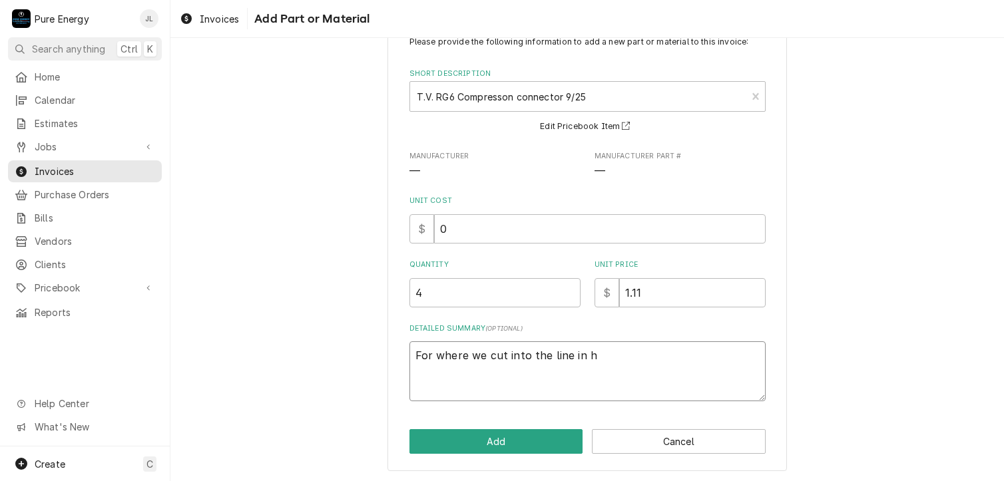
type textarea "For where we cut into the line in ht"
type textarea "x"
type textarea "For where we cut into the line in h"
type textarea "x"
type textarea "For where we cut into the line in"
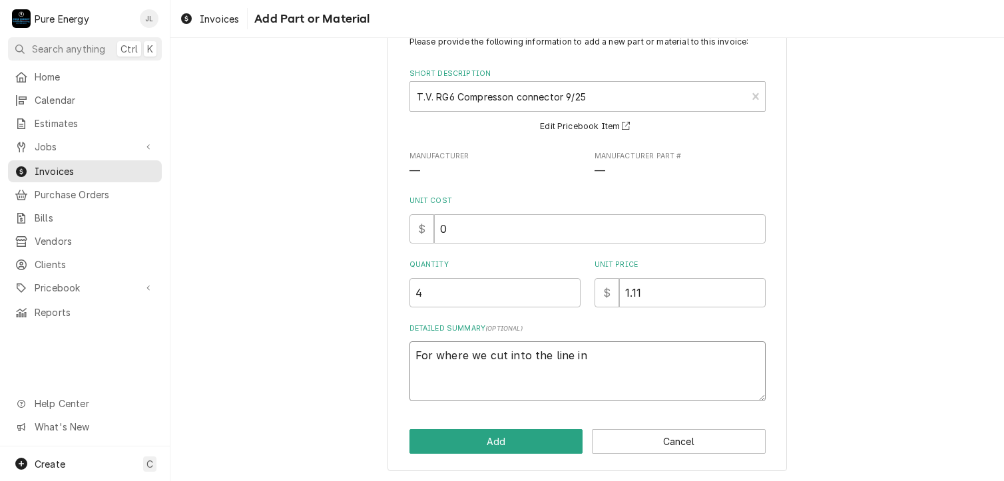
type textarea "x"
type textarea "For where we cut into the line in th"
type textarea "x"
type textarea "For where we cut into the line in the"
type textarea "x"
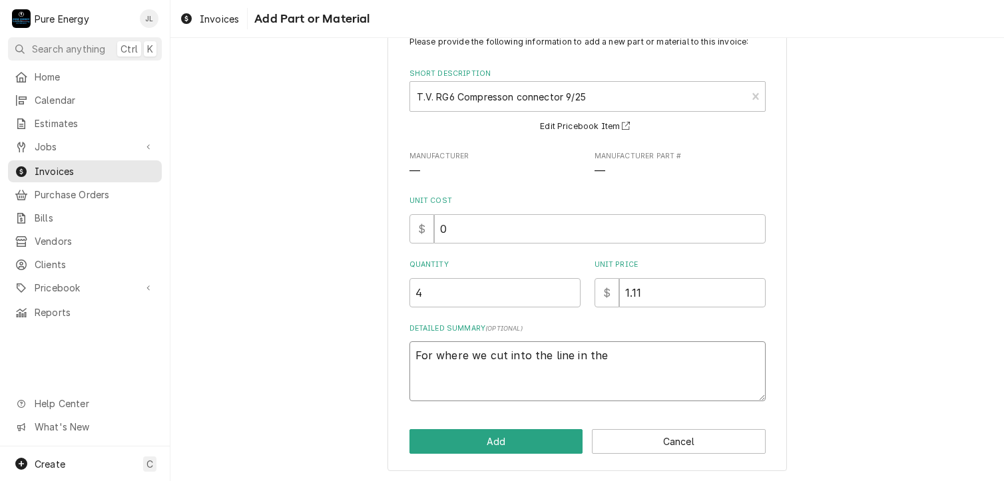
type textarea "For where we cut into the line in the"
type textarea "x"
type textarea "For where we cut into the line in the a"
type textarea "x"
type textarea "For where we cut into the line in the at"
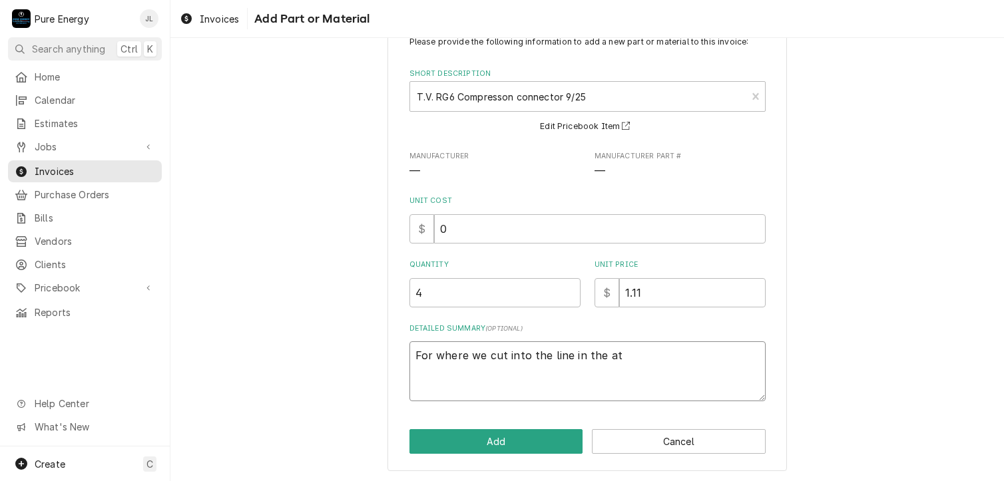
type textarea "x"
type textarea "For where we cut into the line in the att"
type textarea "x"
type textarea "For where we cut into the line in the atti"
type textarea "x"
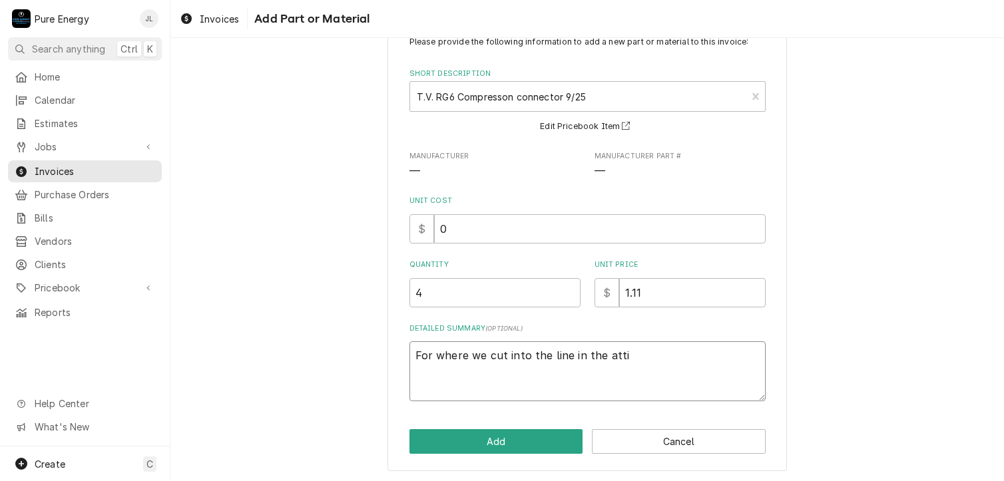
type textarea "For where we cut into the line in the attic"
type textarea "x"
type textarea "For where we cut into the line in the attic"
type textarea "x"
type textarea "For where we cut into the line in the attic an"
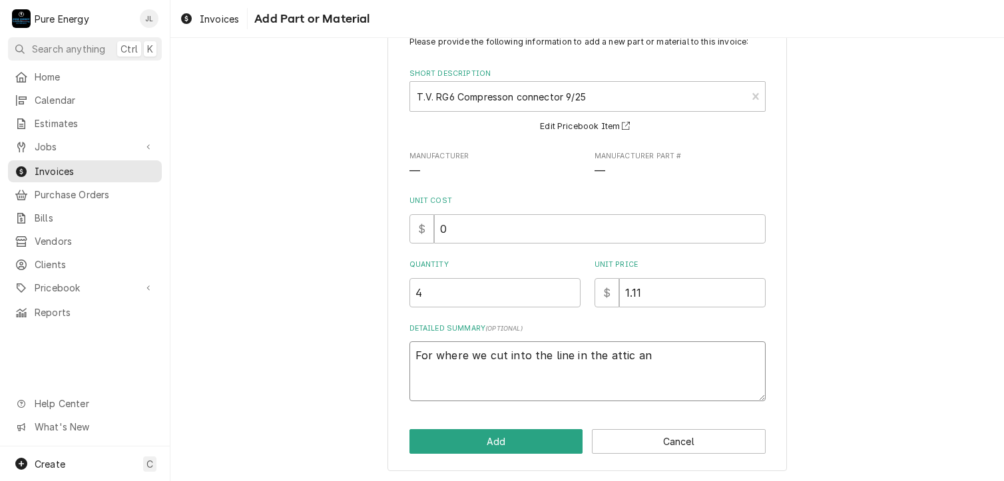
type textarea "x"
type textarea "For where we cut into the line in the attic and"
type textarea "x"
type textarea "For where we cut into the line in the attic and m"
type textarea "x"
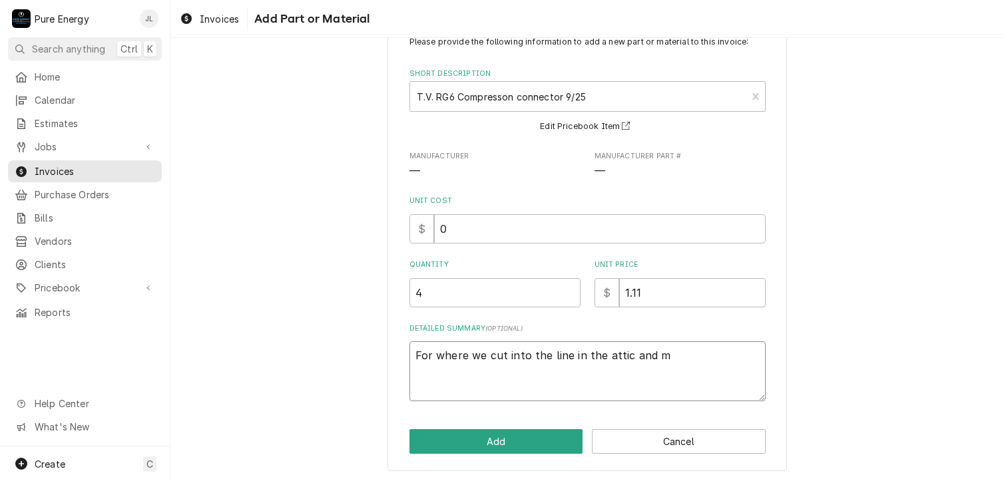
type textarea "For where we cut into the line in the attic and ma"
type textarea "x"
type textarea "For where we cut into the line in the attic and mad"
type textarea "x"
type textarea "For where we cut into the line in the attic and made"
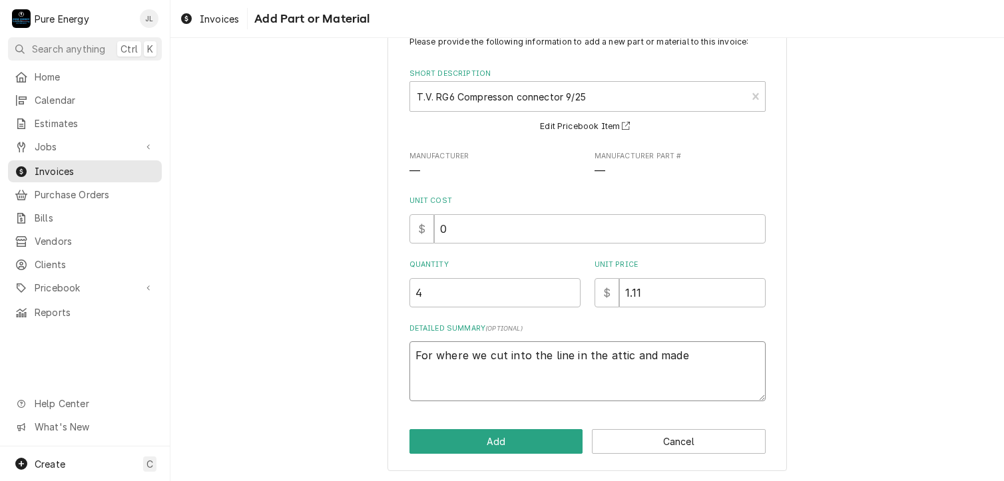
type textarea "x"
type textarea "For where we cut into the line in the attic and made"
type textarea "x"
type textarea "For where we cut into the line in the attic and made th"
type textarea "x"
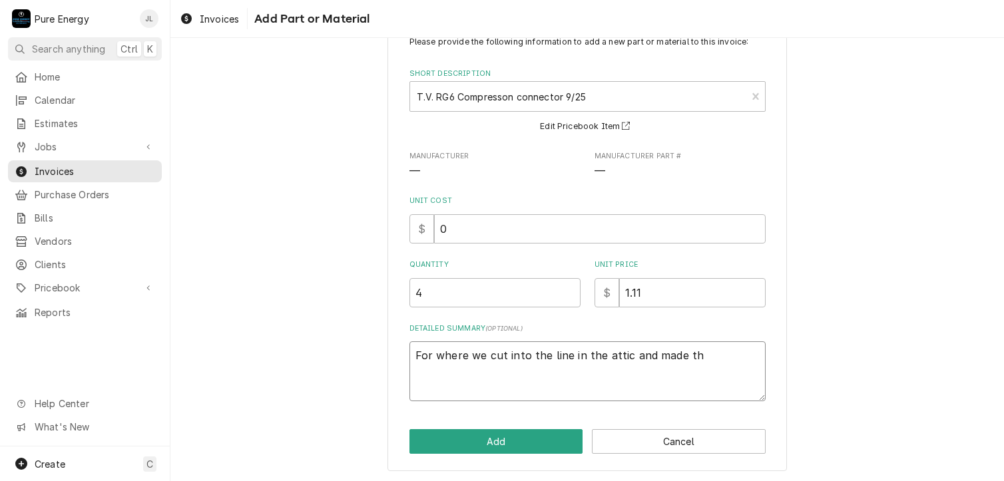
type textarea "For where we cut into the line in the attic and made the"
type textarea "x"
type textarea "For where we cut into the line in the attic and made the"
type textarea "x"
type textarea "For where we cut into the line in the attic and made the o"
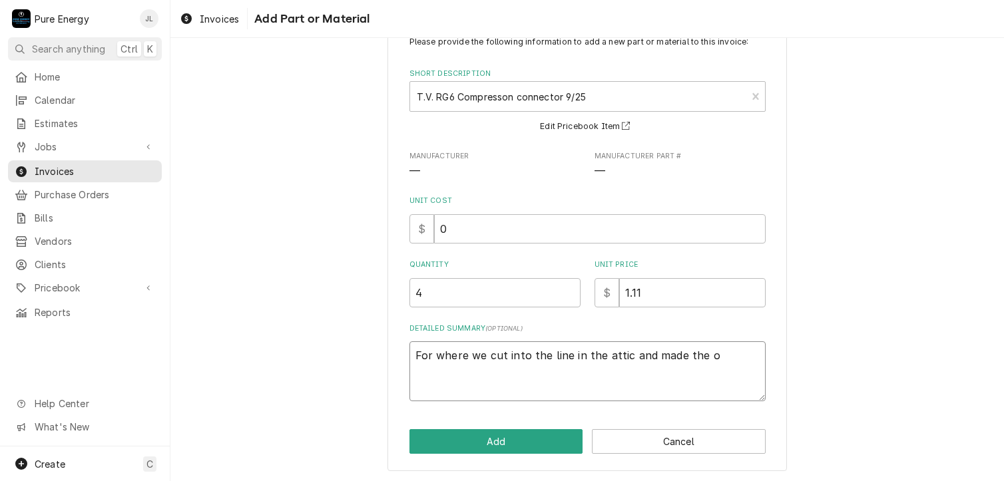
type textarea "x"
type textarea "For where we cut into the line in the attic and made the oth"
type textarea "x"
type textarea "For where we cut into the line in the attic and made the othe"
type textarea "x"
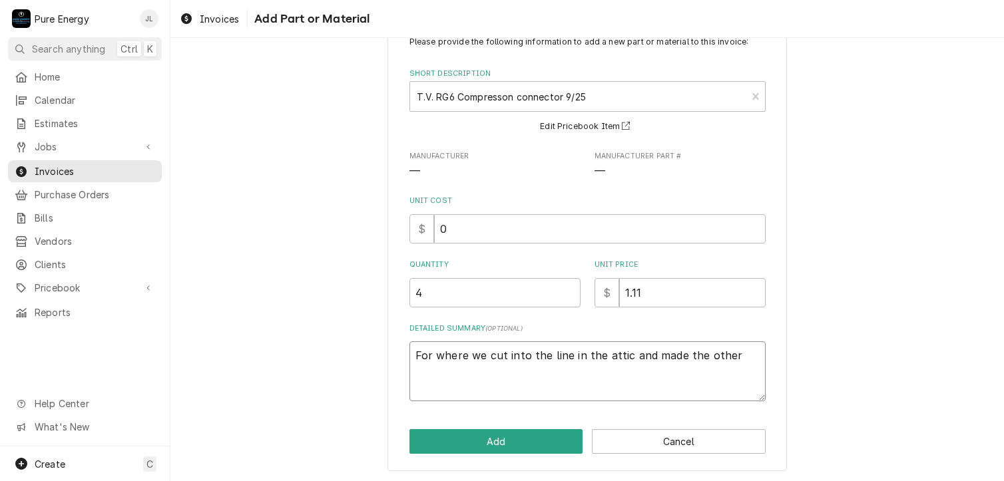
type textarea "For where we cut into the line in the attic and made the other"
type textarea "x"
type textarea "For where we cut into the line in the attic and made the other"
type textarea "x"
type textarea "For where we cut into the line in the attic and made the othe"
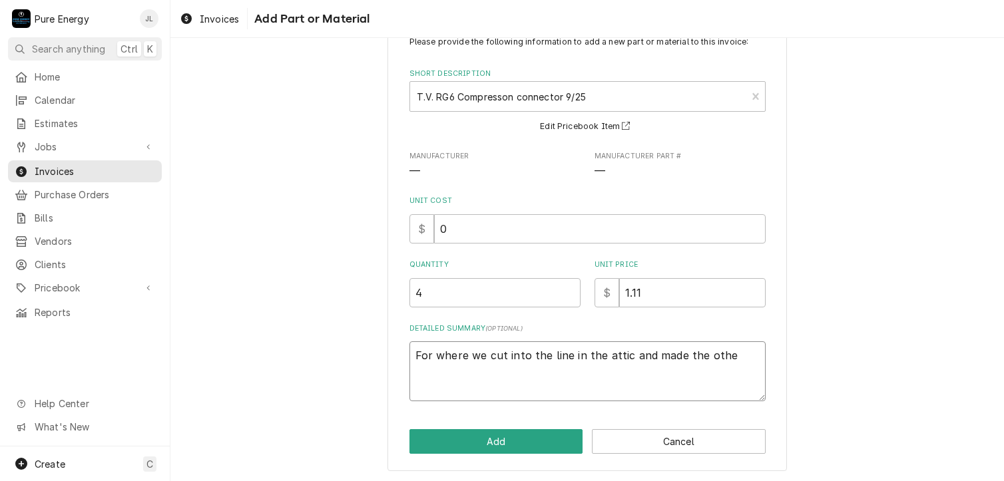
type textarea "x"
type textarea "For where we cut into the line in the attic and made the oth"
type textarea "x"
type textarea "For where we cut into the line in the attic and made the ot"
type textarea "x"
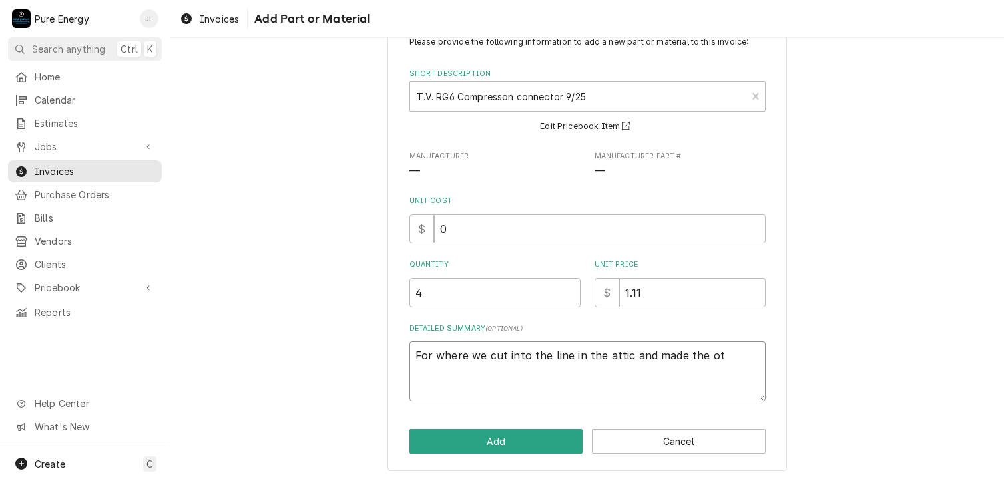
type textarea "For where we cut into the line in the attic and made the o"
type textarea "x"
type textarea "For where we cut into the line in the attic and made the"
type textarea "x"
type textarea "For where we cut into the line in the attic and made the o"
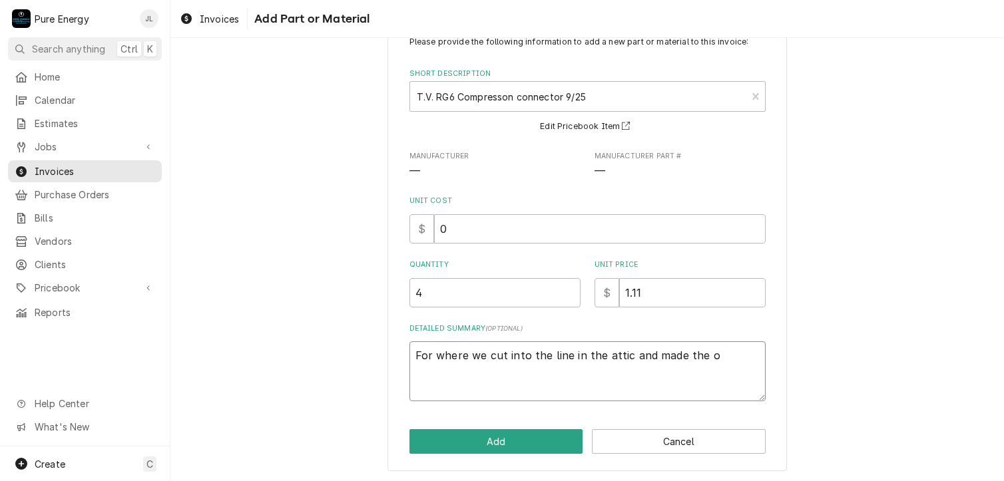
type textarea "x"
type textarea "For where we cut into the line in the attic and made the oth"
type textarea "x"
type textarea "For where we cut into the line in the attic and made the othe"
type textarea "x"
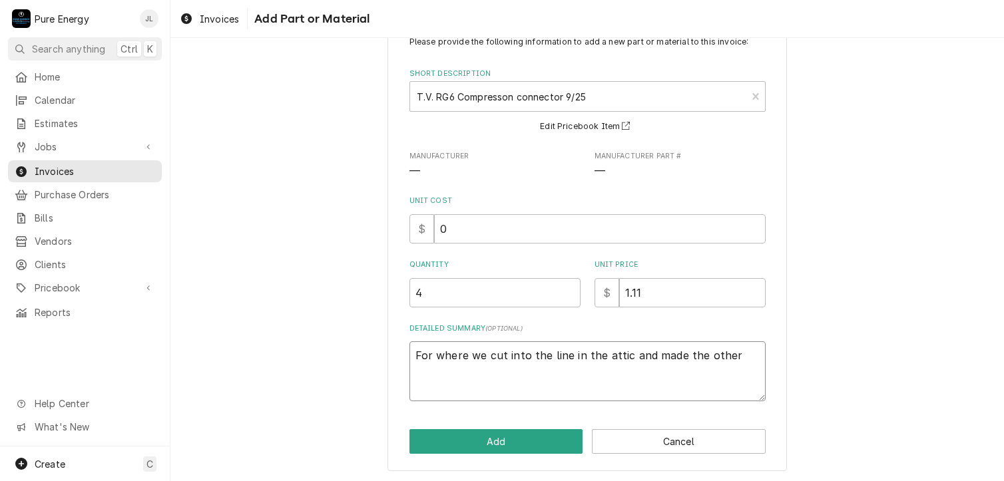
type textarea "For where we cut into the line in the attic and made the other"
click at [458, 437] on button "Add" at bounding box center [496, 441] width 174 height 25
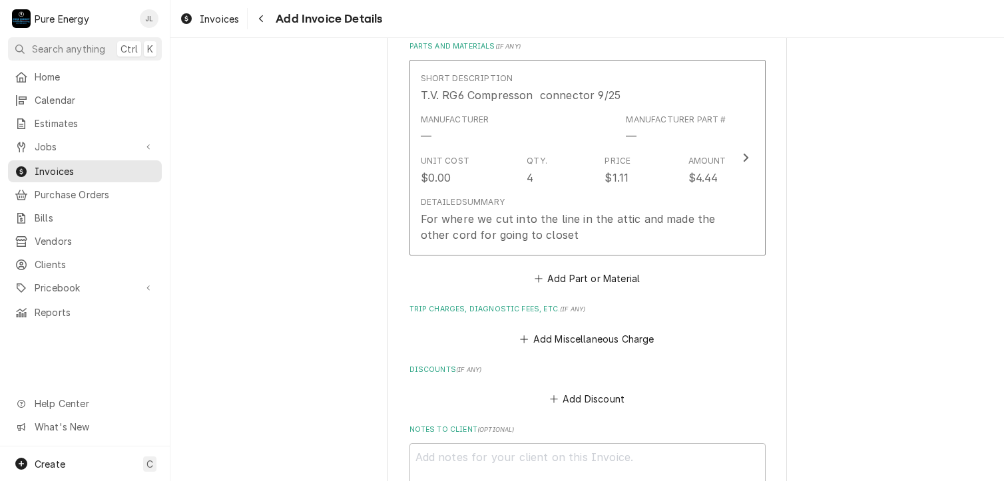
scroll to position [1115, 0]
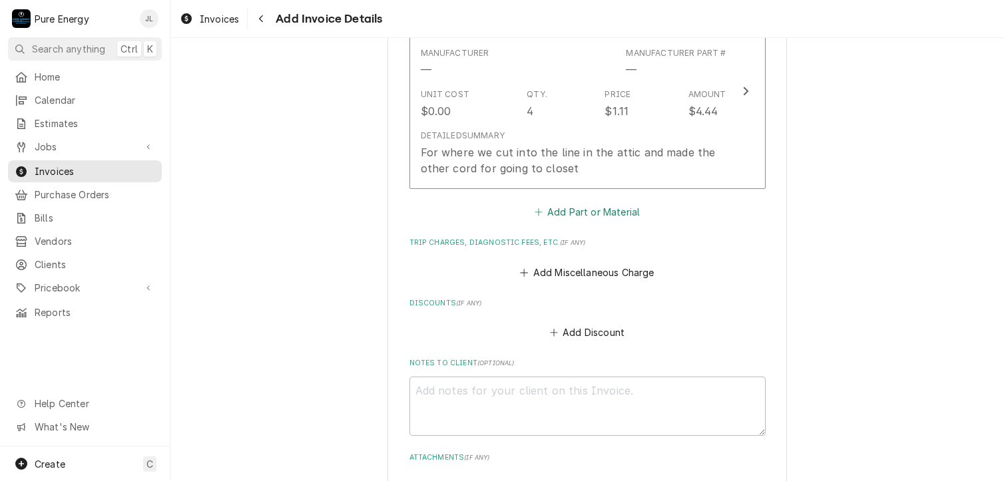
click at [621, 212] on button "Add Part or Material" at bounding box center [587, 212] width 110 height 19
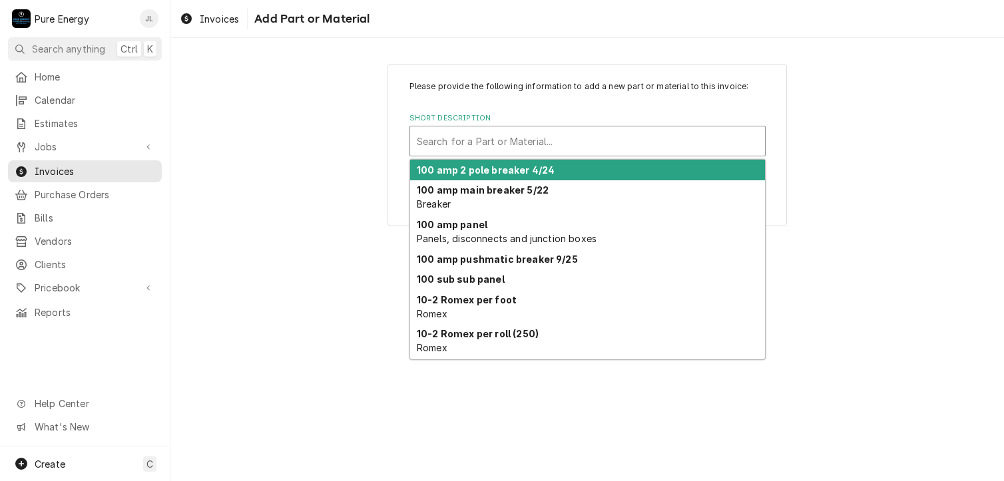
click at [493, 138] on div "Short Description" at bounding box center [588, 141] width 342 height 24
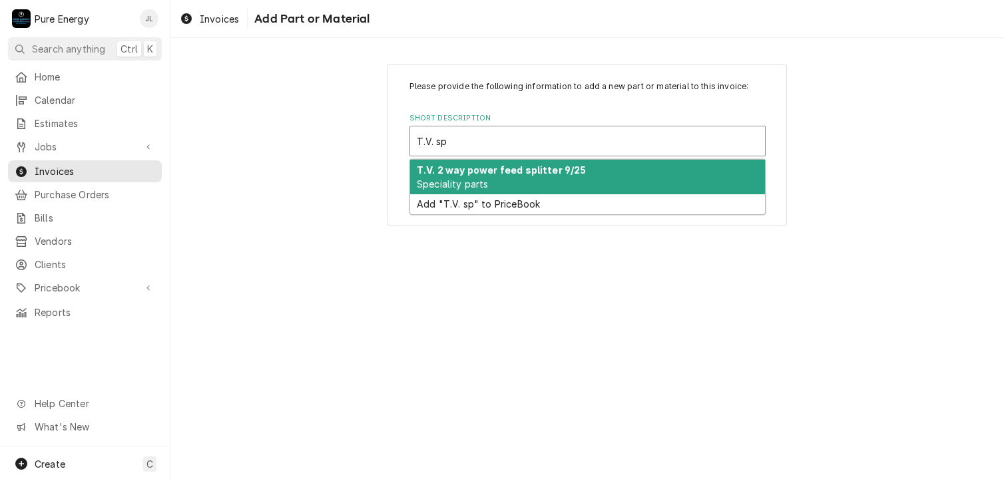
click at [495, 175] on div "T.V. 2 way power feed splitter 9/25 Speciality parts" at bounding box center [587, 177] width 355 height 35
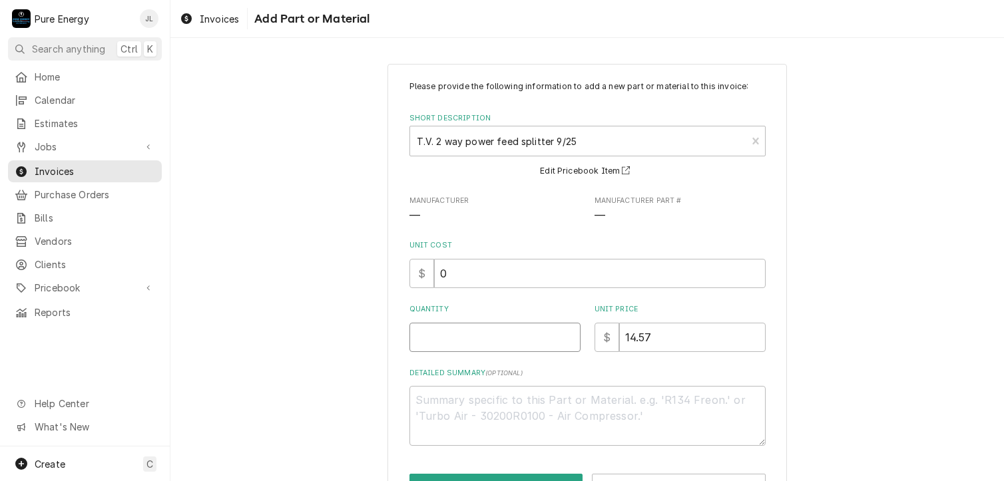
click at [493, 327] on input "Quantity" at bounding box center [494, 337] width 171 height 29
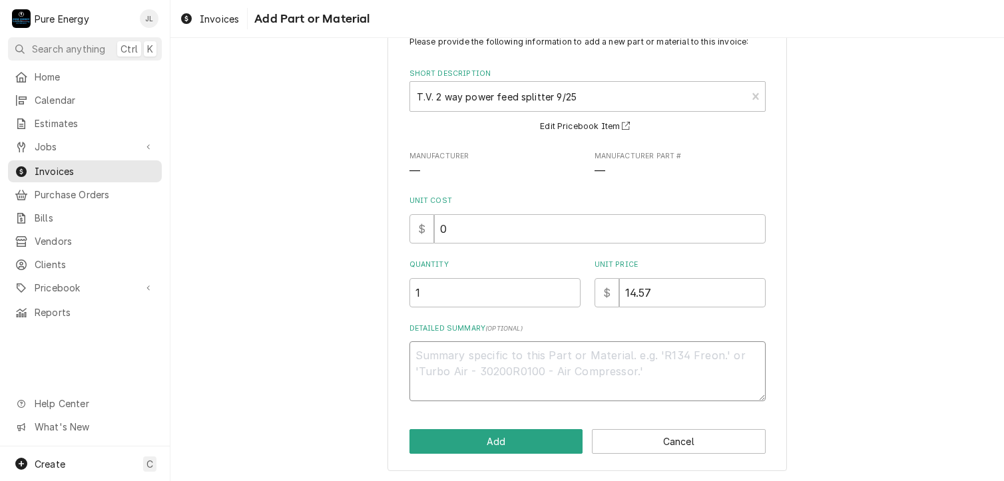
click at [469, 360] on textarea "Detailed Summary ( optional )" at bounding box center [587, 372] width 356 height 60
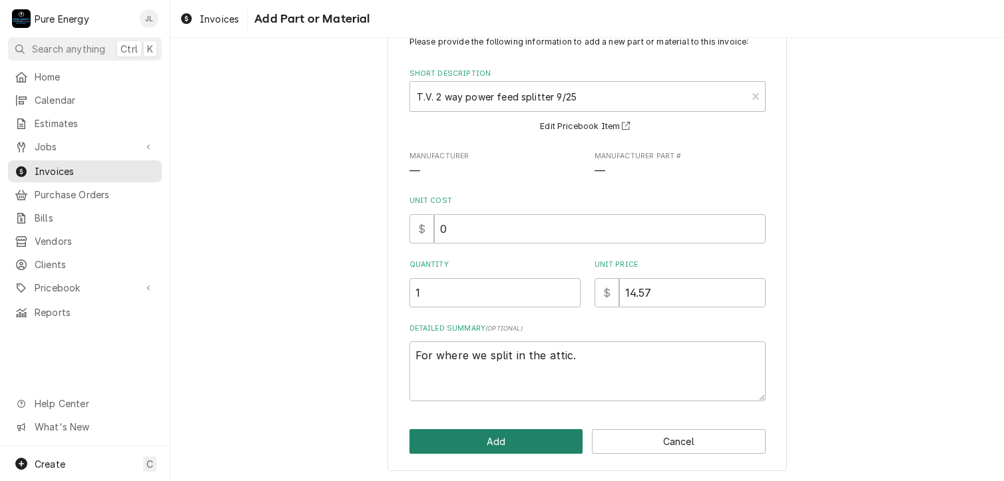
click at [532, 434] on button "Add" at bounding box center [496, 441] width 174 height 25
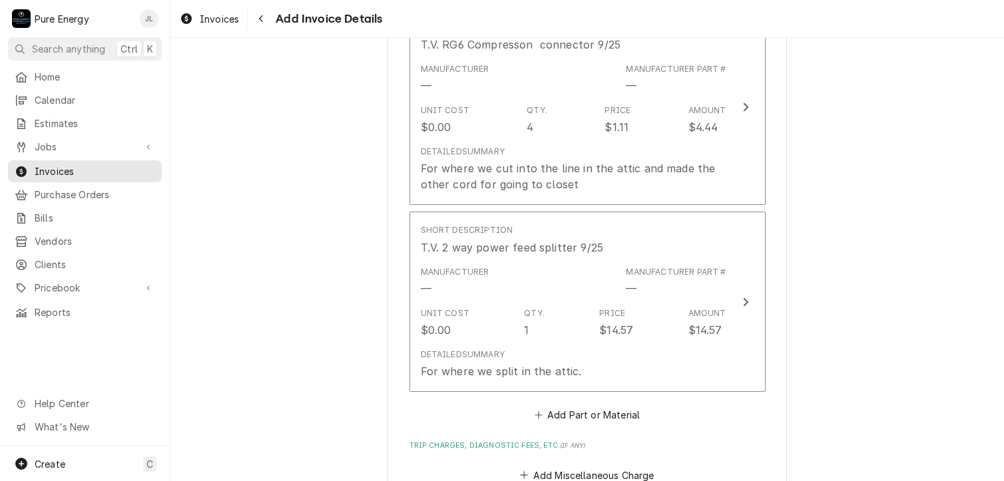
scroll to position [1099, 0]
click at [599, 414] on button "Add Part or Material" at bounding box center [587, 415] width 110 height 19
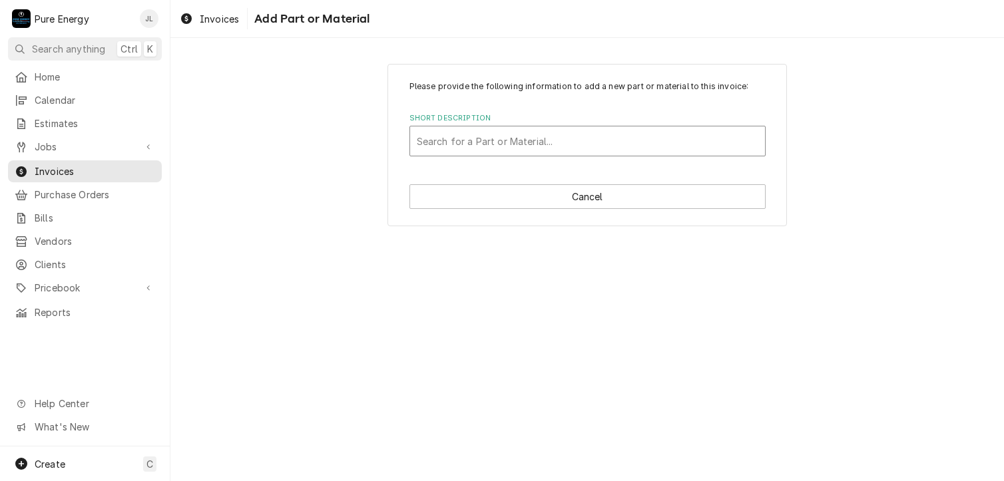
click at [470, 138] on div "Short Description" at bounding box center [588, 141] width 342 height 24
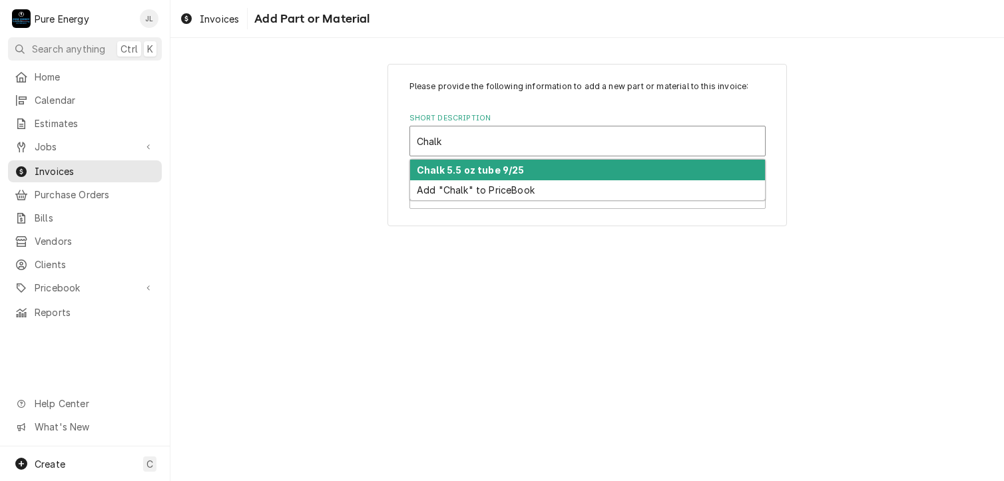
click at [475, 172] on strong "Chalk 5.5 oz tube 9/25" at bounding box center [471, 169] width 108 height 11
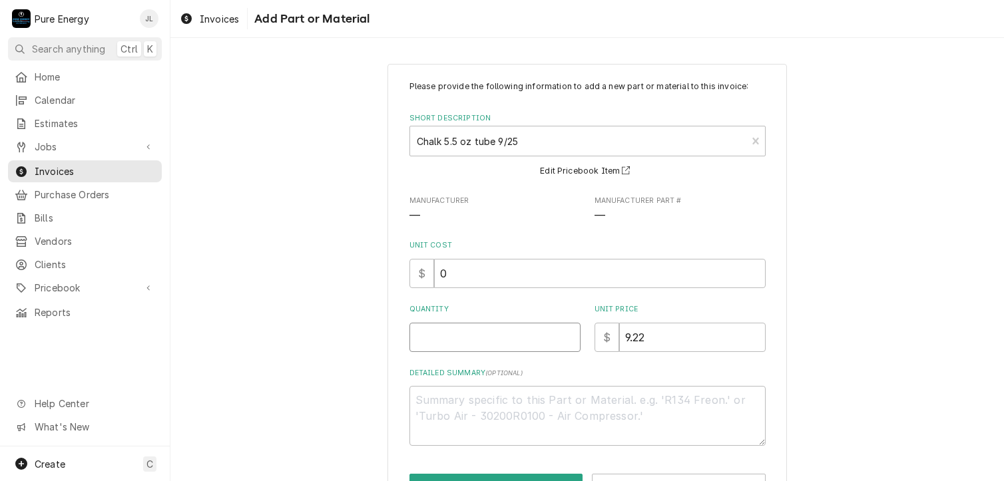
click at [469, 339] on input "Quantity" at bounding box center [494, 337] width 171 height 29
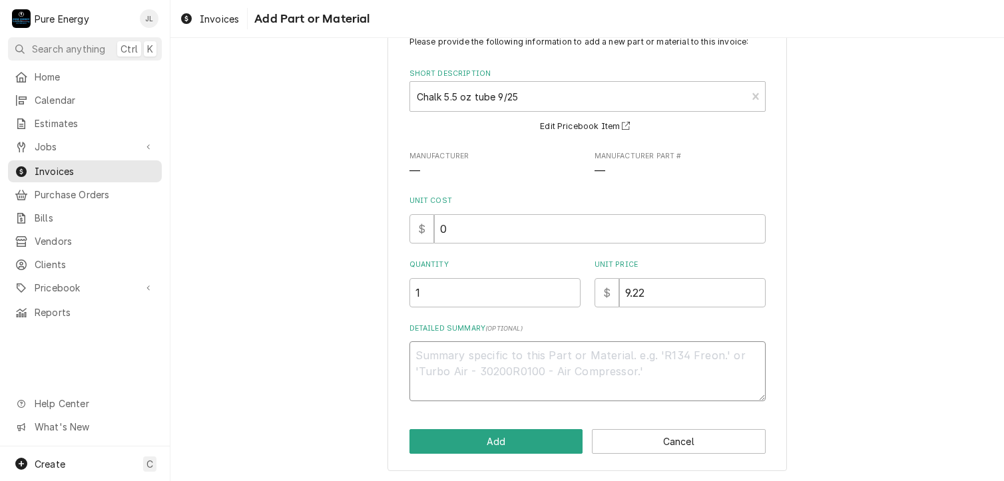
click at [476, 364] on textarea "Detailed Summary ( optional )" at bounding box center [587, 372] width 356 height 60
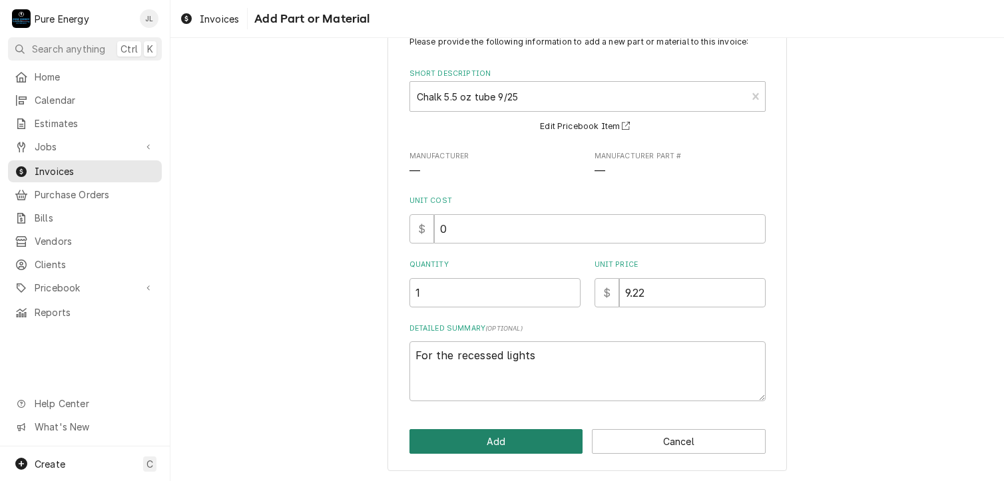
click at [487, 443] on button "Add" at bounding box center [496, 441] width 174 height 25
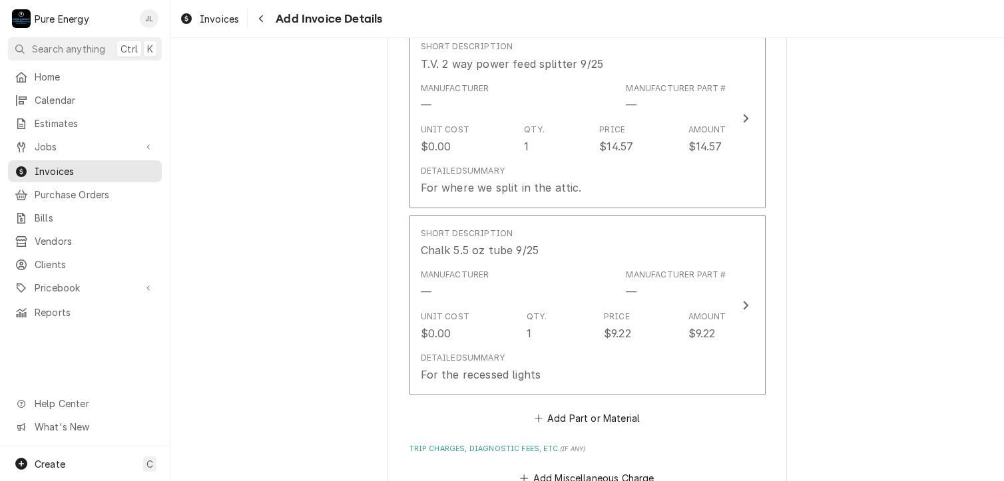
scroll to position [1416, 0]
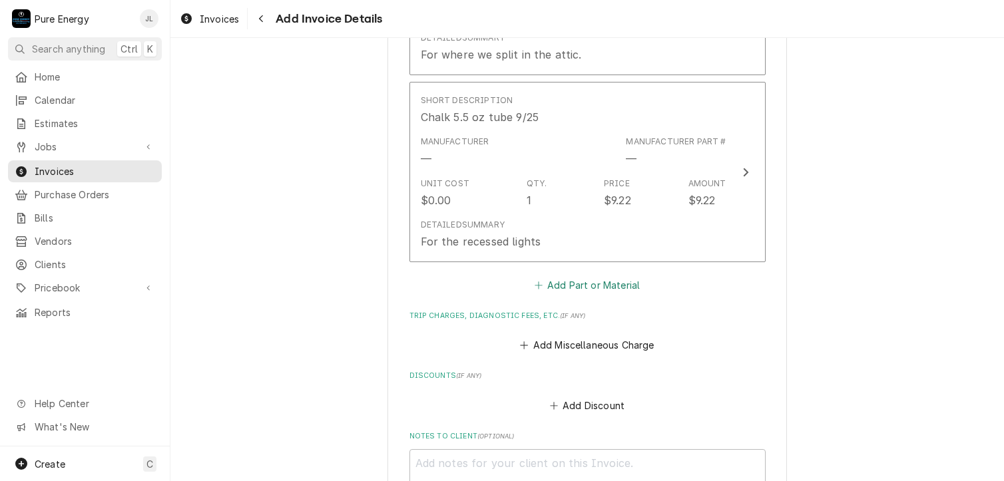
click at [610, 279] on button "Add Part or Material" at bounding box center [587, 285] width 110 height 19
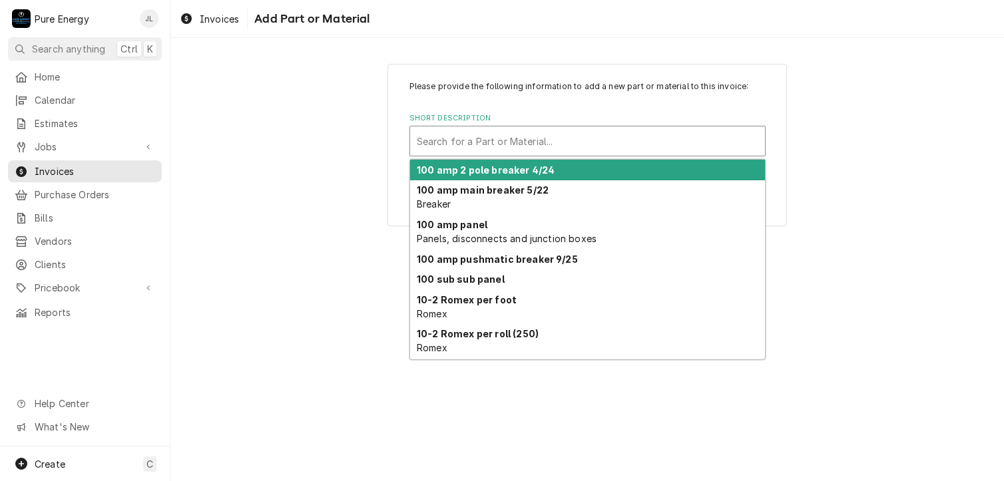
click at [507, 136] on div "Short Description" at bounding box center [588, 141] width 342 height 24
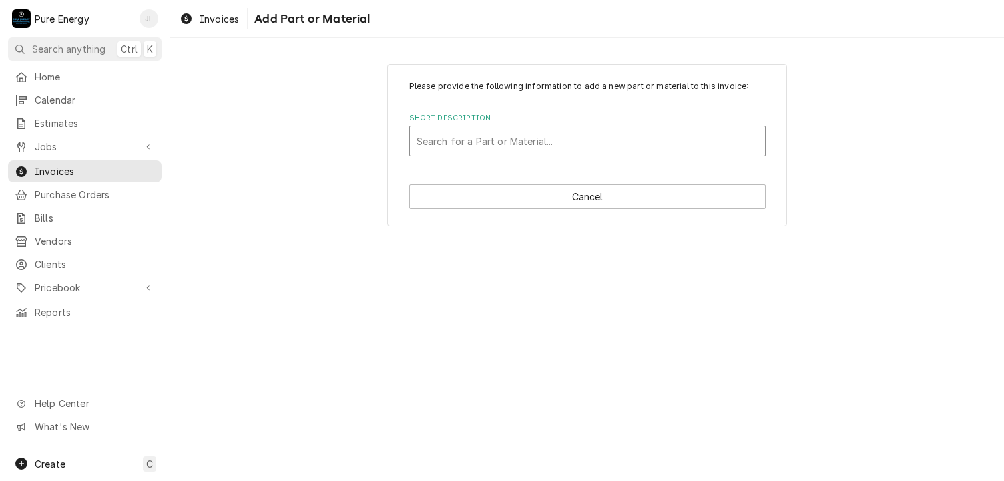
click at [507, 136] on div "Short Description" at bounding box center [588, 141] width 342 height 24
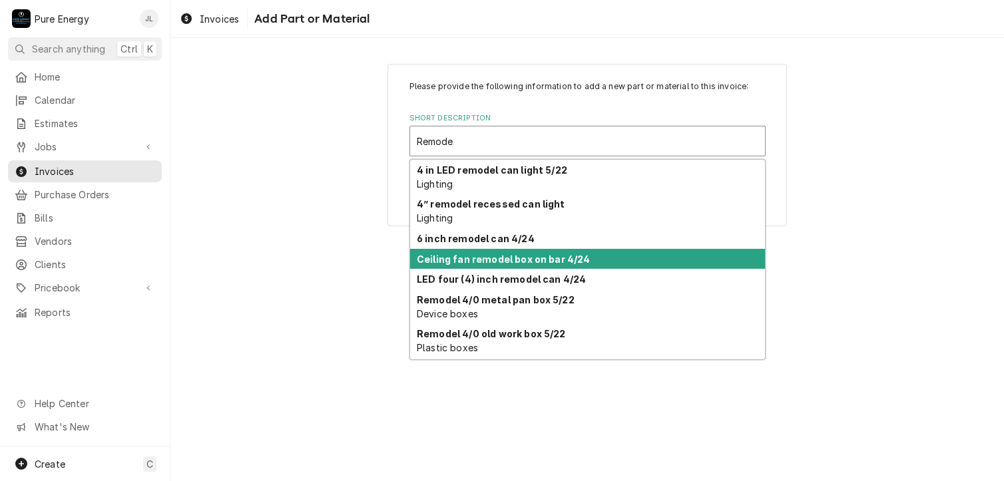
click at [536, 258] on strong "Ceiling fan remodel box on bar 4/24" at bounding box center [504, 259] width 174 height 11
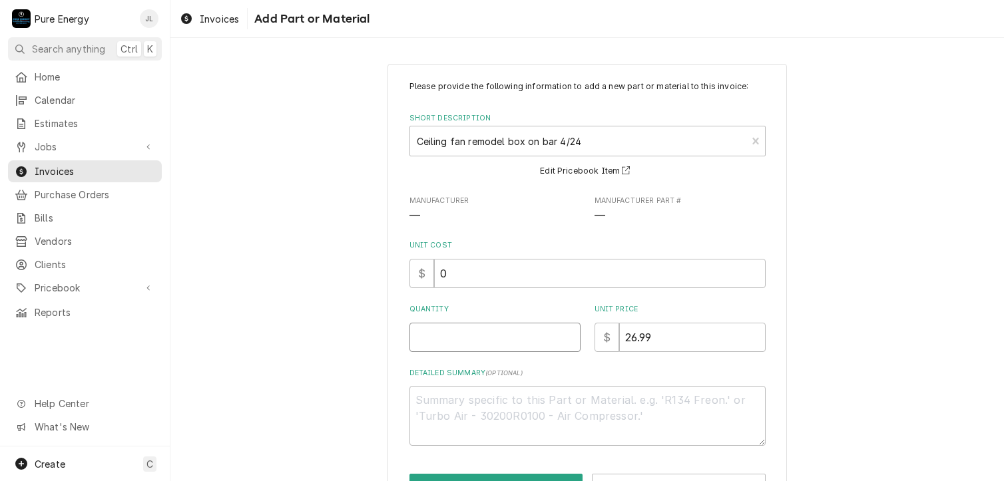
click at [487, 343] on input "Quantity" at bounding box center [494, 337] width 171 height 29
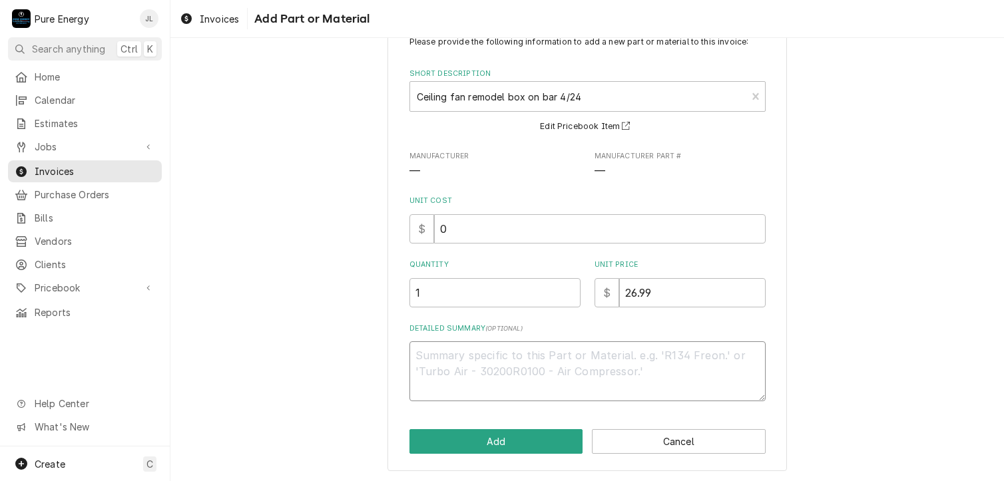
click at [443, 367] on textarea "Detailed Summary ( optional )" at bounding box center [587, 372] width 356 height 60
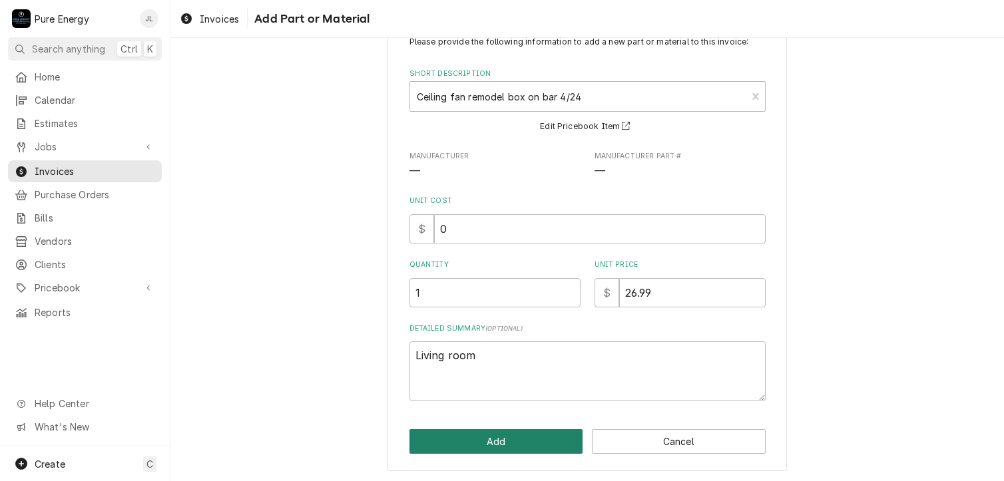
click at [530, 432] on button "Add" at bounding box center [496, 441] width 174 height 25
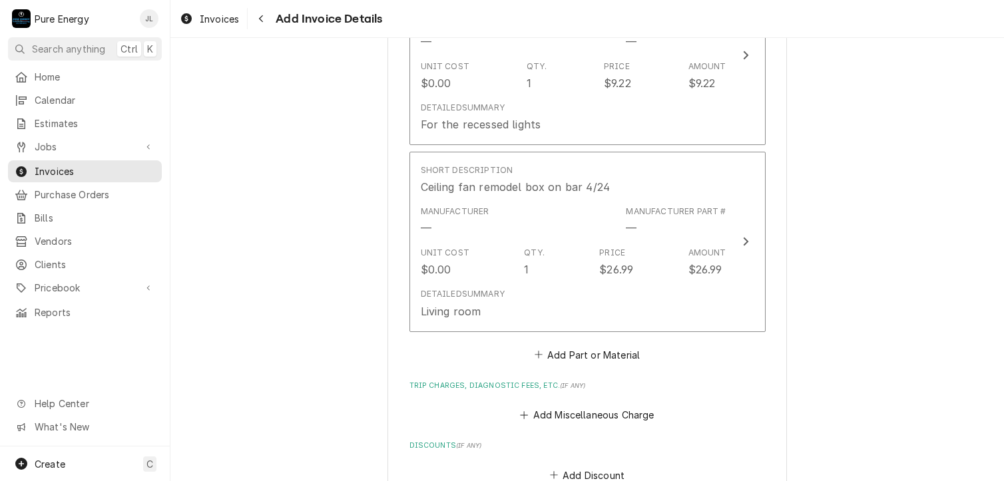
scroll to position [1600, 0]
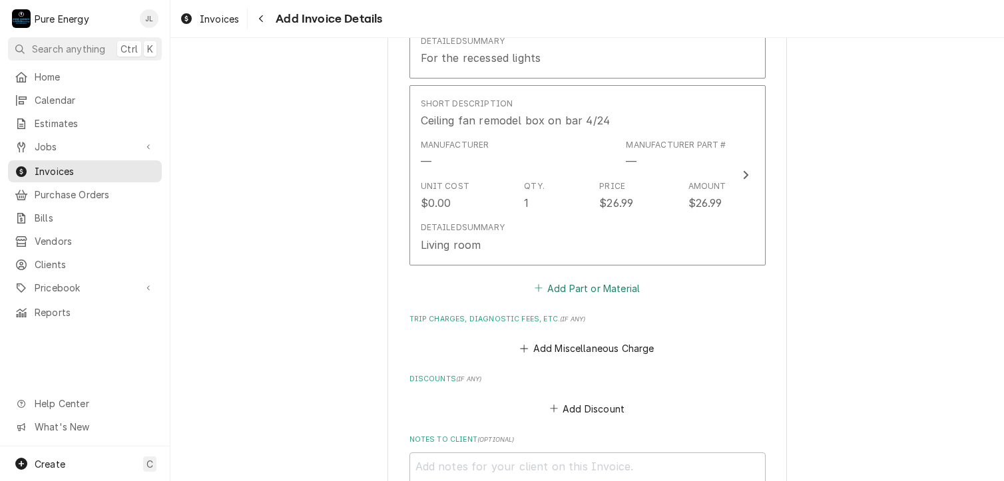
click at [585, 284] on button "Add Part or Material" at bounding box center [587, 288] width 110 height 19
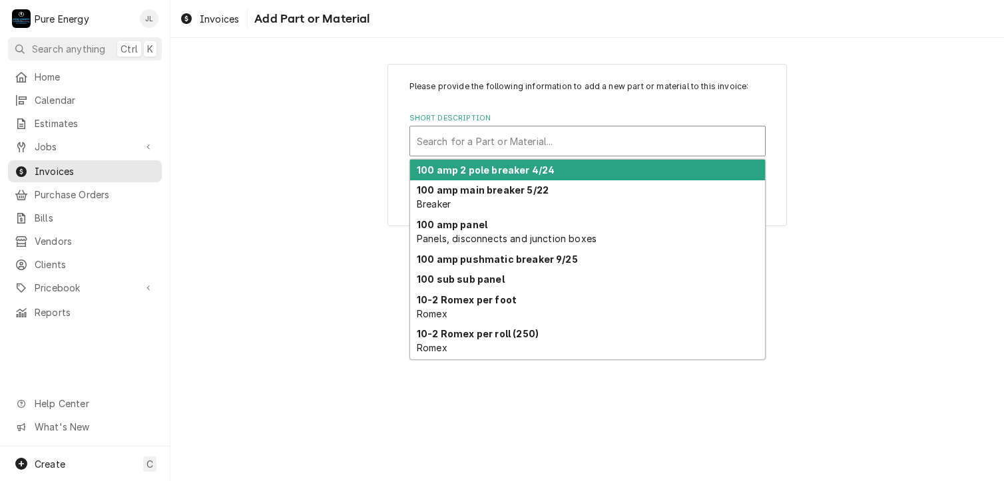
click at [491, 147] on div "Short Description" at bounding box center [588, 141] width 342 height 24
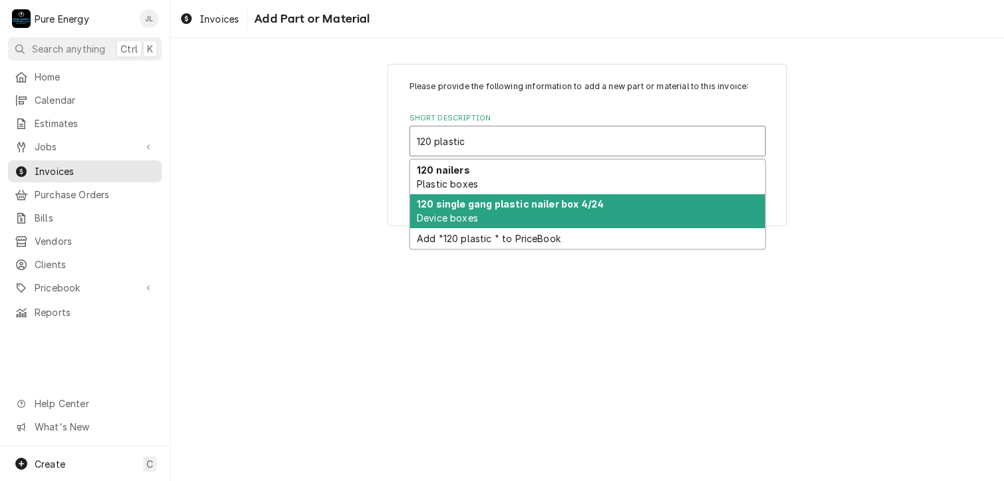
click at [483, 210] on div "120 single gang plastic nailer box 4/24 Device boxes" at bounding box center [587, 211] width 355 height 35
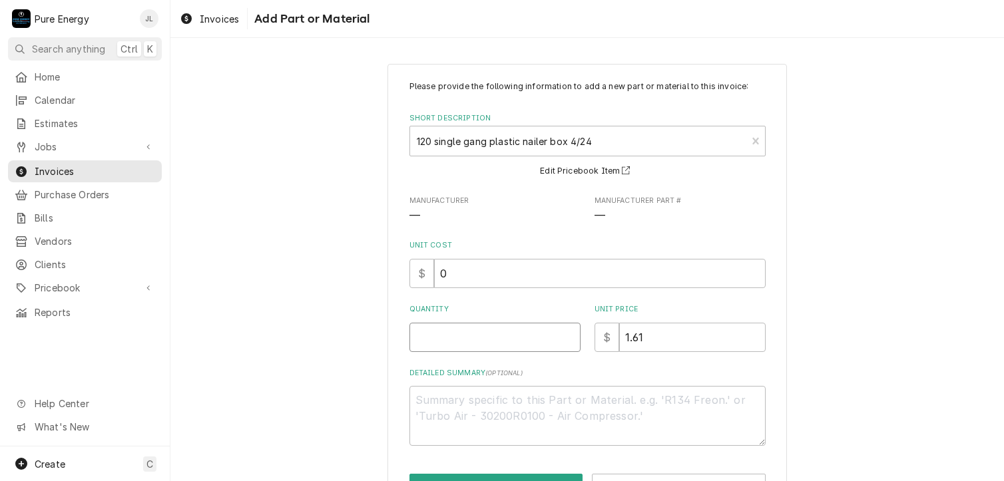
click at [431, 338] on input "Quantity" at bounding box center [494, 337] width 171 height 29
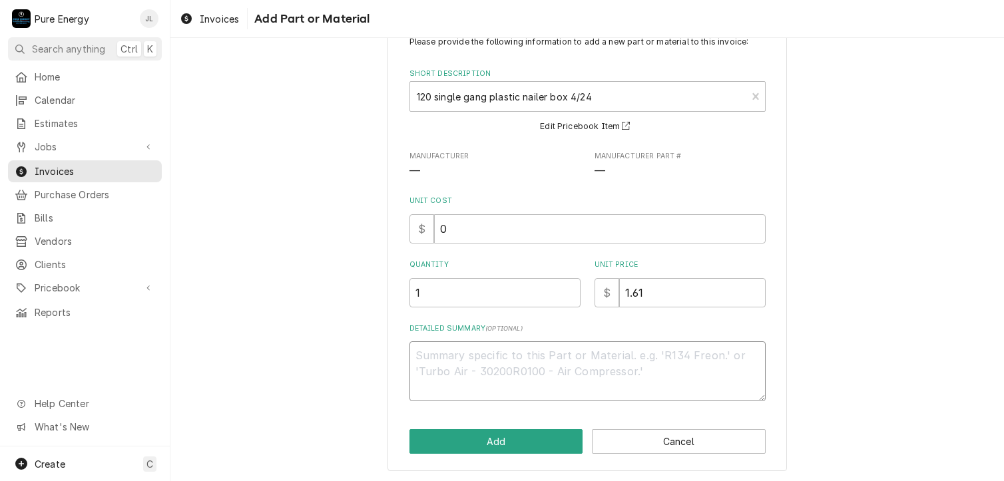
click at [447, 362] on textarea "Detailed Summary ( optional )" at bounding box center [587, 372] width 356 height 60
click at [477, 441] on button "Add" at bounding box center [496, 441] width 174 height 25
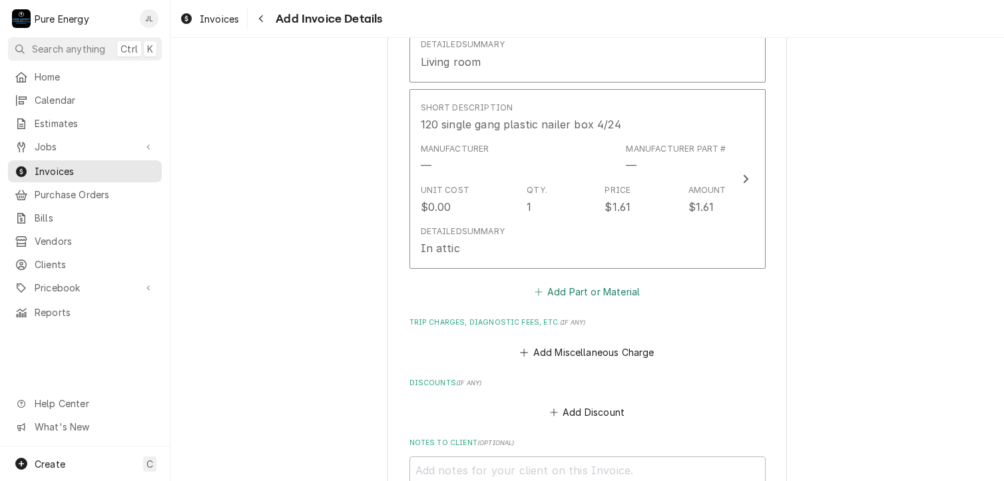
scroll to position [1849, 0]
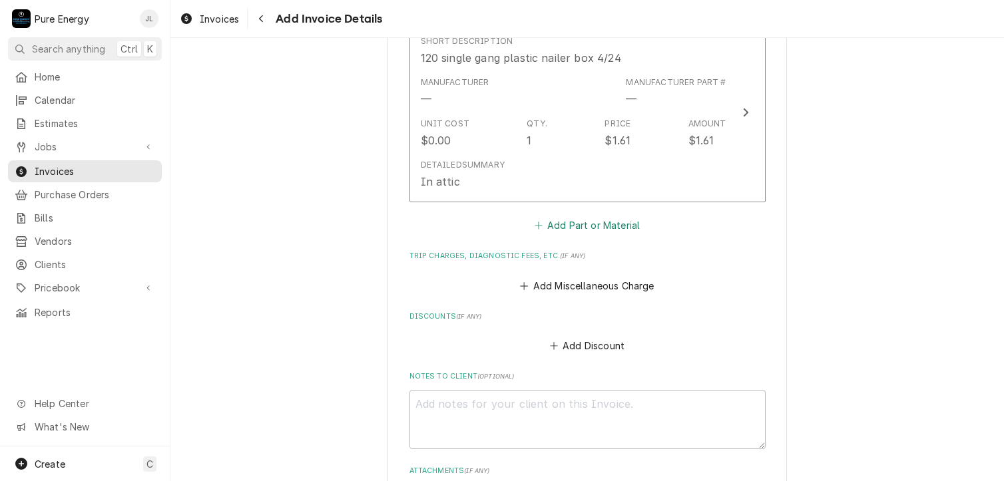
click at [567, 225] on button "Add Part or Material" at bounding box center [587, 225] width 110 height 19
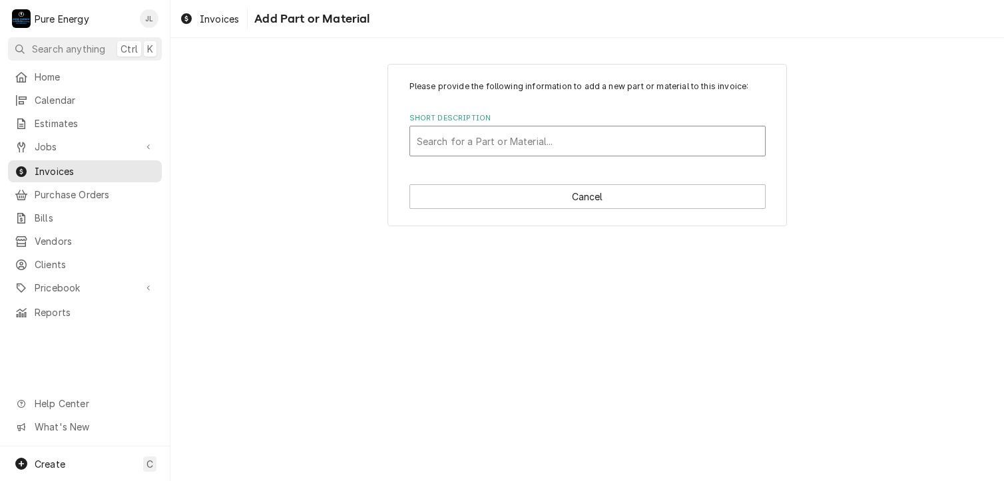
click at [497, 142] on div "Short Description" at bounding box center [588, 141] width 342 height 24
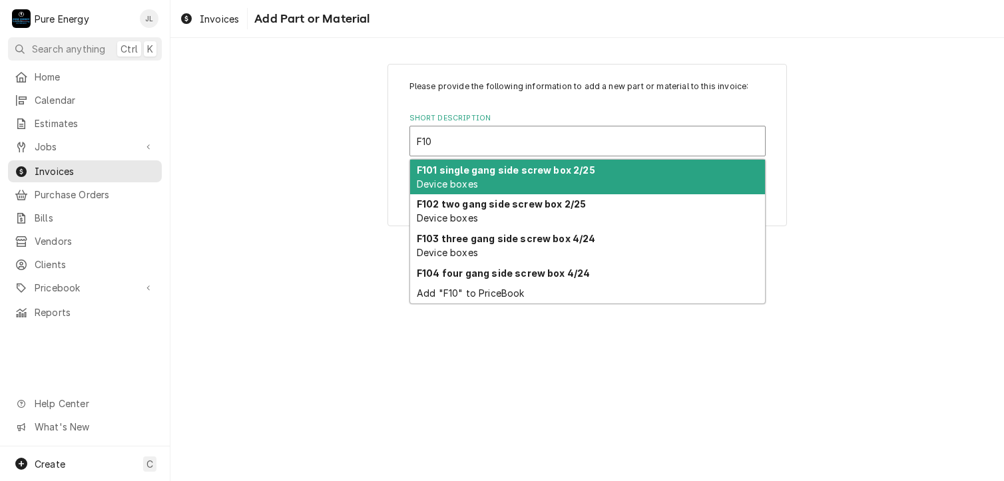
click at [489, 172] on strong "F101 single gang side screw box 2/25" at bounding box center [506, 169] width 178 height 11
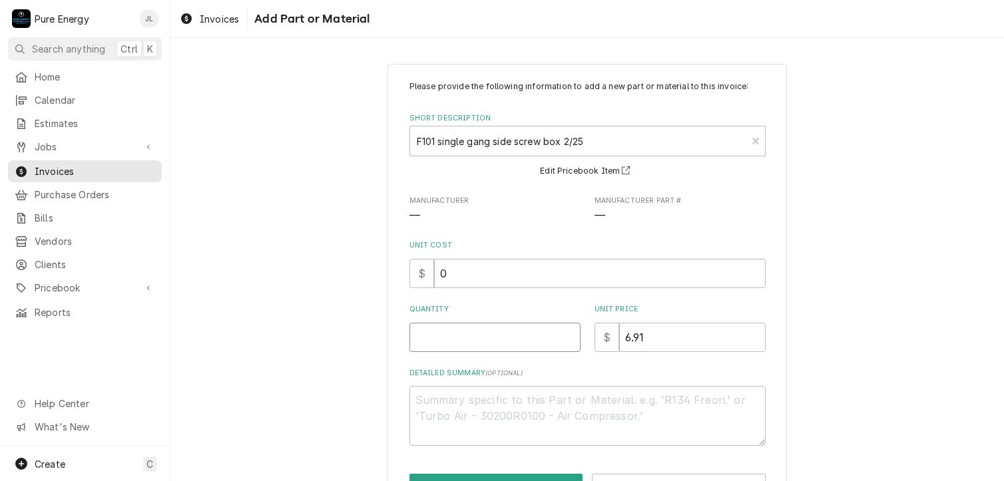
click at [425, 340] on input "Quantity" at bounding box center [494, 337] width 171 height 29
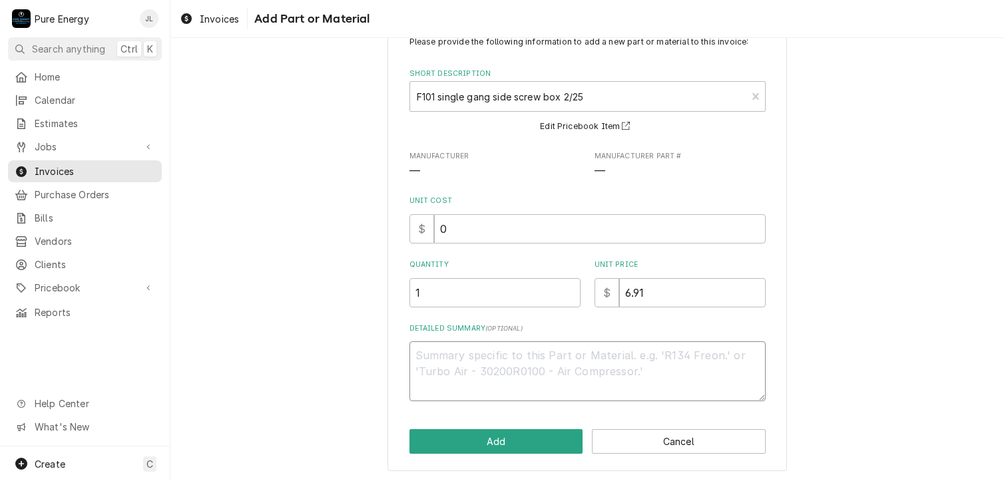
click at [445, 367] on textarea "Detailed Summary ( optional )" at bounding box center [587, 372] width 356 height 60
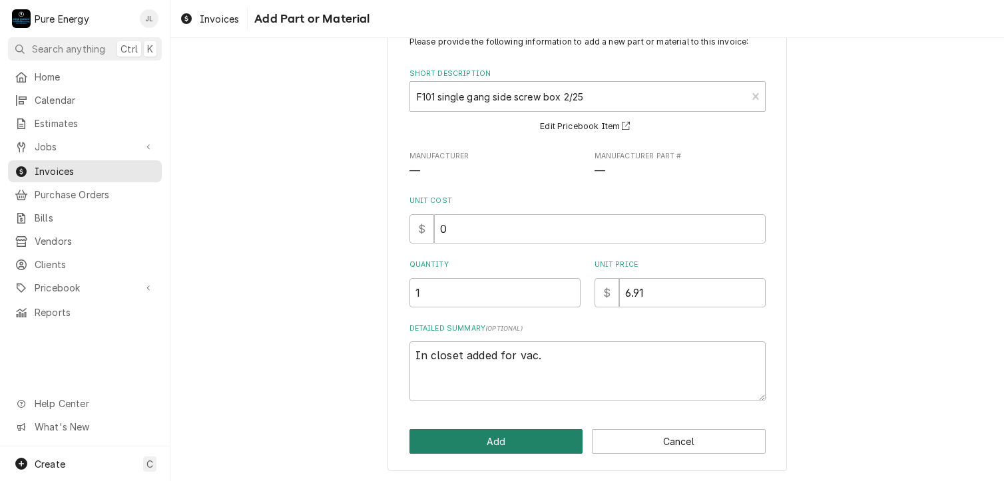
click at [511, 443] on button "Add" at bounding box center [496, 441] width 174 height 25
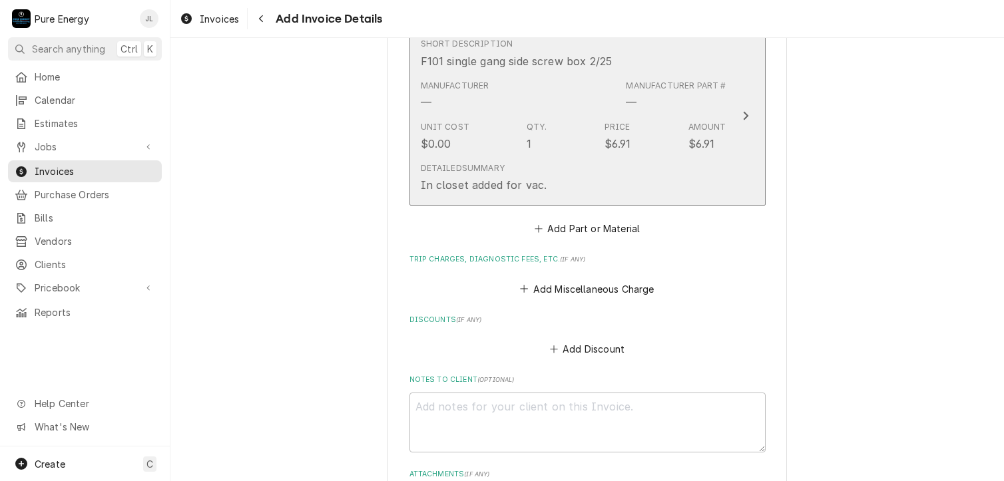
scroll to position [2100, 0]
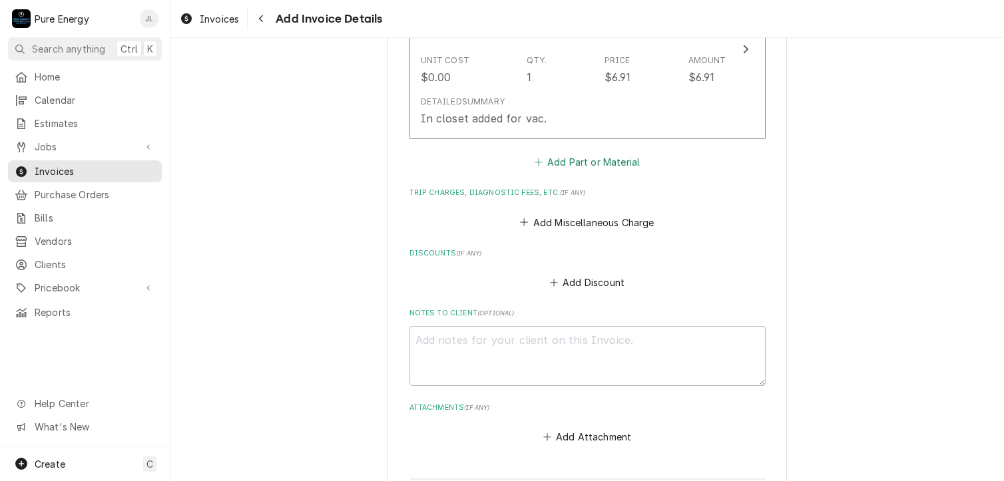
click at [570, 158] on button "Add Part or Material" at bounding box center [587, 162] width 110 height 19
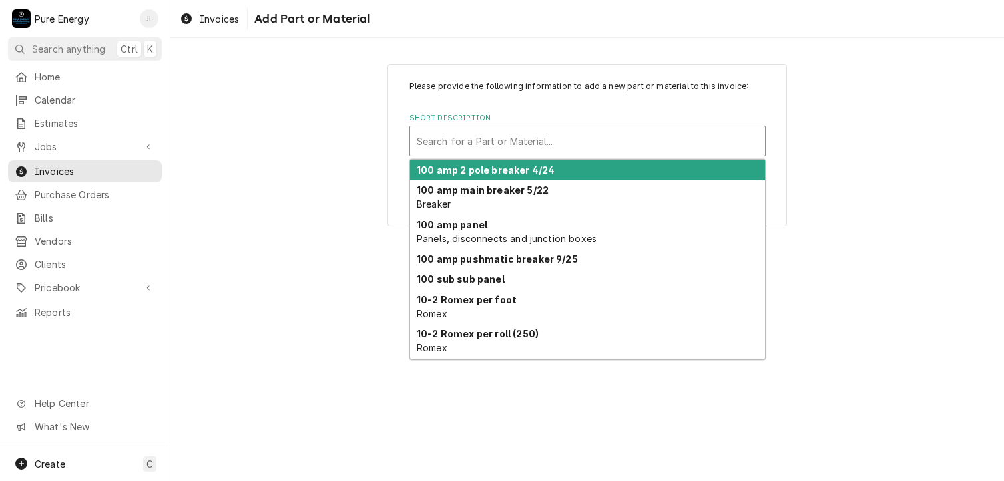
click at [509, 136] on div "Short Description" at bounding box center [588, 141] width 342 height 24
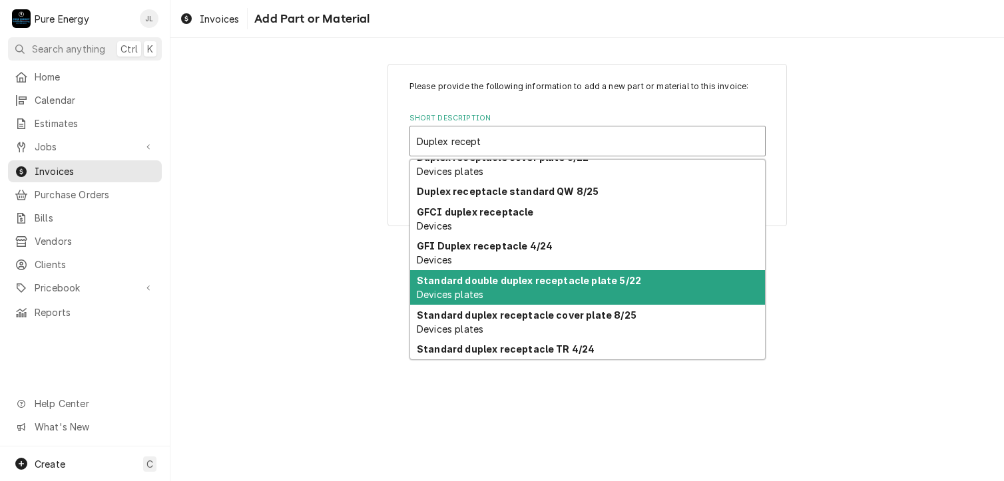
scroll to position [122, 0]
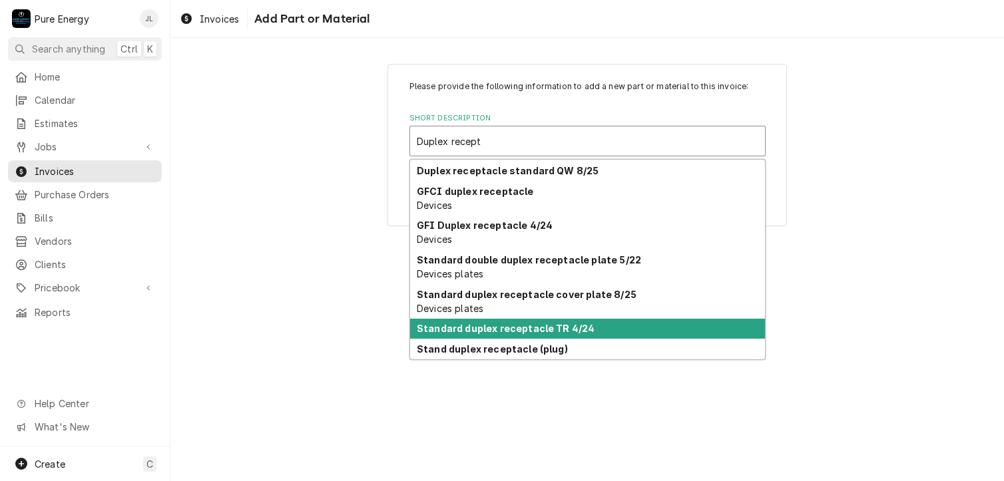
click at [519, 321] on div "Standard duplex receptacle TR 4/24" at bounding box center [587, 329] width 355 height 21
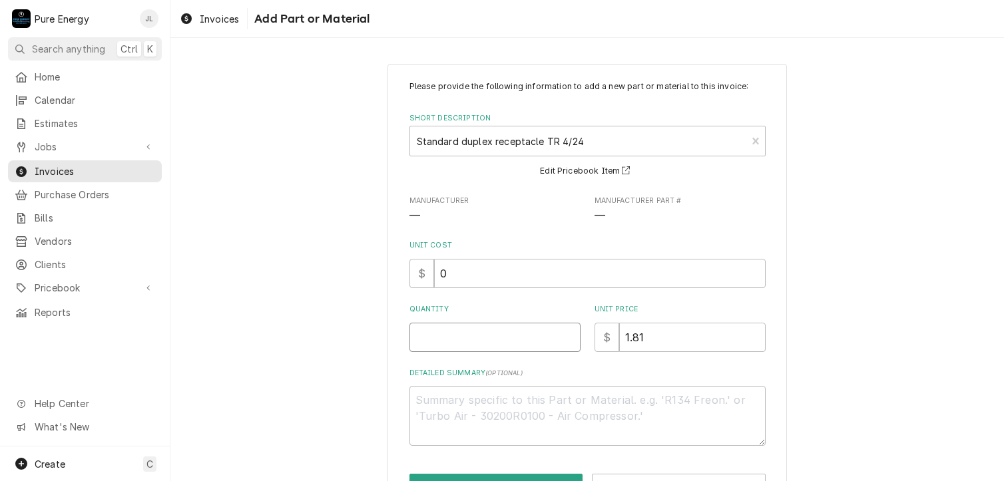
click at [455, 334] on input "Quantity" at bounding box center [494, 337] width 171 height 29
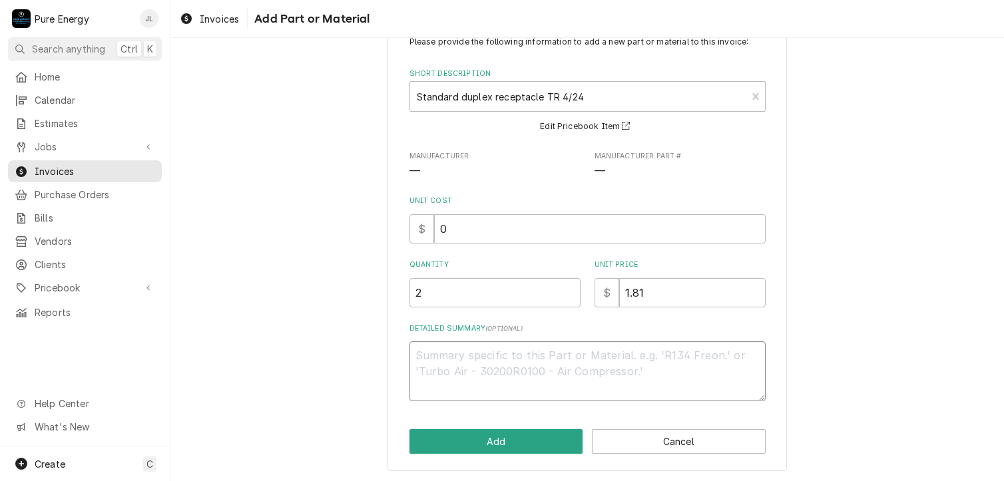
click at [436, 367] on textarea "Detailed Summary ( optional )" at bounding box center [587, 372] width 356 height 60
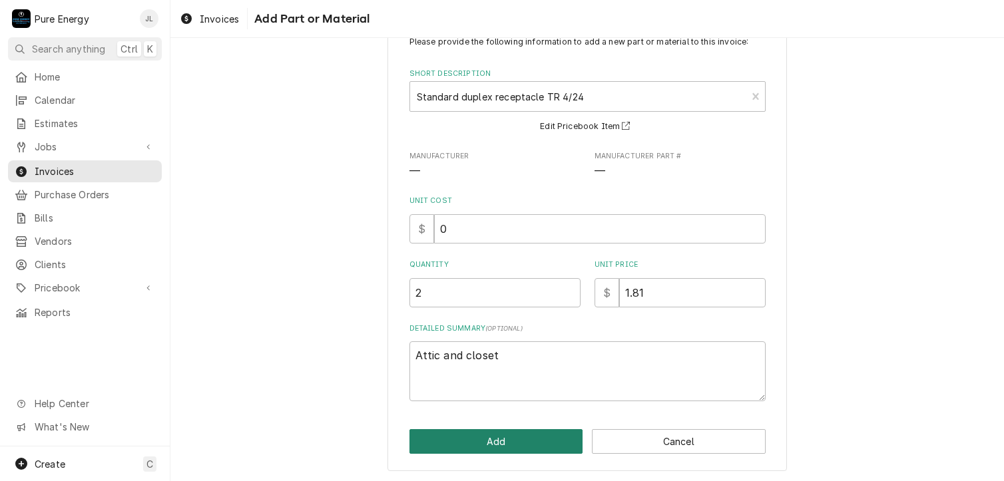
click at [464, 441] on button "Add" at bounding box center [496, 441] width 174 height 25
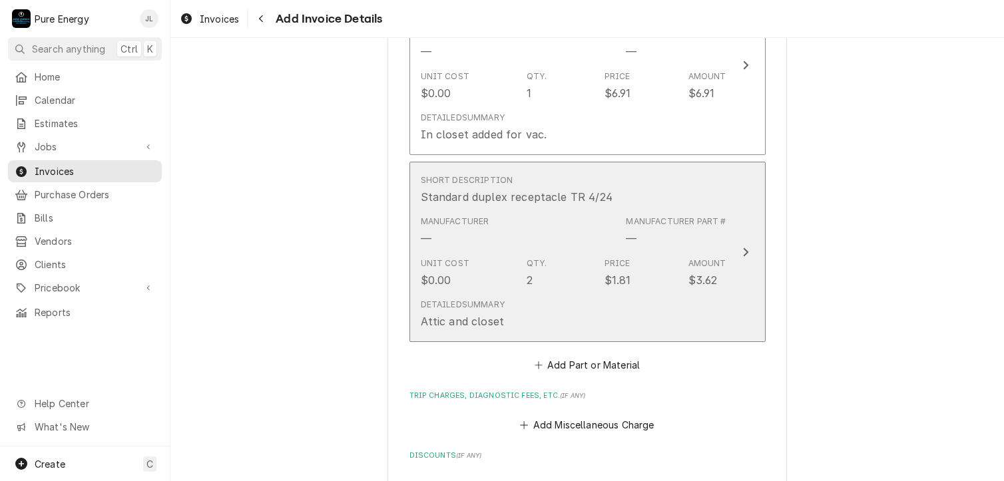
scroll to position [2150, 0]
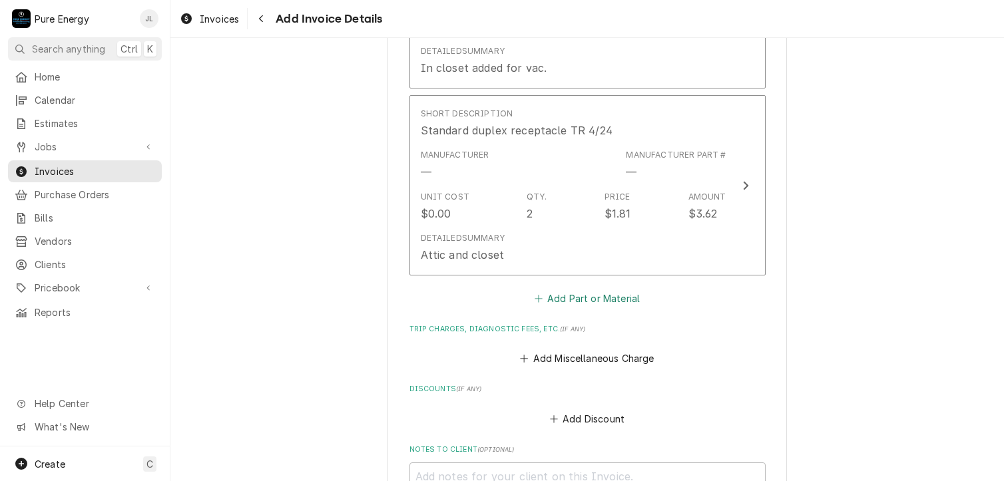
click at [564, 290] on button "Add Part or Material" at bounding box center [587, 298] width 110 height 19
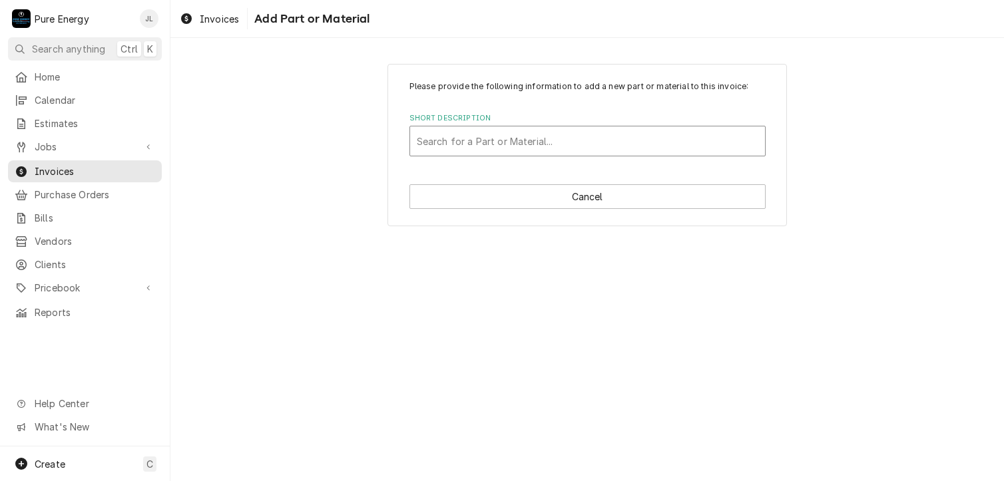
click at [503, 146] on div "Short Description" at bounding box center [588, 141] width 342 height 24
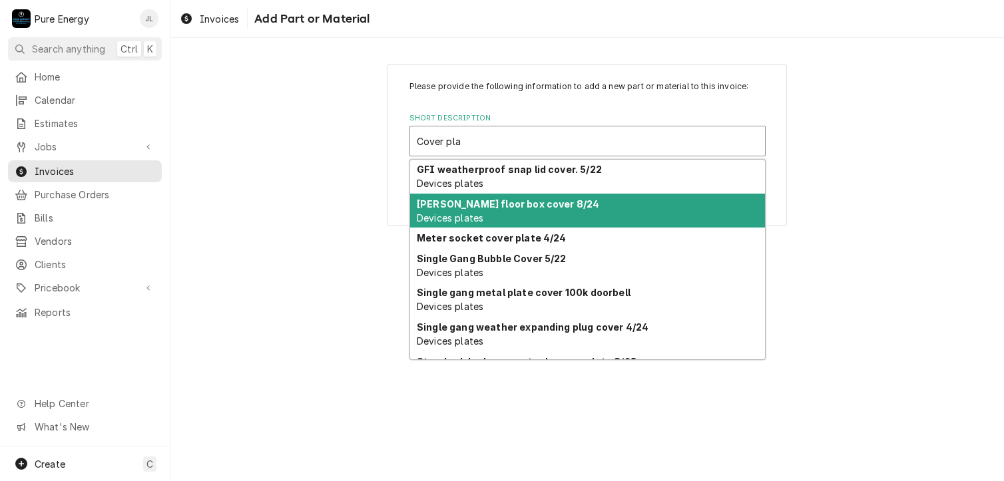
scroll to position [411, 0]
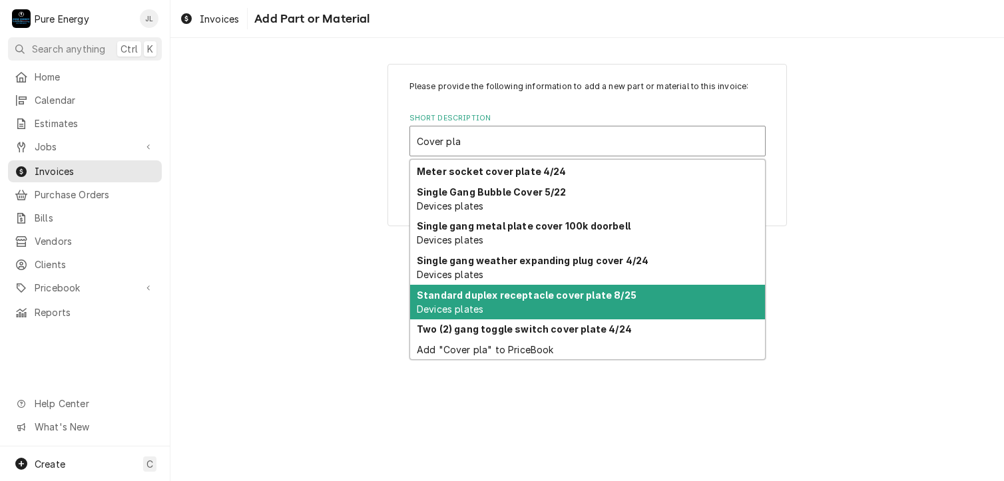
click at [543, 295] on strong "Standard duplex receptacle cover plate 8/25" at bounding box center [527, 295] width 220 height 11
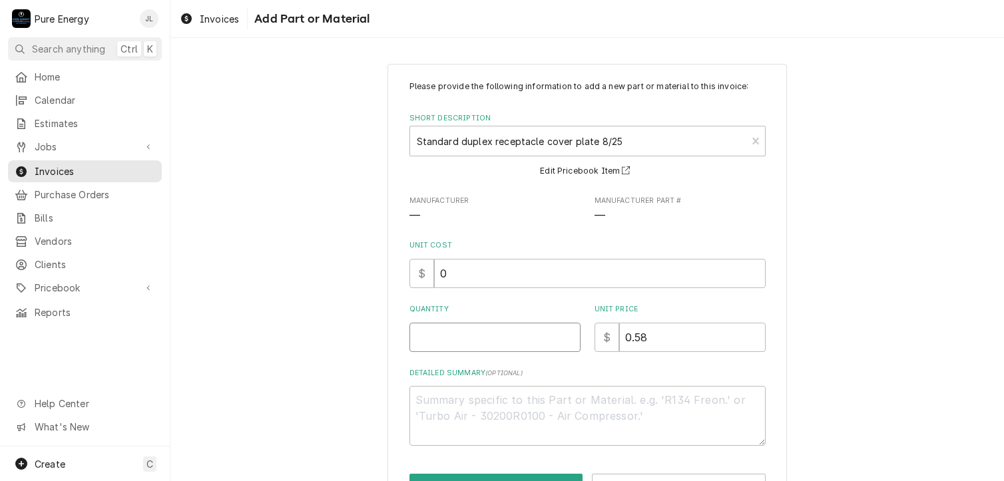
click at [508, 338] on input "Quantity" at bounding box center [494, 337] width 171 height 29
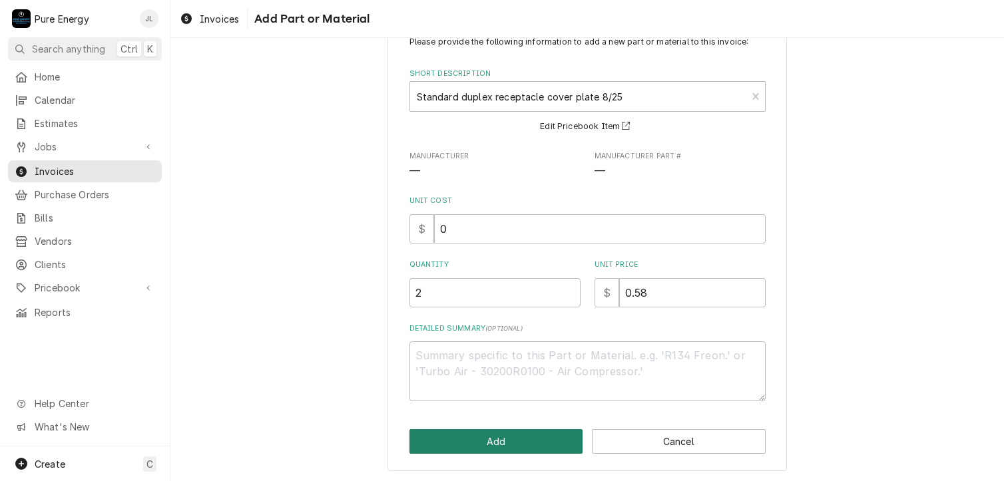
click at [499, 431] on button "Add" at bounding box center [496, 441] width 174 height 25
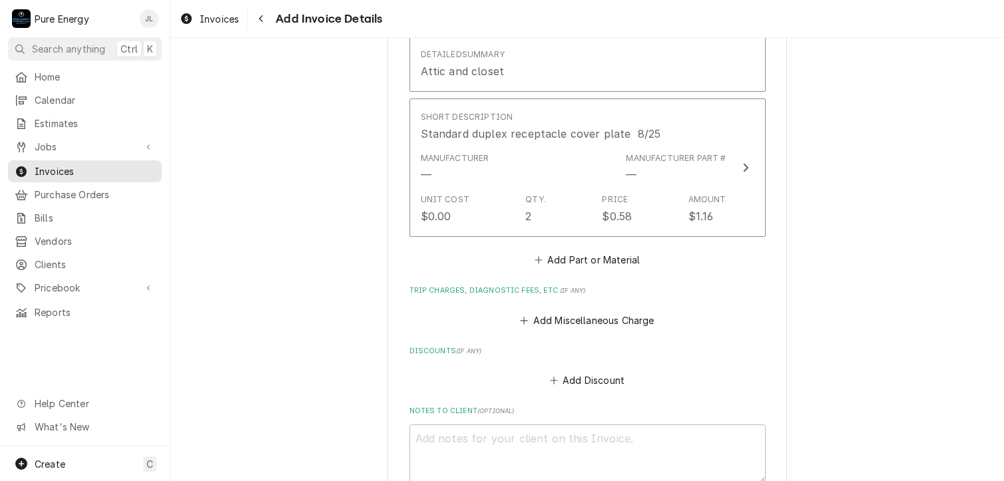
scroll to position [2401, 0]
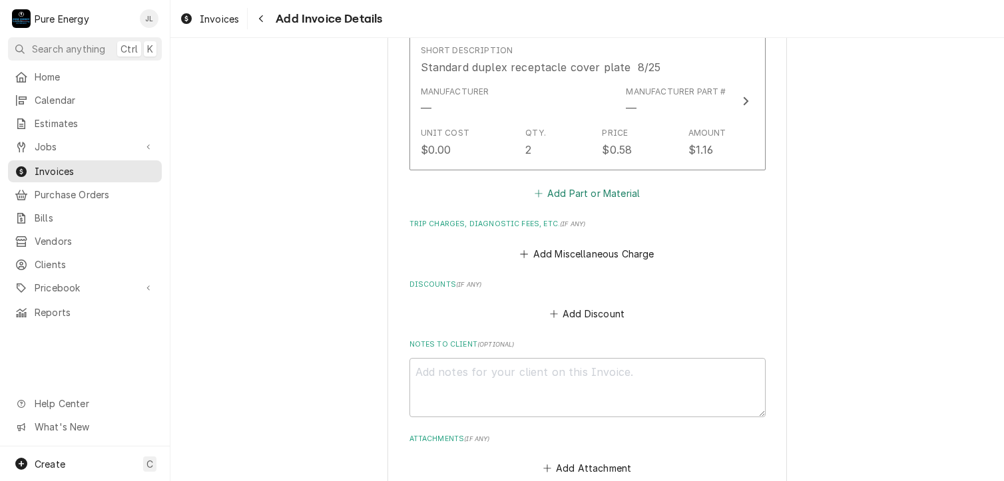
click at [583, 186] on button "Add Part or Material" at bounding box center [587, 193] width 110 height 19
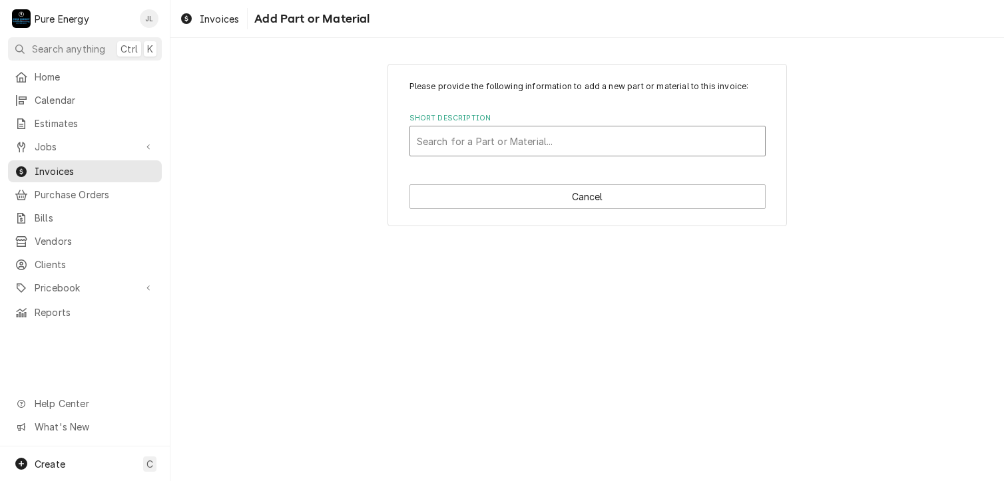
click at [499, 140] on div "Short Description" at bounding box center [588, 141] width 342 height 24
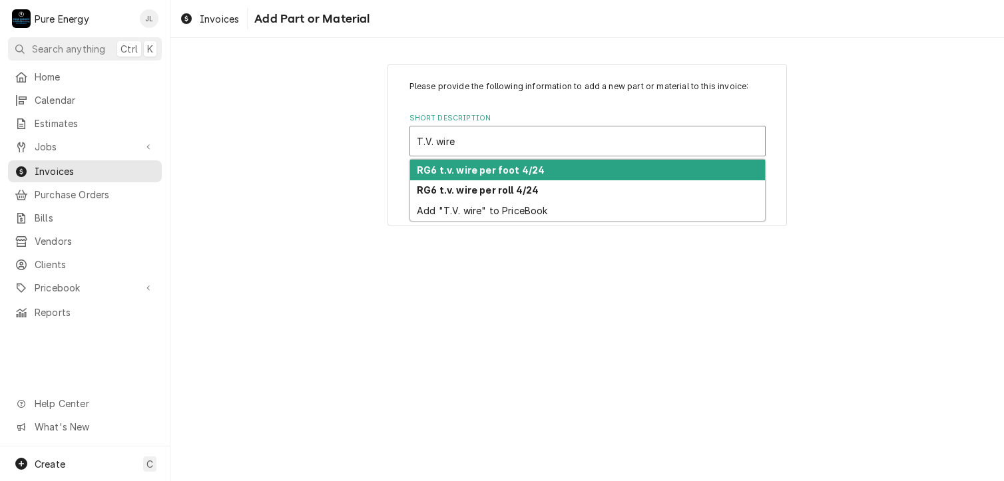
click at [509, 162] on div "RG6 t.v. wire per foot 4/24" at bounding box center [587, 170] width 355 height 21
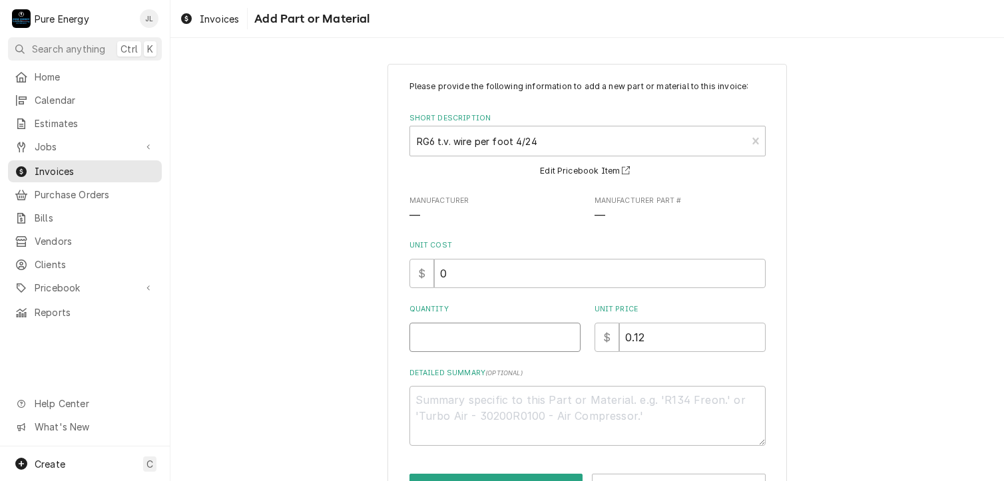
click at [503, 337] on input "Quantity" at bounding box center [494, 337] width 171 height 29
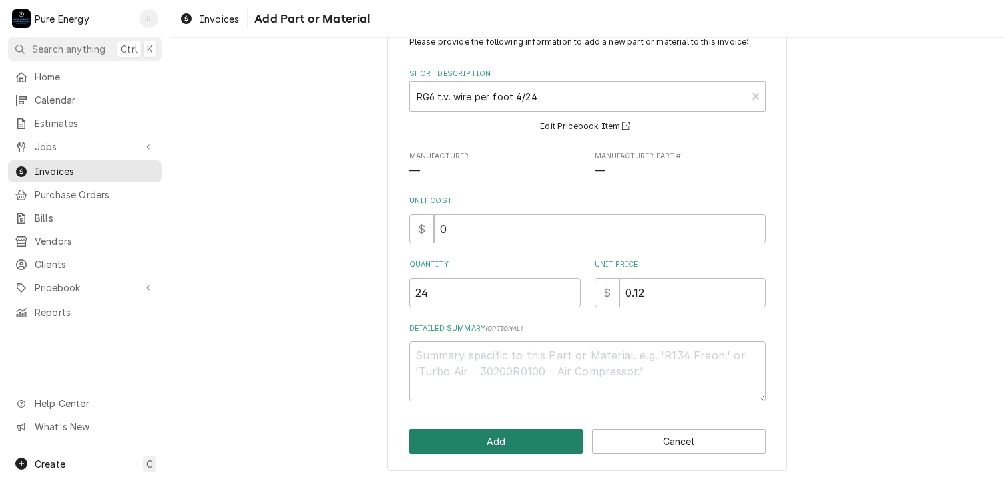
click at [503, 439] on button "Add" at bounding box center [496, 441] width 174 height 25
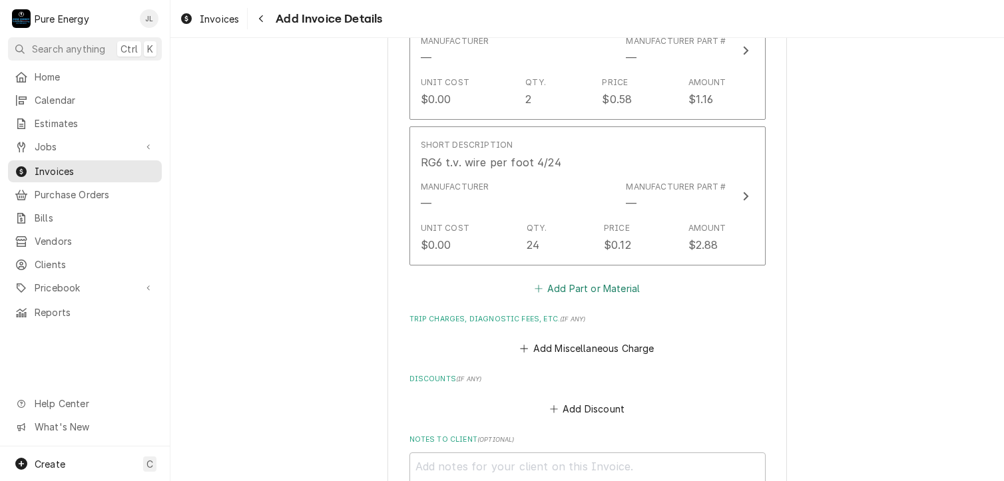
scroll to position [2518, 0]
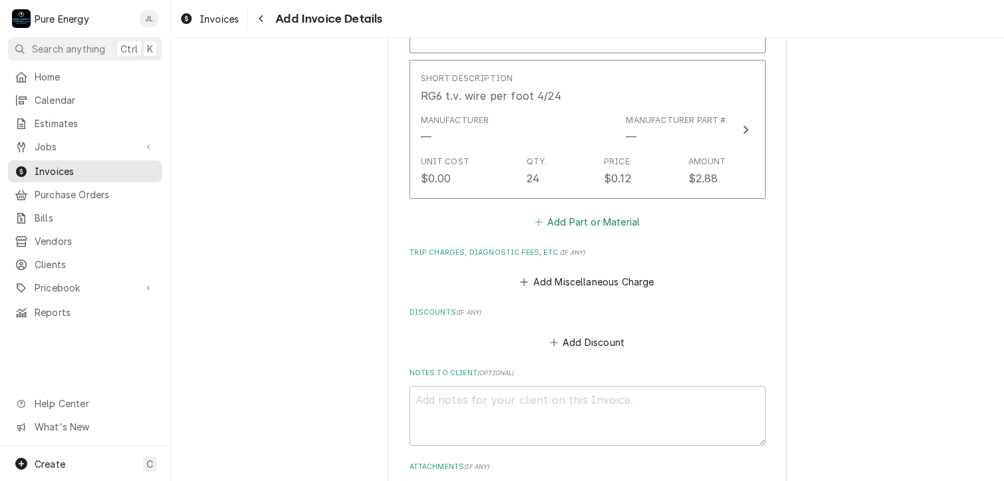
click at [585, 218] on button "Add Part or Material" at bounding box center [587, 222] width 110 height 19
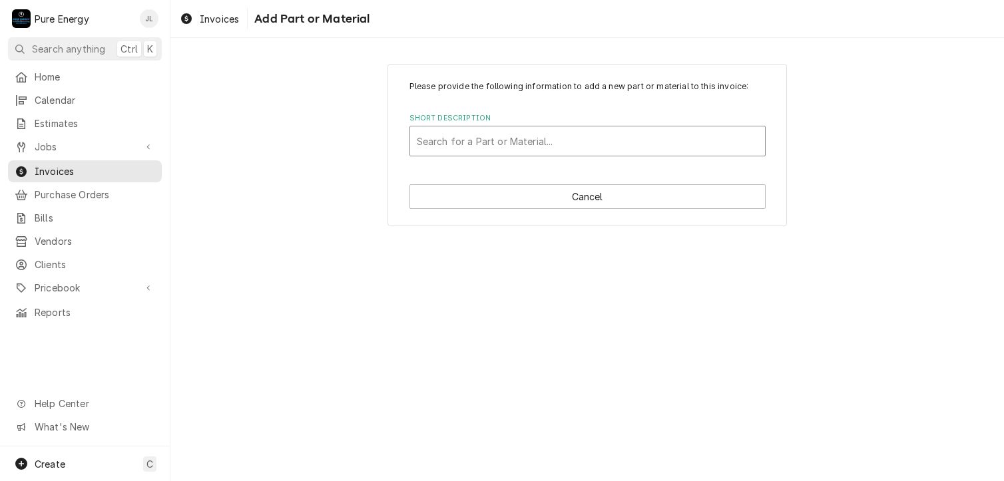
click at [500, 148] on div "Short Description" at bounding box center [588, 141] width 342 height 24
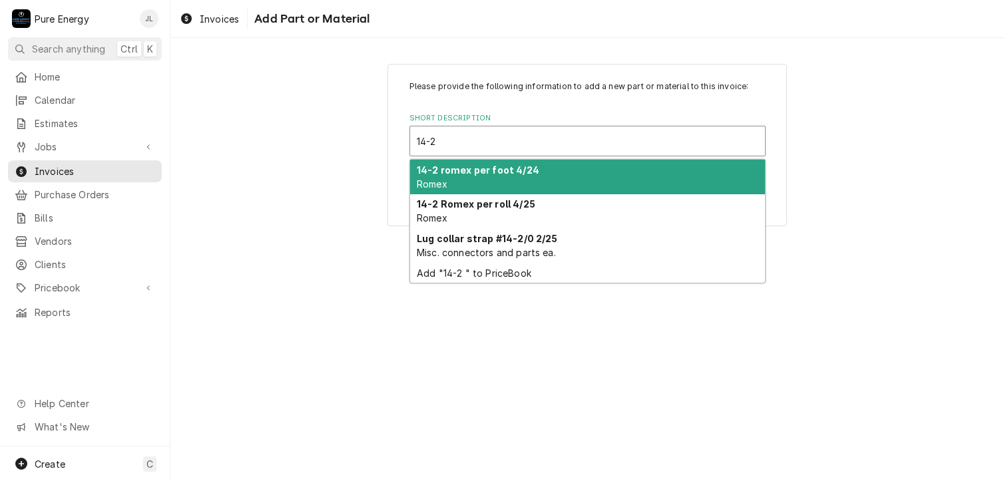
click at [490, 180] on div "14-2 romex per foot 4/24 Romex" at bounding box center [587, 177] width 355 height 35
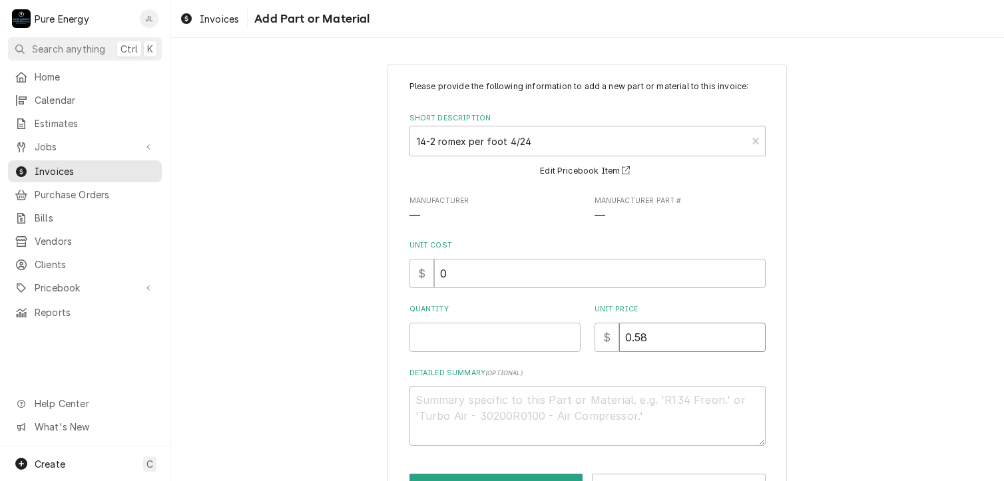
click at [647, 336] on input "0.58" at bounding box center [692, 337] width 146 height 29
click at [430, 342] on input "Quantity" at bounding box center [494, 337] width 171 height 29
click at [437, 393] on textarea "Detailed Summary ( optional )" at bounding box center [587, 416] width 356 height 60
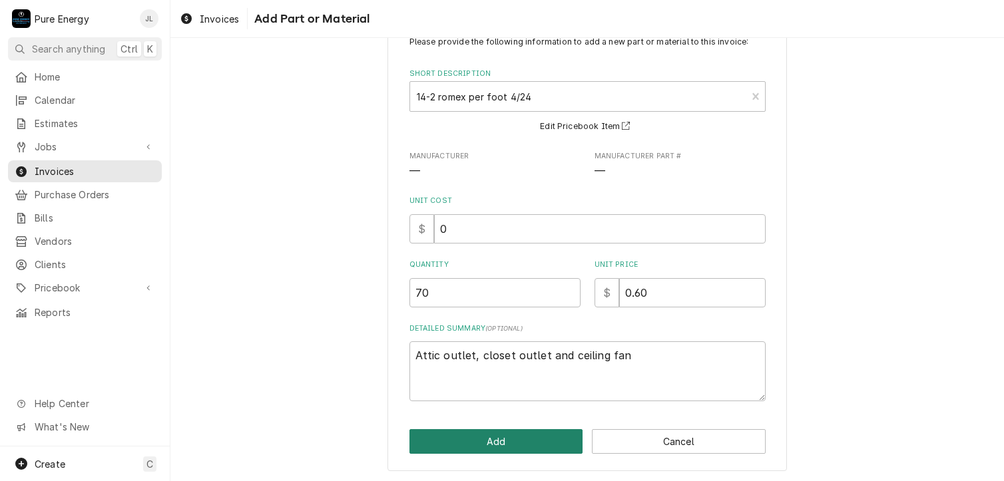
click at [552, 433] on button "Add" at bounding box center [496, 441] width 174 height 25
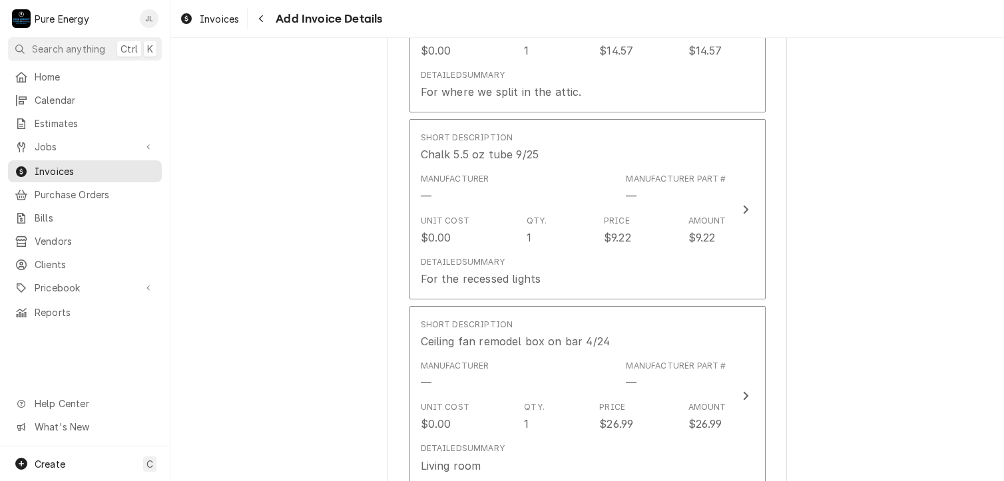
scroll to position [913, 0]
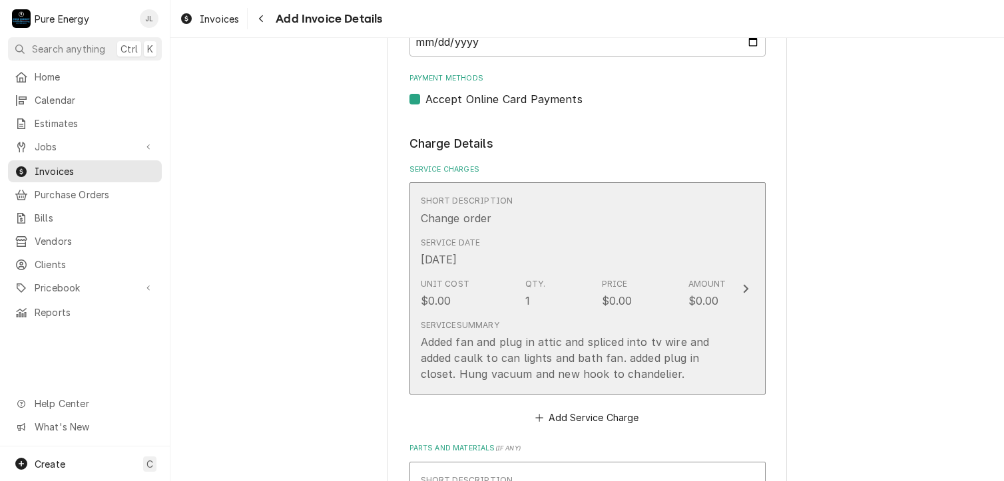
click at [654, 242] on div "Service Date Sep 5, 2025" at bounding box center [574, 252] width 306 height 41
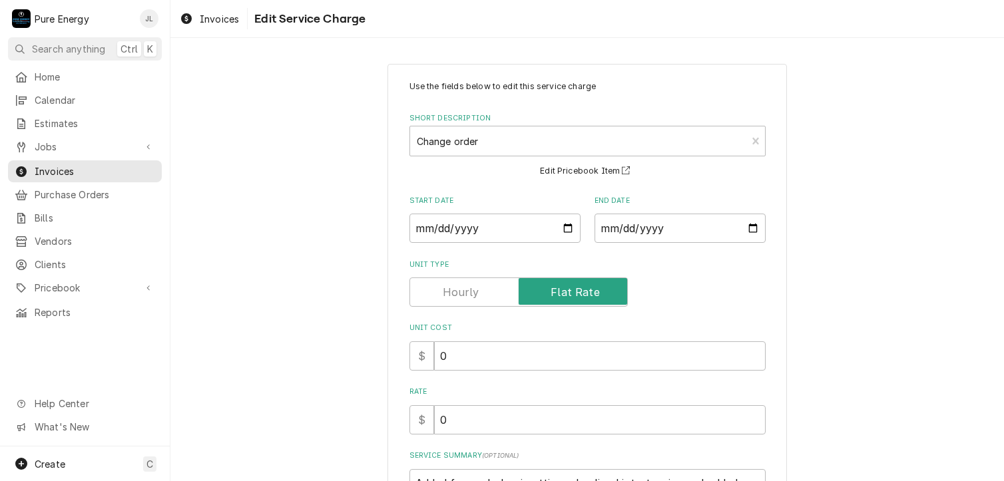
scroll to position [161, 0]
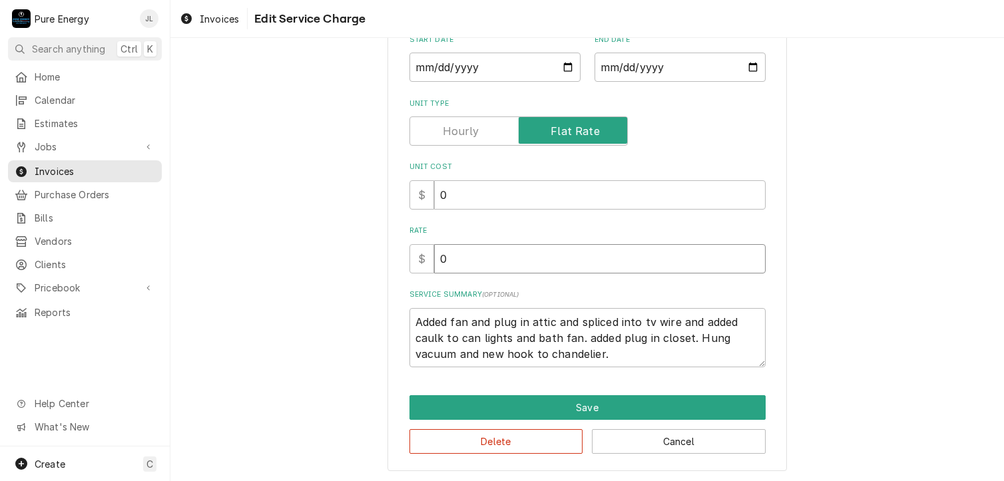
click at [533, 268] on input "0" at bounding box center [600, 258] width 332 height 29
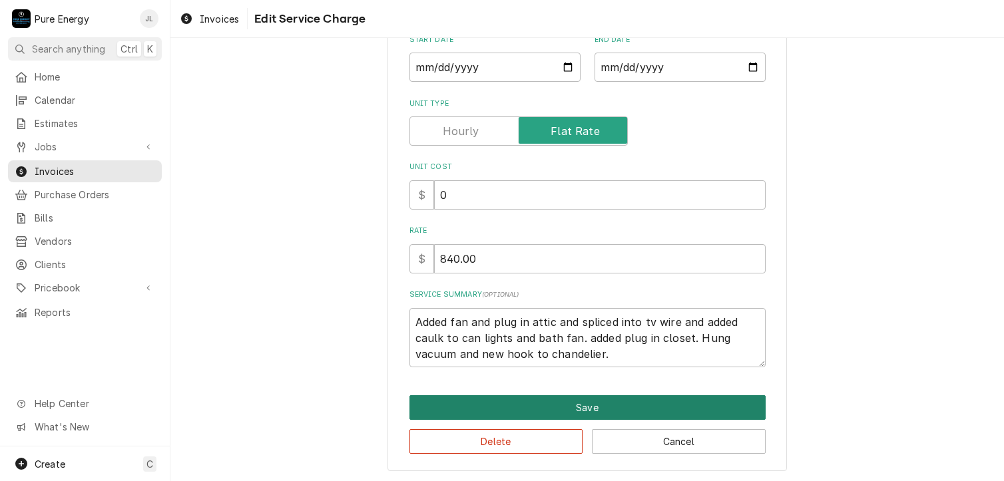
click at [533, 395] on button "Save" at bounding box center [587, 407] width 356 height 25
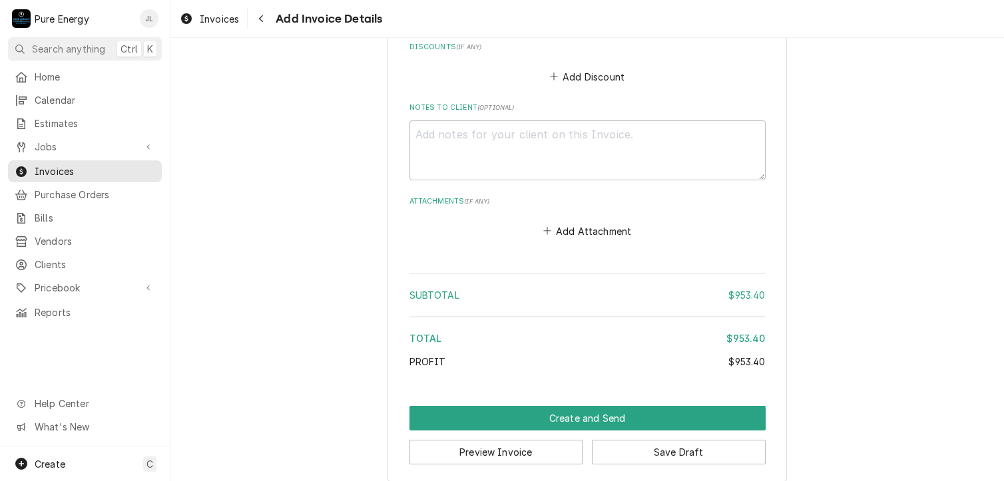
scroll to position [2977, 0]
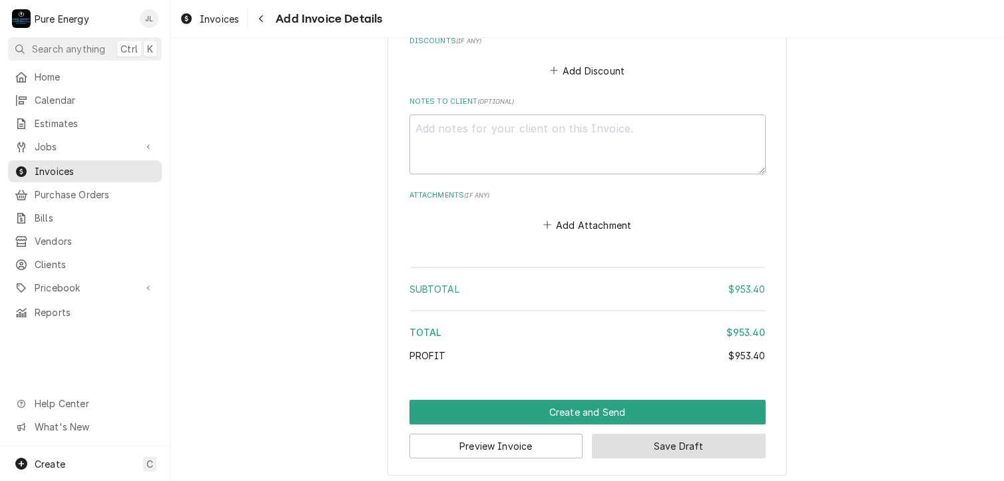
click at [702, 435] on button "Save Draft" at bounding box center [679, 446] width 174 height 25
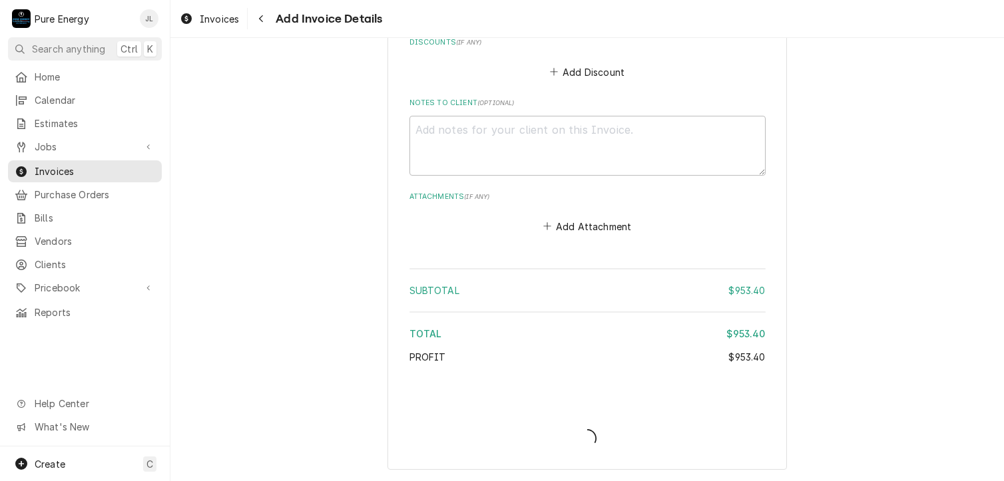
scroll to position [2969, 0]
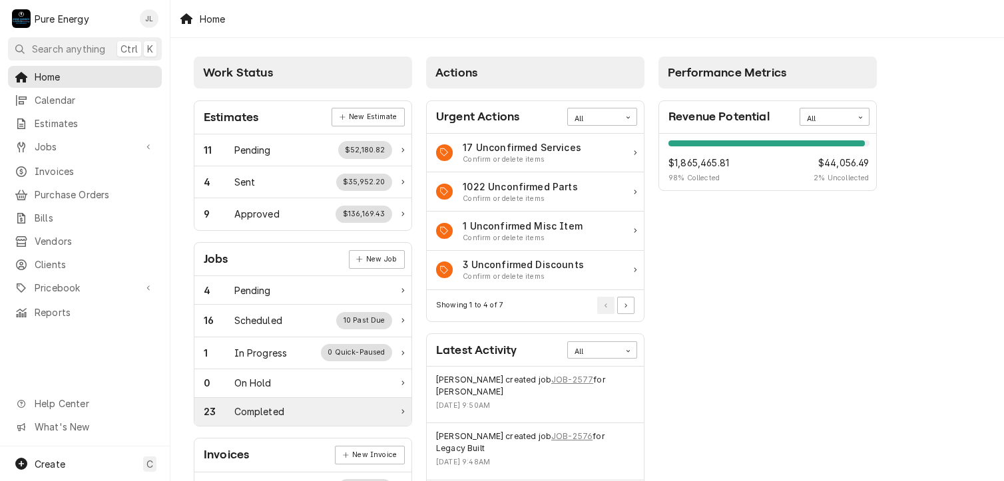
click at [260, 409] on div "Completed" at bounding box center [259, 412] width 50 height 14
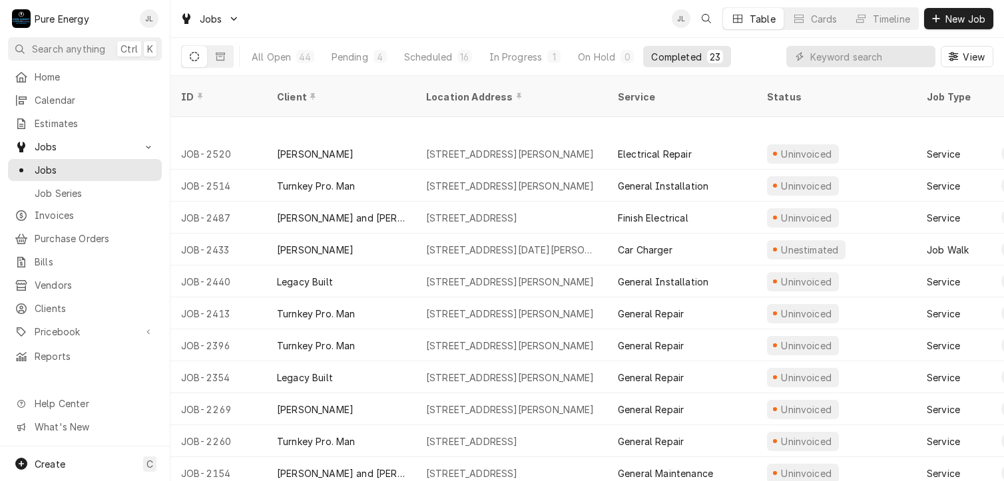
scroll to position [363, 0]
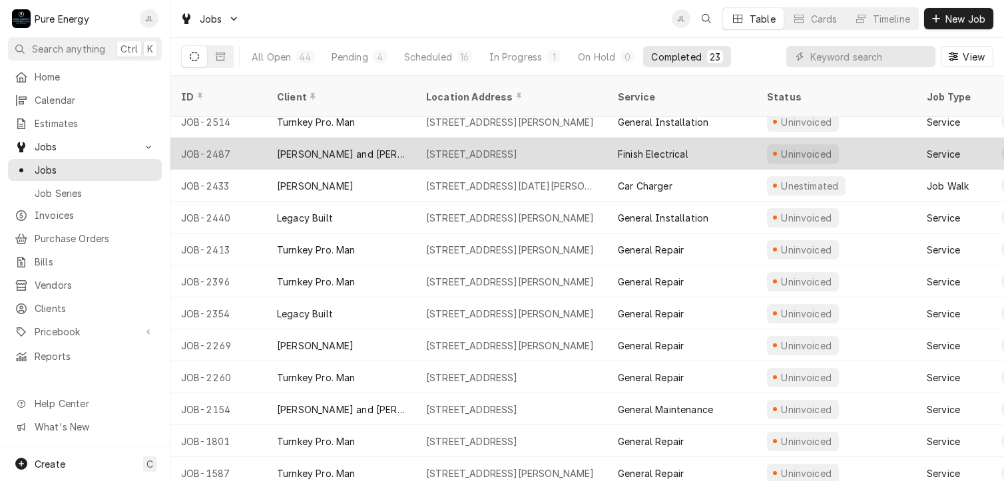
click at [732, 138] on div "Finish Electrical" at bounding box center [681, 154] width 149 height 32
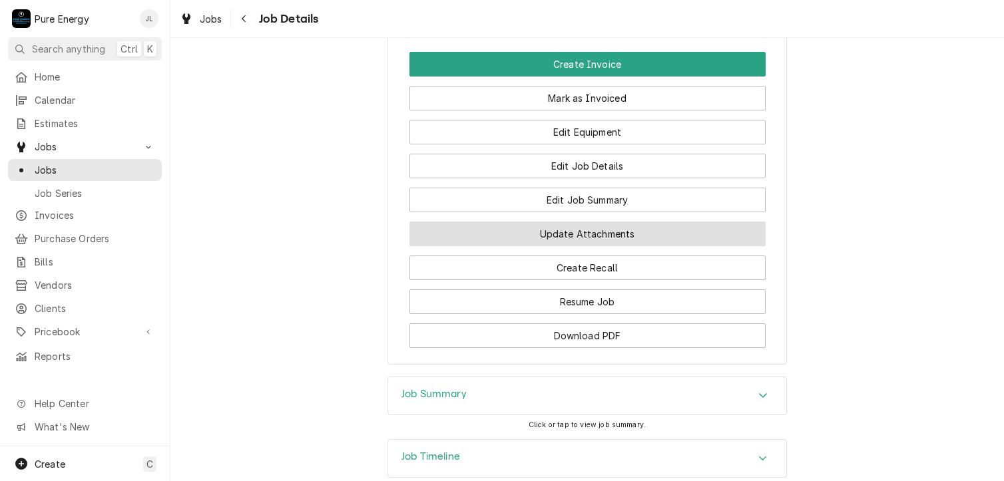
scroll to position [961, 0]
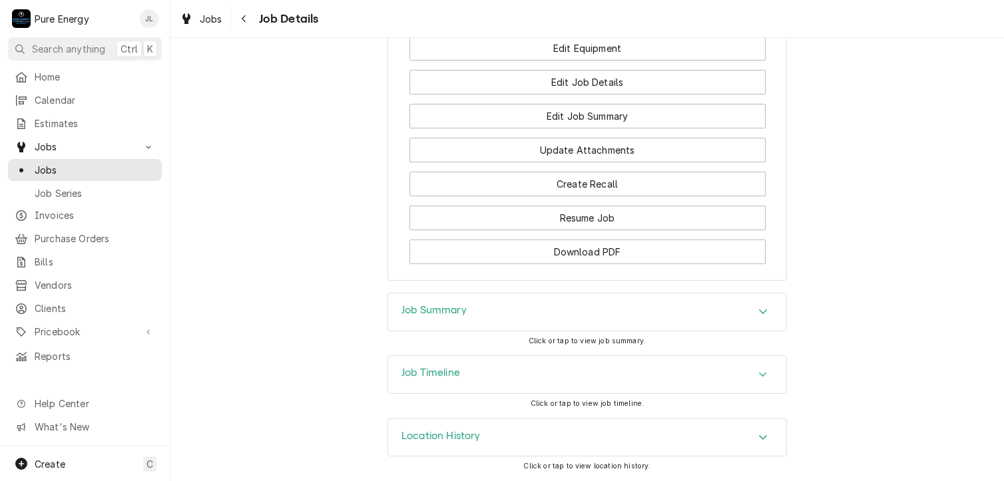
click at [549, 310] on div "Job Summary" at bounding box center [587, 312] width 398 height 37
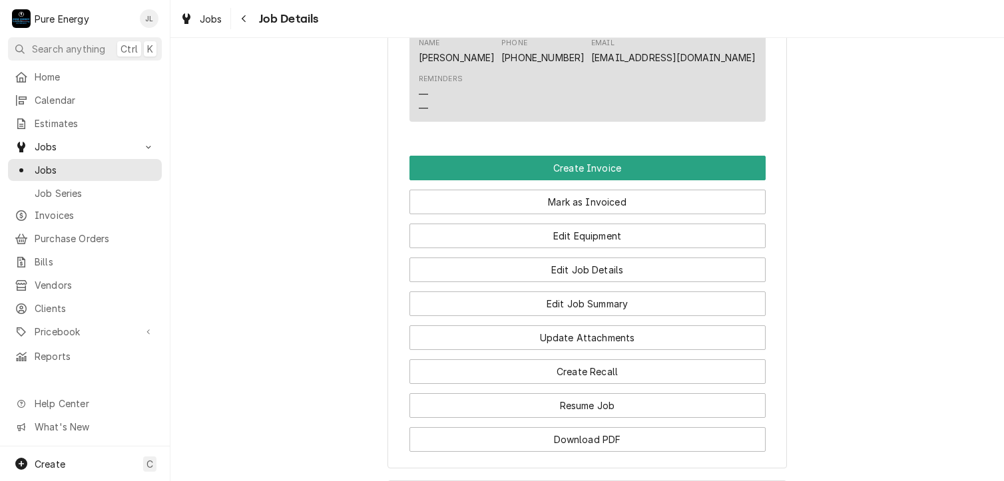
scroll to position [495, 0]
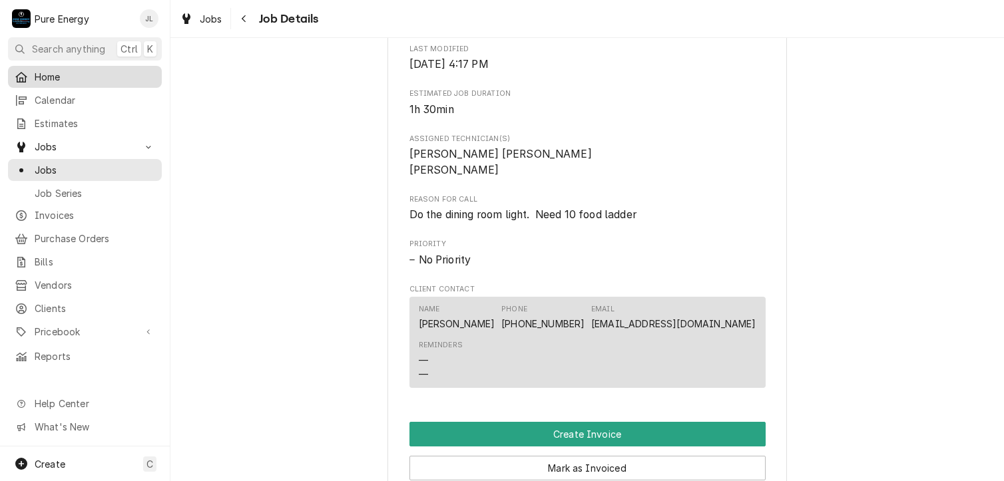
click at [67, 77] on span "Home" at bounding box center [95, 77] width 121 height 14
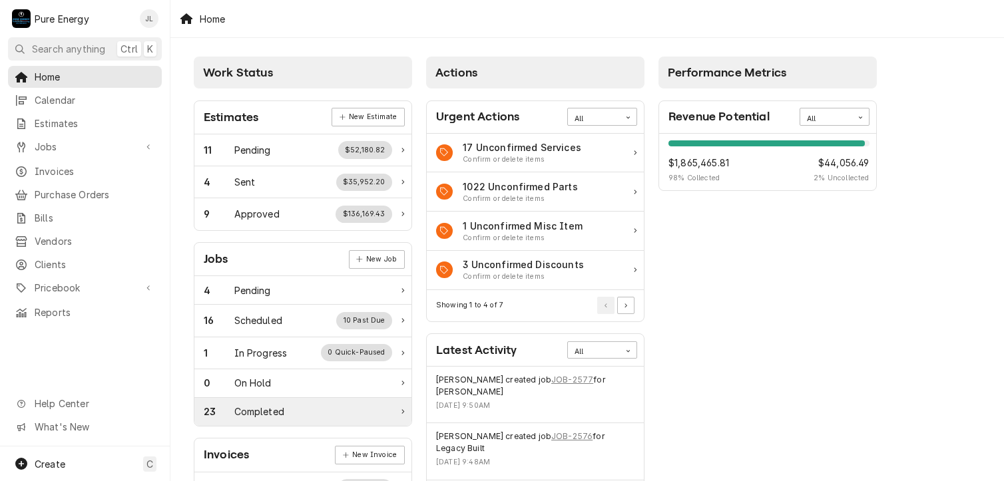
click at [268, 415] on div "Completed" at bounding box center [259, 412] width 50 height 14
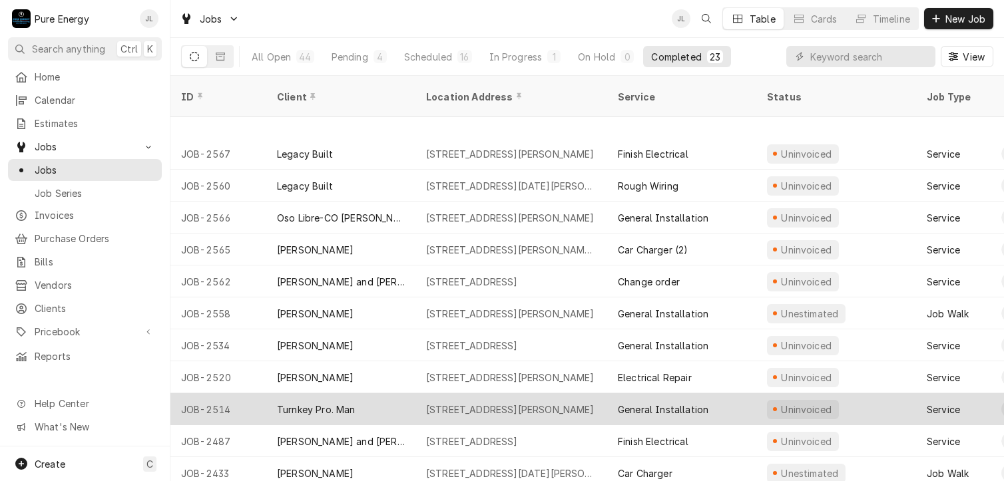
scroll to position [208, 0]
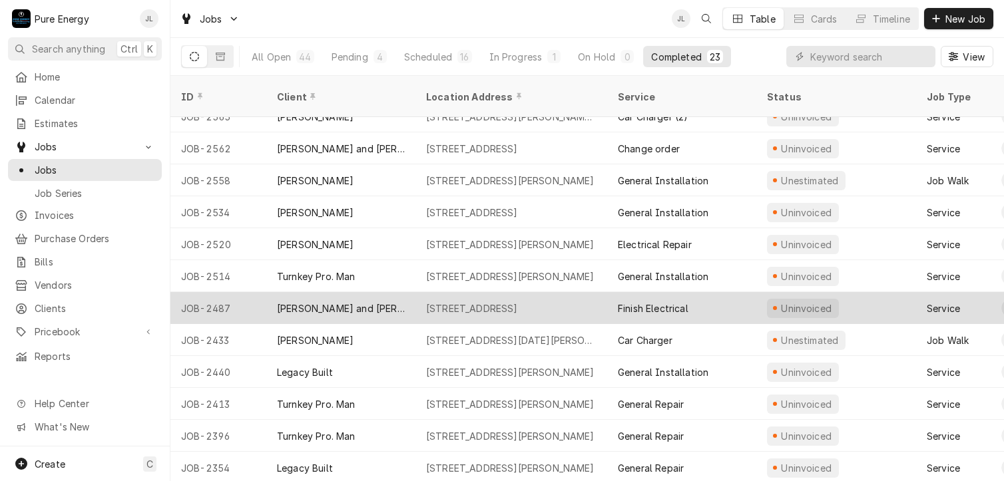
click at [724, 292] on div "Finish Electrical" at bounding box center [681, 308] width 149 height 32
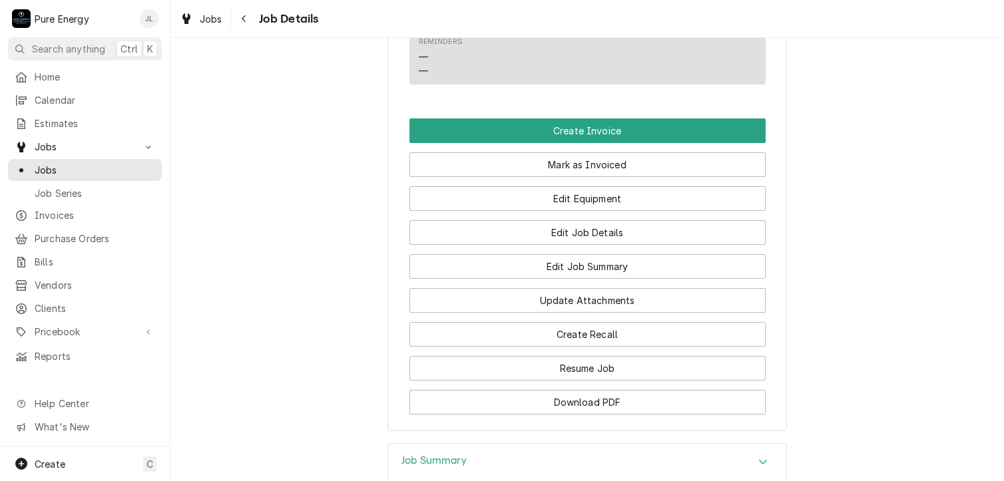
scroll to position [961, 0]
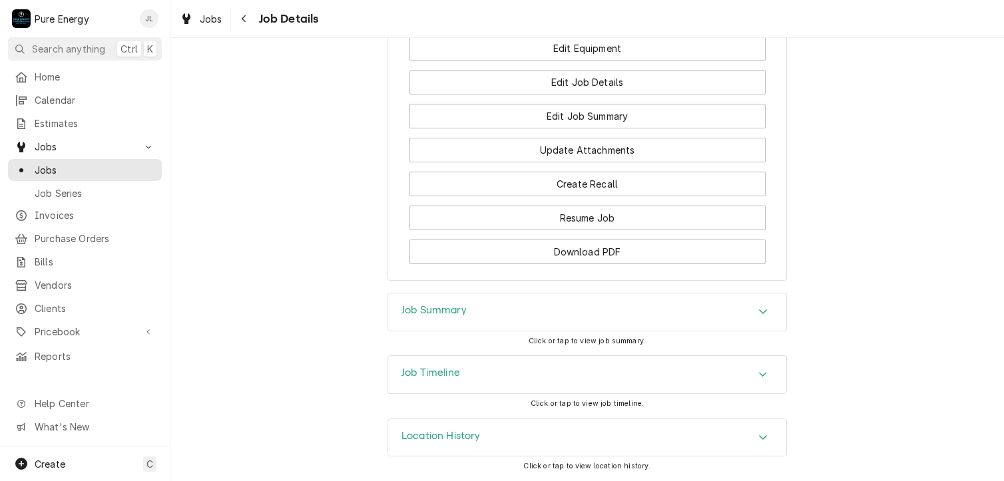
click at [474, 322] on div "Job Summary" at bounding box center [587, 312] width 398 height 37
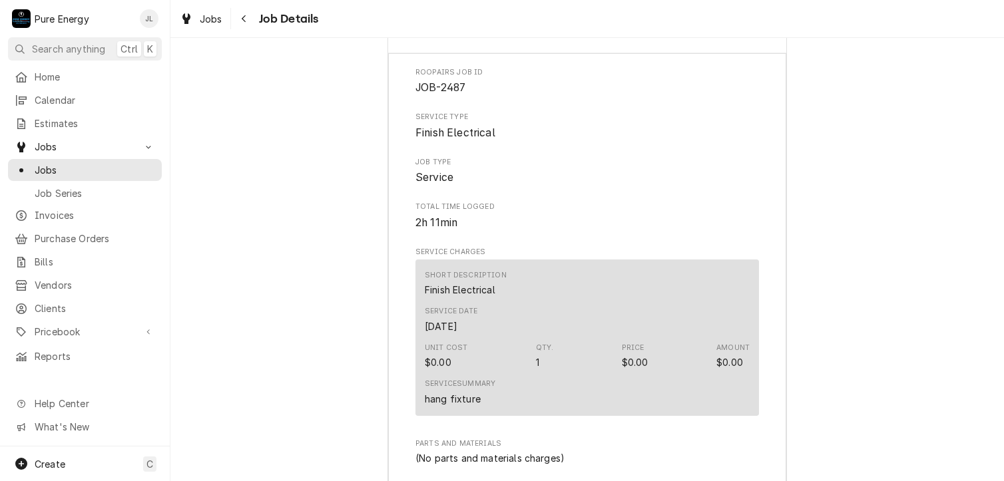
scroll to position [1294, 0]
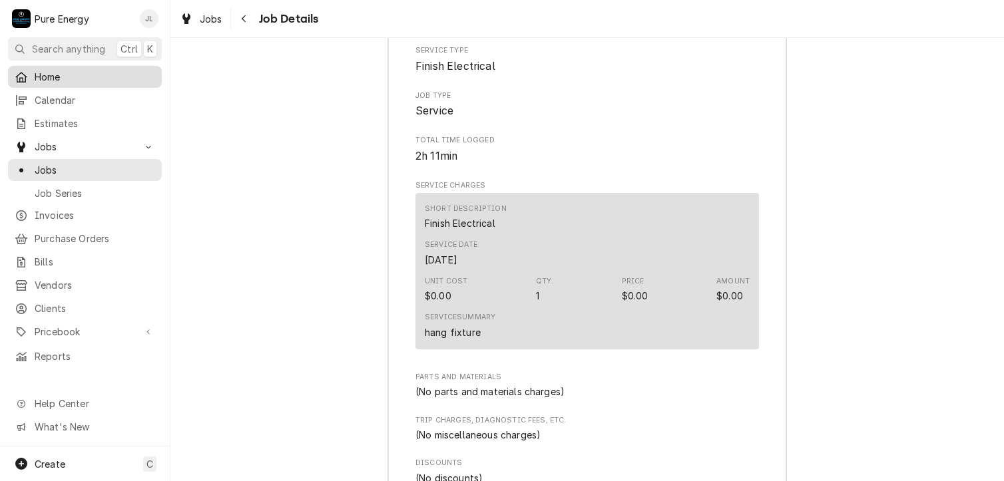
click at [88, 71] on span "Home" at bounding box center [95, 77] width 121 height 14
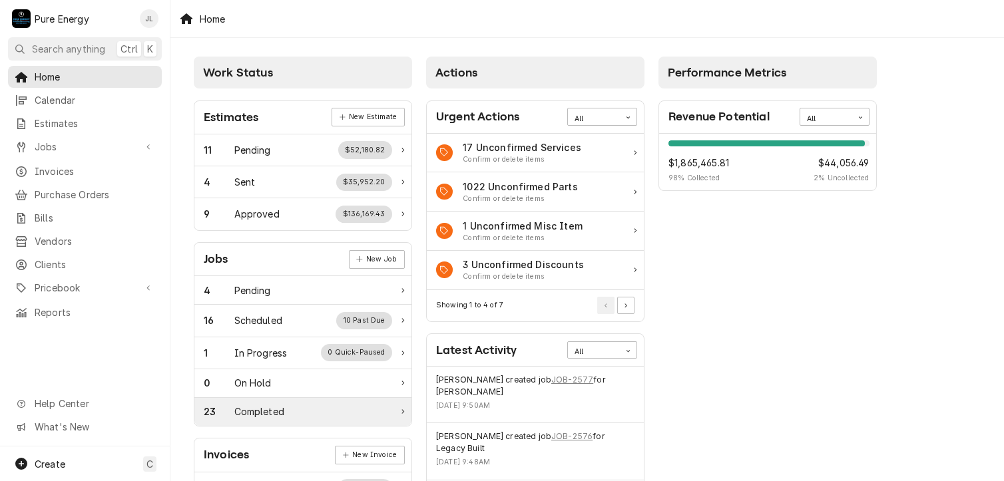
click at [298, 412] on div "23 Completed" at bounding box center [298, 412] width 188 height 14
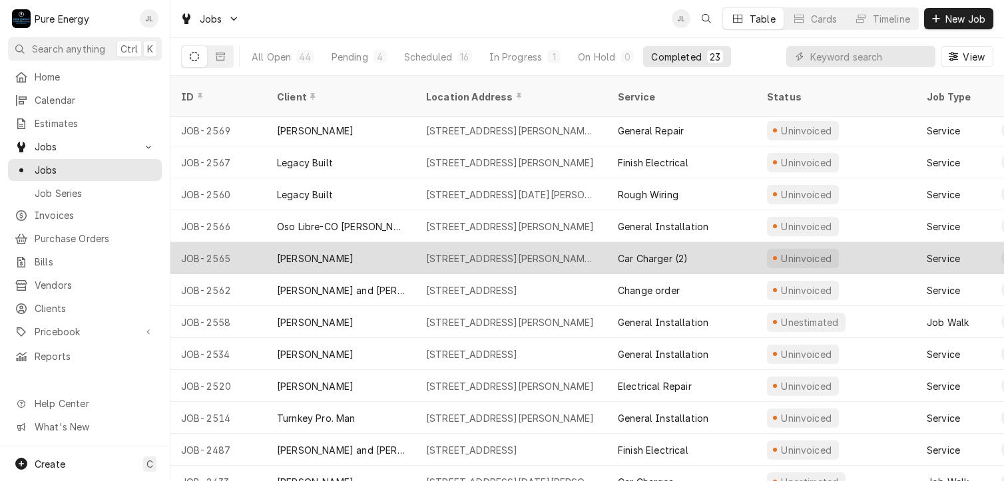
scroll to position [133, 0]
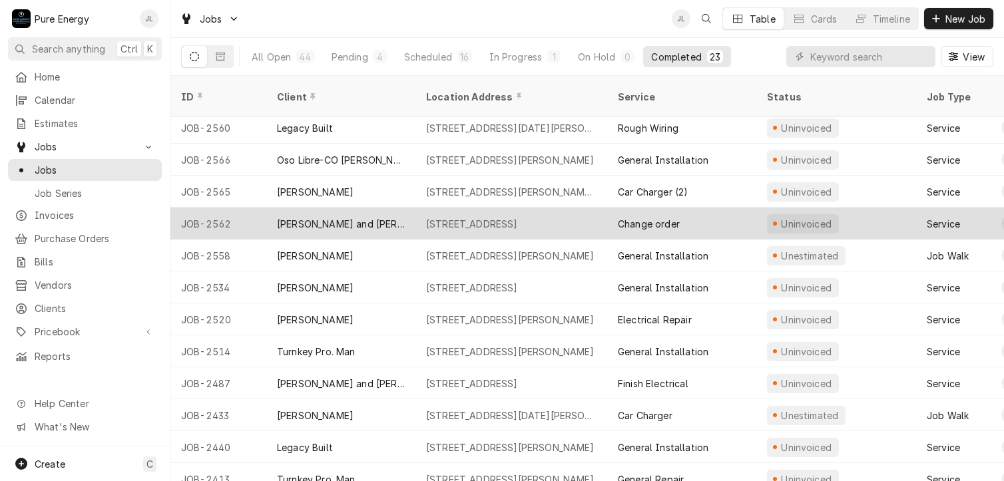
click at [736, 208] on div "Change order" at bounding box center [681, 224] width 149 height 32
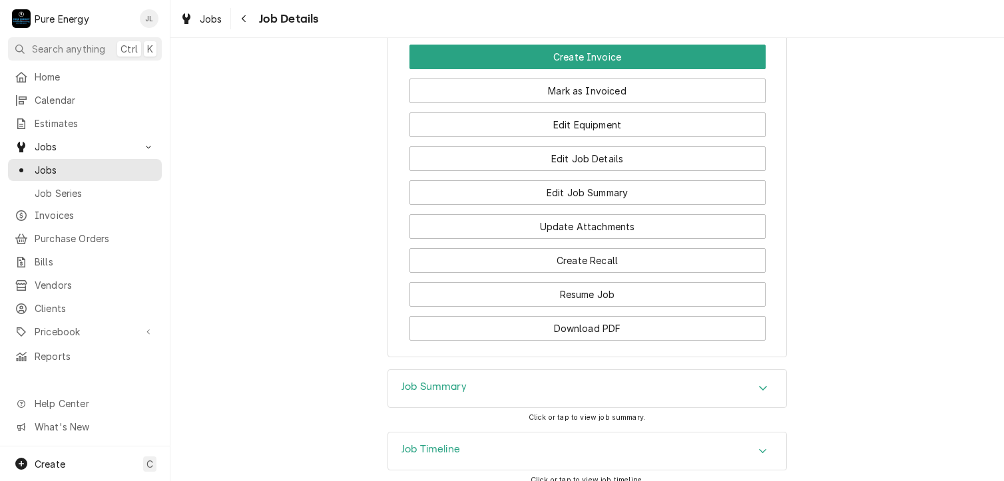
scroll to position [1065, 0]
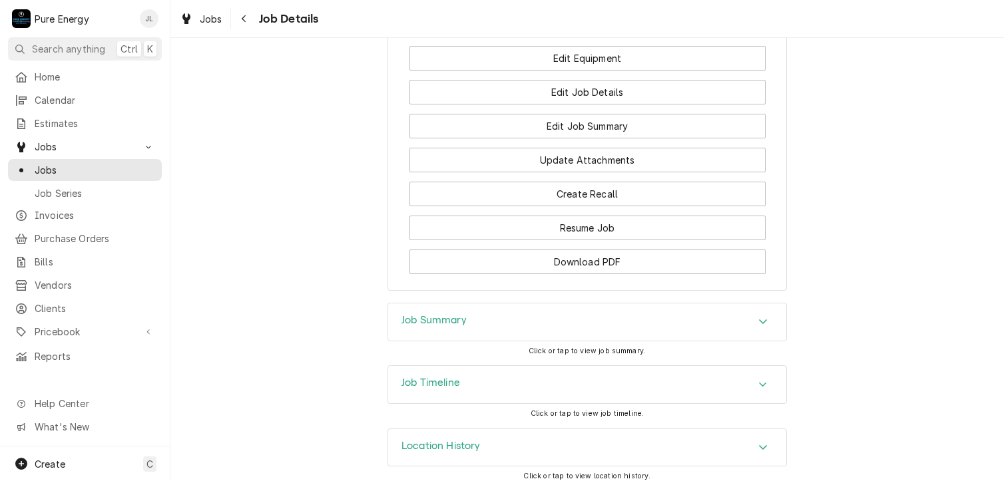
click at [480, 340] on div "Job Summary" at bounding box center [587, 322] width 398 height 37
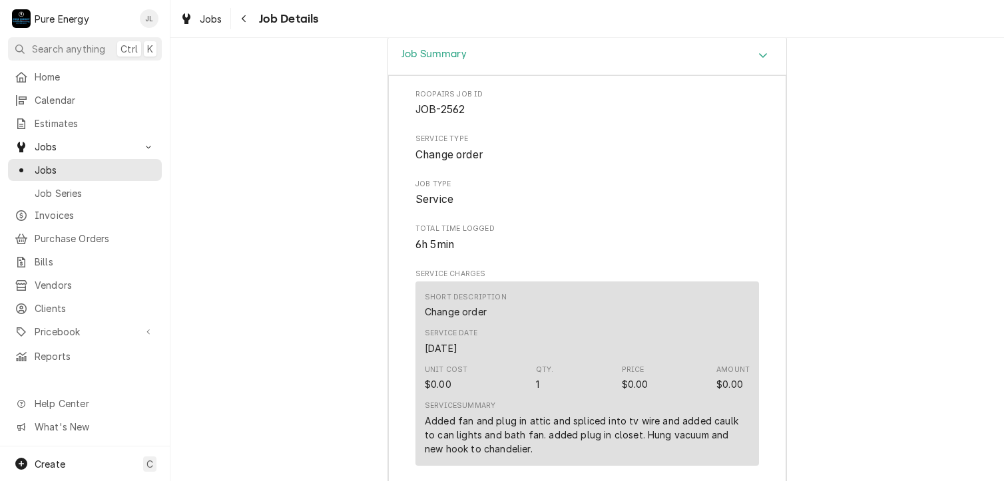
scroll to position [1465, 0]
